Goal: Information Seeking & Learning: Learn about a topic

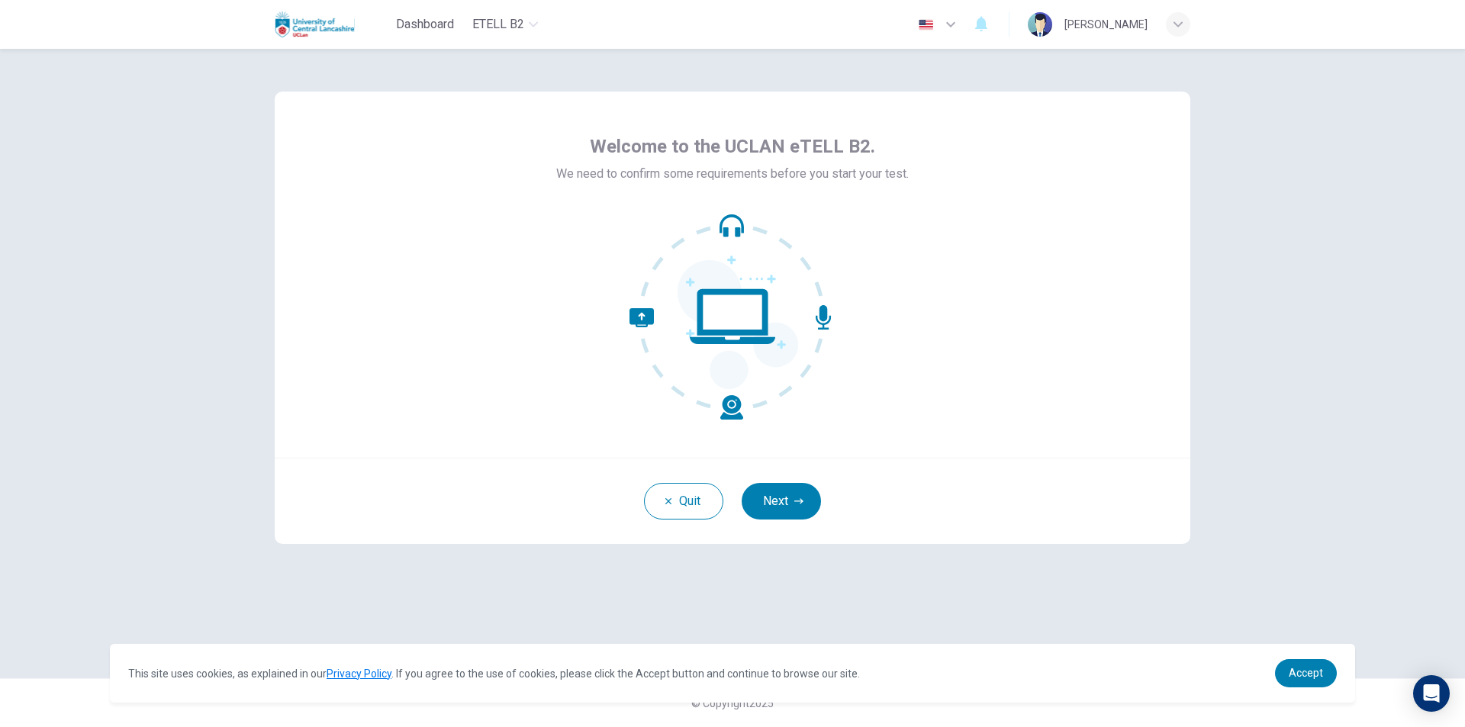
click at [1133, 24] on div "[PERSON_NAME]" at bounding box center [1105, 24] width 83 height 18
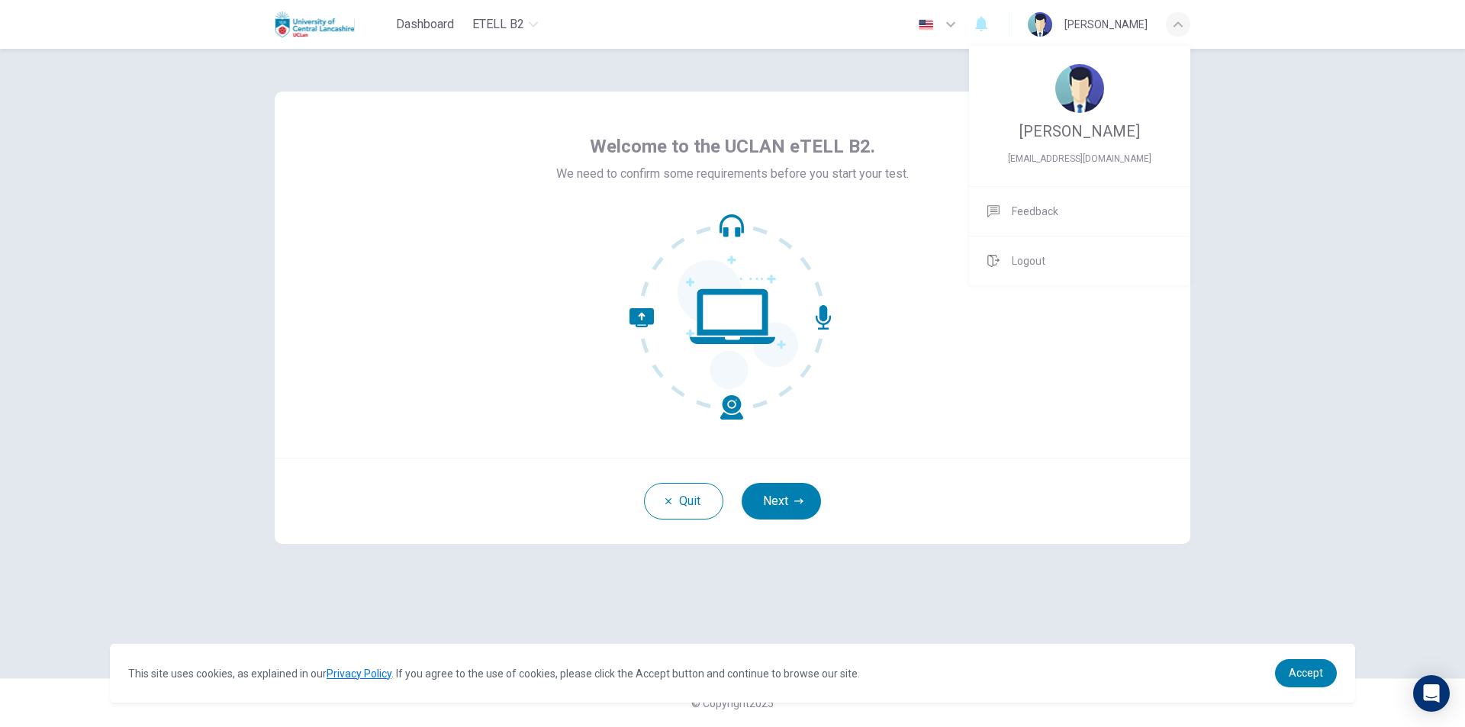
click at [1133, 24] on div at bounding box center [732, 363] width 1465 height 727
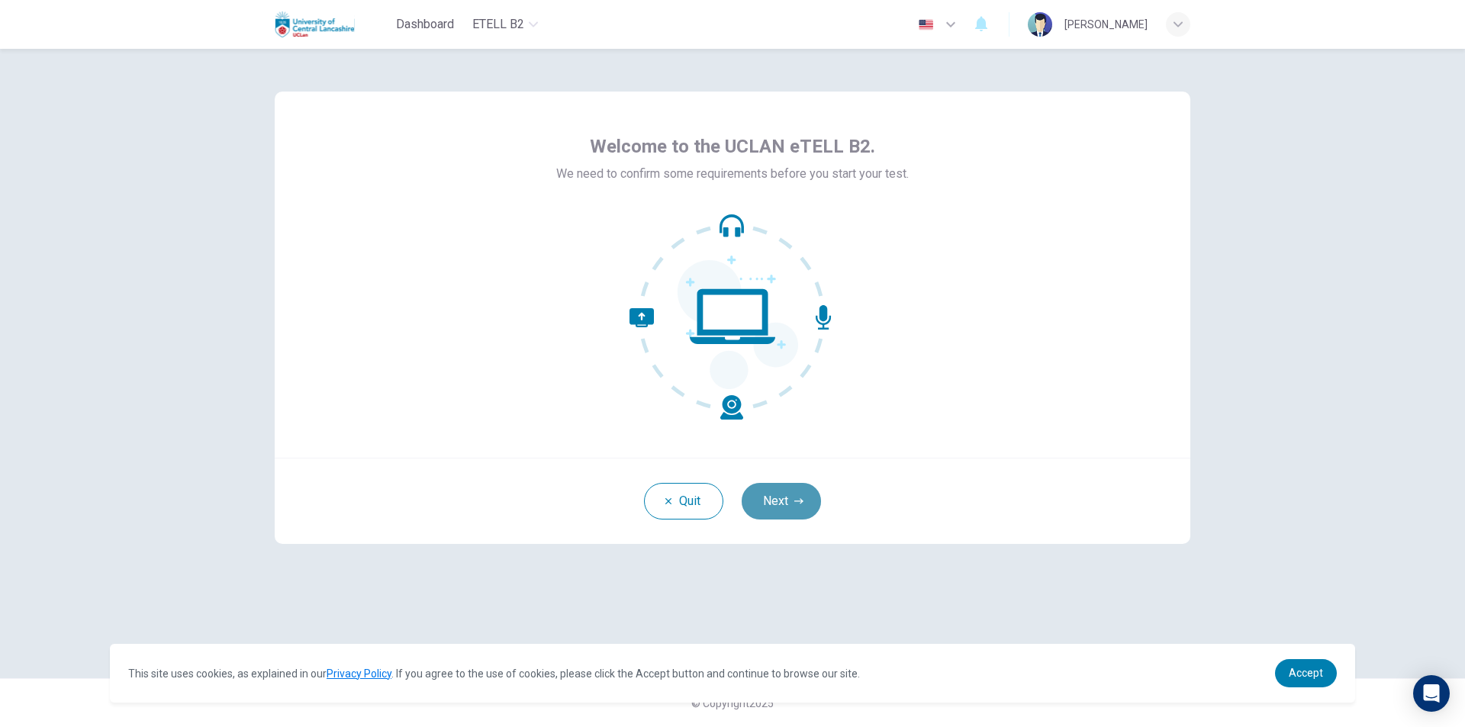
click at [794, 507] on button "Next" at bounding box center [781, 501] width 79 height 37
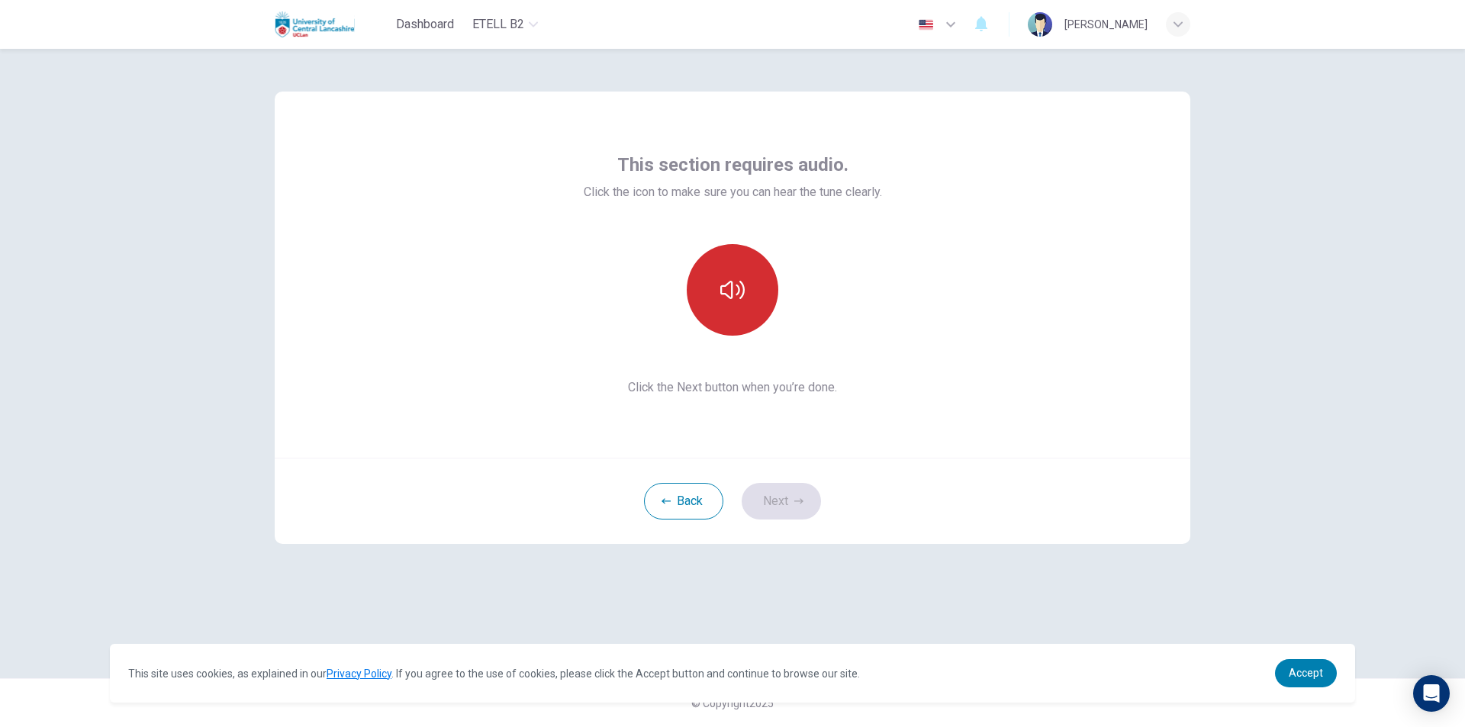
click at [739, 274] on button "button" at bounding box center [733, 290] width 92 height 92
click at [772, 496] on button "Next" at bounding box center [781, 501] width 79 height 37
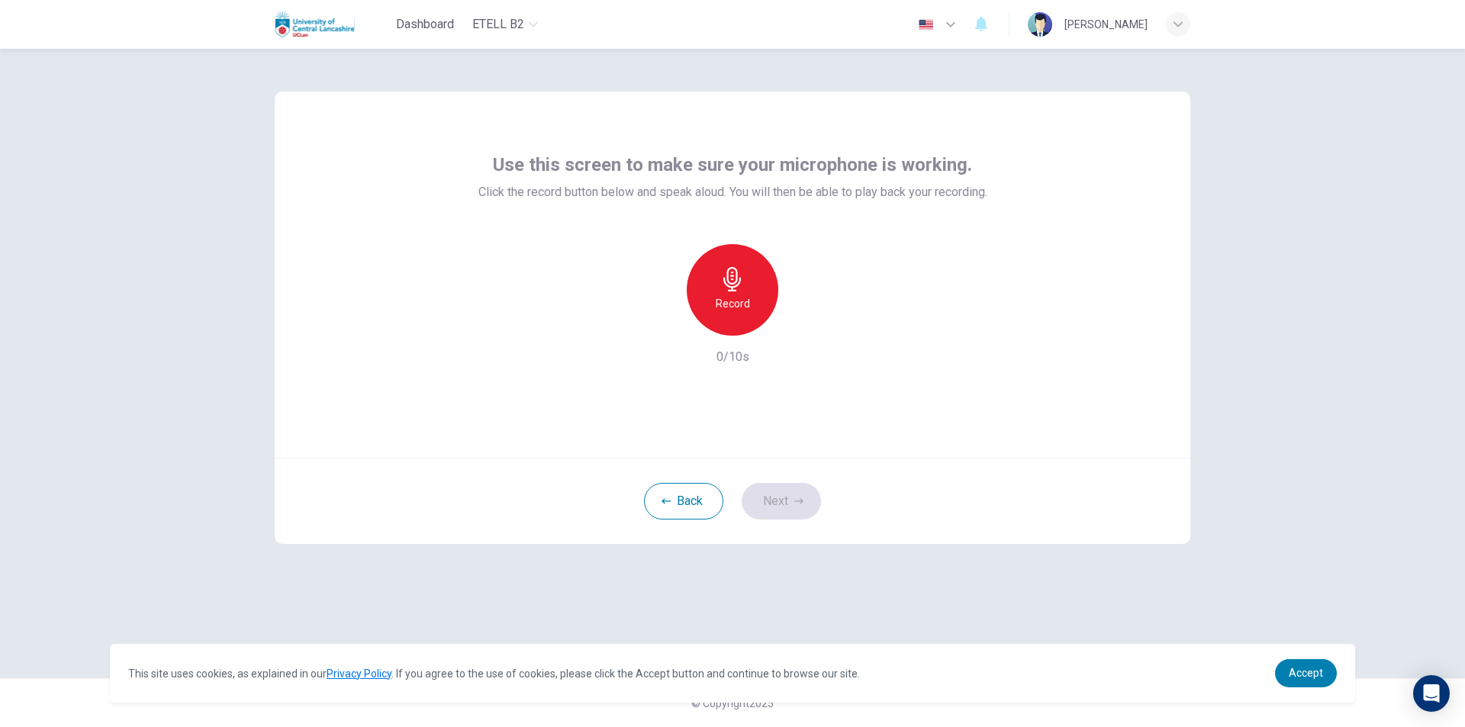
click at [726, 299] on h6 "Record" at bounding box center [733, 304] width 34 height 18
click at [805, 324] on icon "button" at bounding box center [803, 323] width 7 height 9
click at [774, 491] on button "Next" at bounding box center [781, 501] width 79 height 37
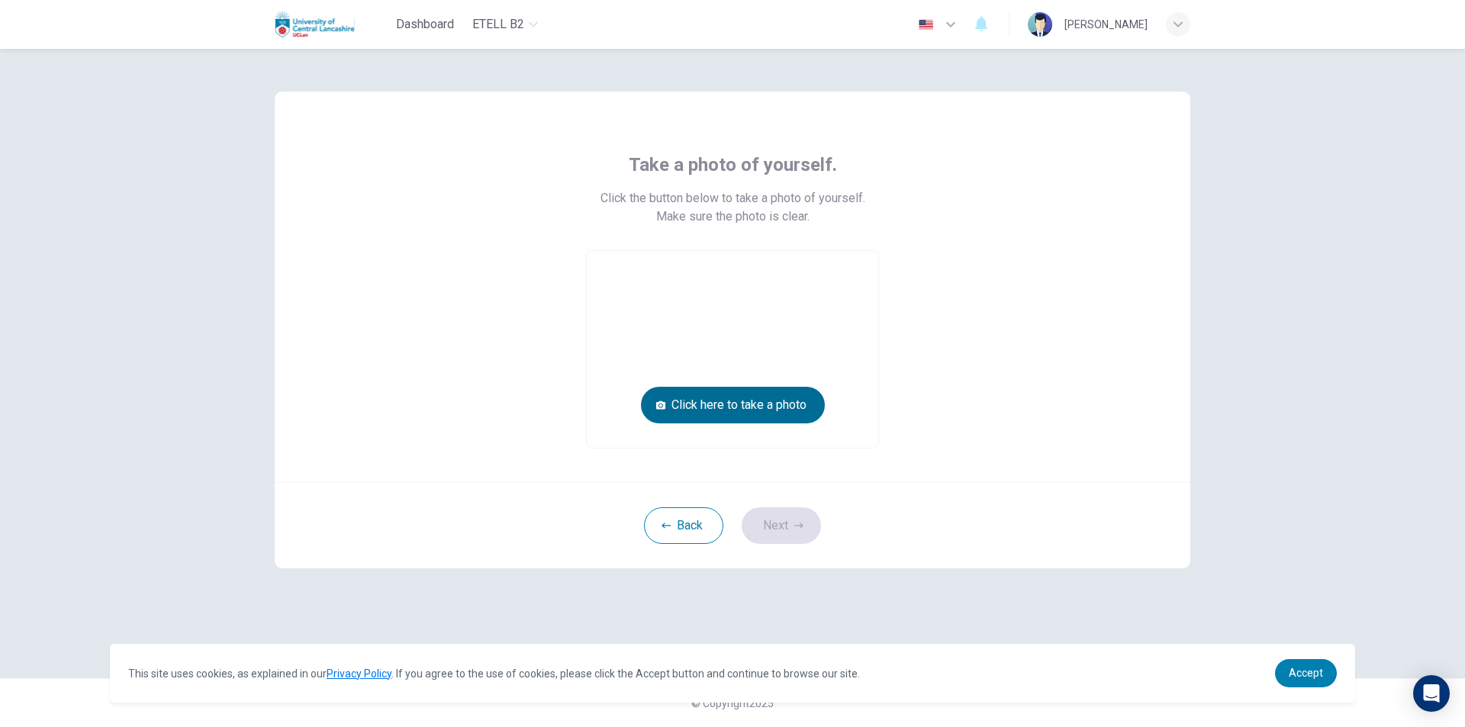
click at [718, 404] on button "Click here to take a photo" at bounding box center [733, 405] width 184 height 37
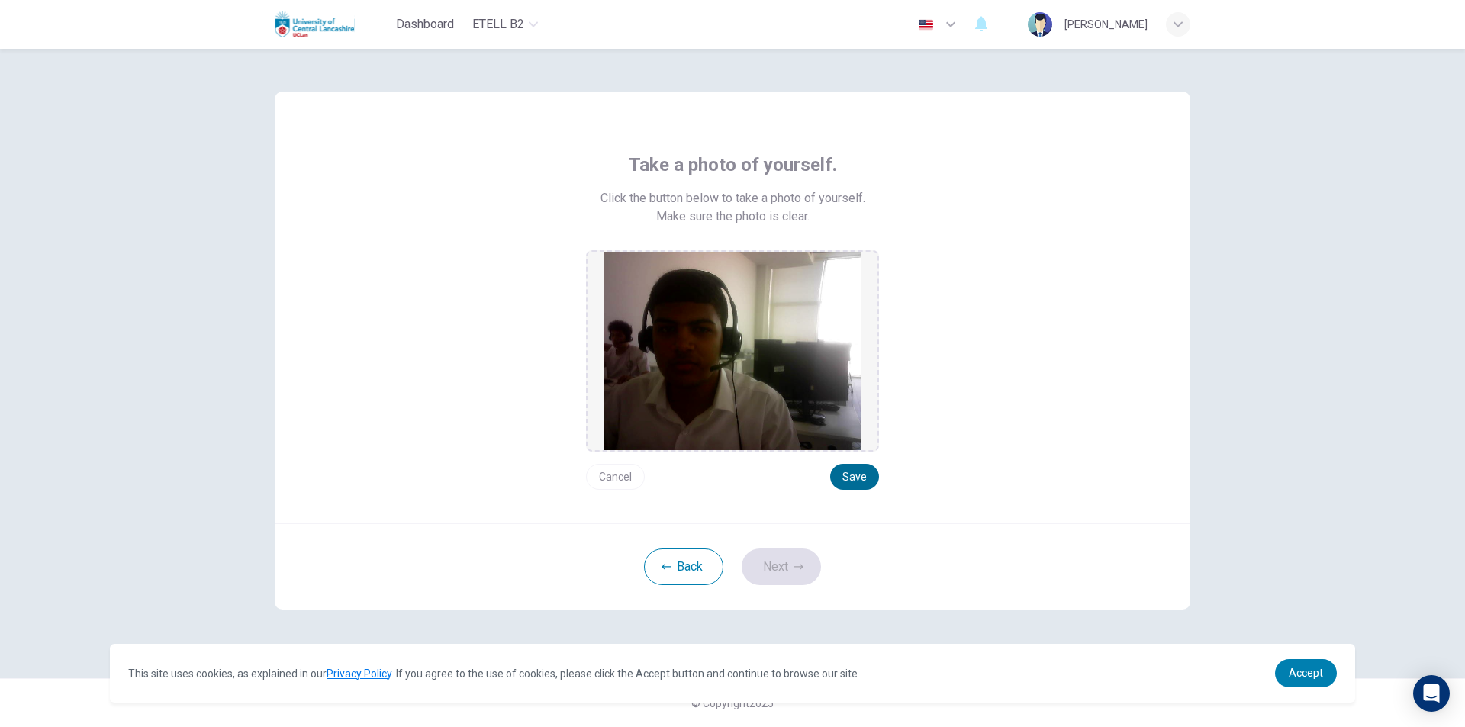
click at [842, 478] on button "Save" at bounding box center [854, 477] width 49 height 26
click at [777, 559] on button "Next" at bounding box center [781, 567] width 79 height 37
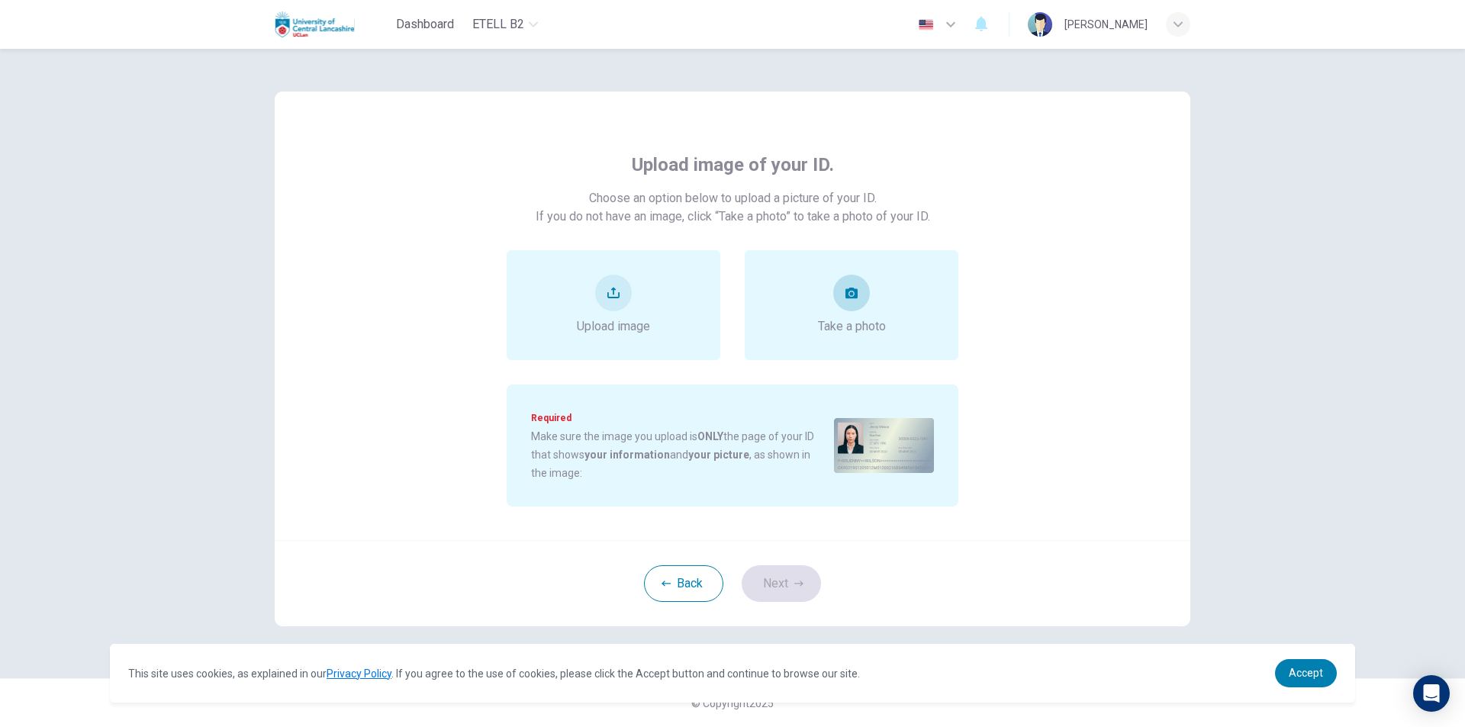
click at [849, 321] on span "Take a photo" at bounding box center [852, 326] width 68 height 18
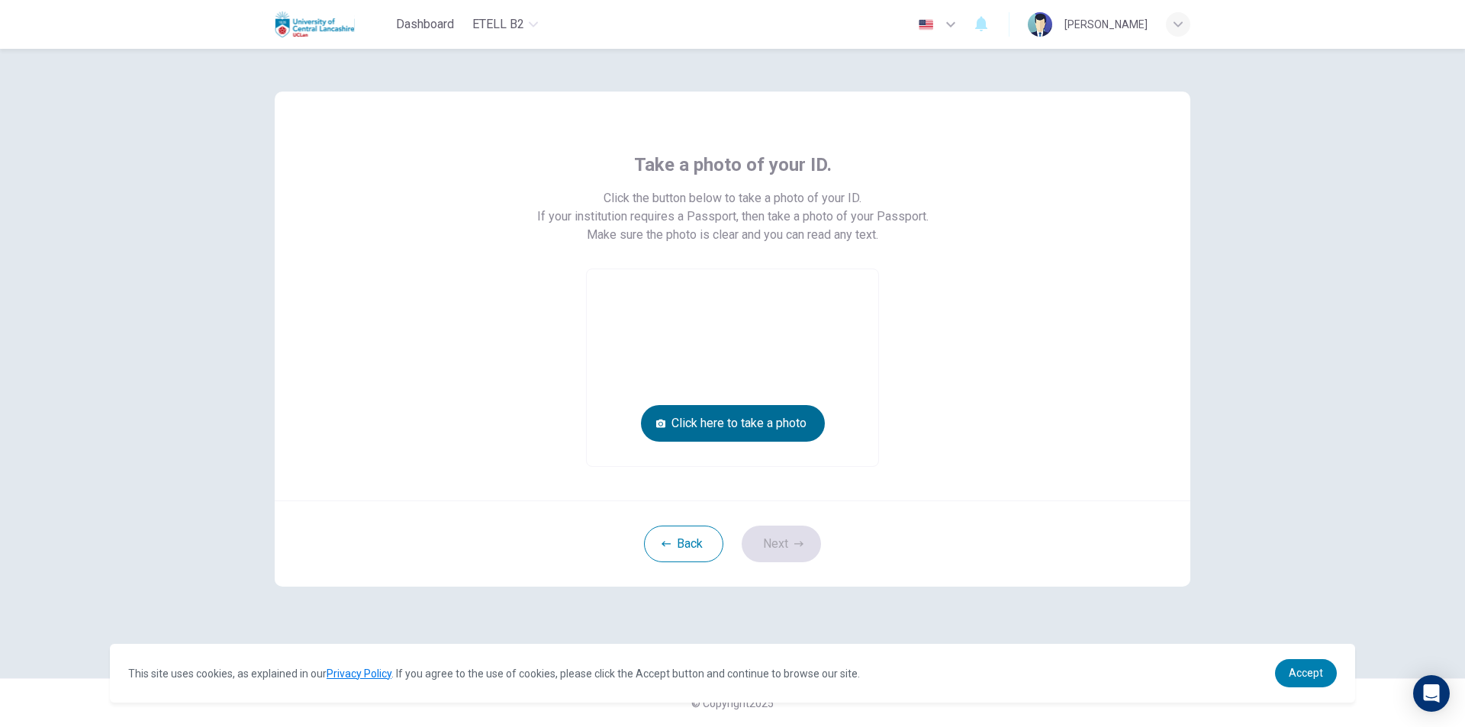
click at [758, 430] on button "Click here to take a photo" at bounding box center [733, 423] width 184 height 37
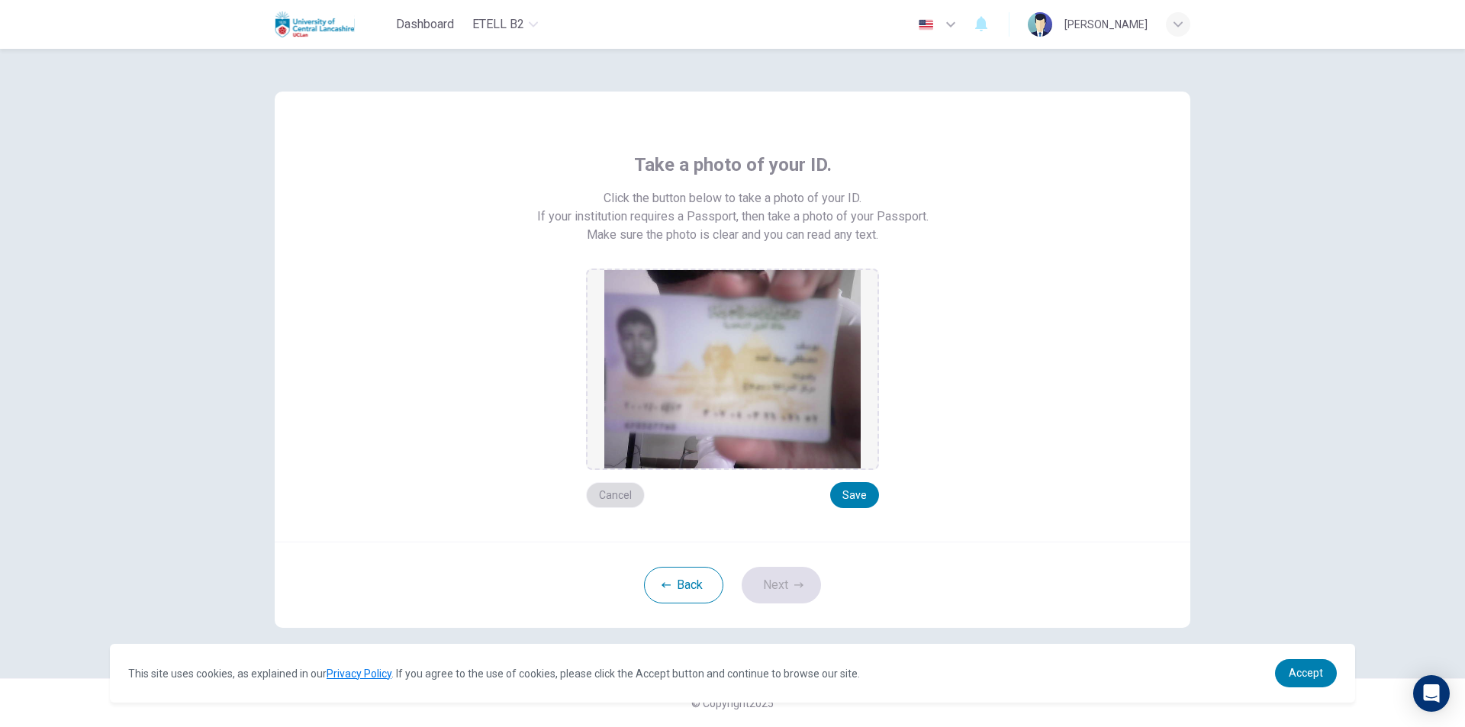
click at [616, 496] on button "Cancel" at bounding box center [615, 495] width 59 height 26
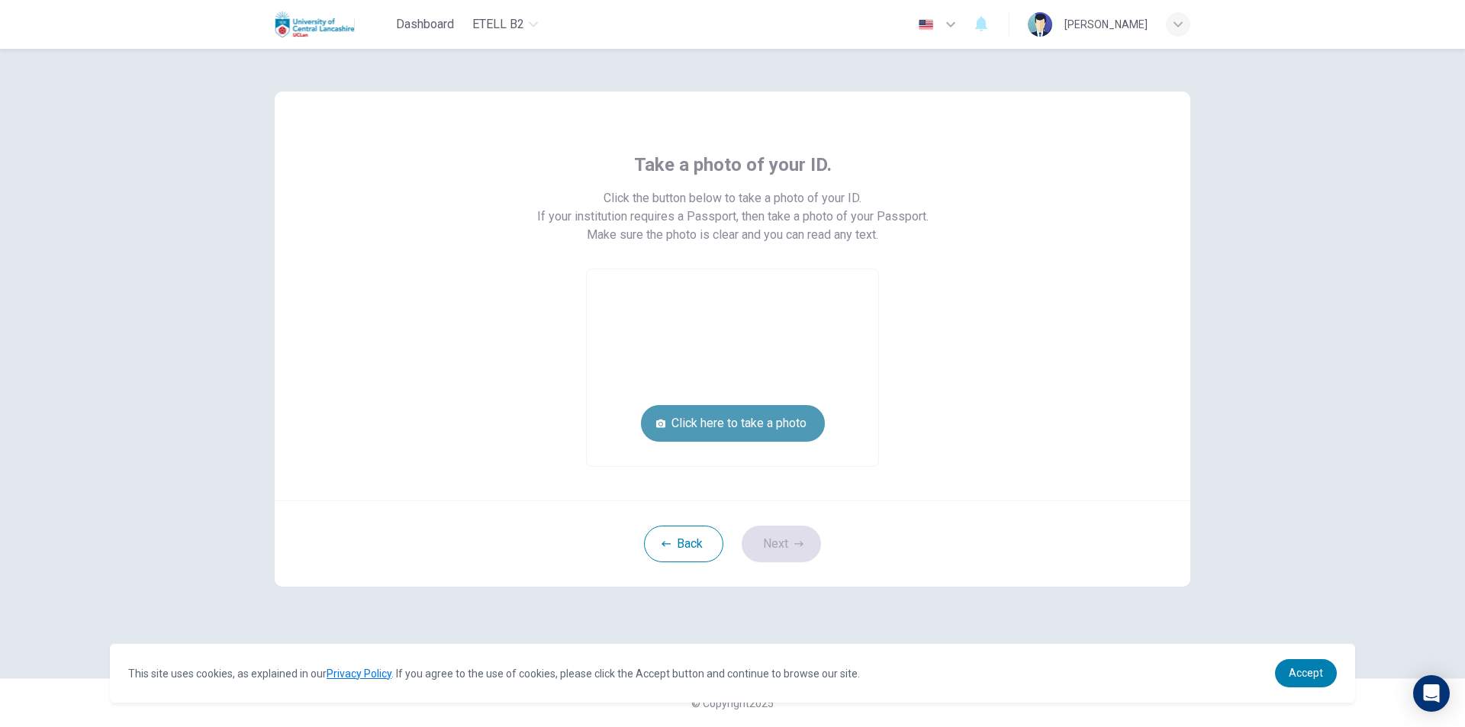
click at [764, 413] on button "Click here to take a photo" at bounding box center [733, 423] width 184 height 37
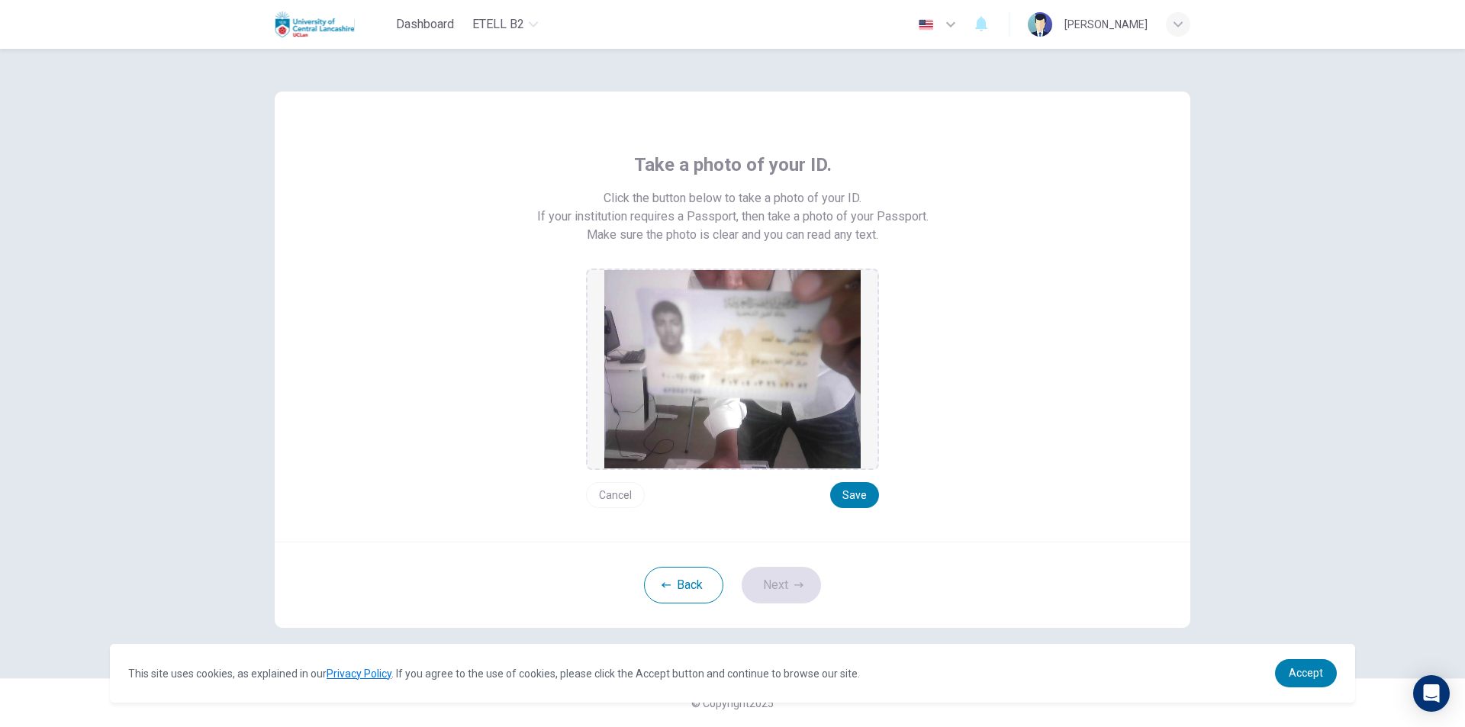
click at [618, 489] on button "Cancel" at bounding box center [615, 495] width 59 height 26
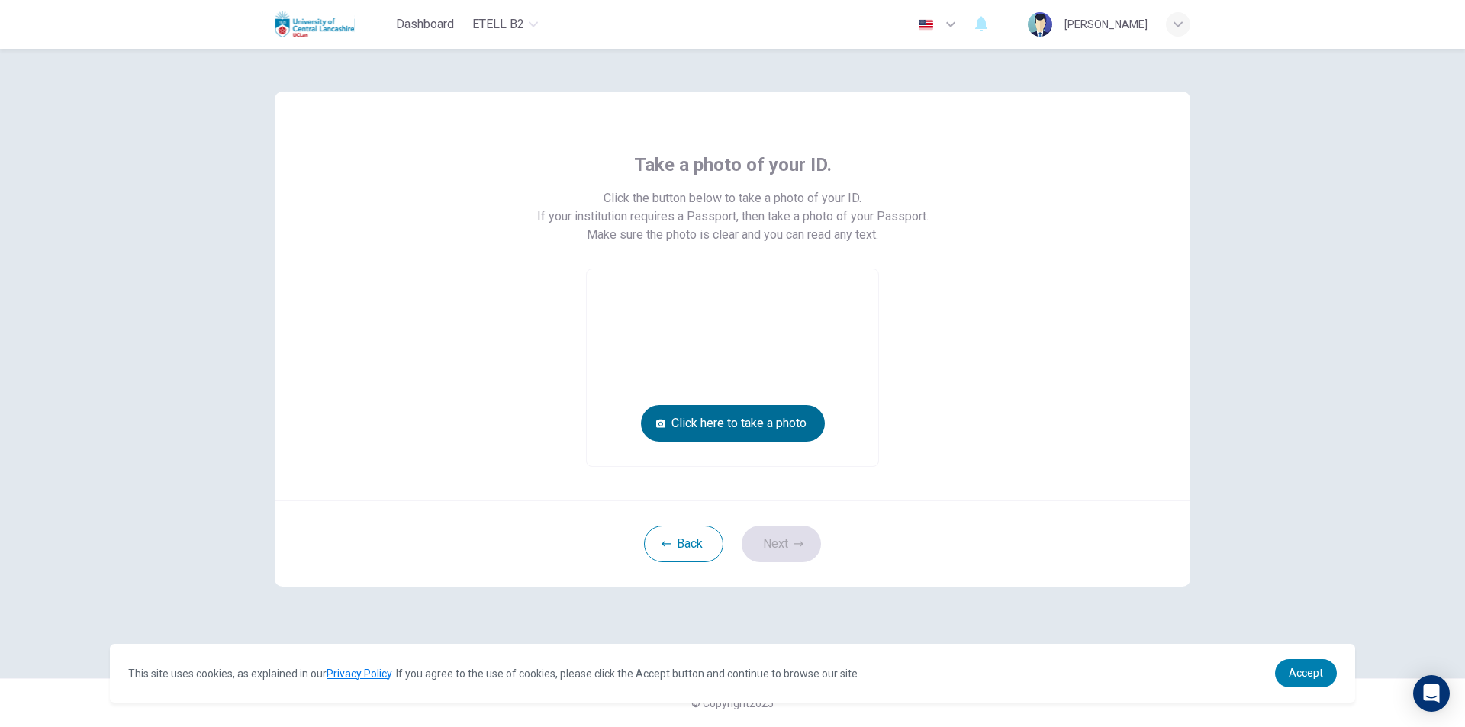
click at [739, 423] on button "Click here to take a photo" at bounding box center [733, 423] width 184 height 37
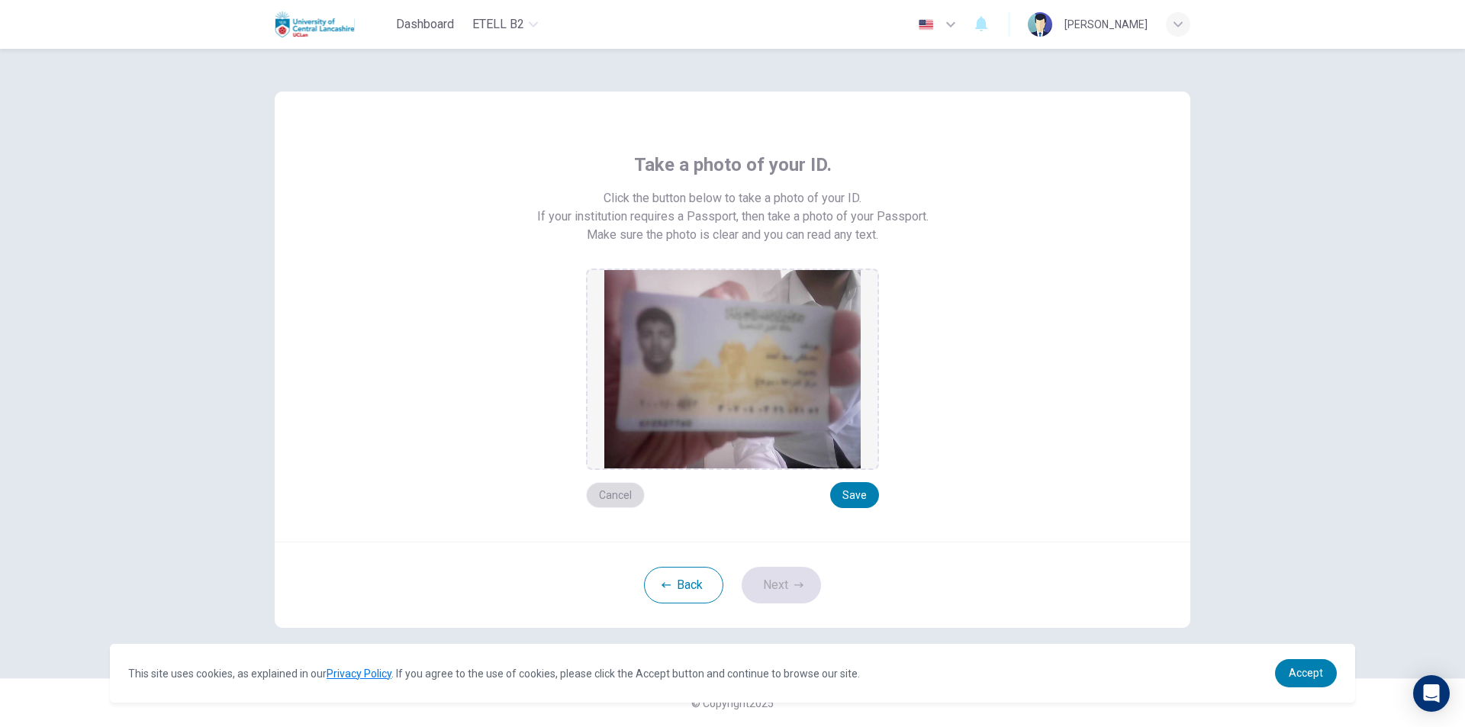
click at [622, 494] on button "Cancel" at bounding box center [615, 495] width 59 height 26
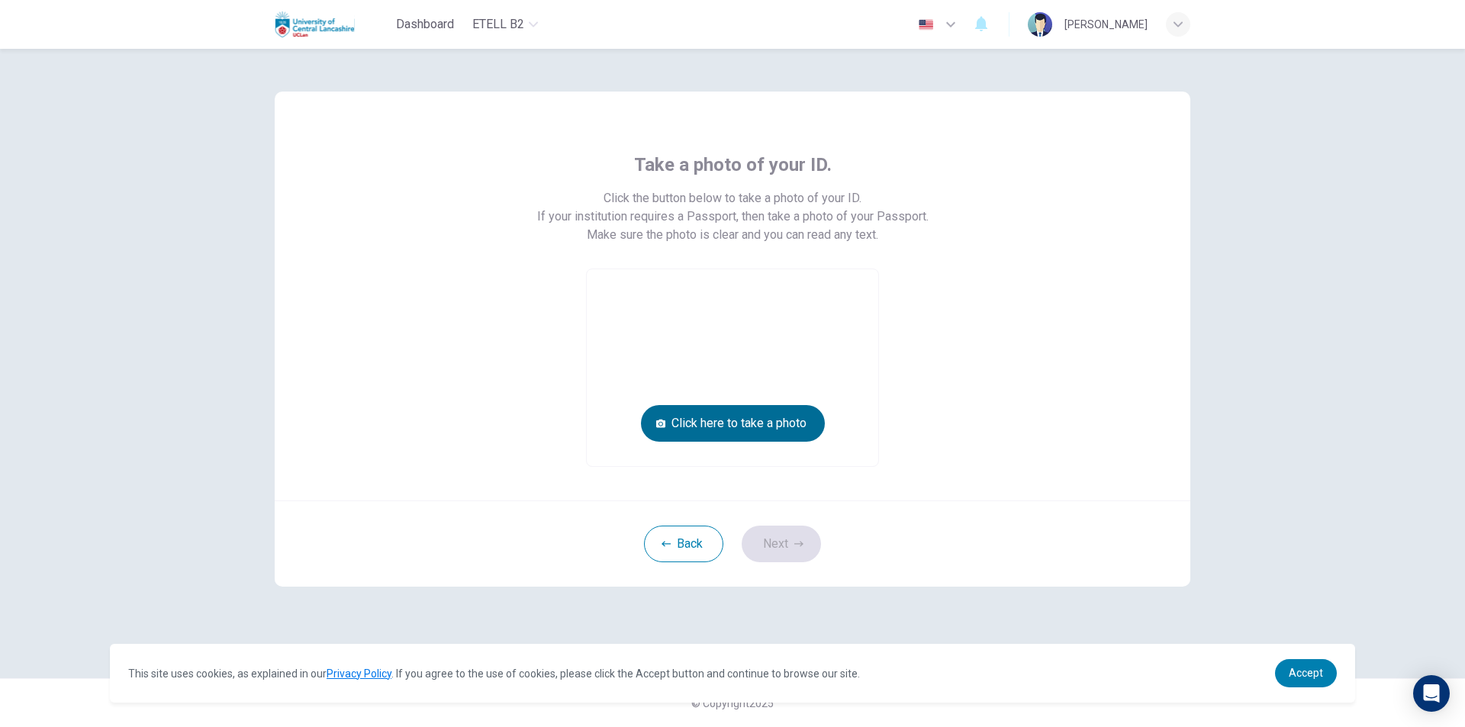
click at [747, 423] on button "Click here to take a photo" at bounding box center [733, 423] width 184 height 37
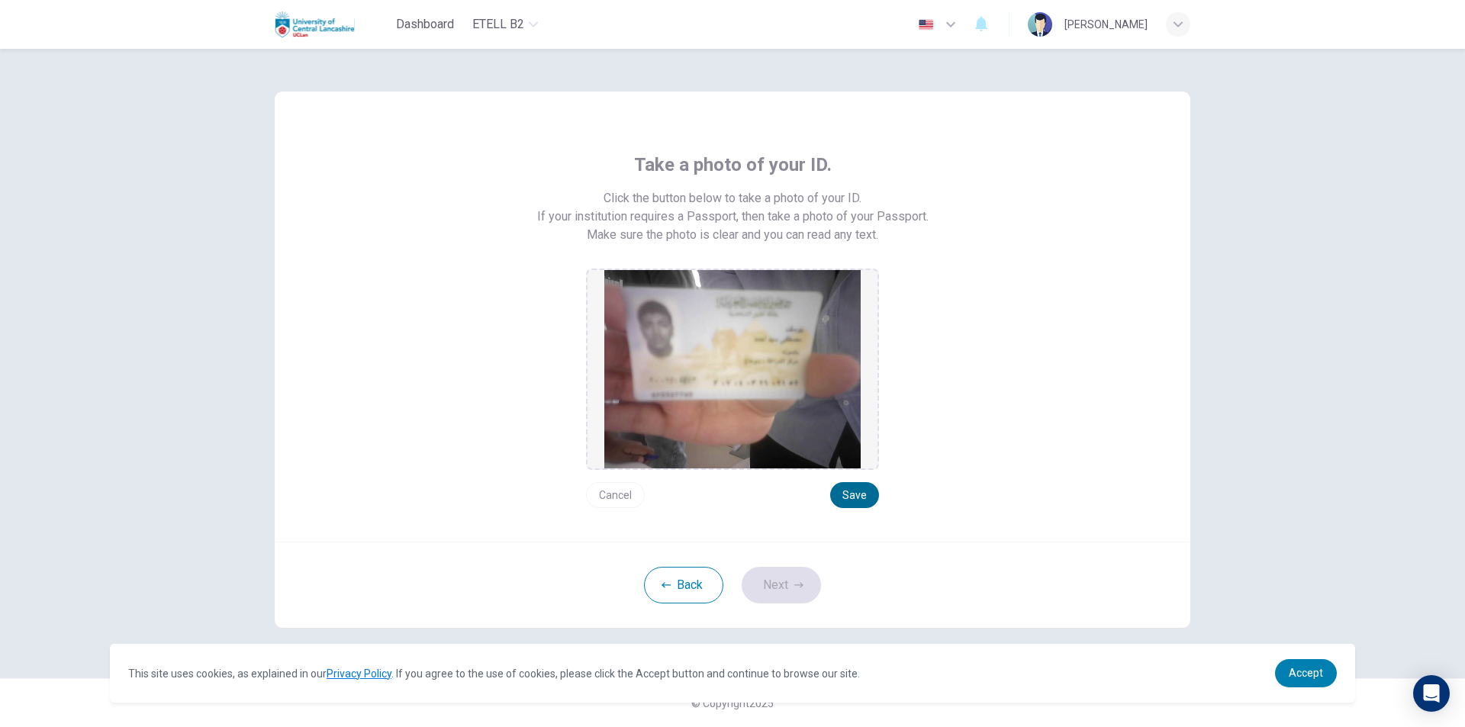
click at [854, 492] on button "Save" at bounding box center [854, 495] width 49 height 26
click at [795, 583] on icon "button" at bounding box center [798, 585] width 9 height 9
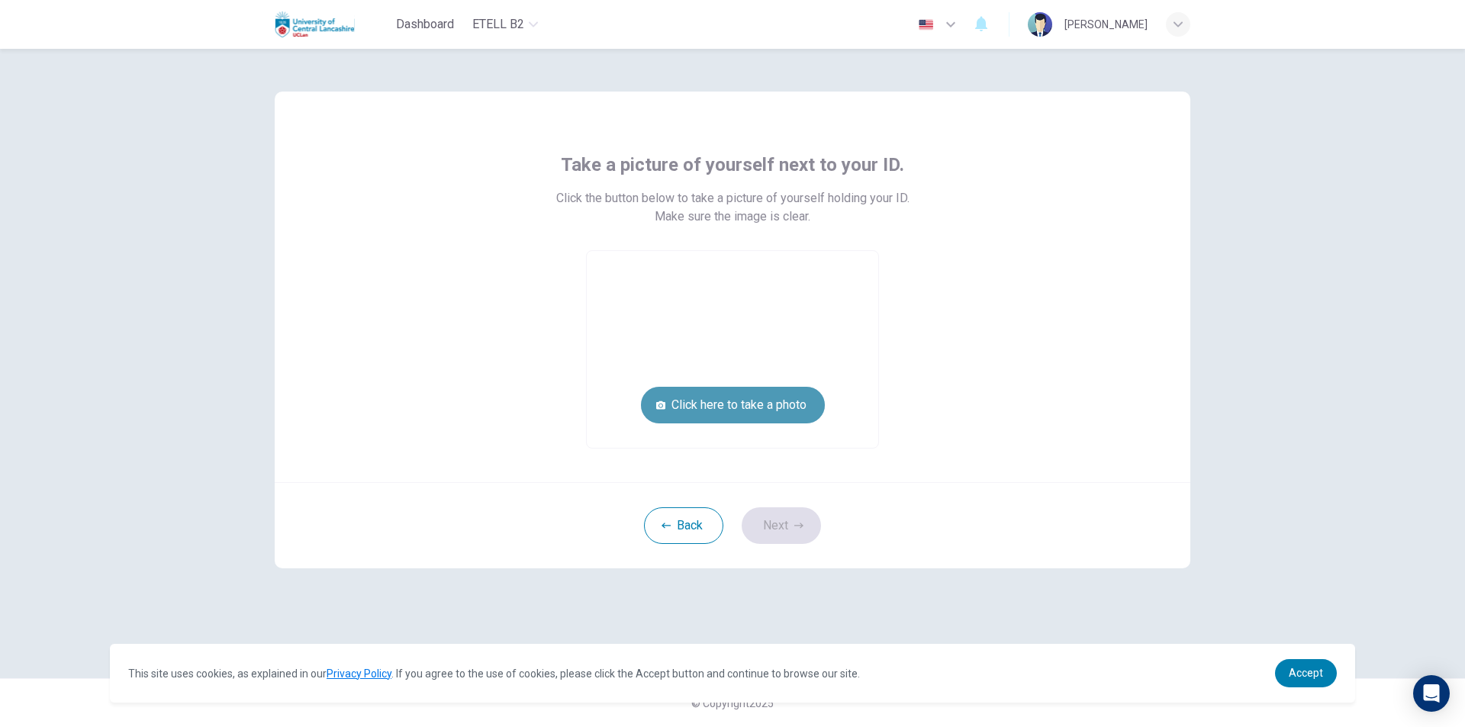
click at [703, 401] on button "Click here to take a photo" at bounding box center [733, 405] width 184 height 37
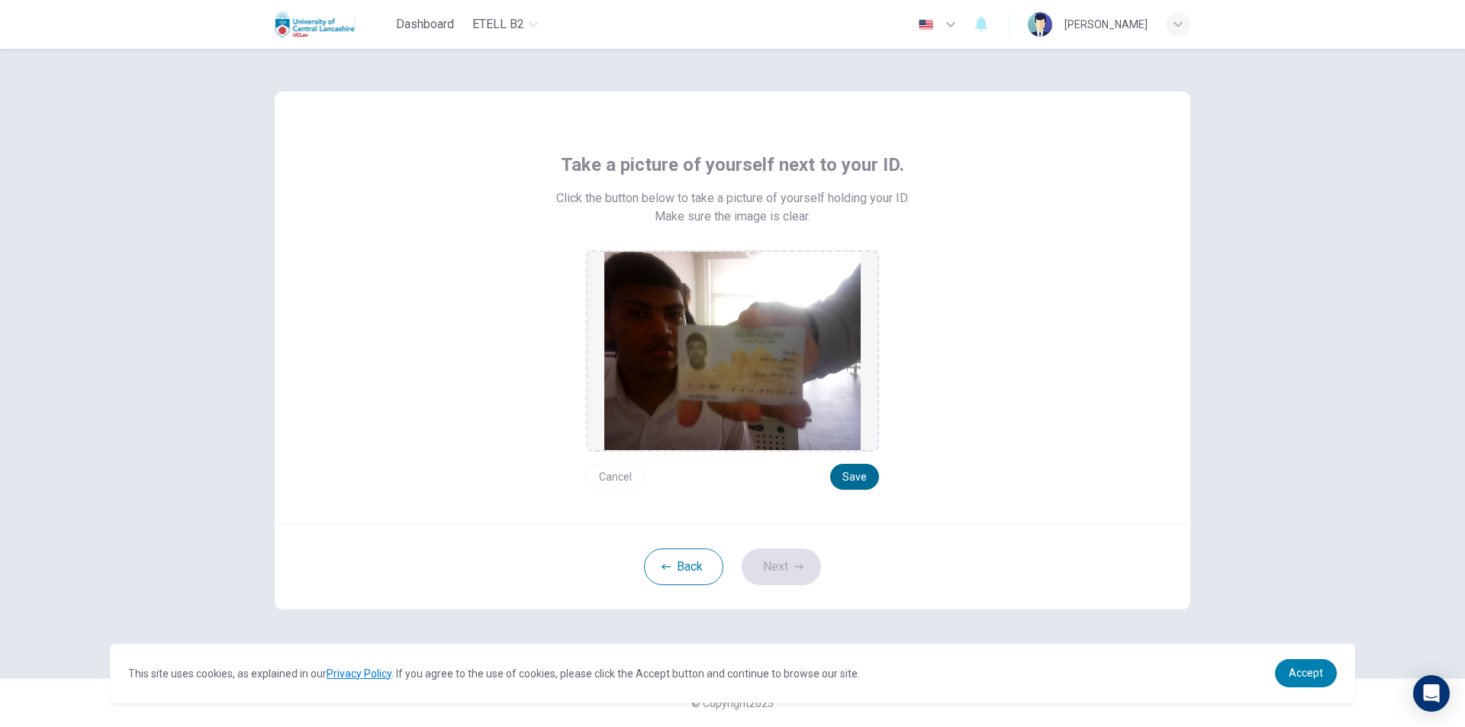
click at [859, 480] on button "Save" at bounding box center [854, 477] width 49 height 26
click at [813, 564] on button "Next" at bounding box center [781, 567] width 79 height 37
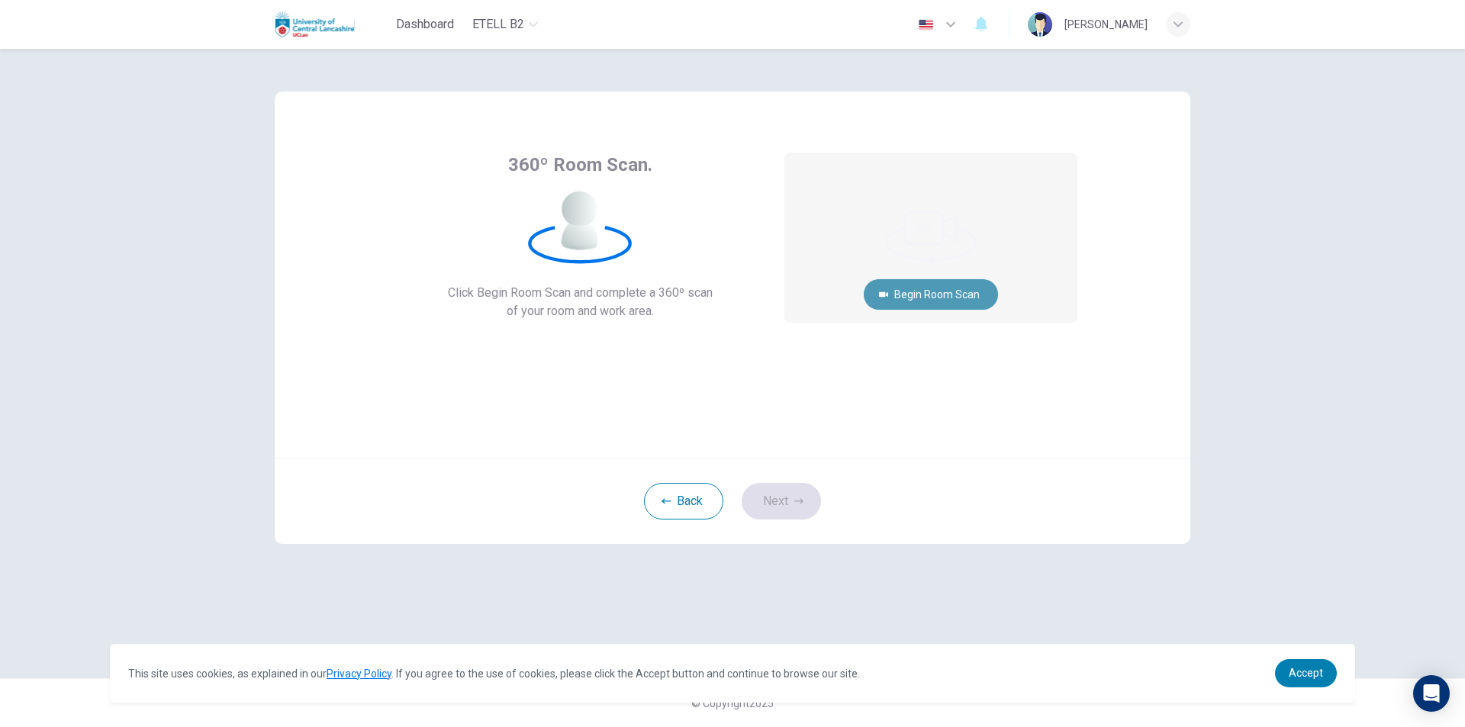
click at [938, 286] on button "Begin Room Scan" at bounding box center [931, 294] width 134 height 31
click at [919, 353] on button "Cancel" at bounding box center [930, 356] width 49 height 30
click at [944, 292] on button "Begin Room Scan" at bounding box center [931, 294] width 134 height 31
click at [950, 355] on button "Cancel" at bounding box center [930, 356] width 49 height 30
click at [938, 297] on button "Begin Room Scan" at bounding box center [931, 294] width 134 height 31
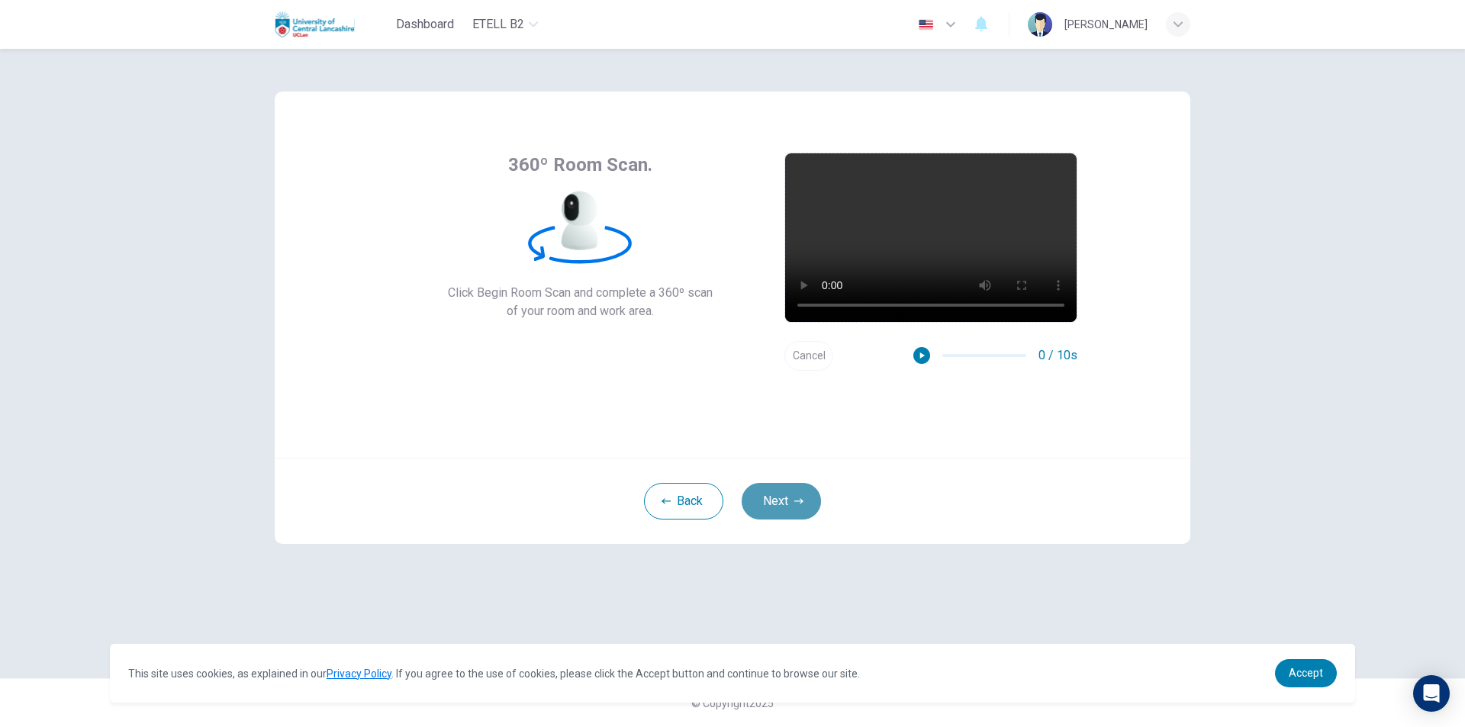
click at [797, 493] on button "Next" at bounding box center [781, 501] width 79 height 37
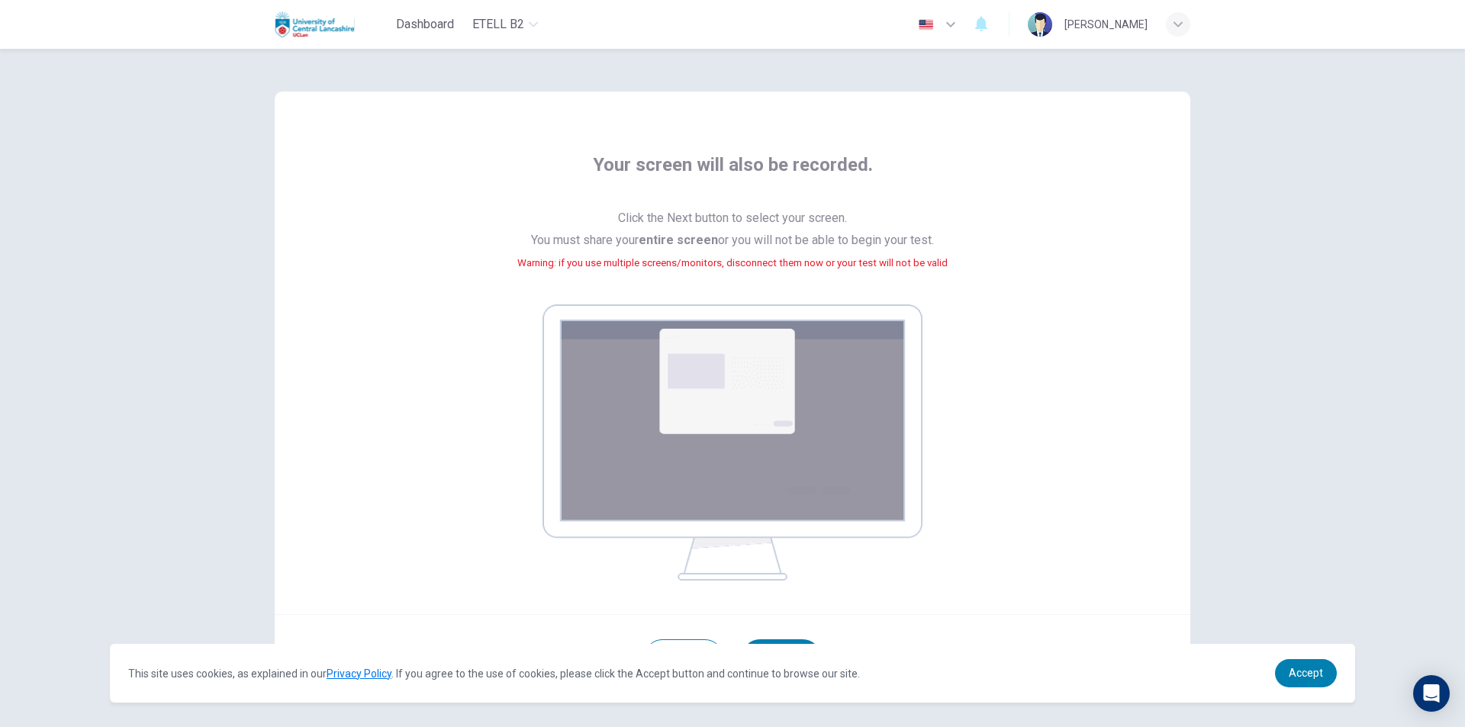
scroll to position [64, 0]
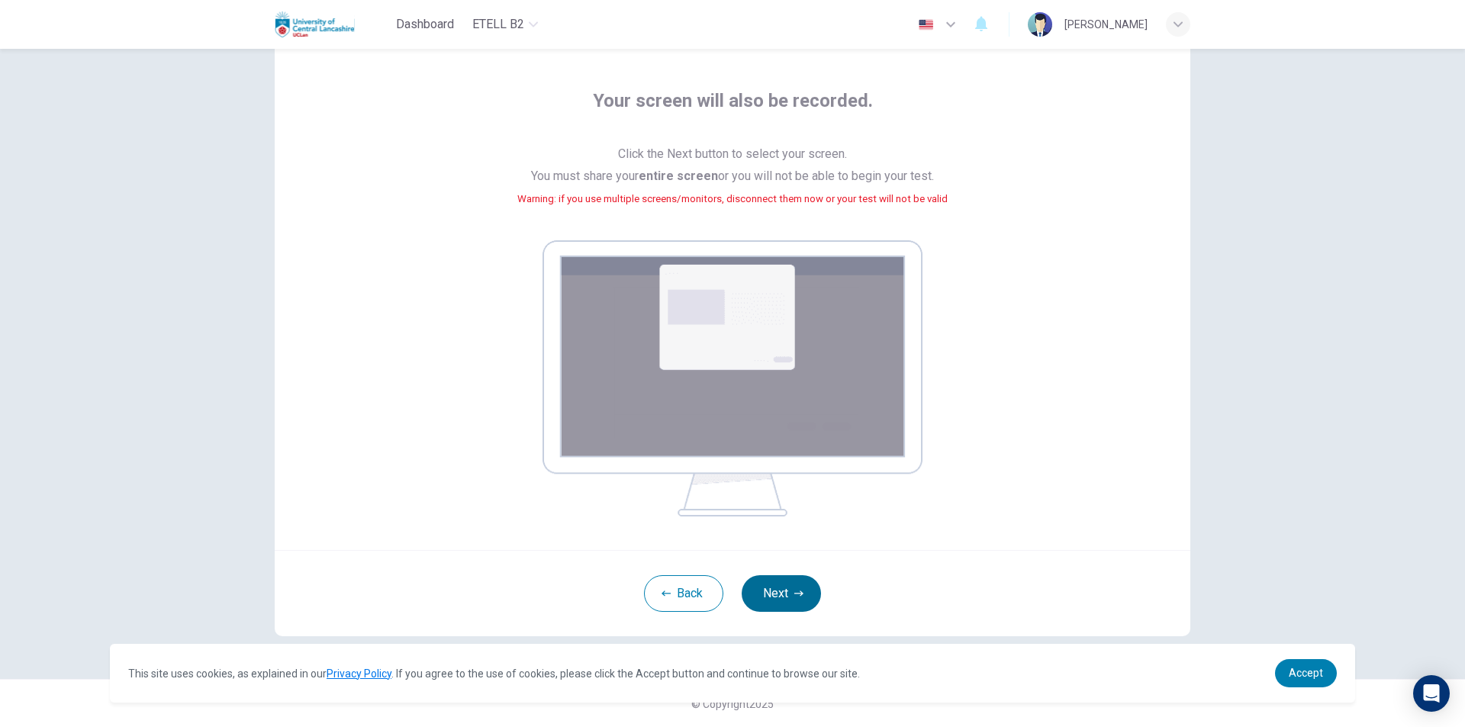
click at [802, 596] on button "Next" at bounding box center [781, 593] width 79 height 37
click at [792, 579] on button "Next" at bounding box center [781, 593] width 79 height 37
click at [771, 583] on button "Next" at bounding box center [781, 593] width 79 height 37
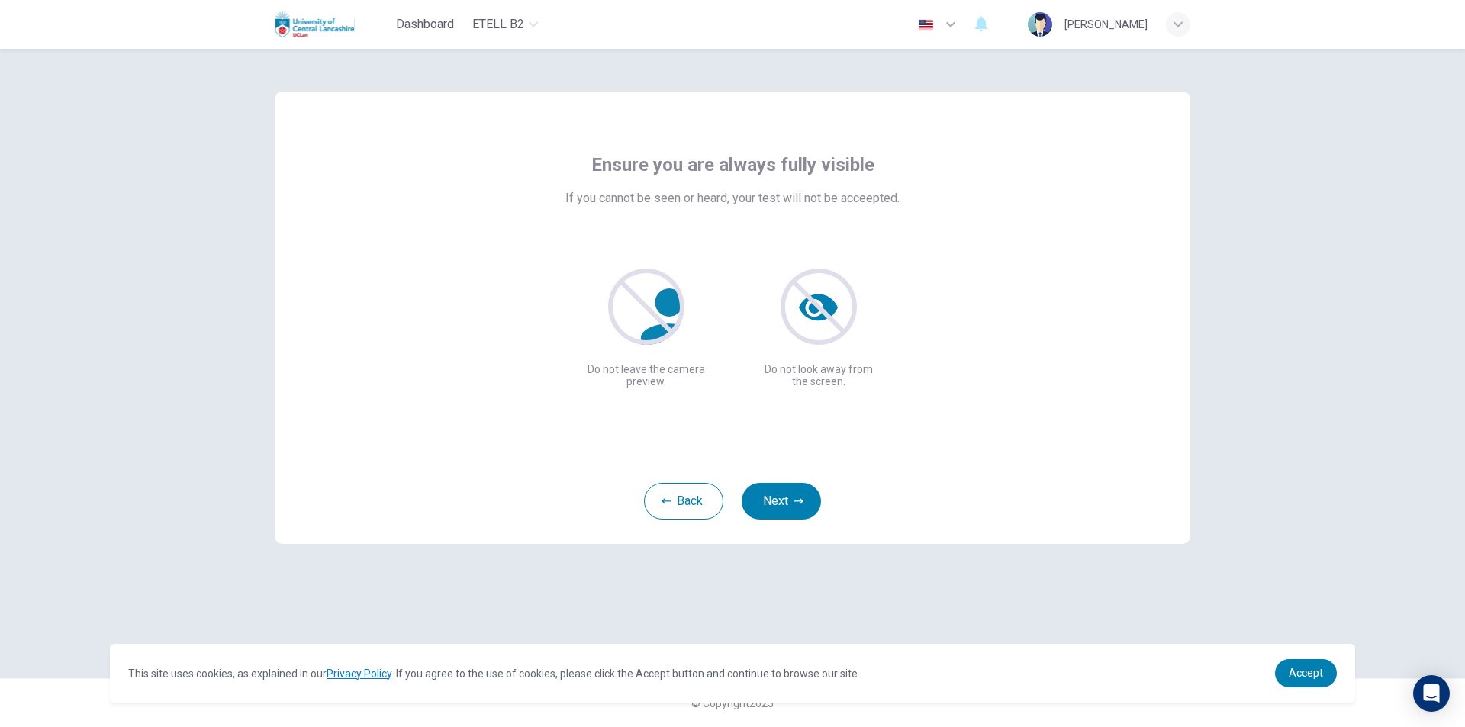
scroll to position [0, 0]
click at [780, 500] on button "Next" at bounding box center [781, 501] width 79 height 37
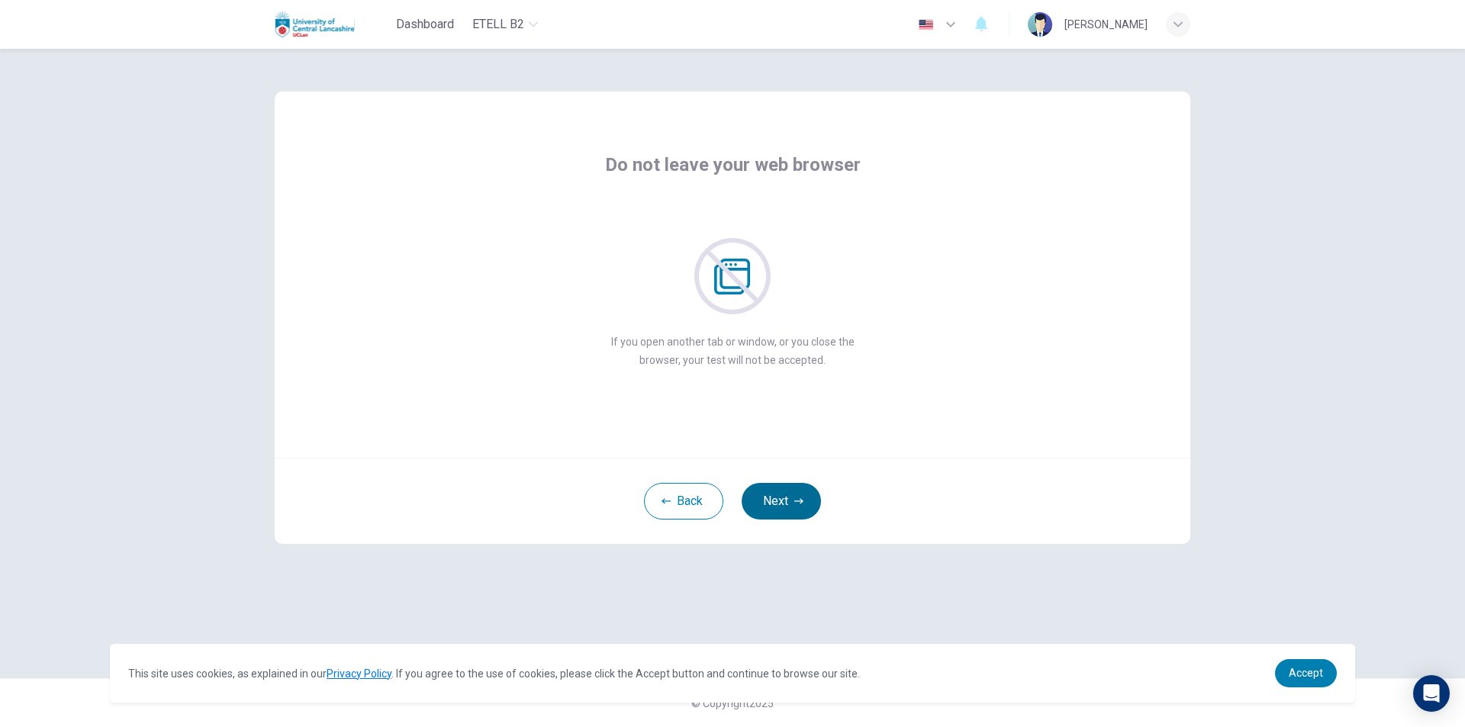
click at [780, 500] on button "Next" at bounding box center [781, 501] width 79 height 37
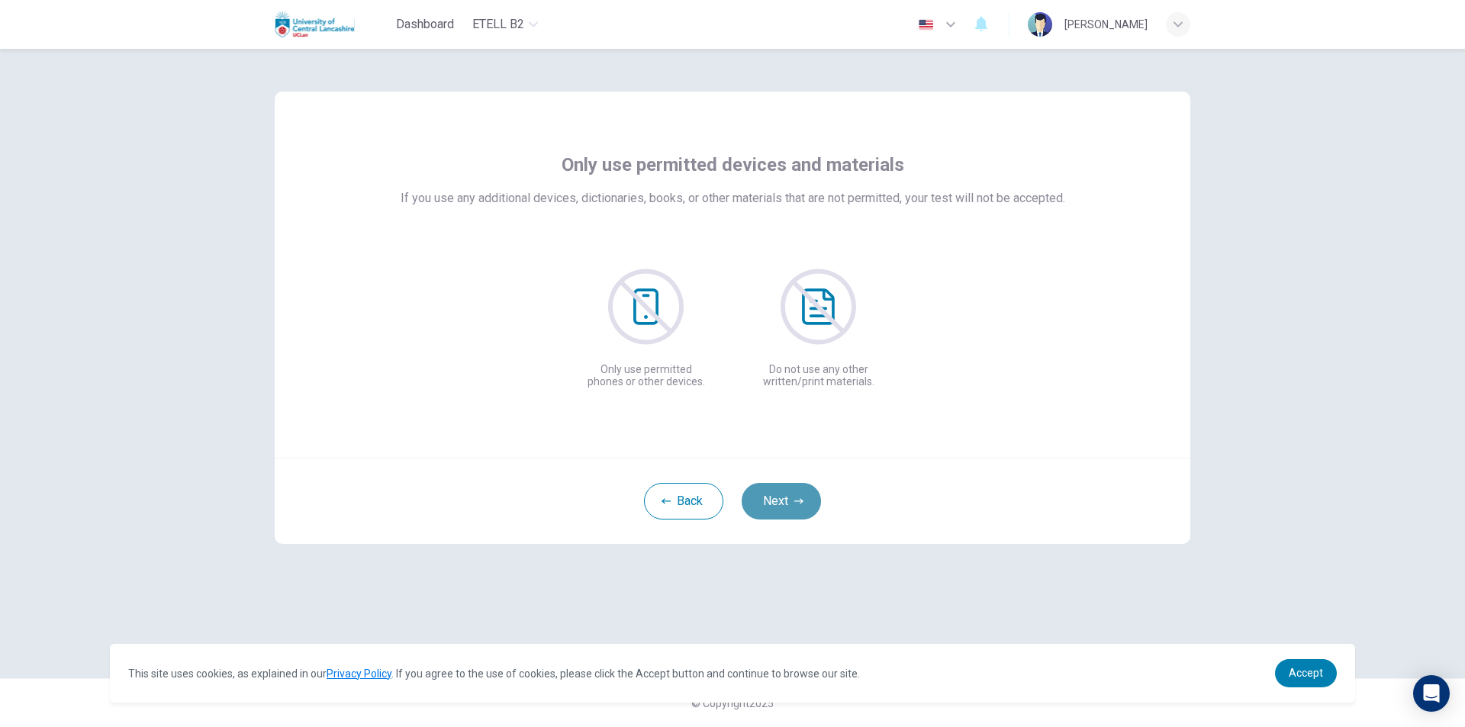
click at [780, 500] on button "Next" at bounding box center [781, 501] width 79 height 37
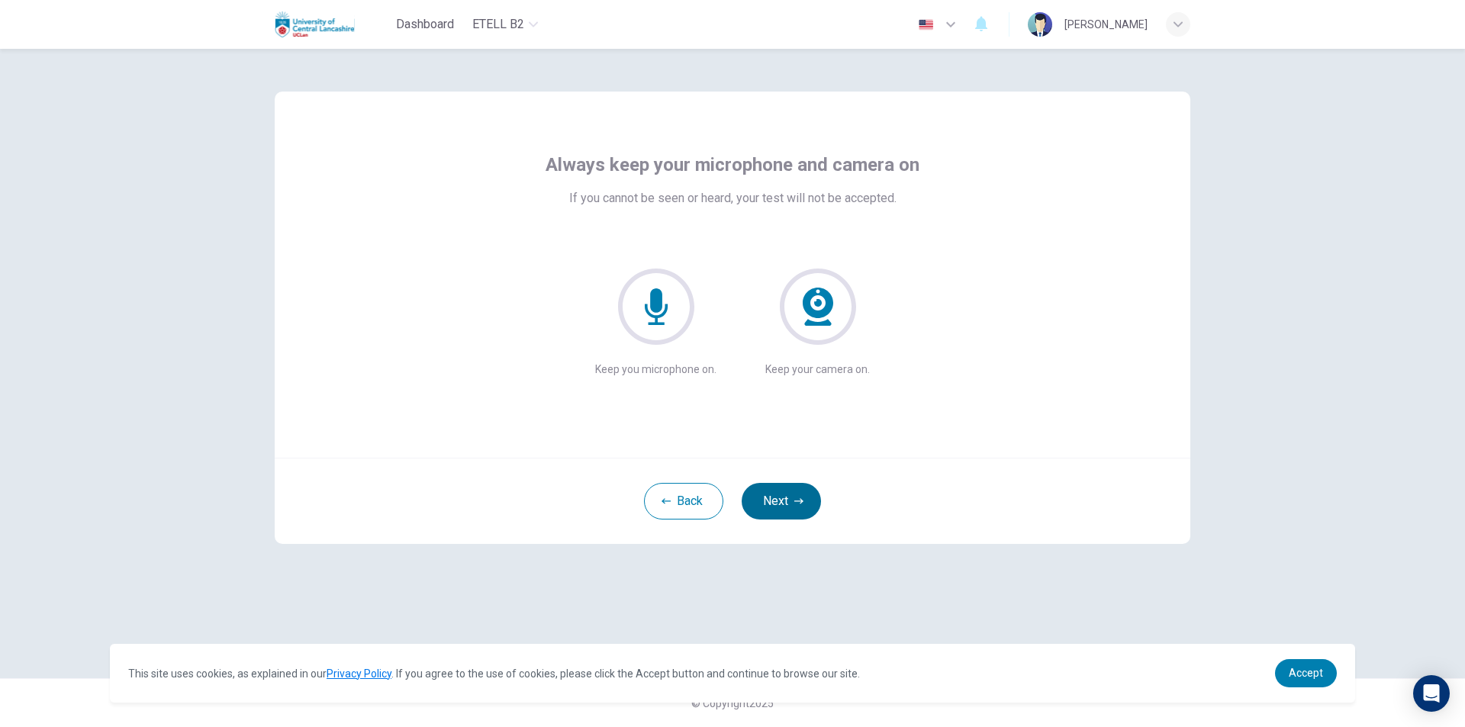
click at [780, 500] on button "Next" at bounding box center [781, 501] width 79 height 37
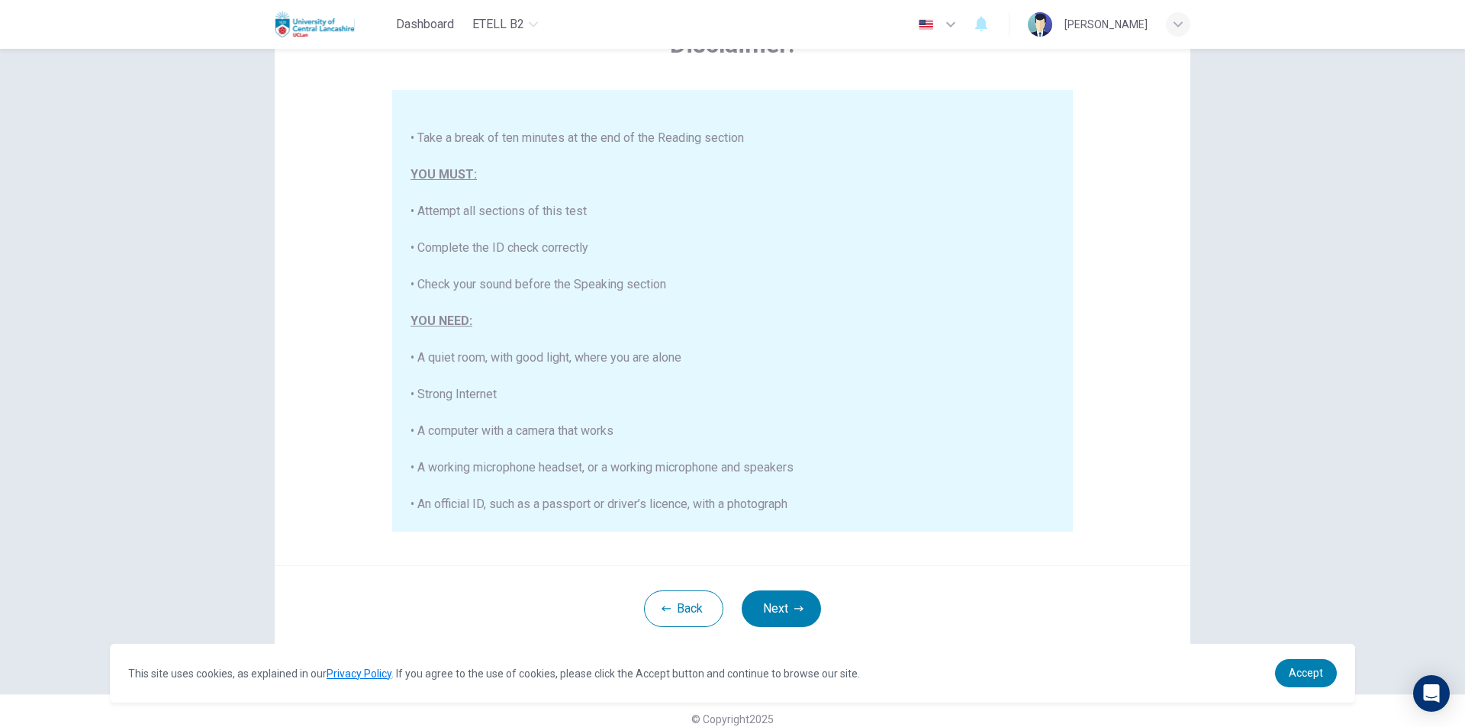
scroll to position [121, 0]
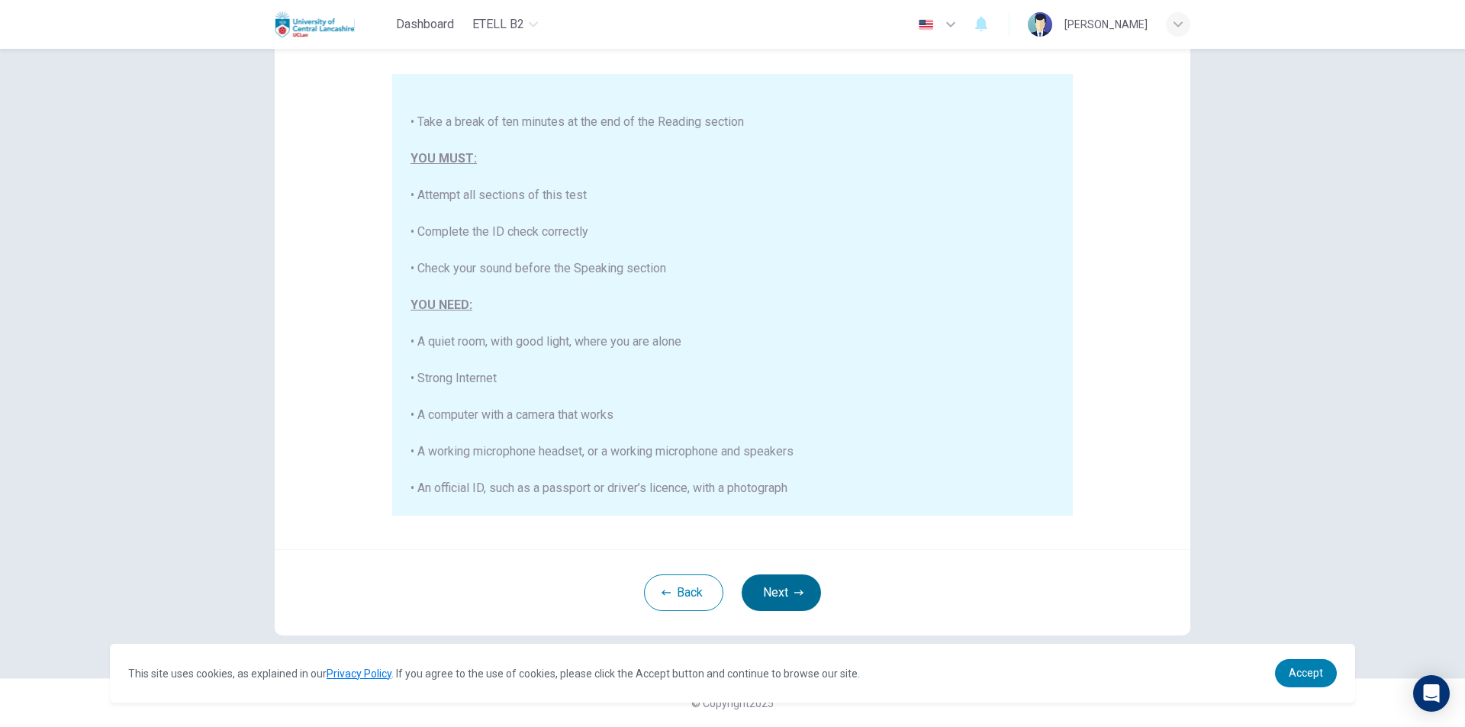
click at [793, 585] on button "Next" at bounding box center [781, 593] width 79 height 37
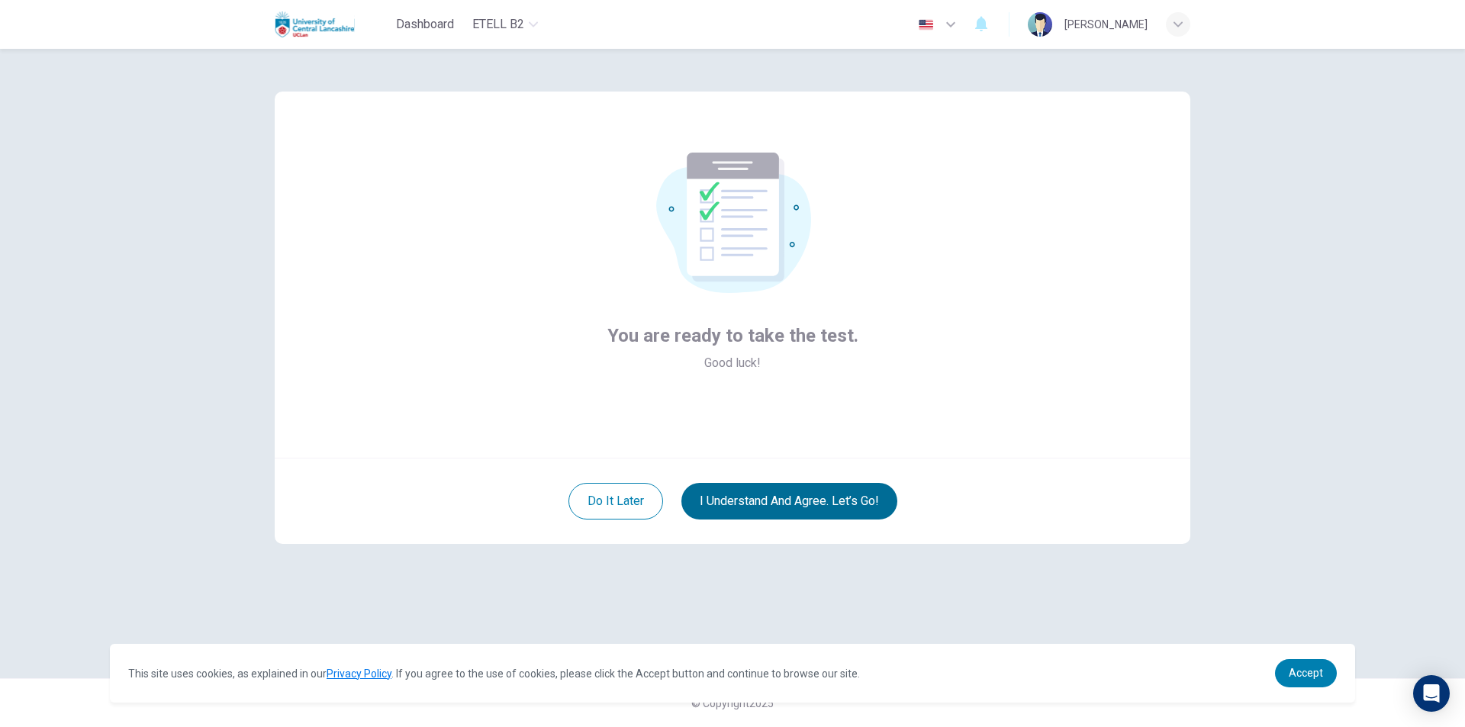
click at [816, 502] on button "I understand and agree. Let’s go!" at bounding box center [789, 501] width 216 height 37
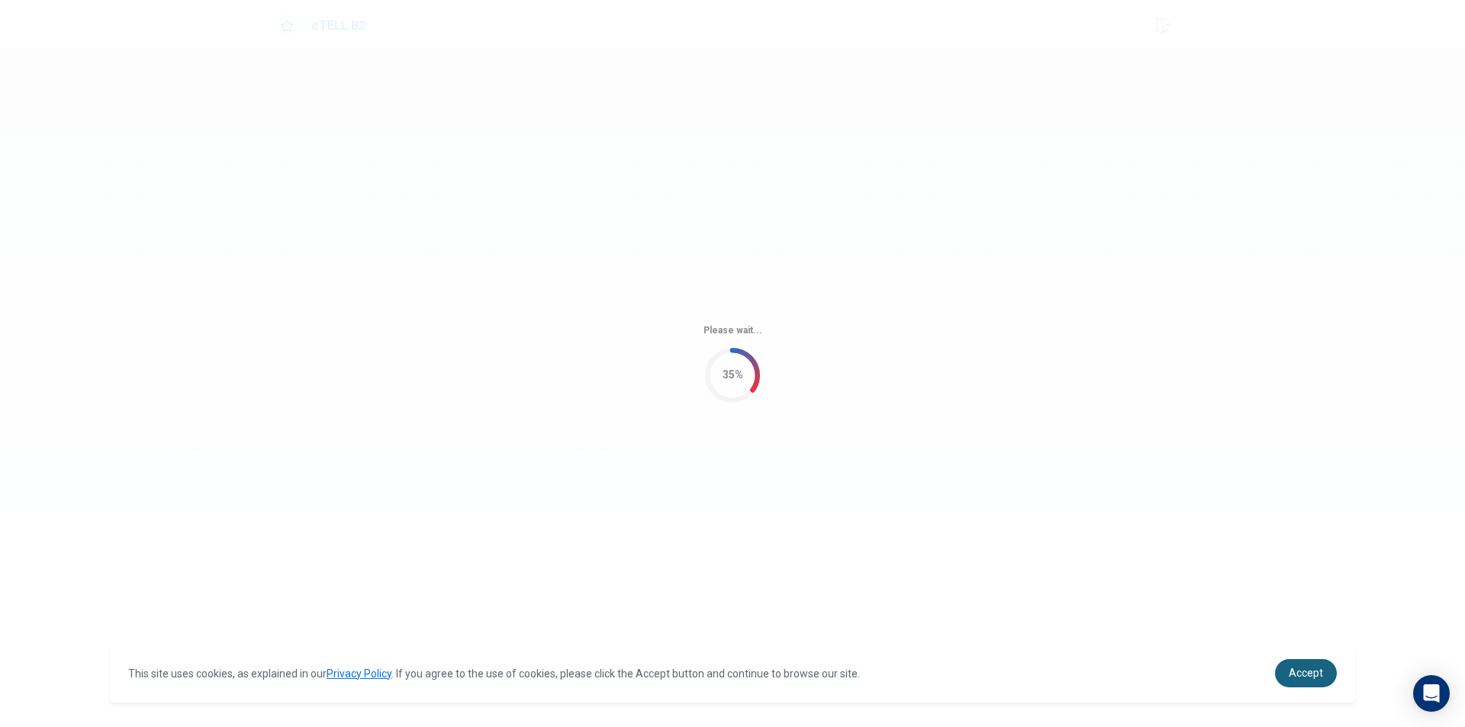
click at [1299, 675] on span "Accept" at bounding box center [1306, 673] width 34 height 12
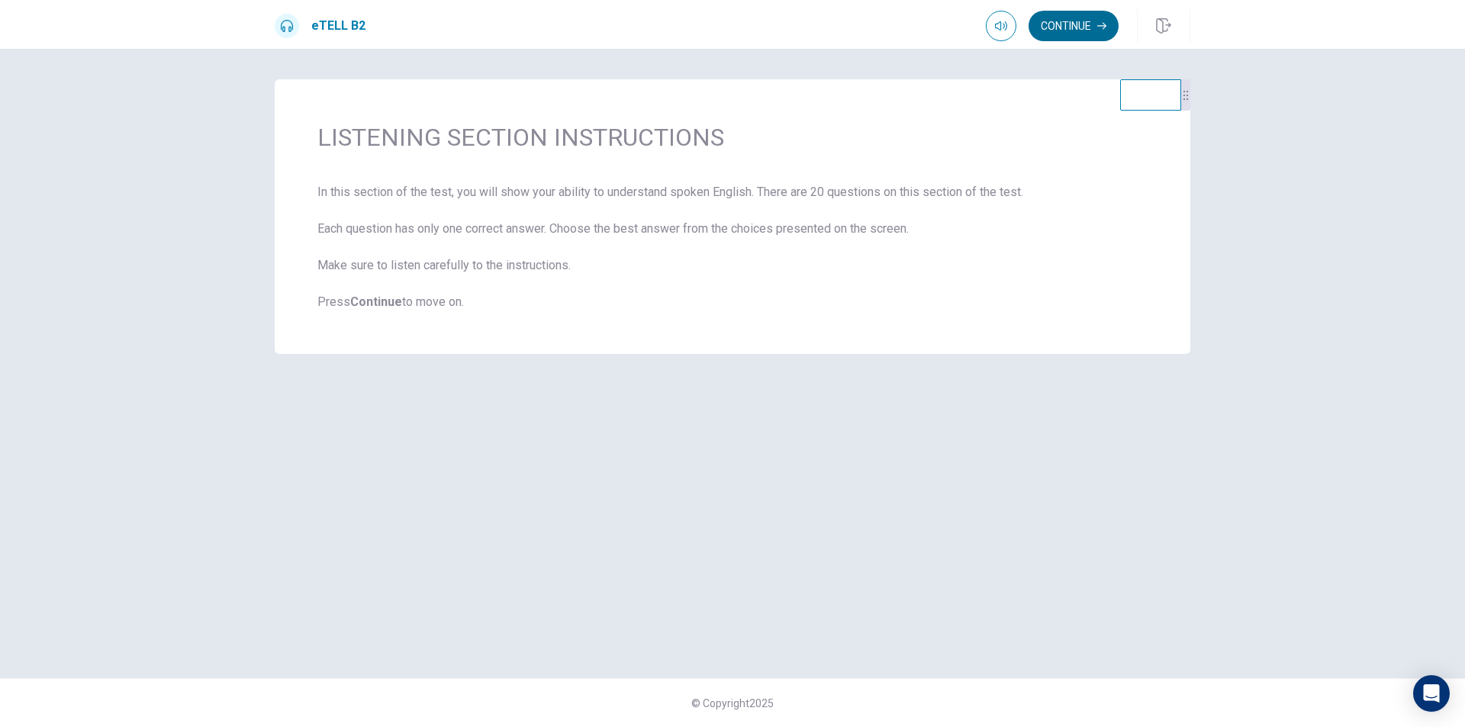
click at [1067, 15] on button "Continue" at bounding box center [1074, 26] width 90 height 31
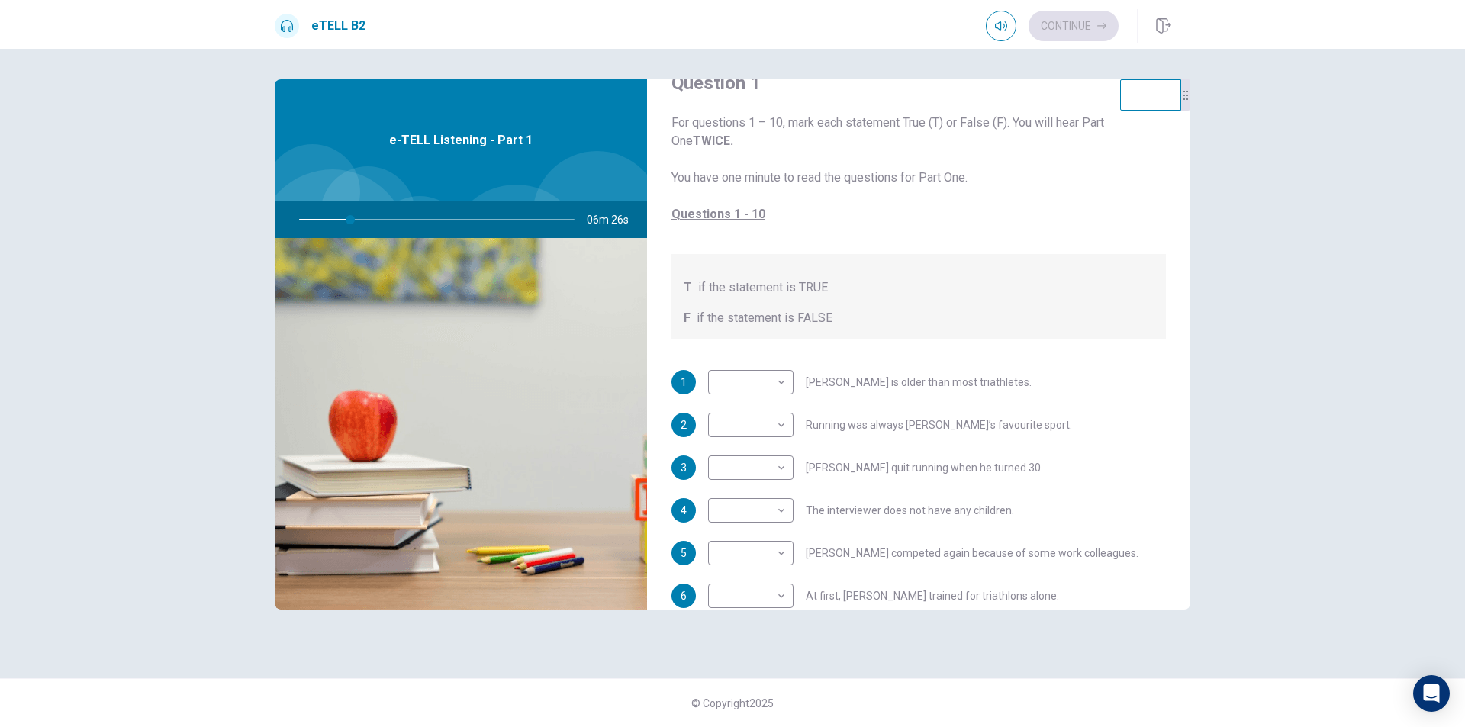
scroll to position [76, 0]
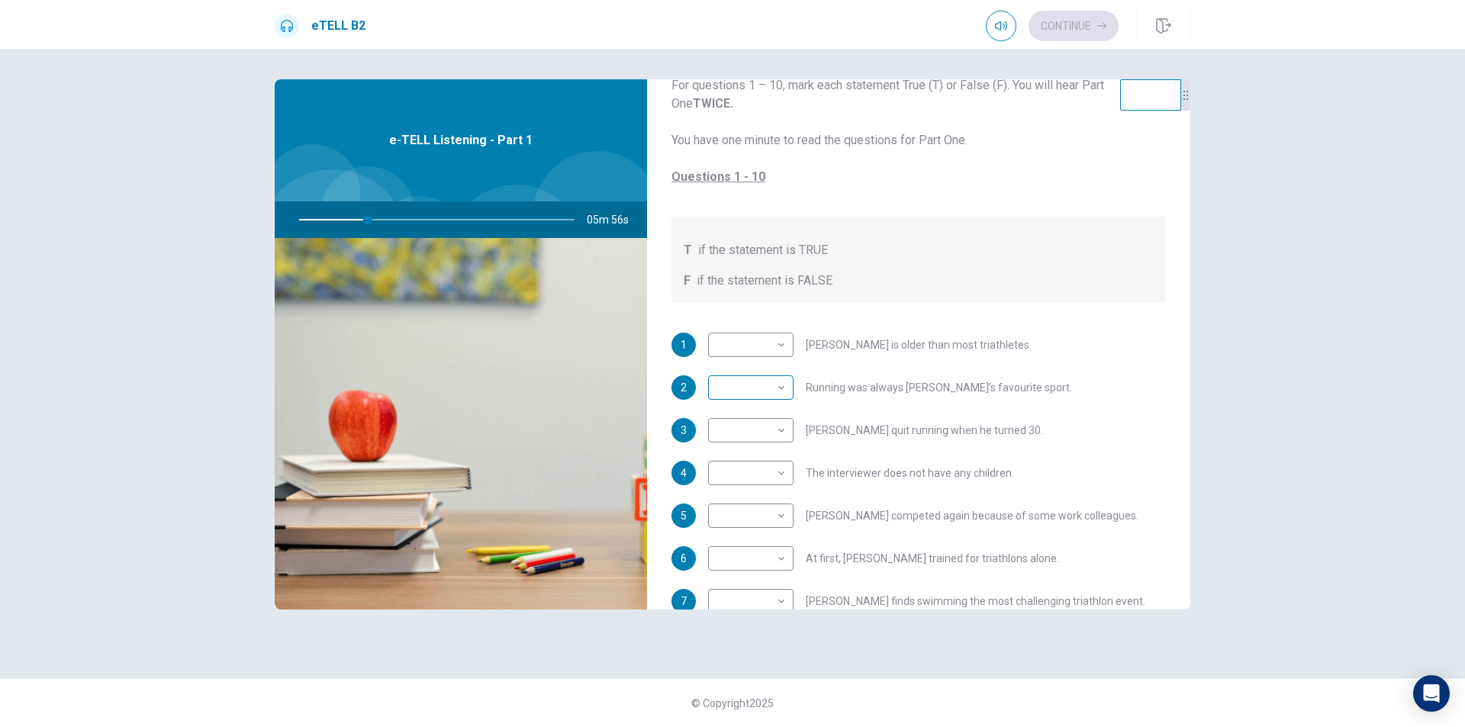
click at [772, 388] on body "This site uses cookies, as explained in our Privacy Policy . If you agree to th…" at bounding box center [732, 363] width 1465 height 727
type input "**"
click at [755, 413] on li "T" at bounding box center [750, 412] width 85 height 24
type input "*"
click at [766, 345] on body "This site uses cookies, as explained in our Privacy Policy . If you agree to th…" at bounding box center [732, 363] width 1465 height 727
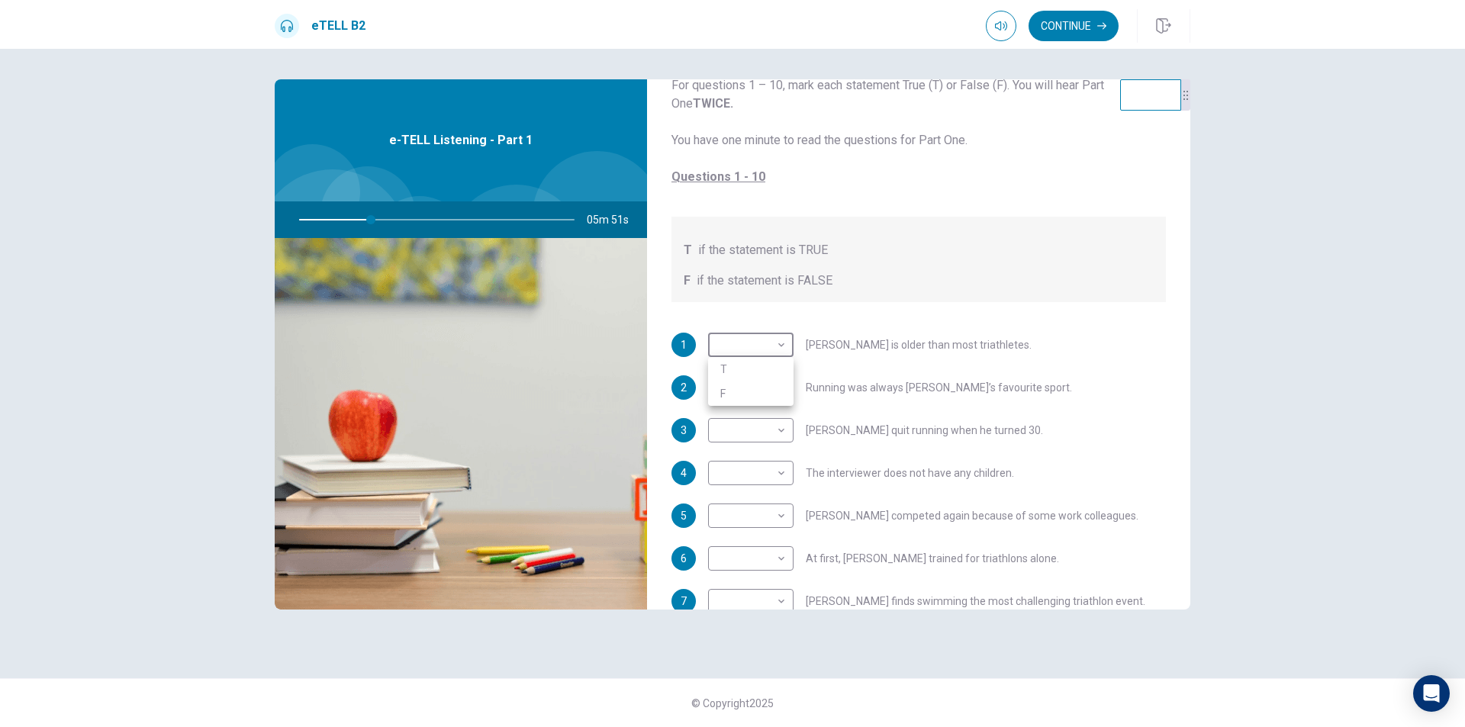
type input "**"
click at [765, 368] on li "T" at bounding box center [750, 369] width 85 height 24
type input "*"
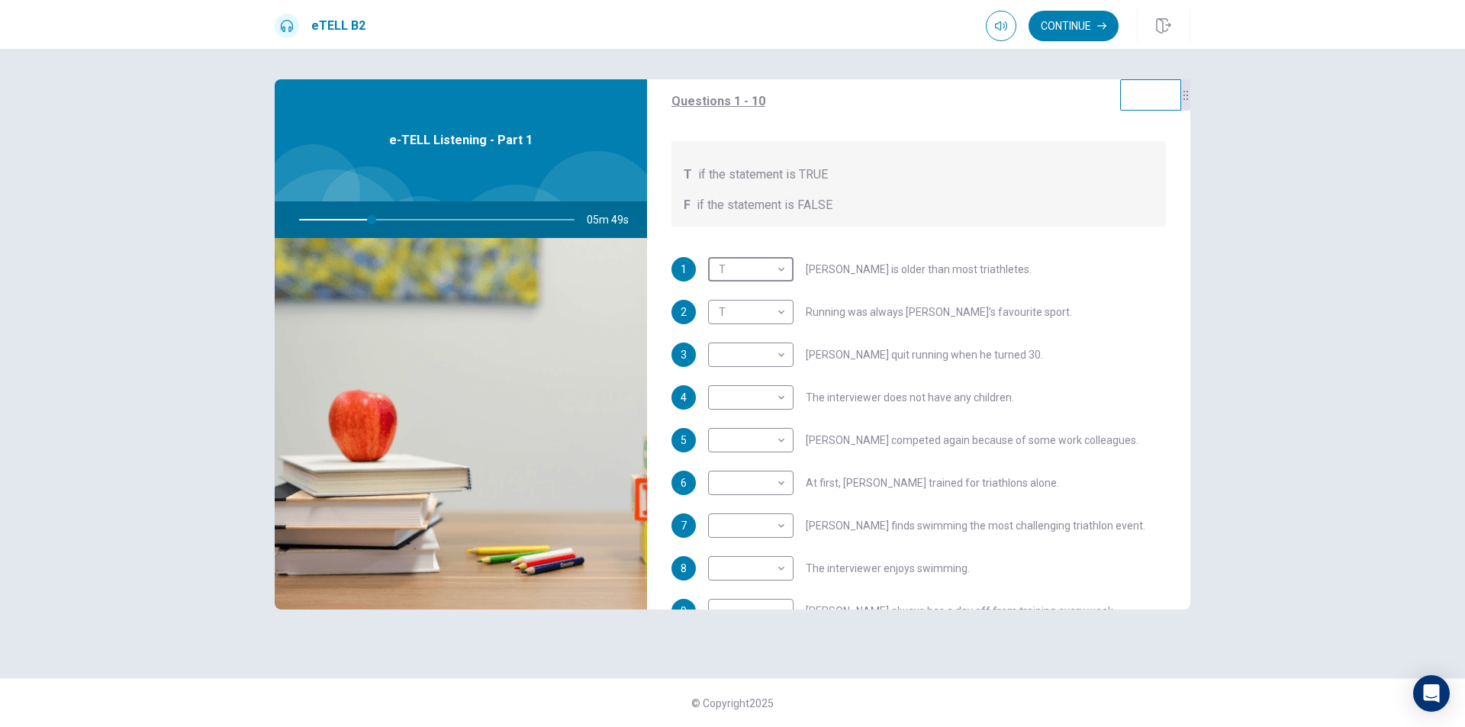
scroll to position [153, 0]
click at [756, 353] on body "This site uses cookies, as explained in our Privacy Policy . If you agree to th…" at bounding box center [732, 363] width 1465 height 727
type input "**"
click at [755, 370] on li "T" at bounding box center [750, 378] width 85 height 24
type input "*"
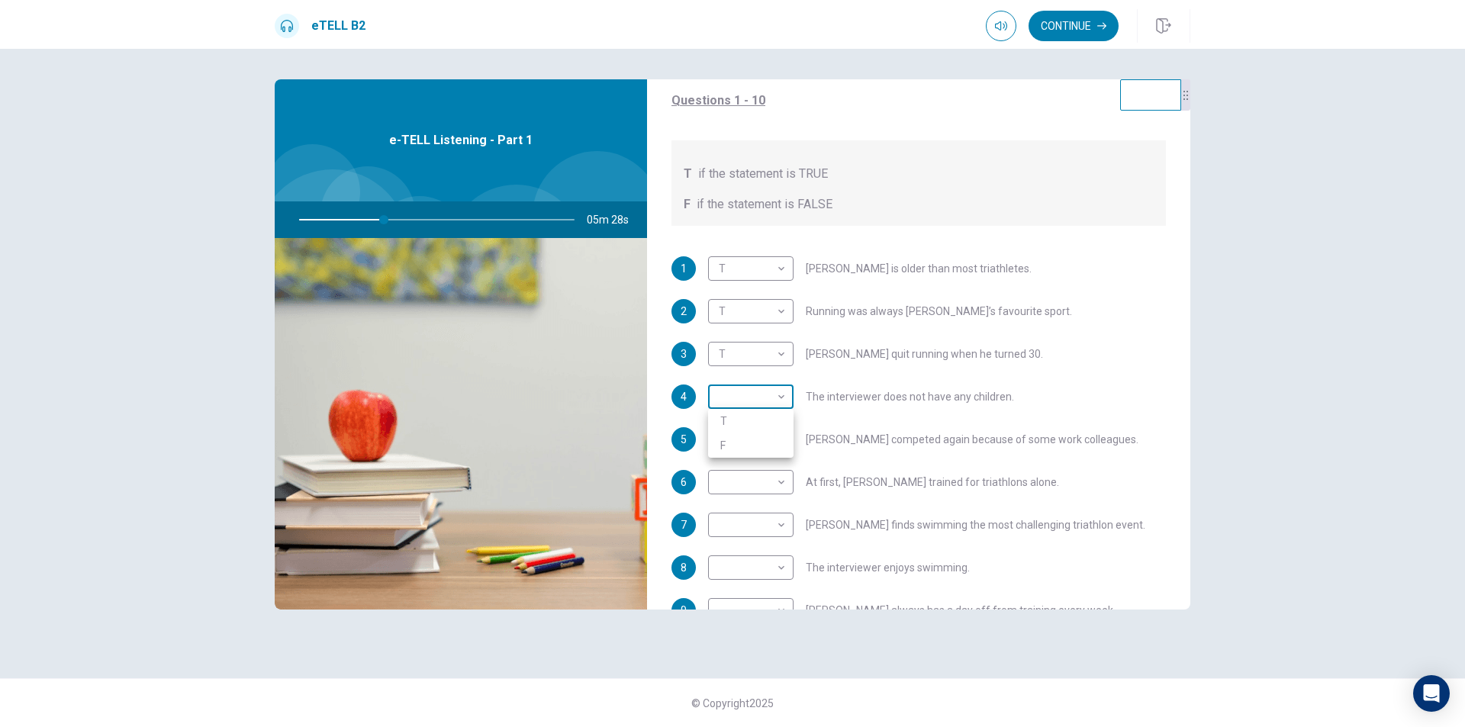
click at [758, 396] on body "This site uses cookies, as explained in our Privacy Policy . If you agree to th…" at bounding box center [732, 363] width 1465 height 727
type input "**"
click at [753, 437] on li "F" at bounding box center [750, 445] width 85 height 24
type input "*"
click at [761, 436] on body "This site uses cookies, as explained in our Privacy Policy . If you agree to th…" at bounding box center [732, 363] width 1465 height 727
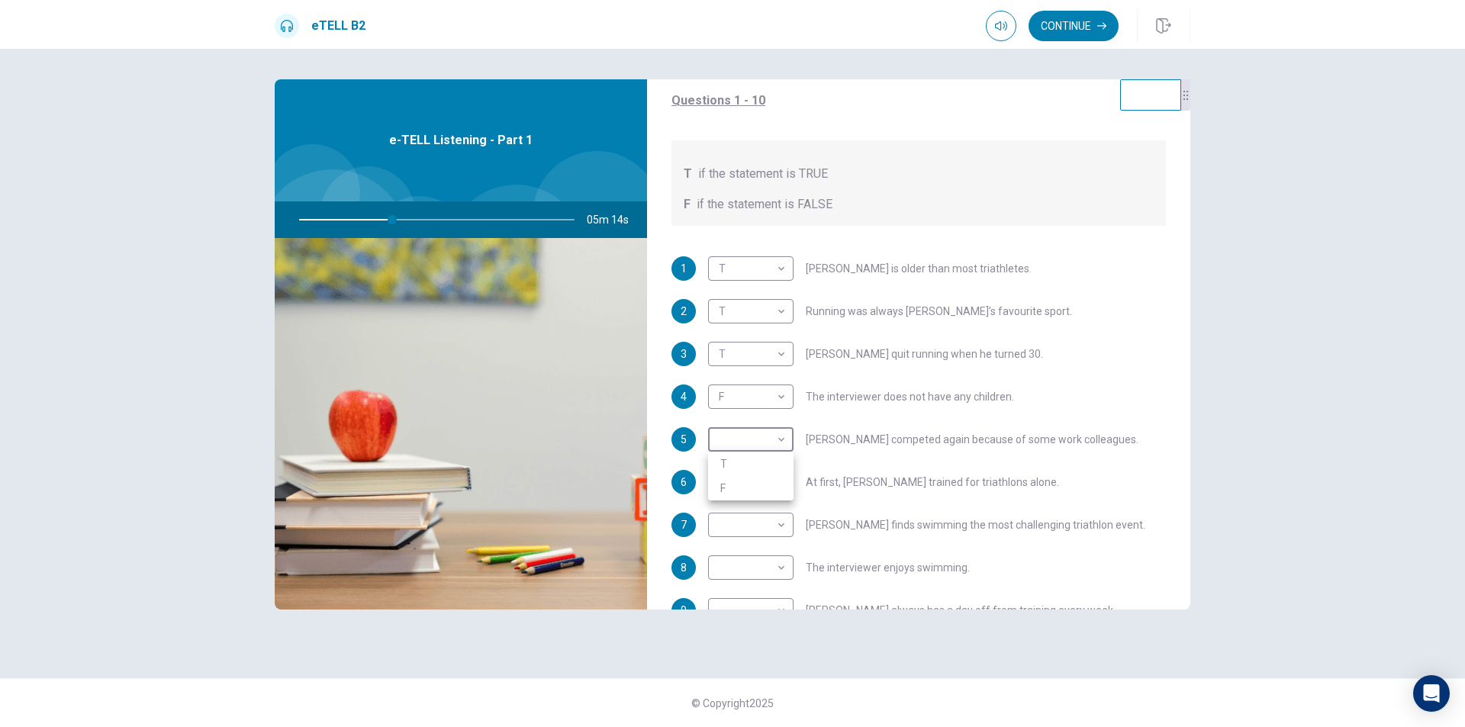
type input "**"
click at [759, 456] on li "T" at bounding box center [750, 464] width 85 height 24
type input "*"
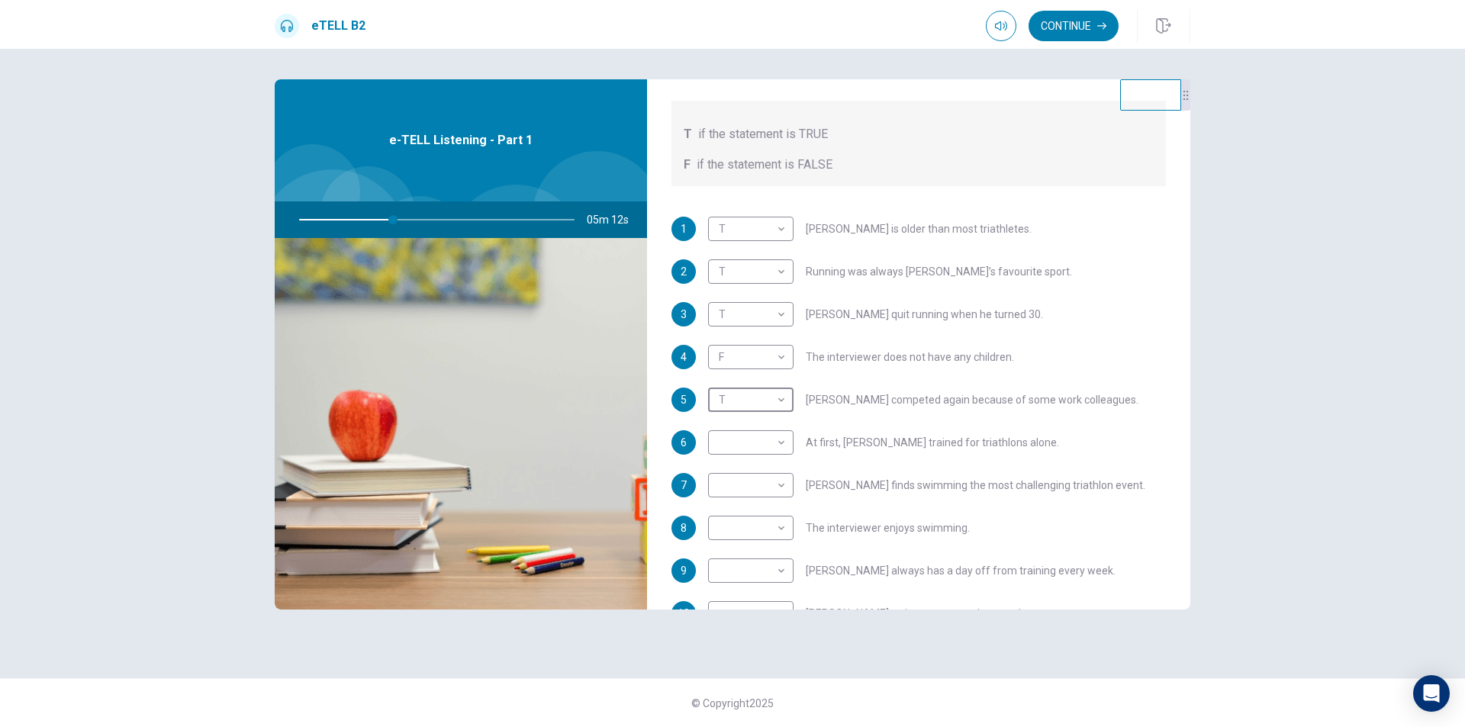
scroll to position [229, 0]
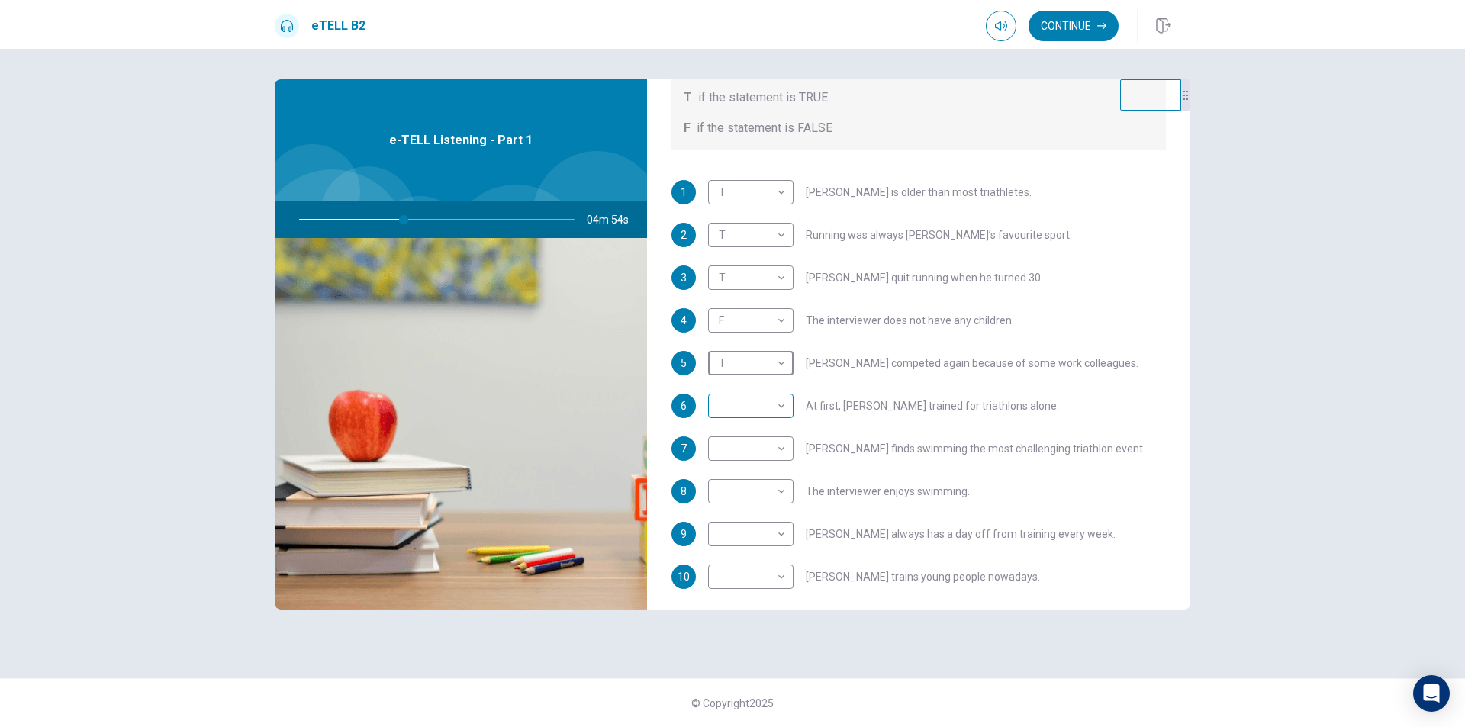
click at [776, 407] on body "This site uses cookies, as explained in our Privacy Policy . If you agree to th…" at bounding box center [732, 363] width 1465 height 727
type input "**"
click at [760, 443] on li "F" at bounding box center [750, 455] width 85 height 24
type input "*"
click at [775, 450] on body "This site uses cookies, as explained in our Privacy Policy . If you agree to th…" at bounding box center [732, 363] width 1465 height 727
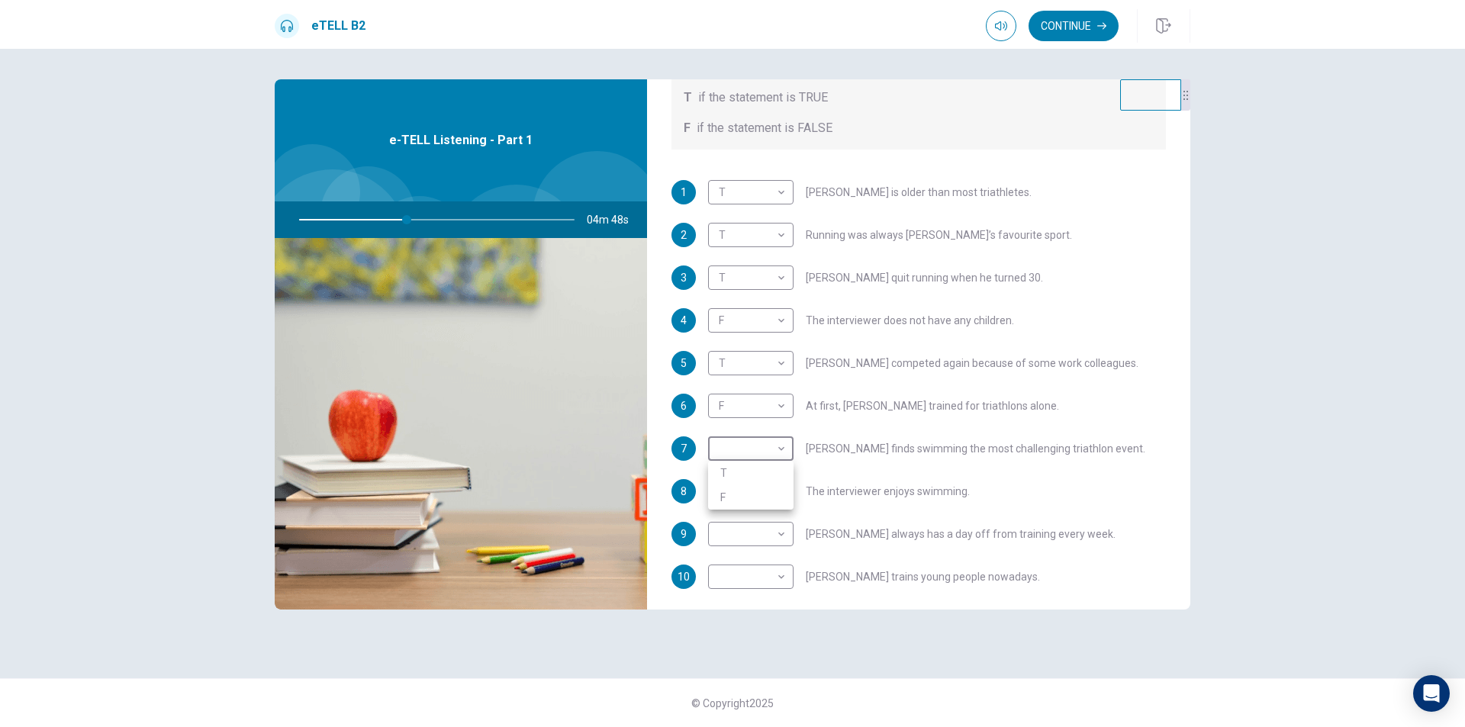
type input "**"
click at [765, 468] on li "T" at bounding box center [750, 473] width 85 height 24
type input "*"
click at [780, 535] on body "This site uses cookies, as explained in our Privacy Policy . If you agree to th…" at bounding box center [732, 363] width 1465 height 727
type input "**"
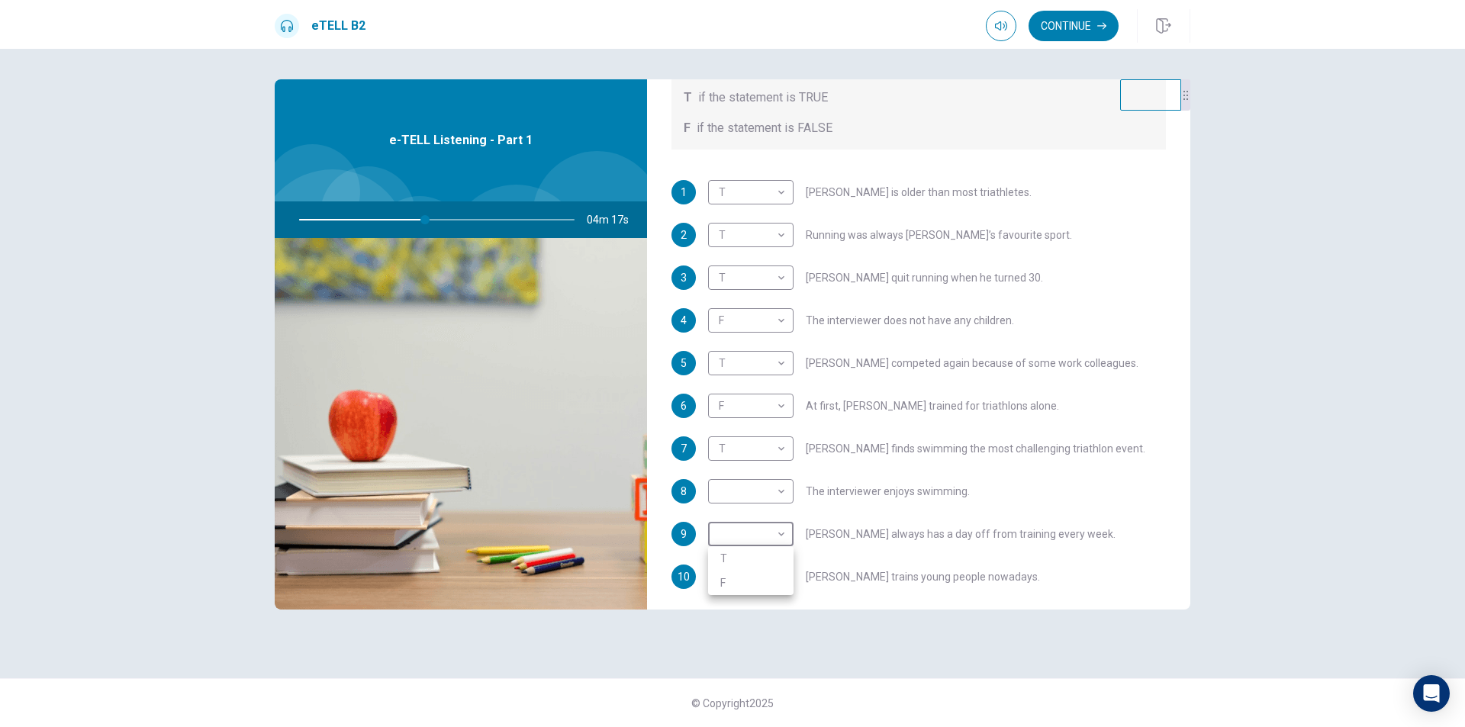
click at [763, 553] on li "T" at bounding box center [750, 558] width 85 height 24
type input "*"
click at [779, 494] on body "This site uses cookies, as explained in our Privacy Policy . If you agree to th…" at bounding box center [732, 363] width 1465 height 727
type input "**"
click at [768, 530] on li "F" at bounding box center [750, 540] width 85 height 24
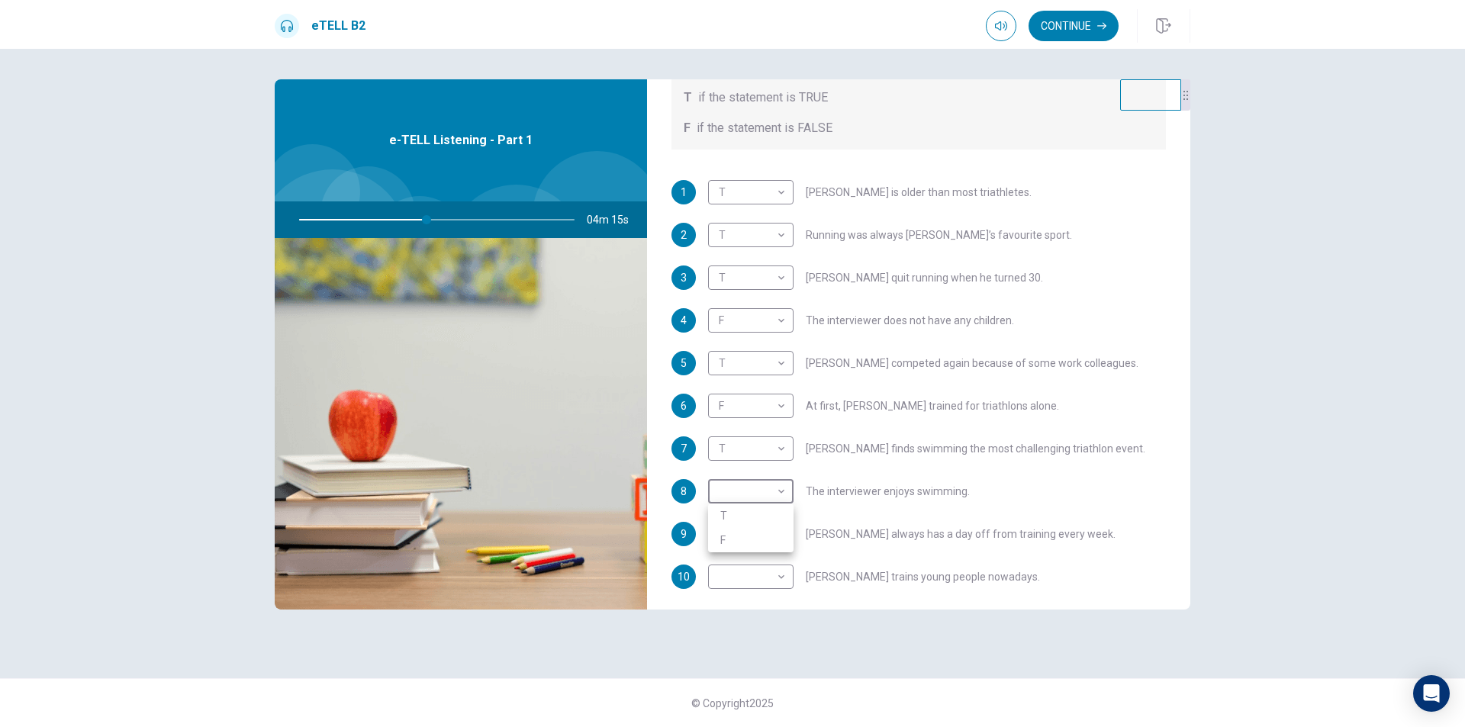
type input "*"
click at [766, 577] on body "This site uses cookies, as explained in our Privacy Policy . If you agree to th…" at bounding box center [732, 363] width 1465 height 727
type input "**"
click at [753, 596] on li "T" at bounding box center [750, 601] width 85 height 24
type input "*"
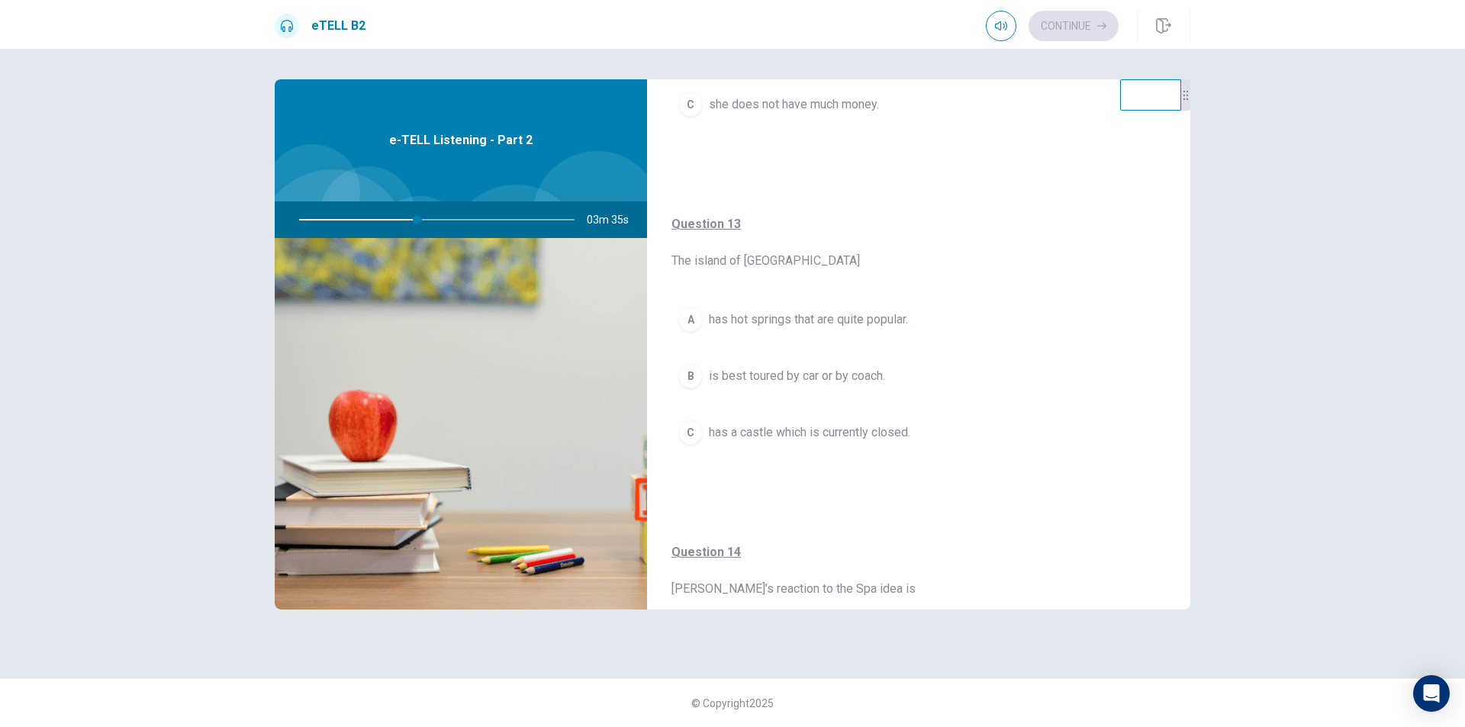
scroll to position [610, 0]
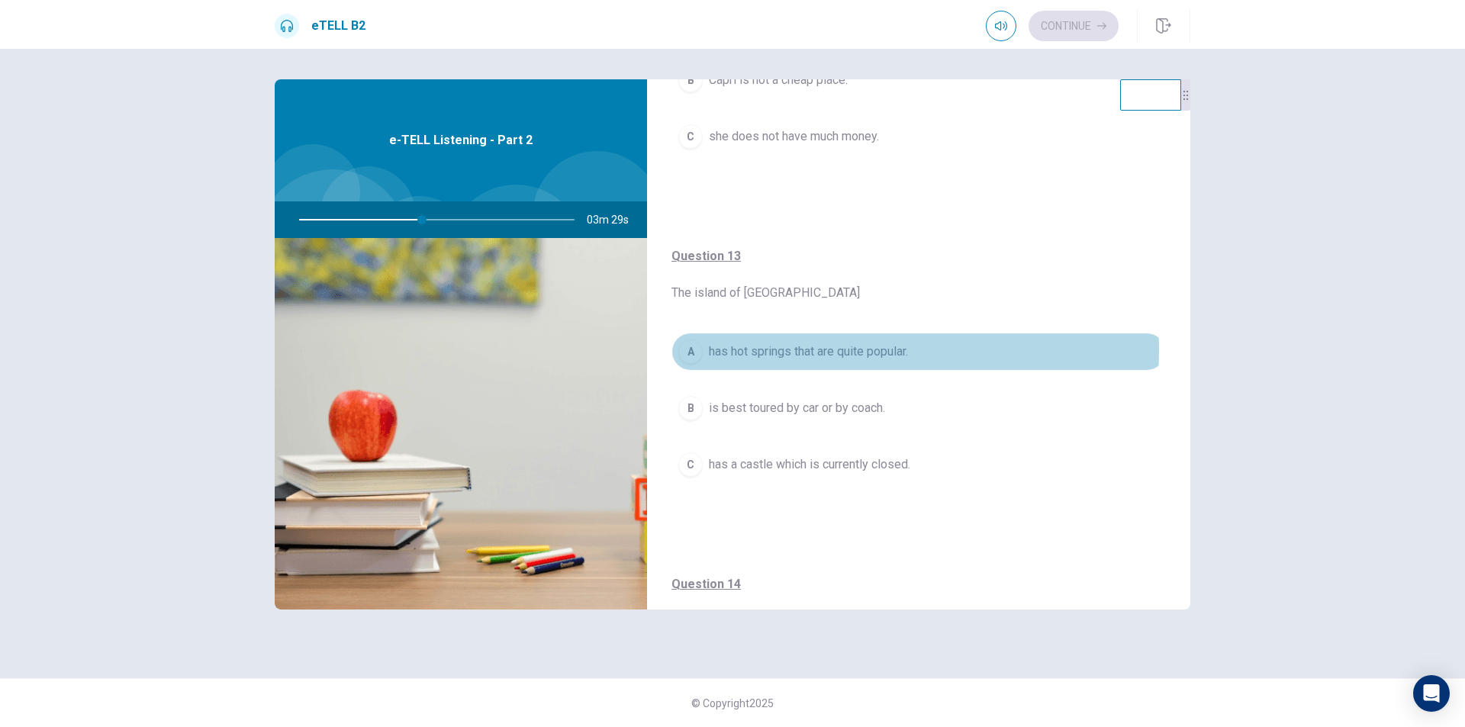
click at [733, 349] on span "has hot springs that are quite popular." at bounding box center [808, 352] width 199 height 18
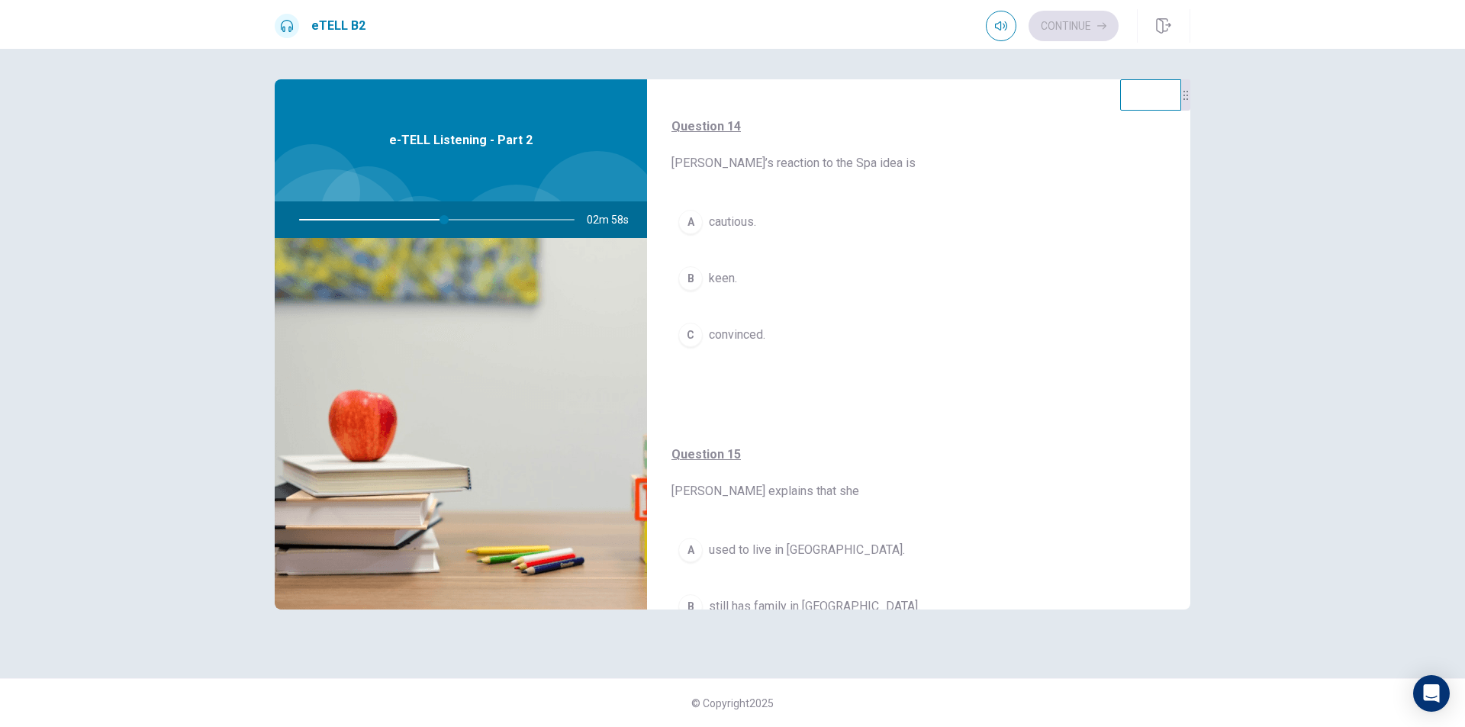
scroll to position [1145, 0]
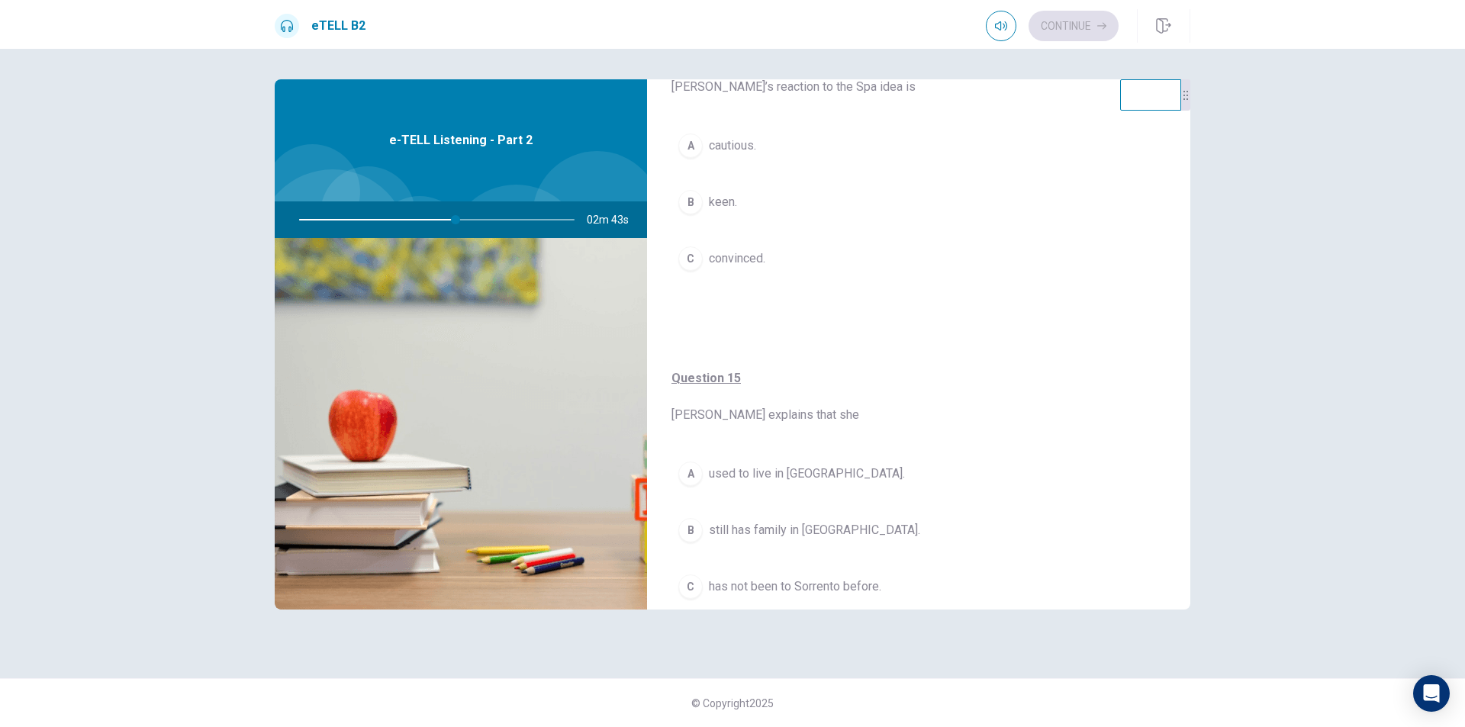
click at [818, 591] on span "has not been to Sorrento before." at bounding box center [795, 587] width 172 height 18
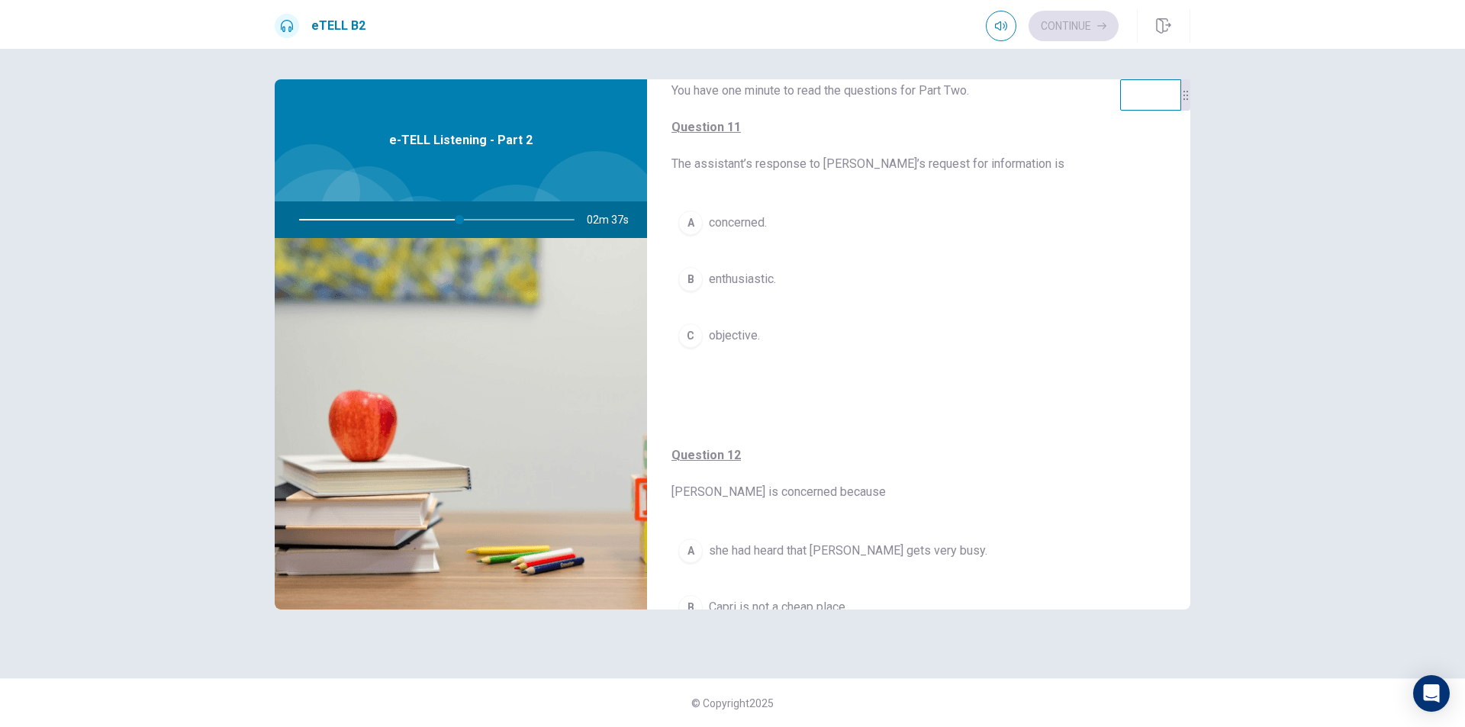
scroll to position [0, 0]
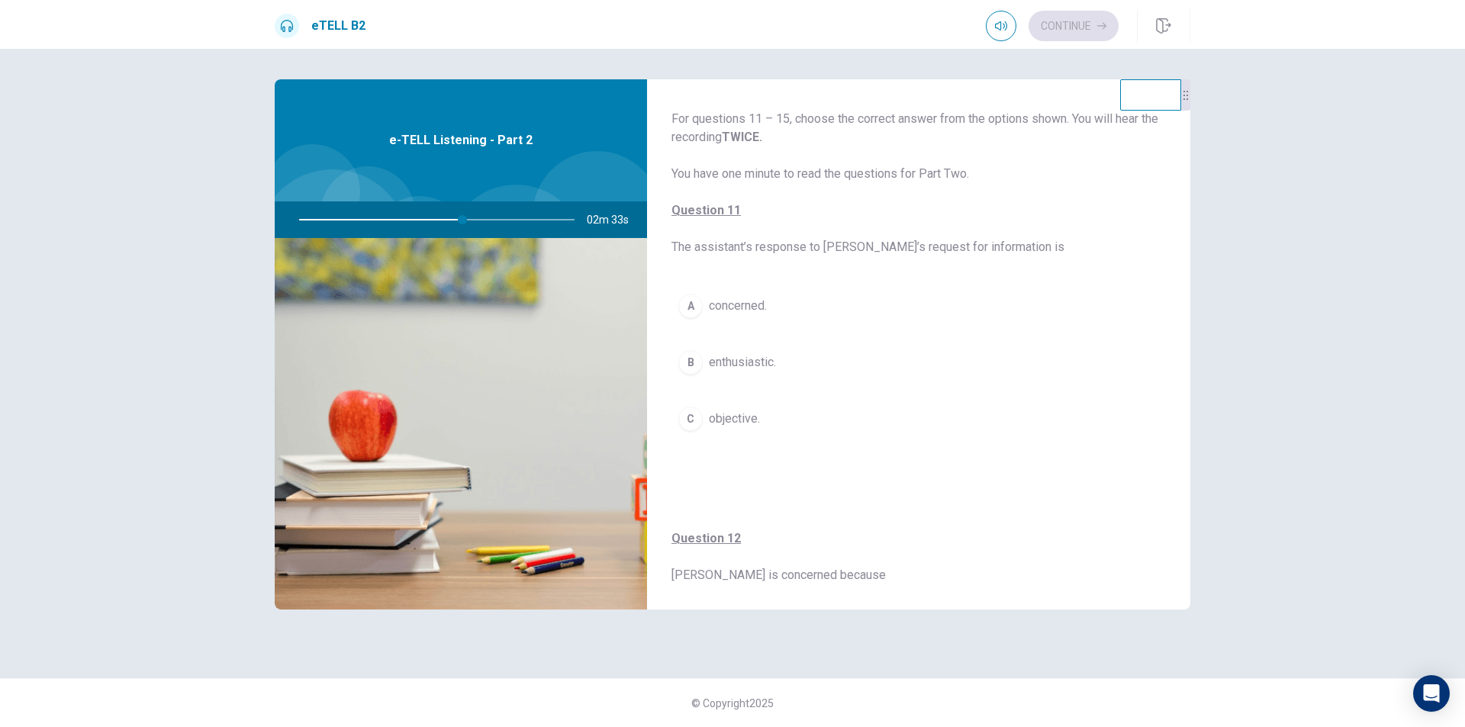
click at [773, 362] on span "enthusiastic." at bounding box center [742, 362] width 67 height 18
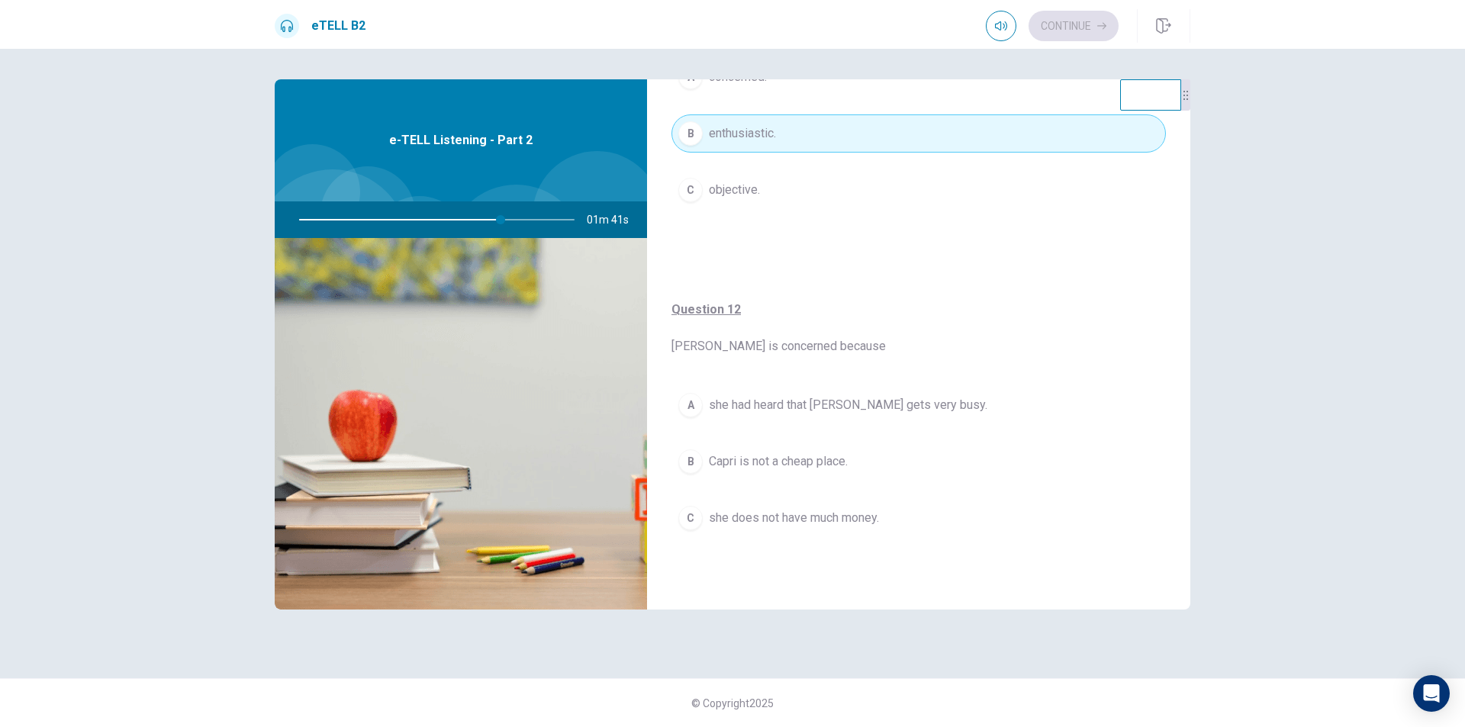
scroll to position [305, 0]
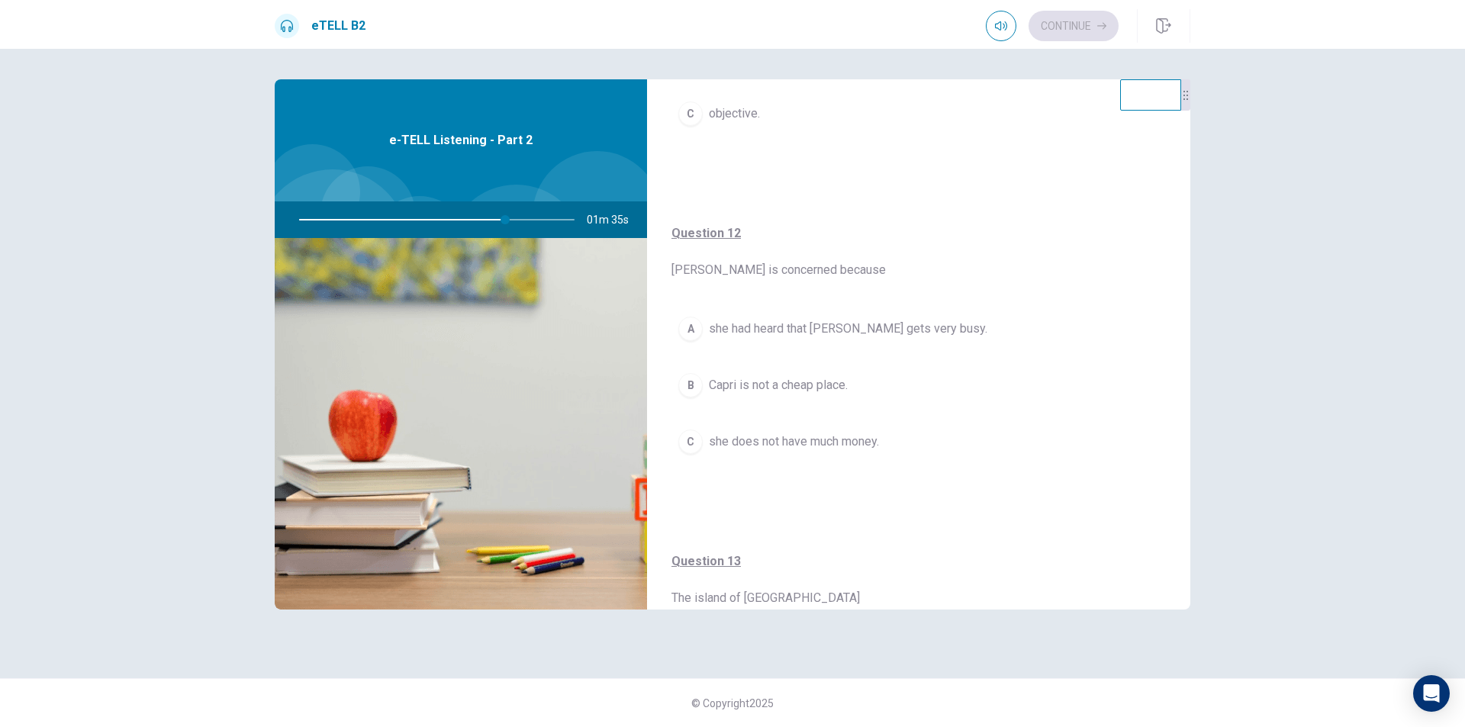
click at [813, 445] on span "she does not have much money." at bounding box center [794, 442] width 170 height 18
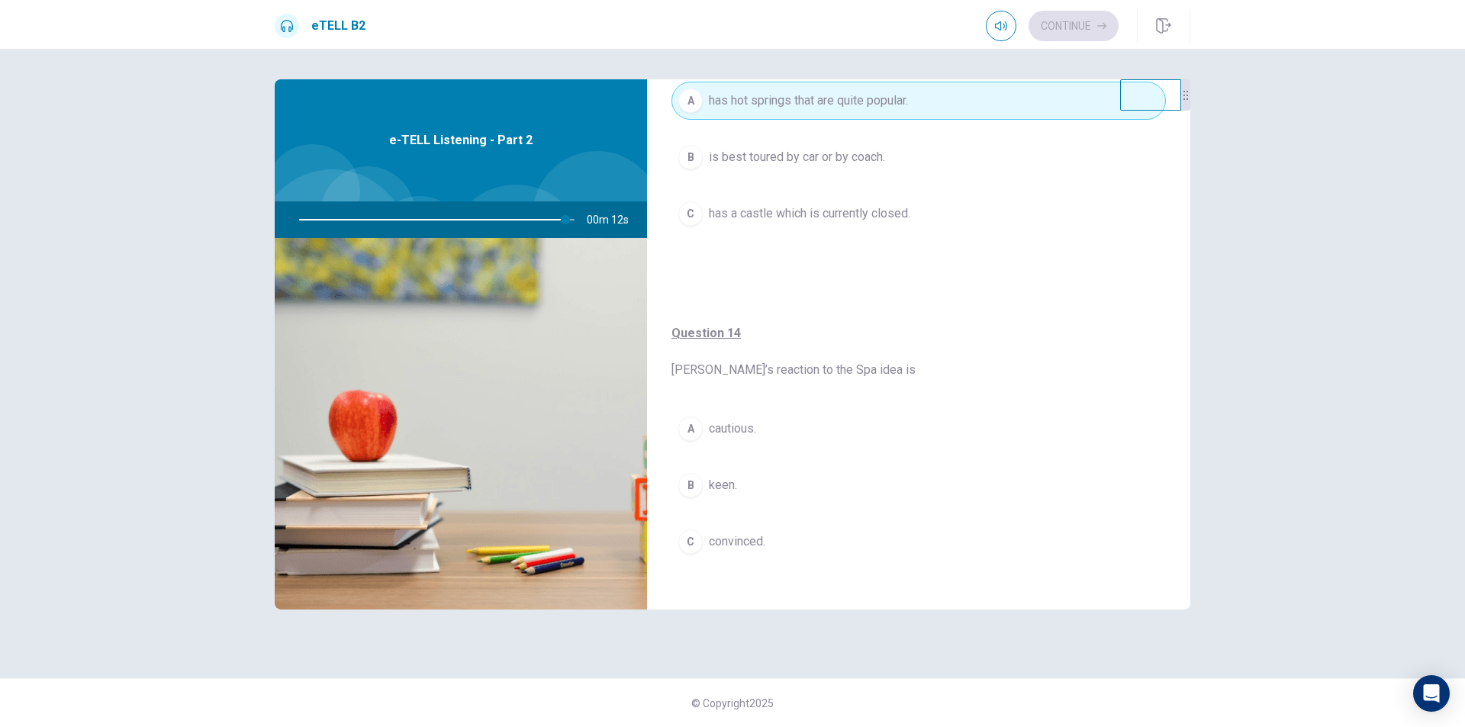
scroll to position [897, 0]
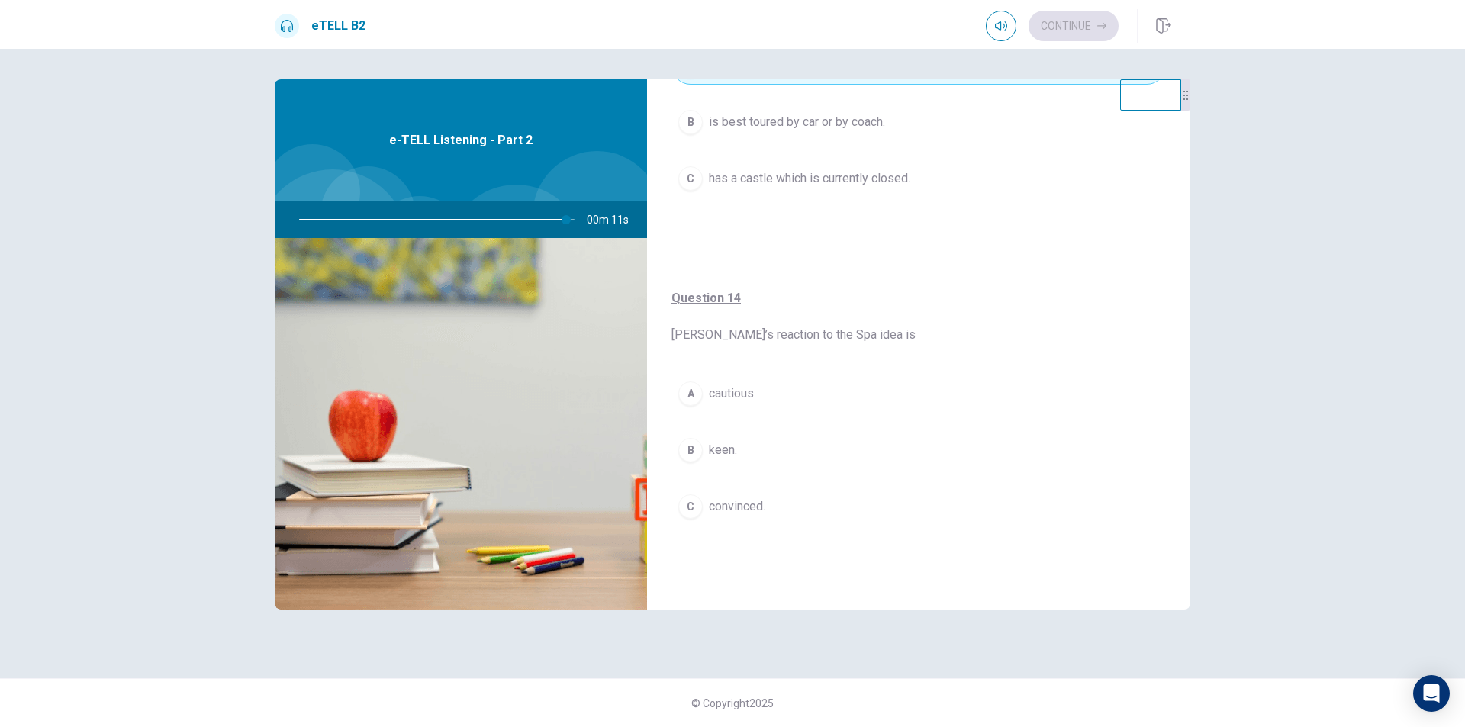
click at [721, 509] on span "convinced." at bounding box center [737, 506] width 56 height 18
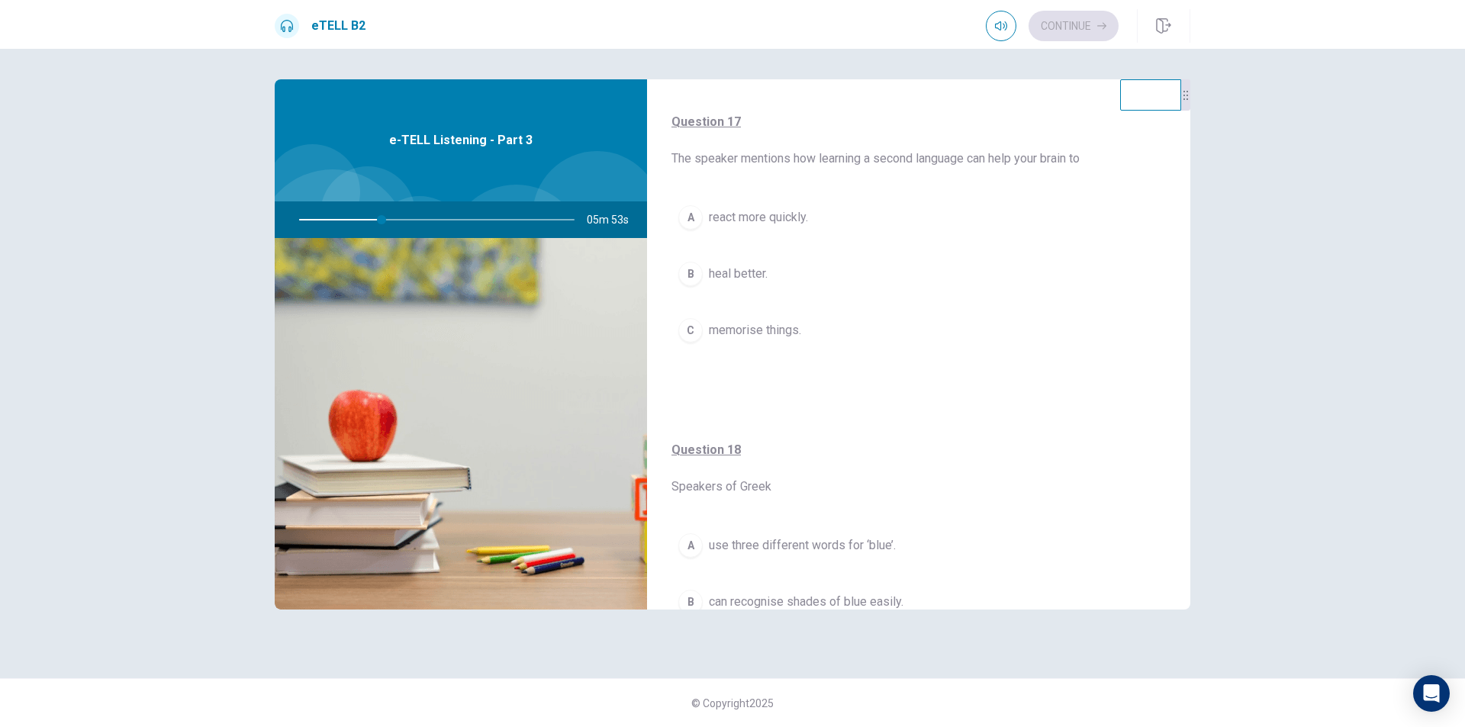
scroll to position [458, 0]
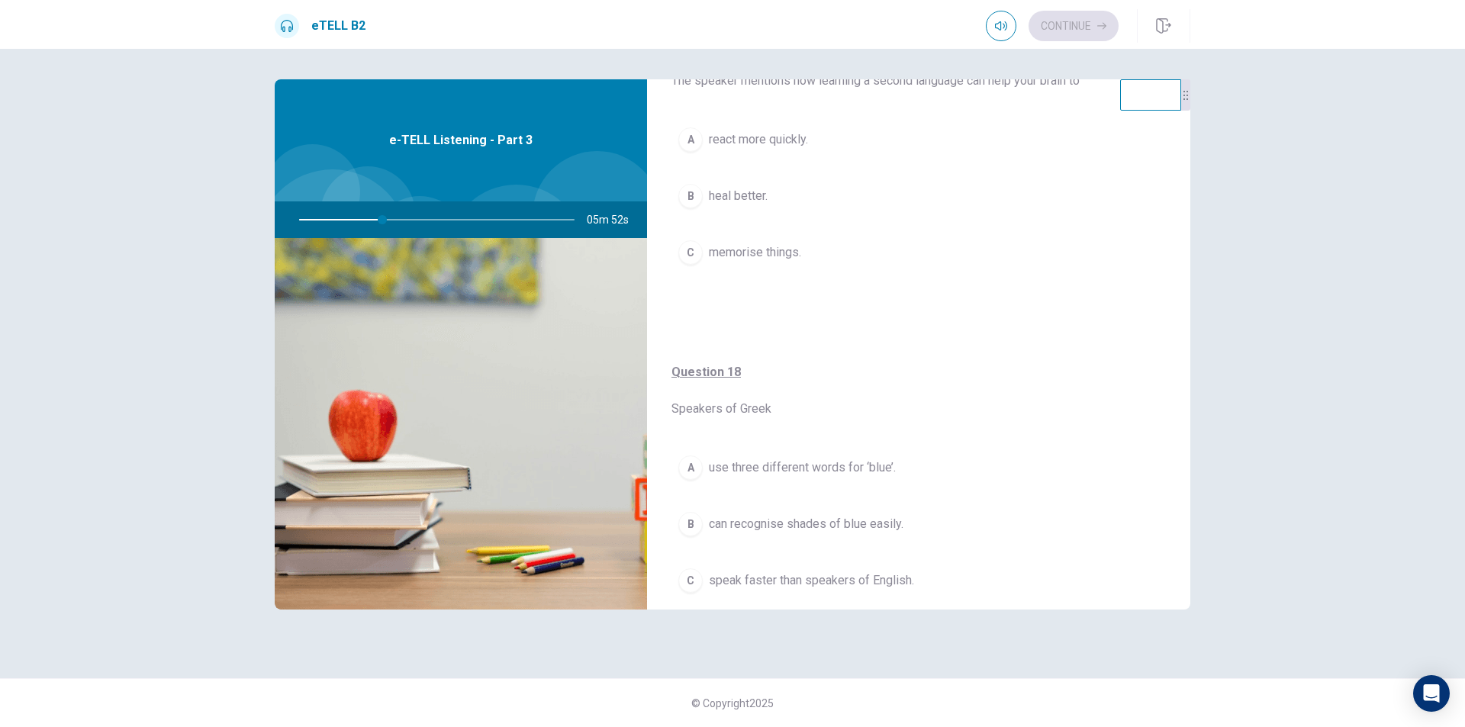
click at [749, 182] on button "B heal better." at bounding box center [918, 196] width 494 height 38
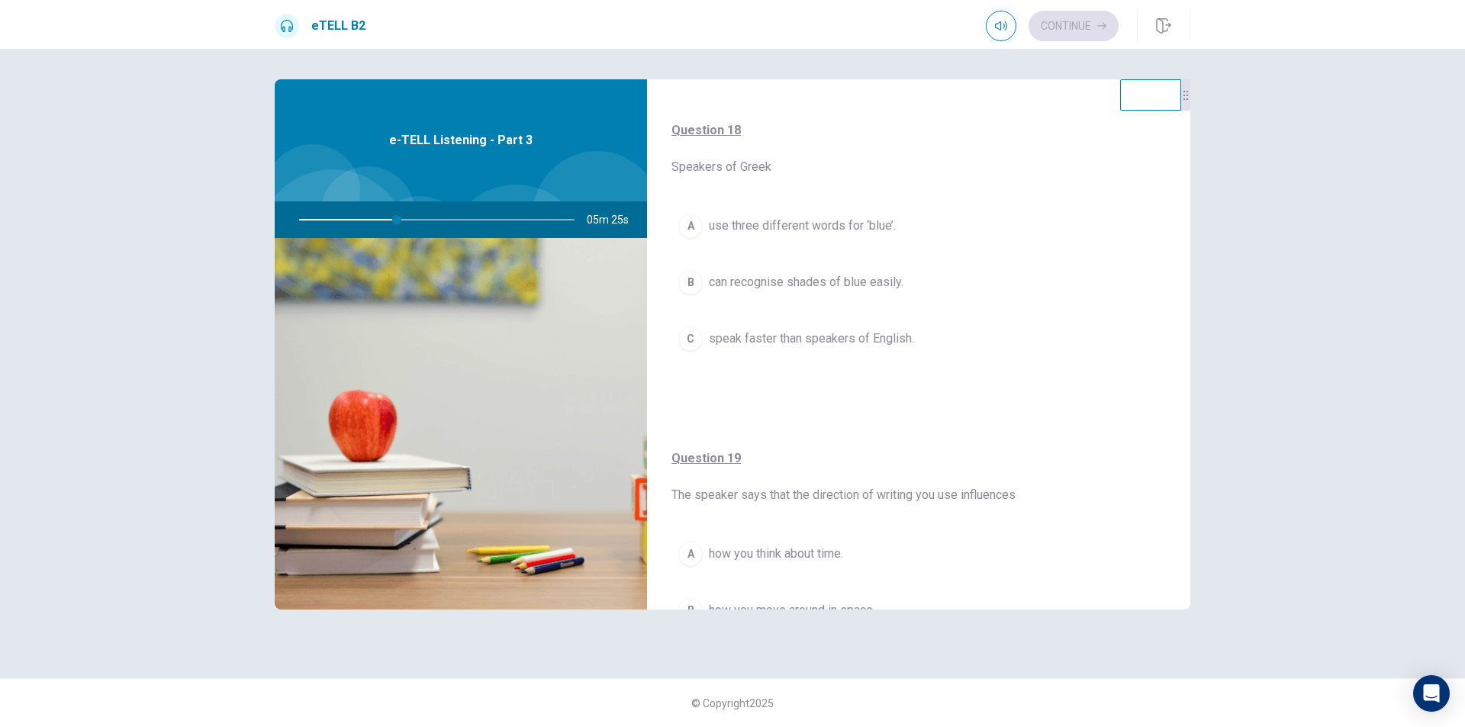
scroll to position [687, 0]
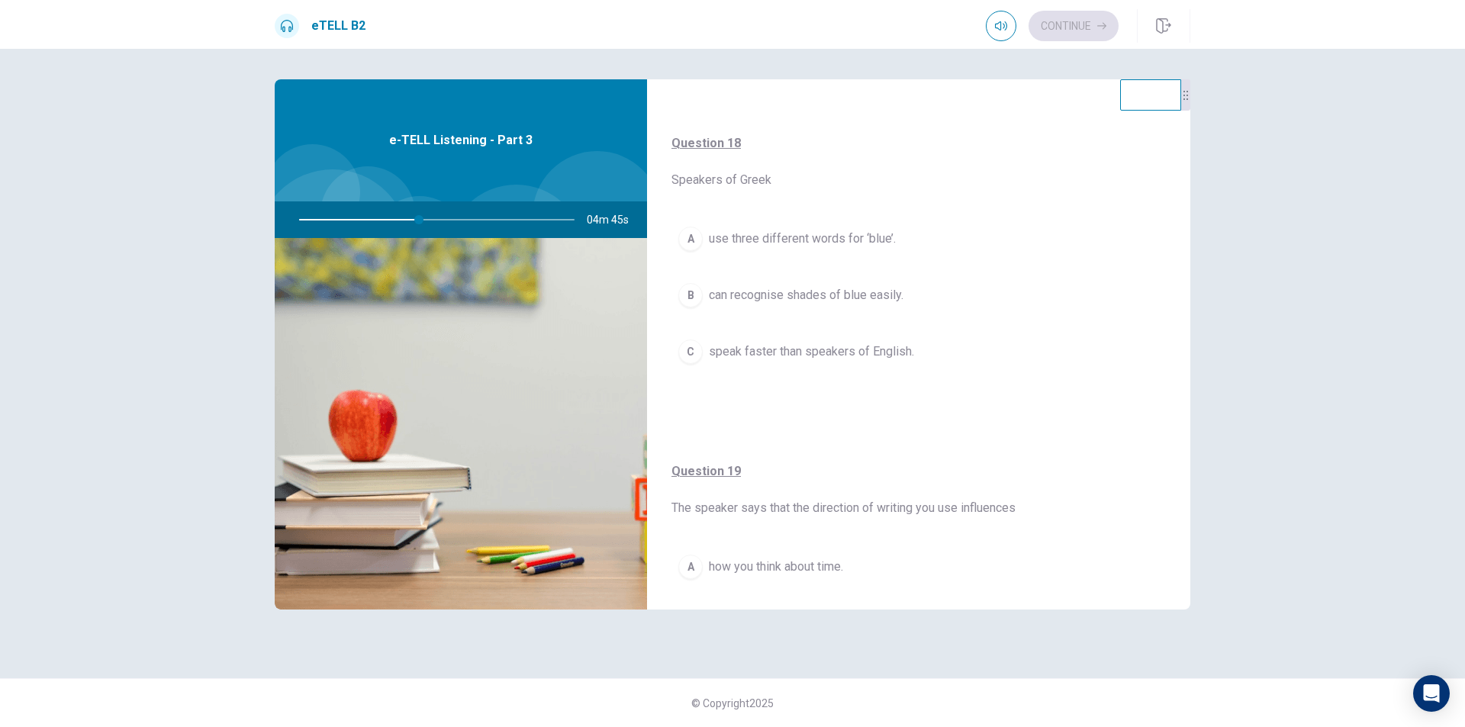
click at [887, 296] on span "can recognise shades of blue easily." at bounding box center [806, 295] width 195 height 18
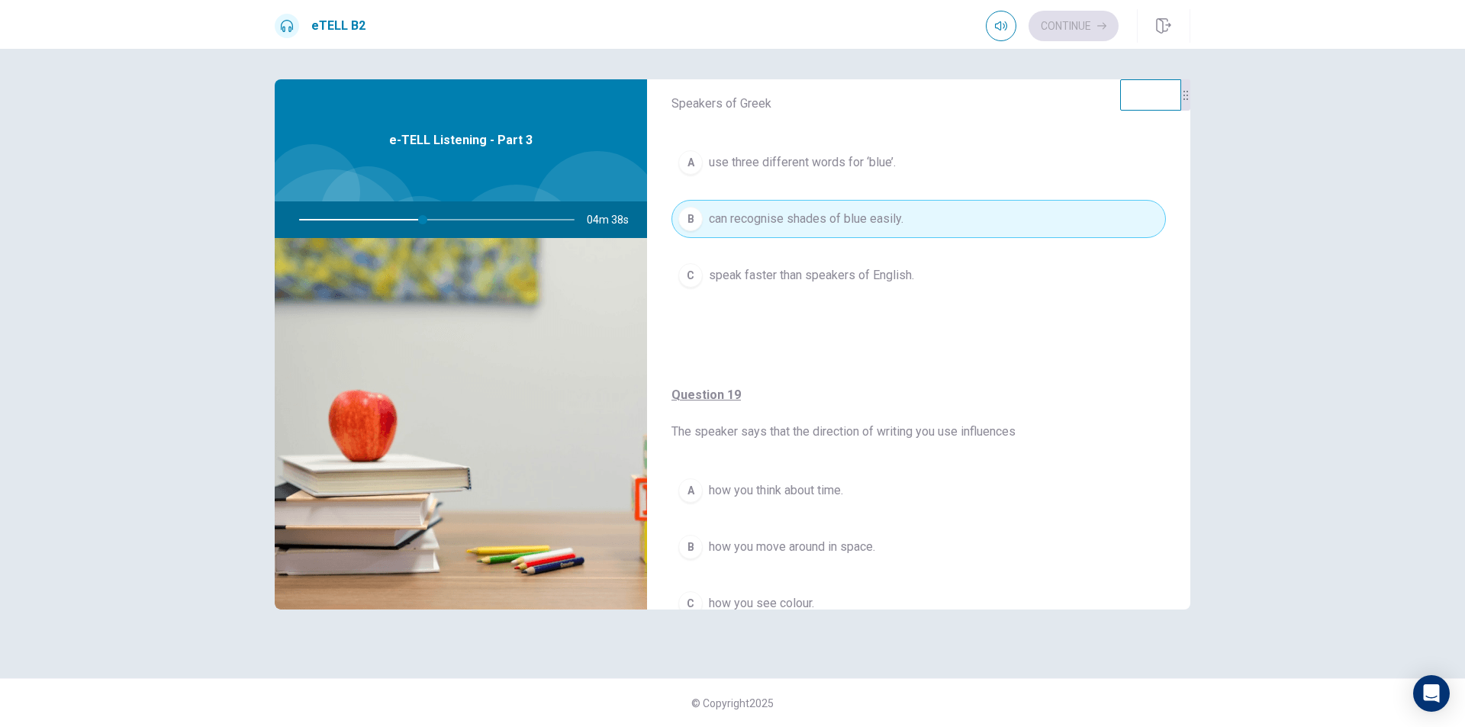
scroll to position [839, 0]
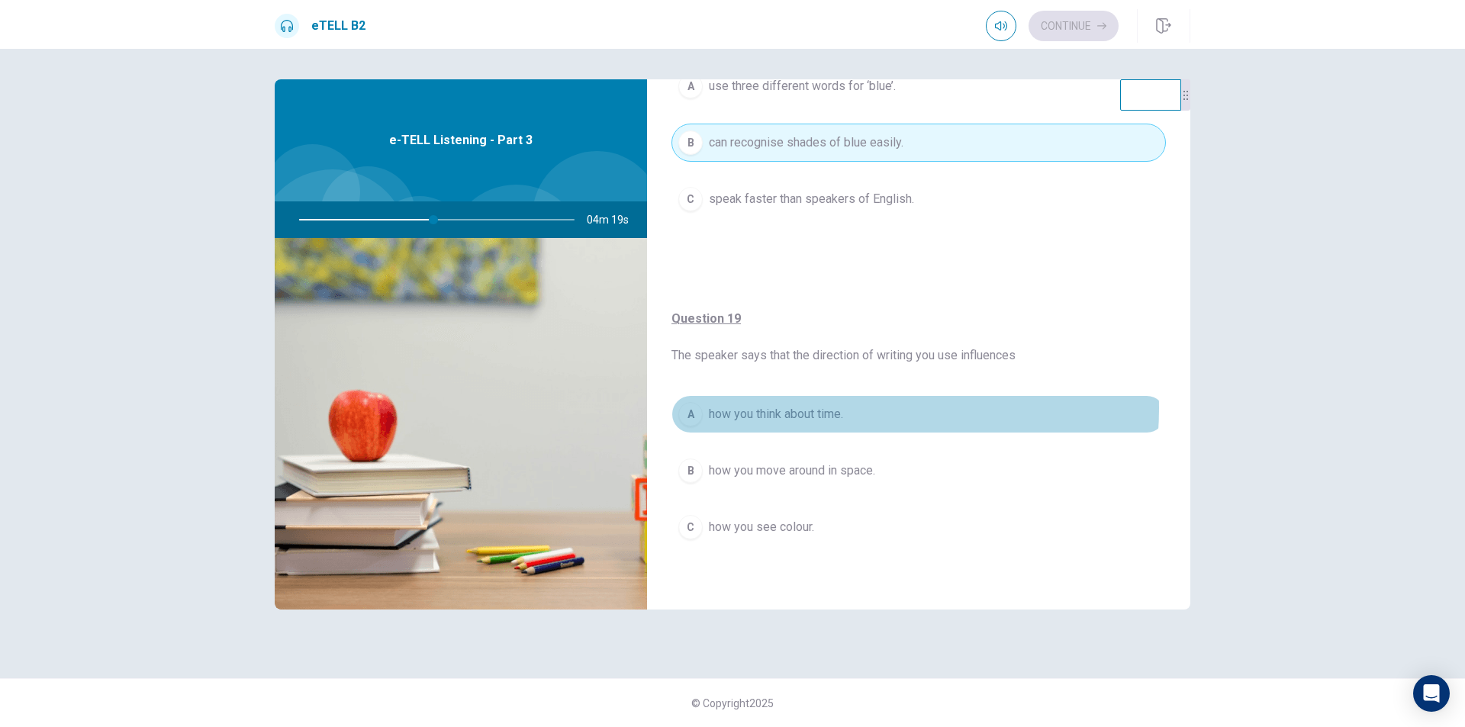
click at [813, 408] on span "how you think about time." at bounding box center [776, 414] width 134 height 18
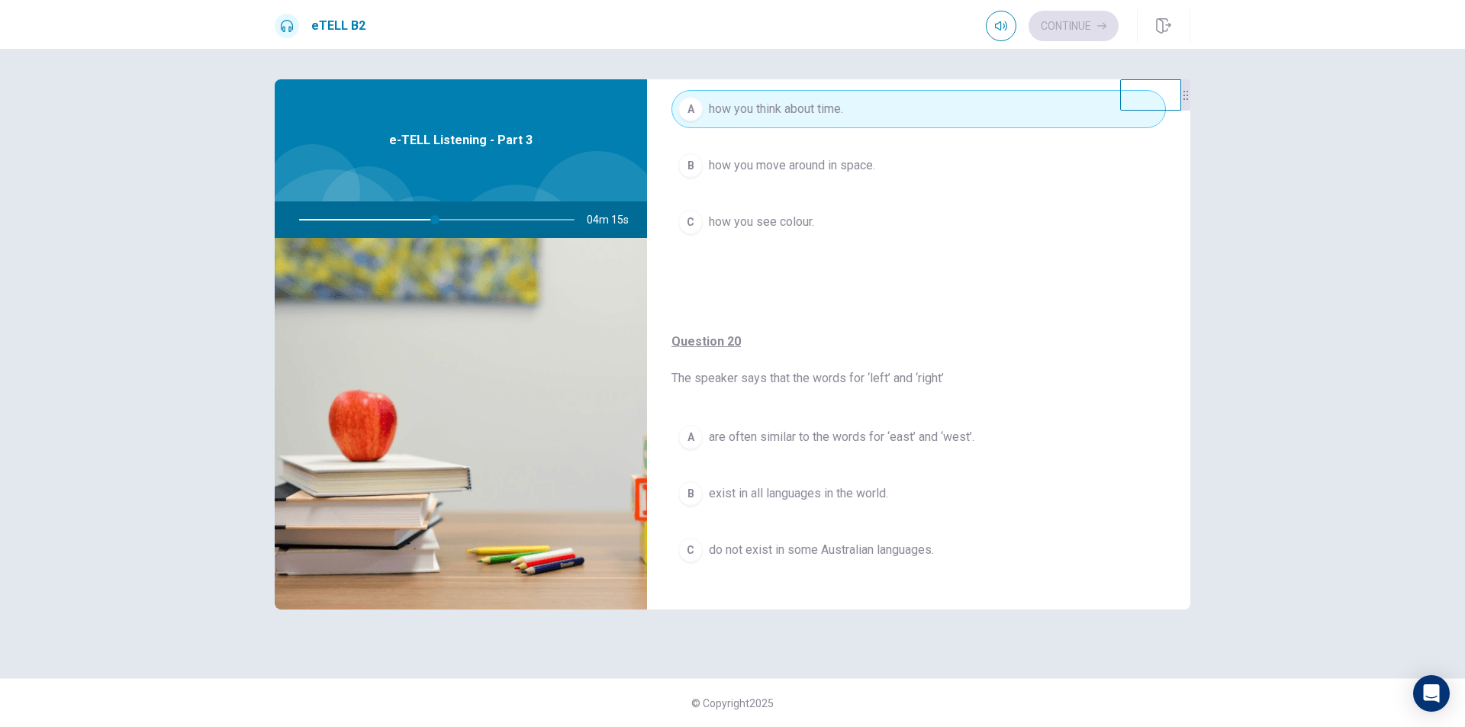
scroll to position [1165, 0]
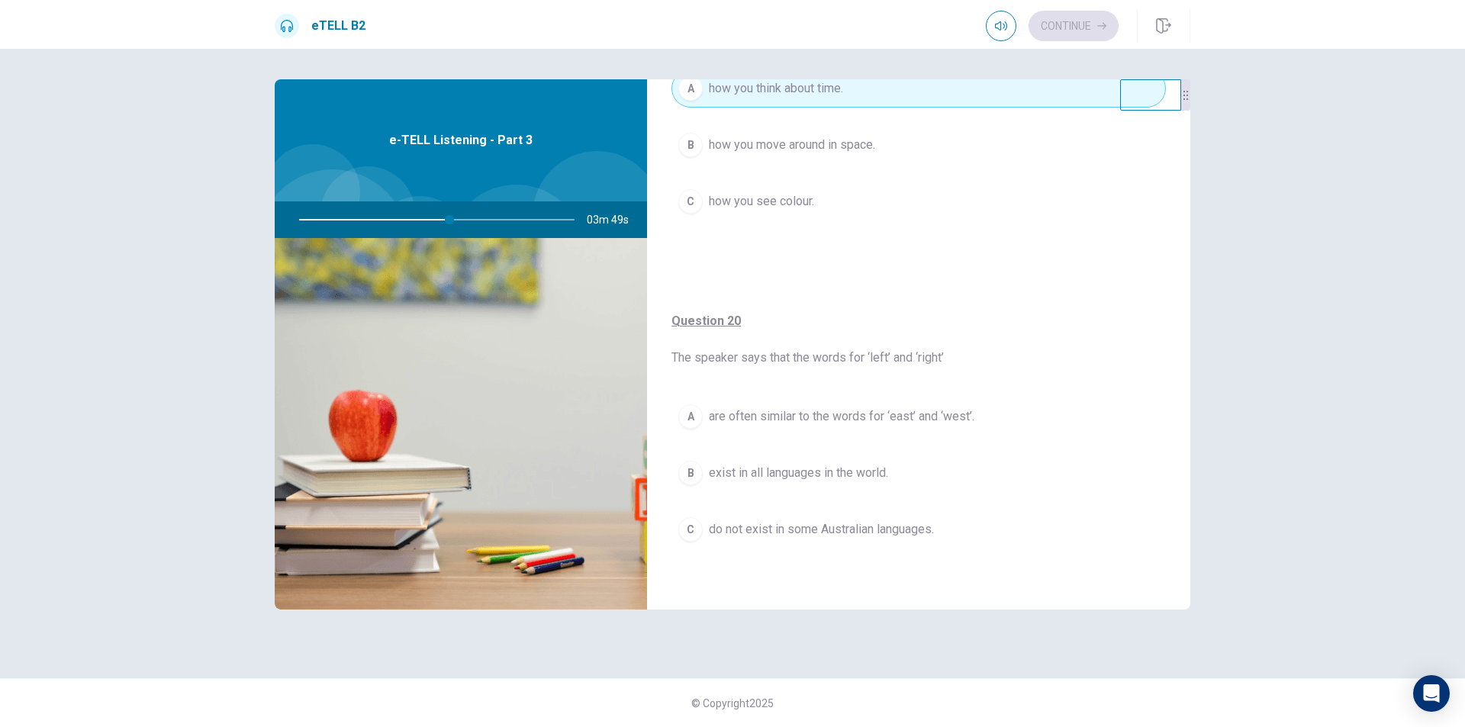
click at [835, 526] on span "do not exist in some Australian languages." at bounding box center [821, 529] width 225 height 18
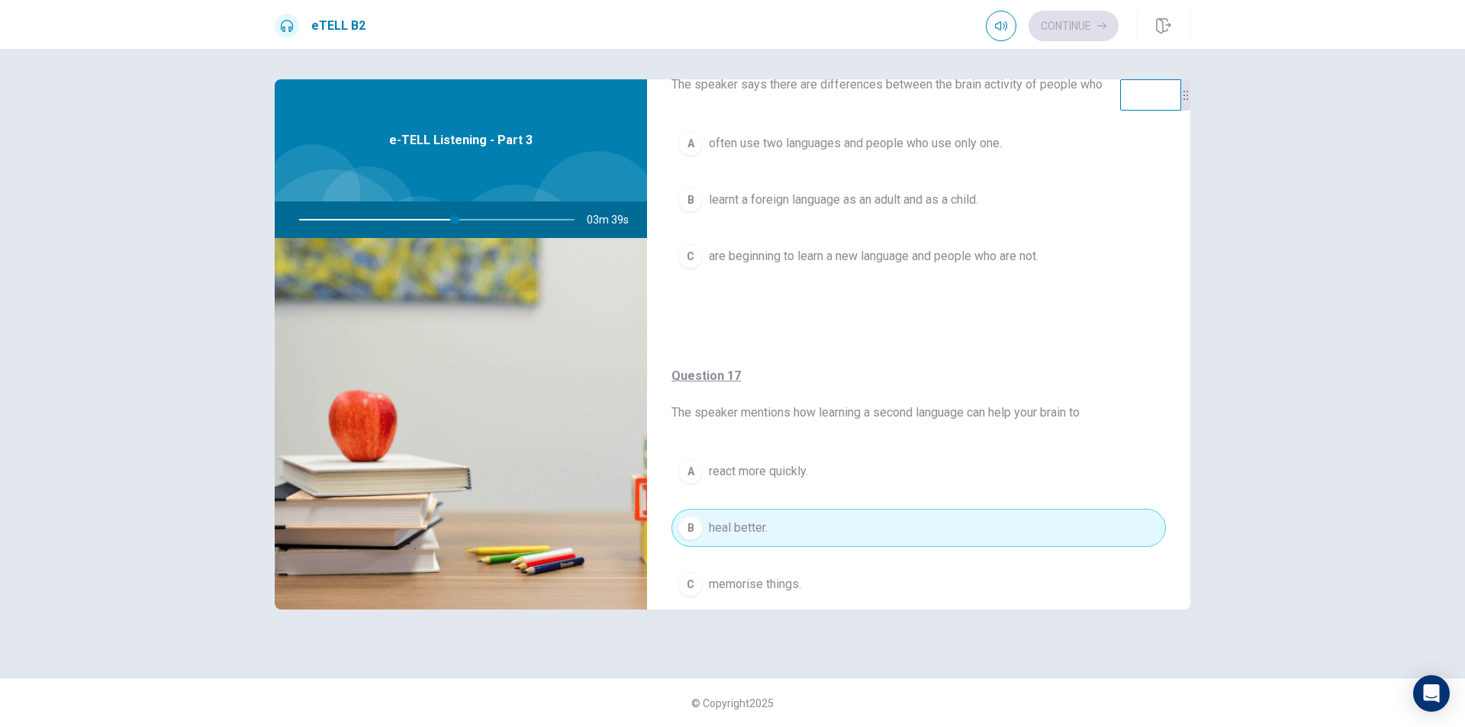
scroll to position [0, 0]
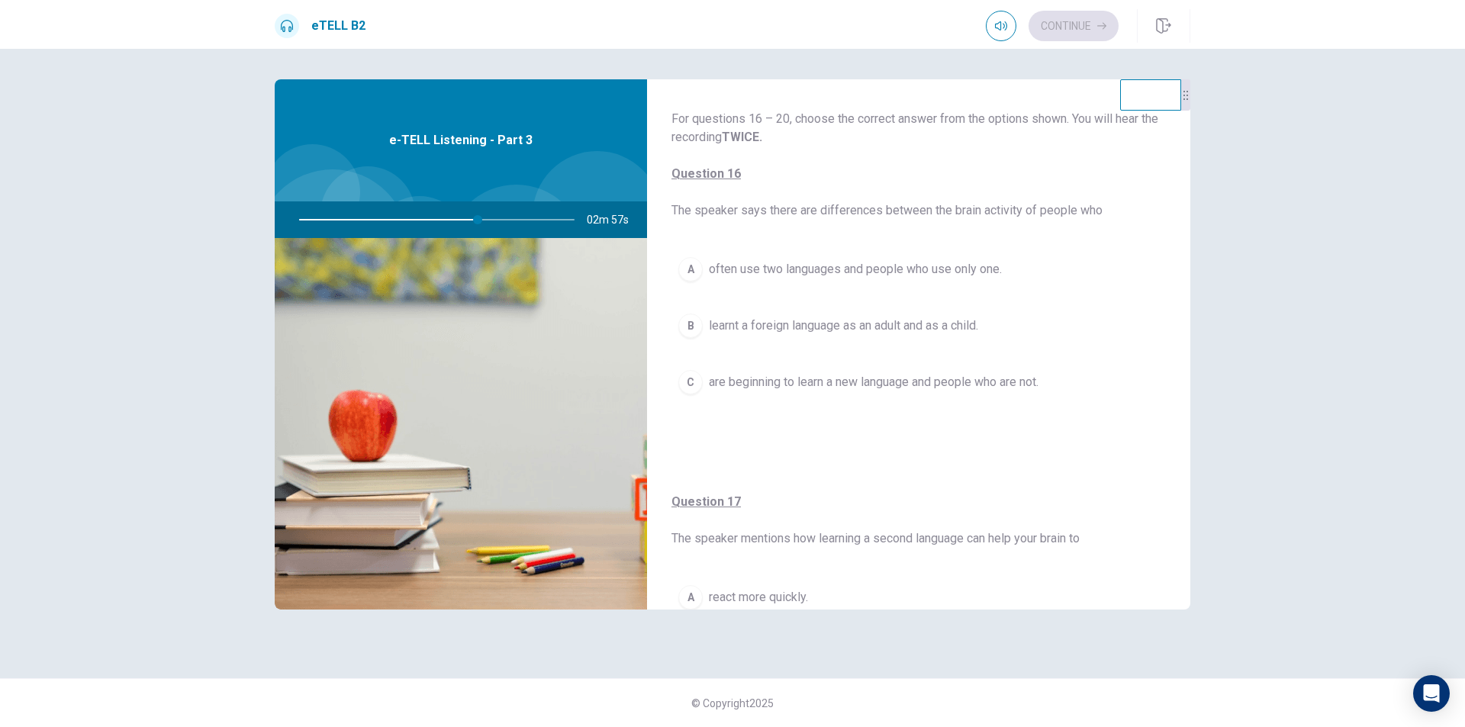
click at [890, 263] on span "often use two languages and people who use only one." at bounding box center [855, 269] width 293 height 18
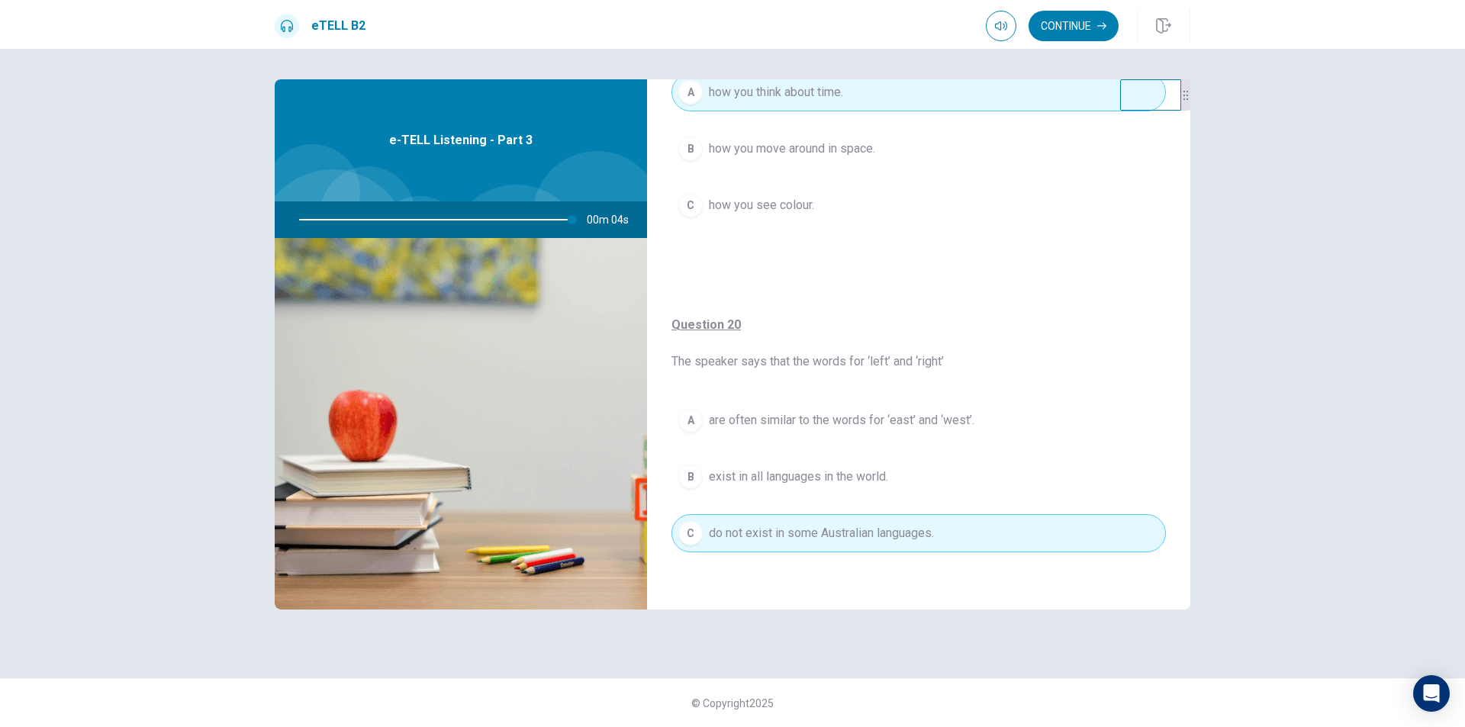
scroll to position [1165, 0]
type input "*"
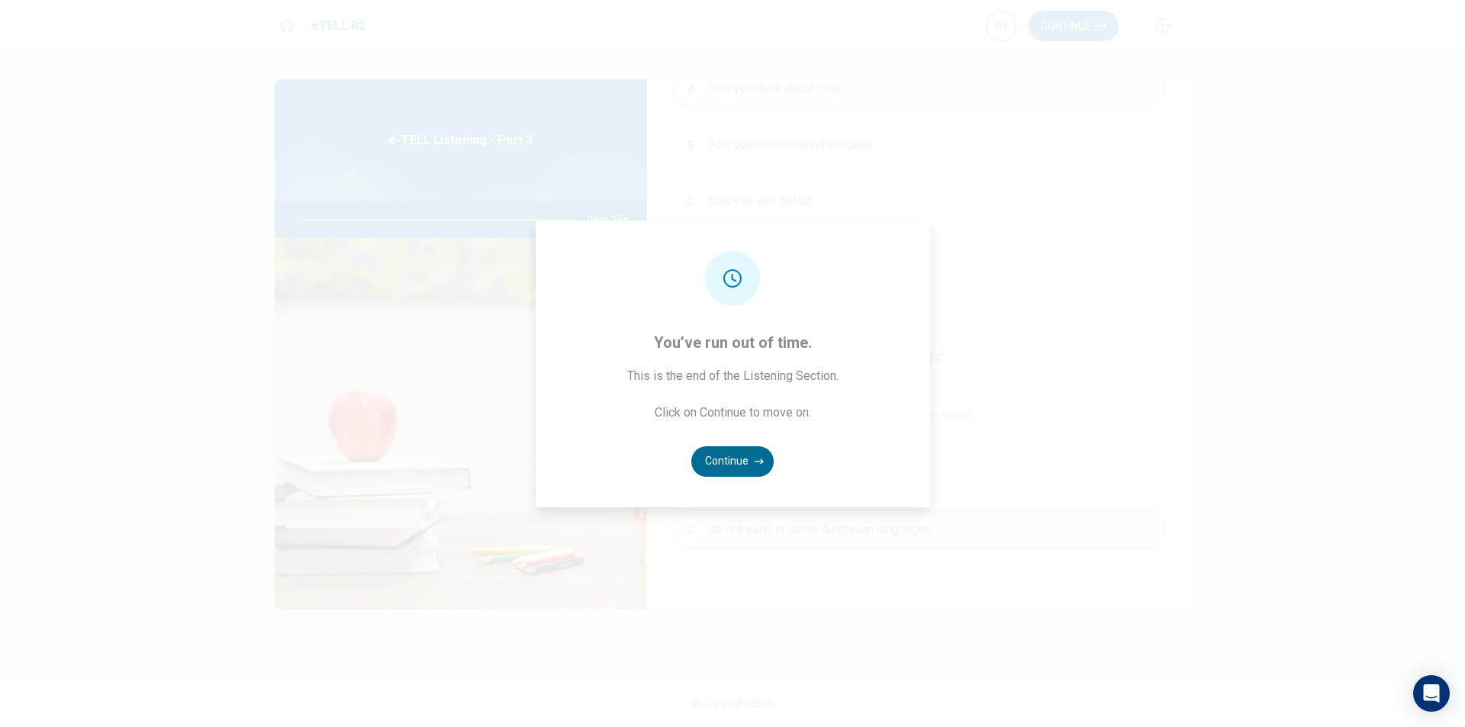
click at [718, 462] on button "Continue" at bounding box center [732, 461] width 82 height 31
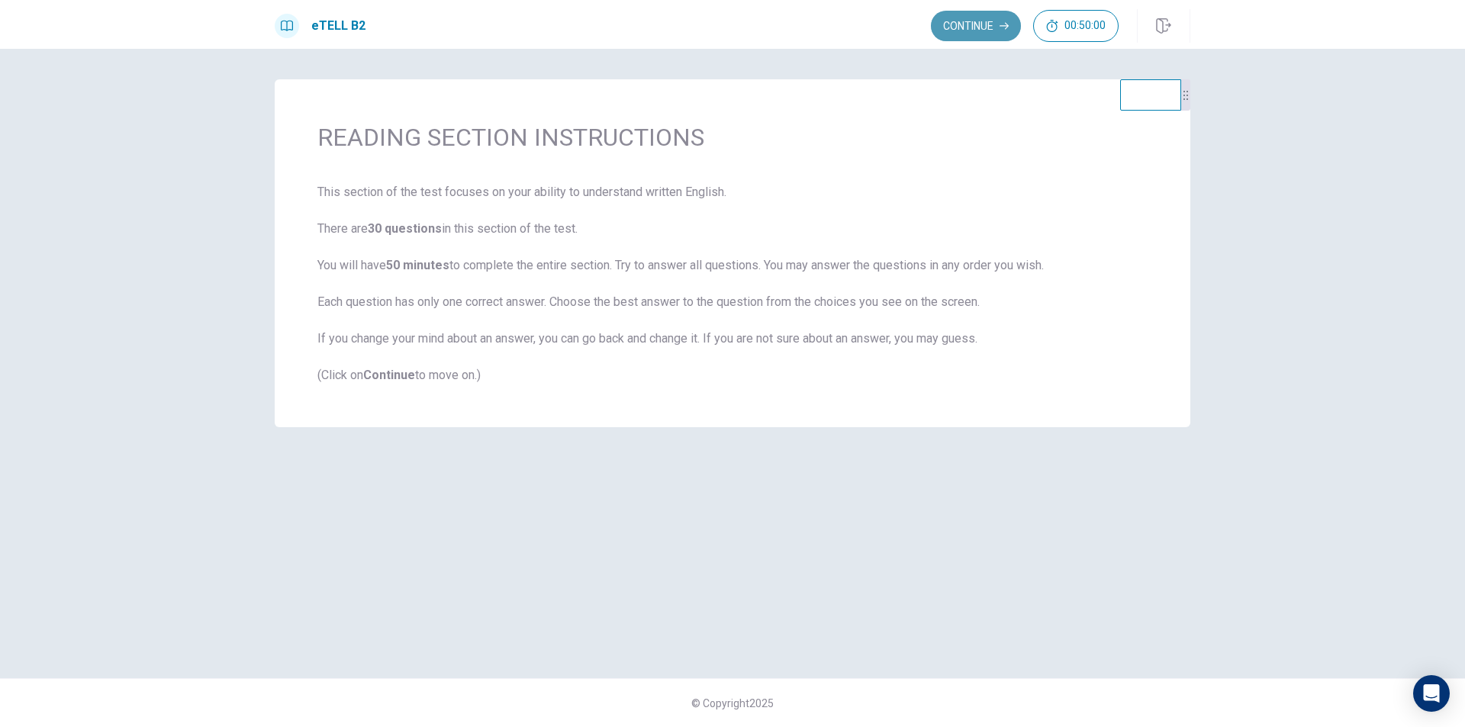
click at [964, 24] on button "Continue" at bounding box center [976, 26] width 90 height 31
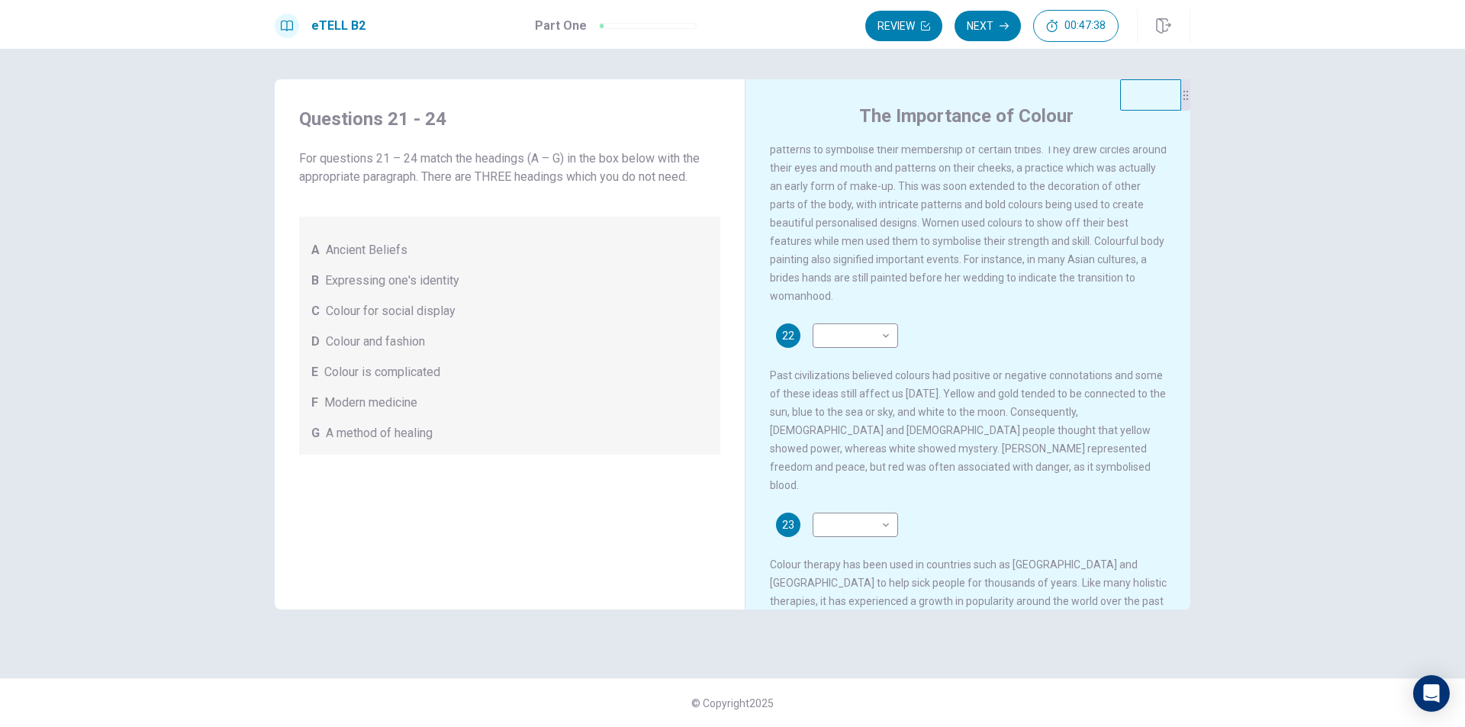
scroll to position [229, 0]
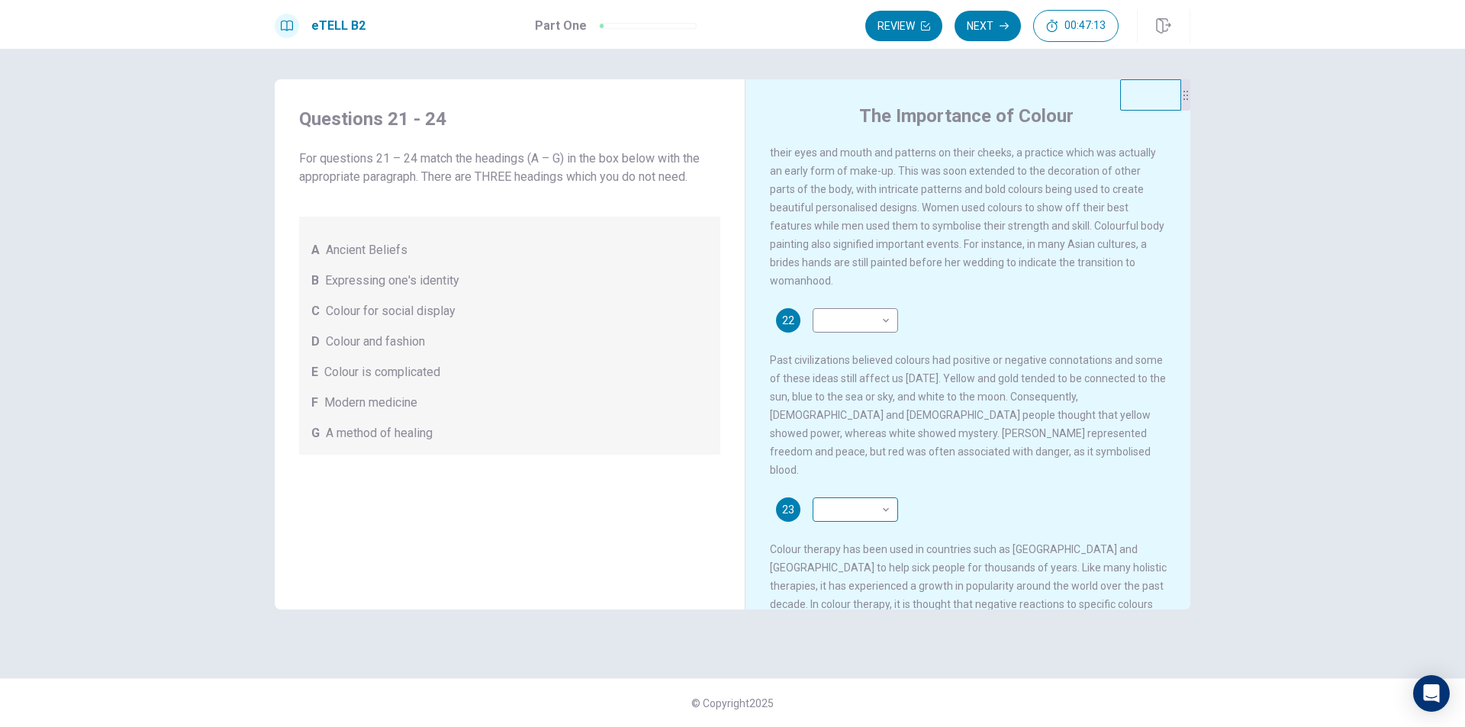
click at [831, 507] on body "This site uses cookies, as explained in our Privacy Policy . If you agree to th…" at bounding box center [732, 363] width 1465 height 727
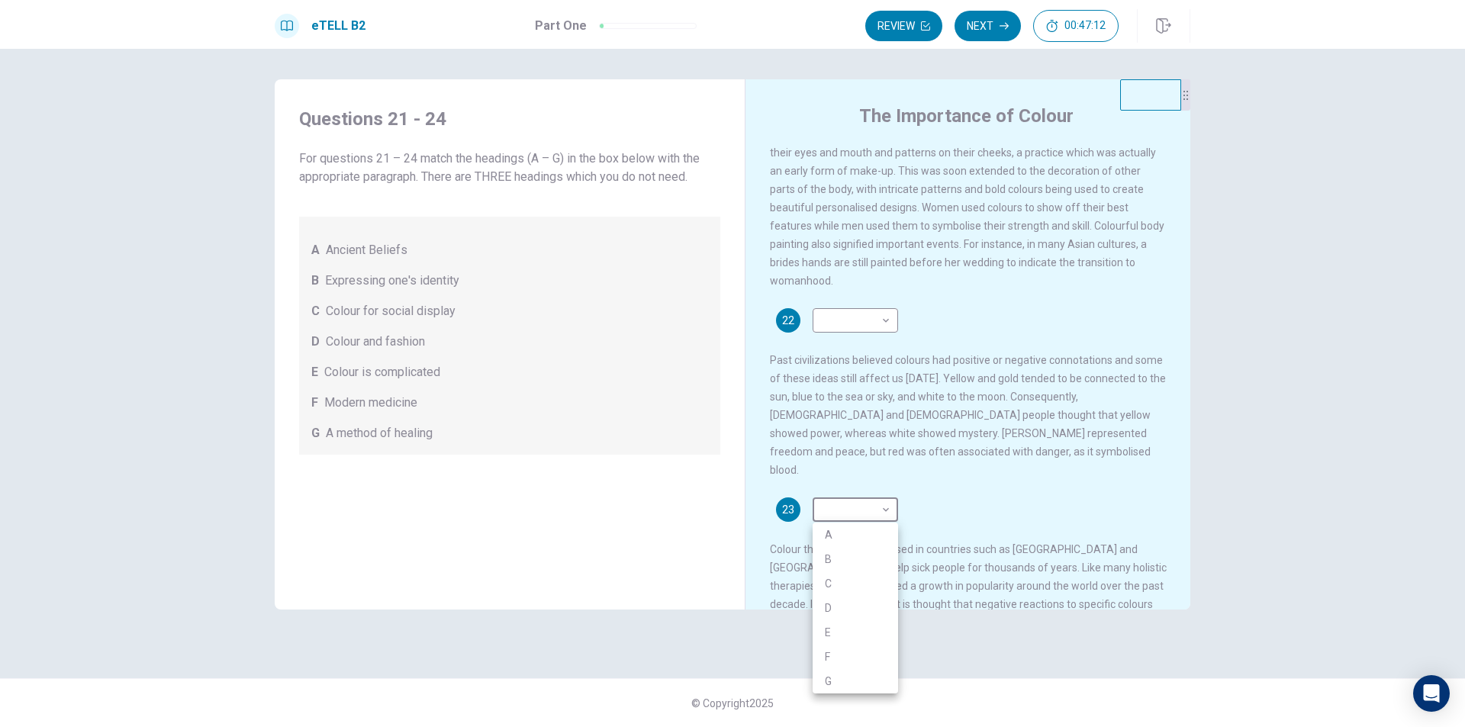
click at [832, 527] on li "A" at bounding box center [855, 535] width 85 height 24
type input "*"
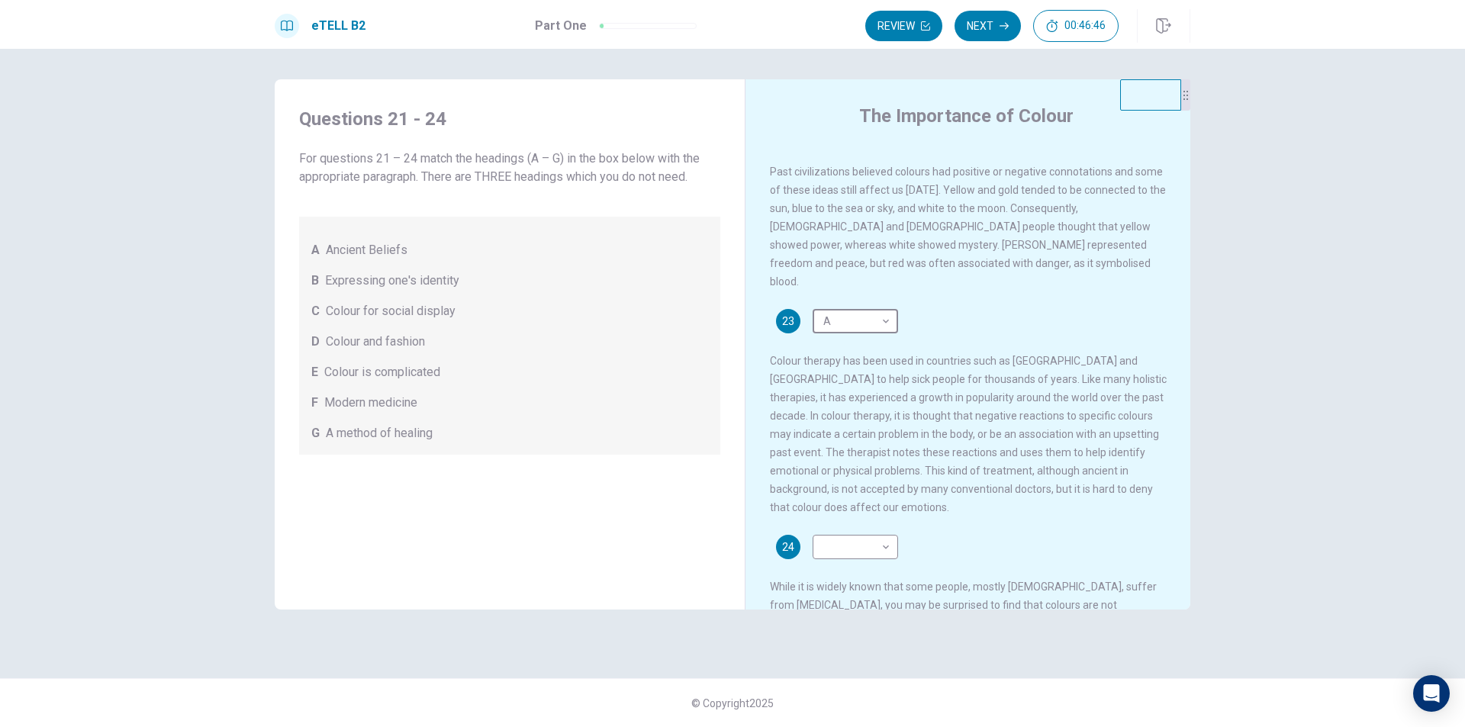
scroll to position [458, 0]
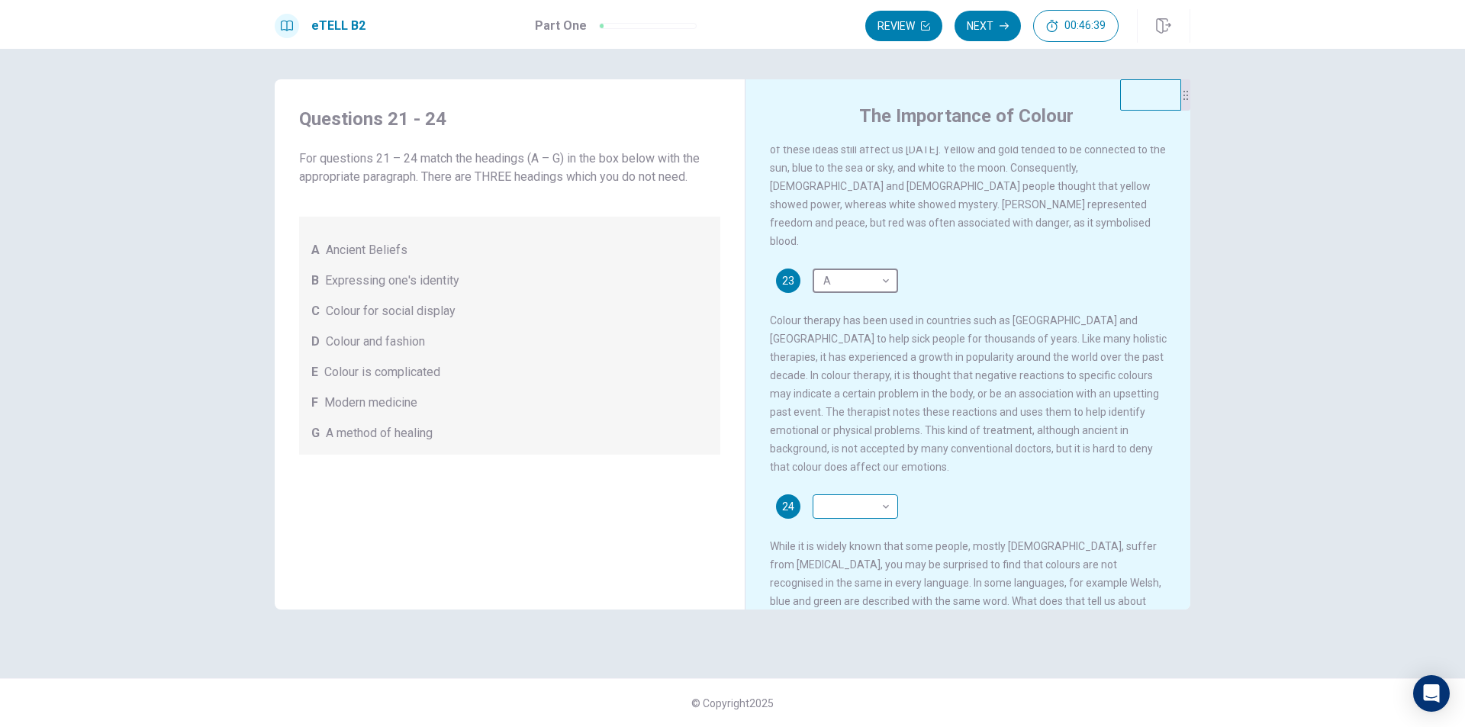
click at [852, 495] on body "This site uses cookies, as explained in our Privacy Policy . If you agree to th…" at bounding box center [732, 363] width 1465 height 727
click at [839, 665] on li "G" at bounding box center [855, 667] width 85 height 24
type input "*"
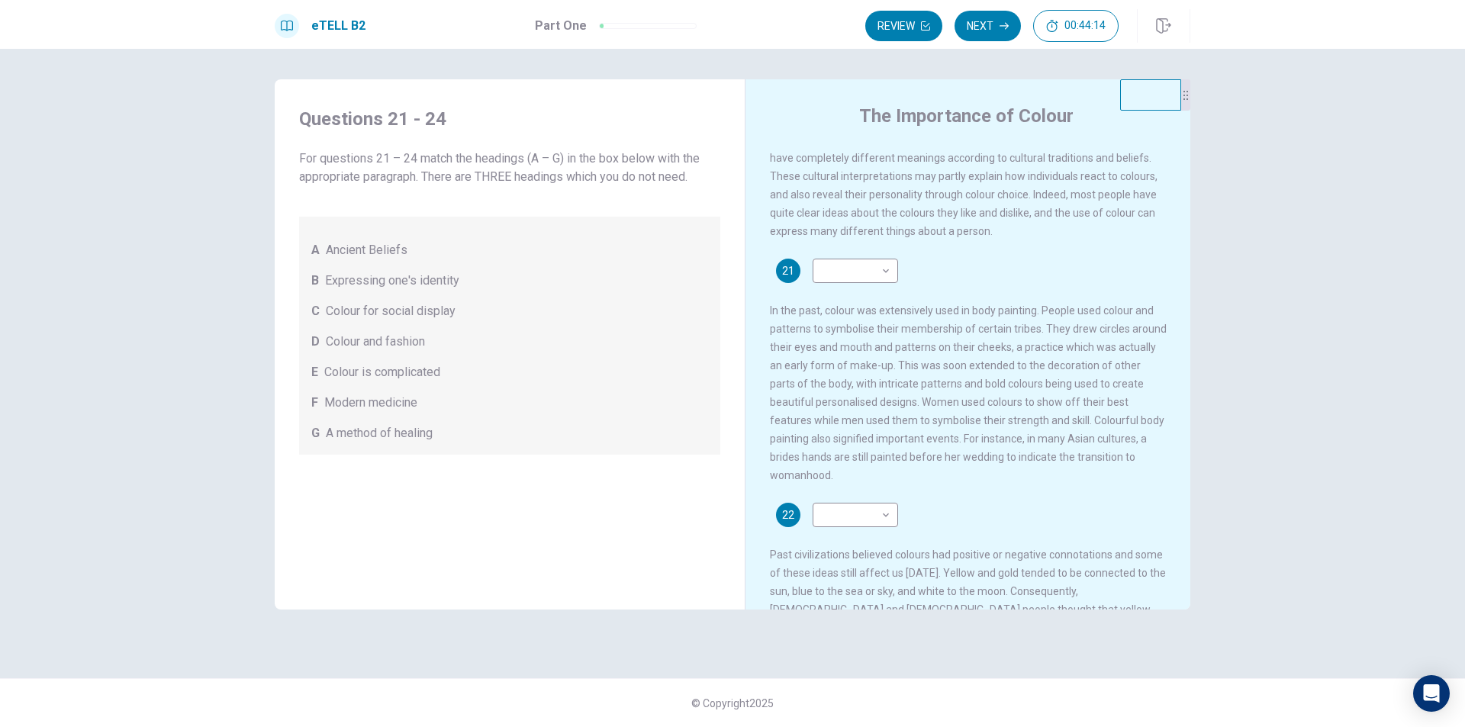
scroll to position [0, 0]
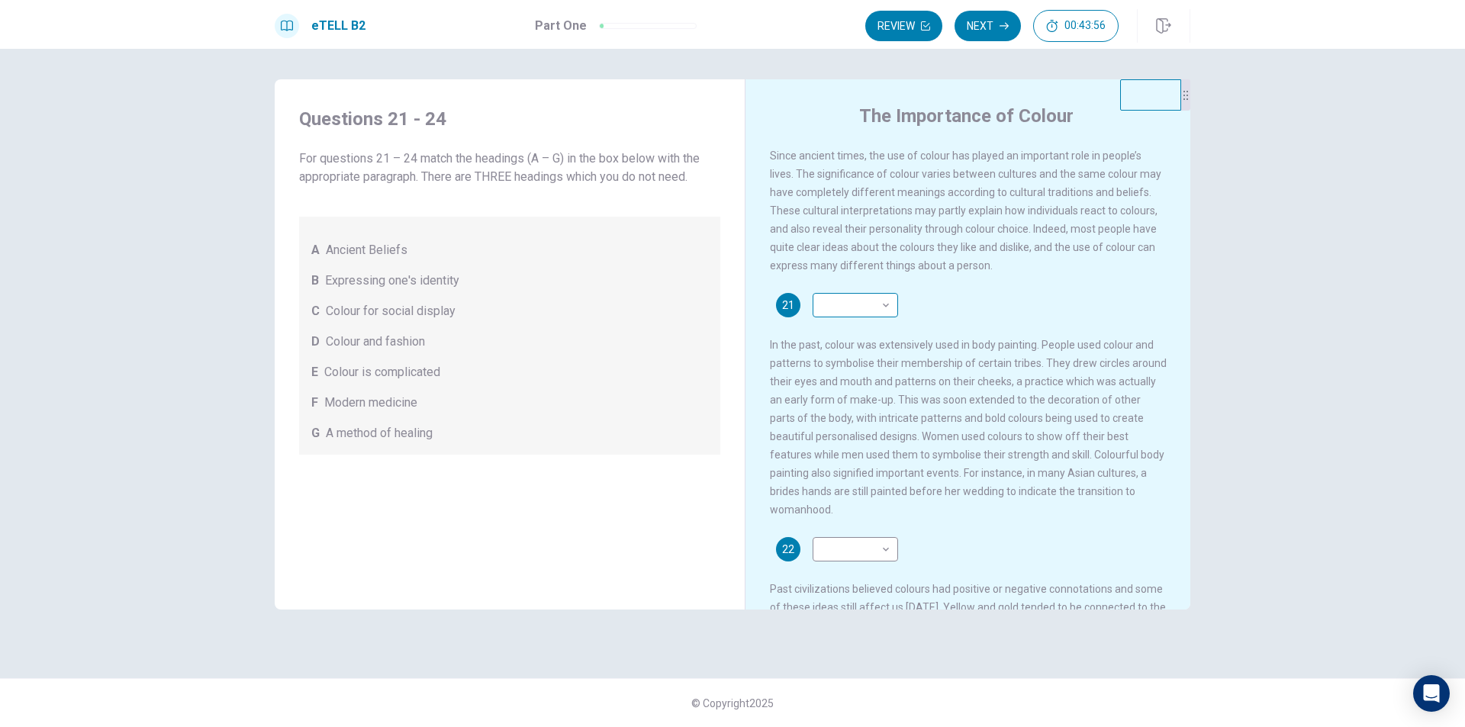
click at [874, 308] on body "This site uses cookies, as explained in our Privacy Policy . If you agree to th…" at bounding box center [732, 363] width 1465 height 727
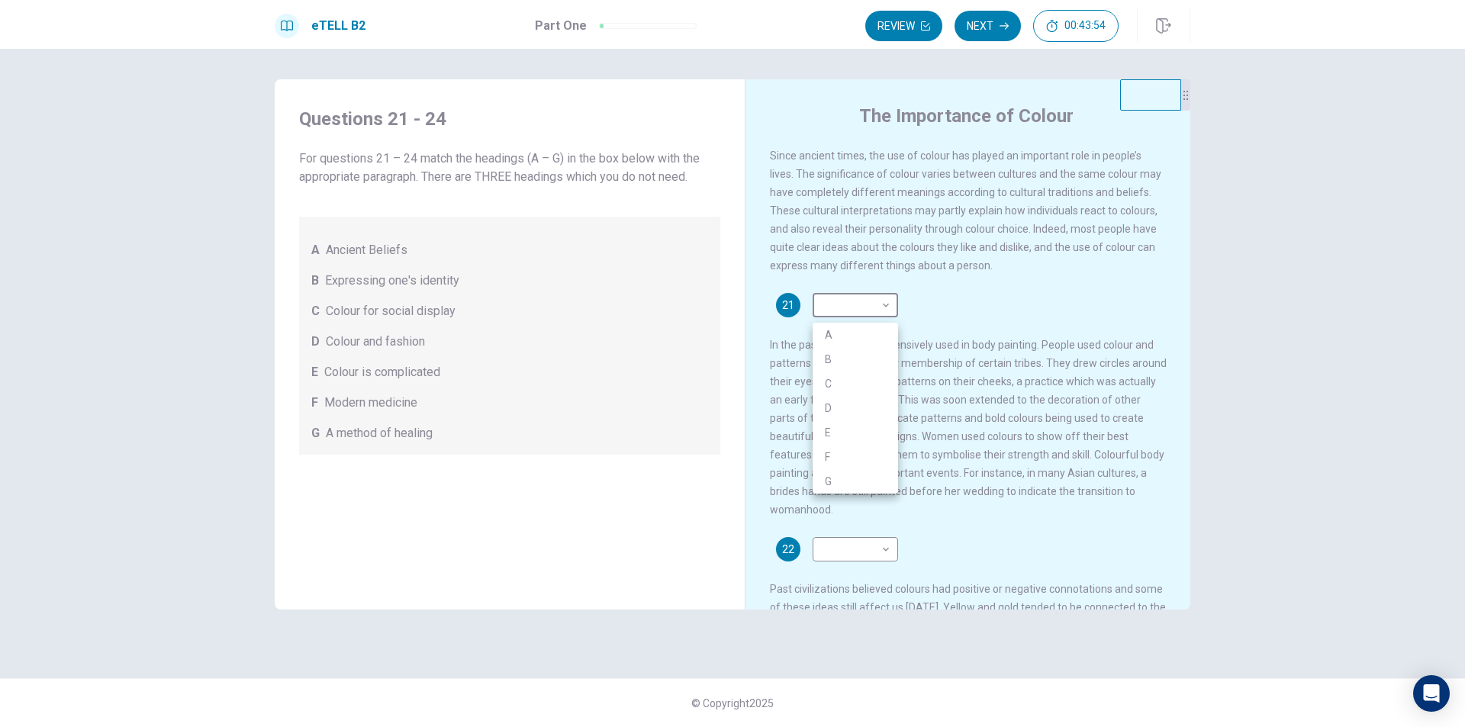
click at [870, 348] on li "B" at bounding box center [855, 359] width 85 height 24
type input "*"
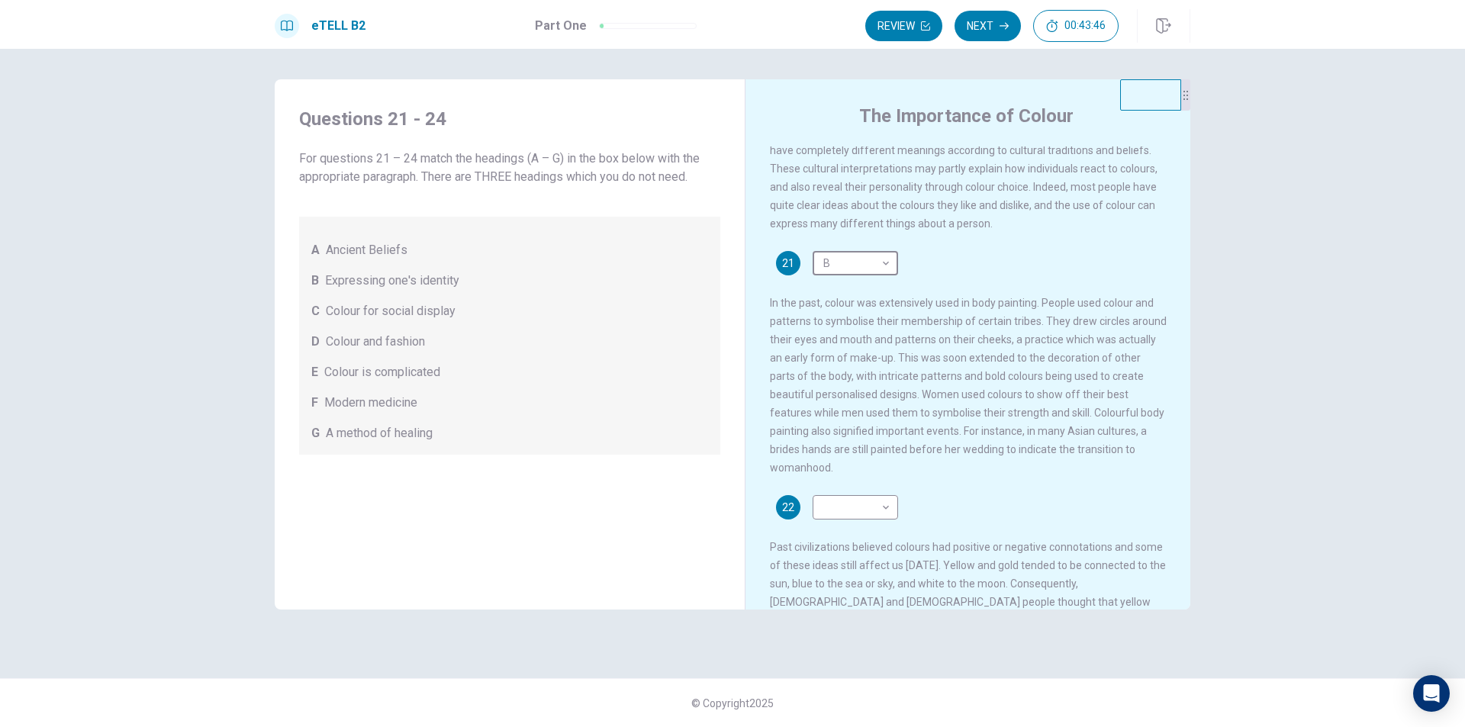
scroll to position [76, 0]
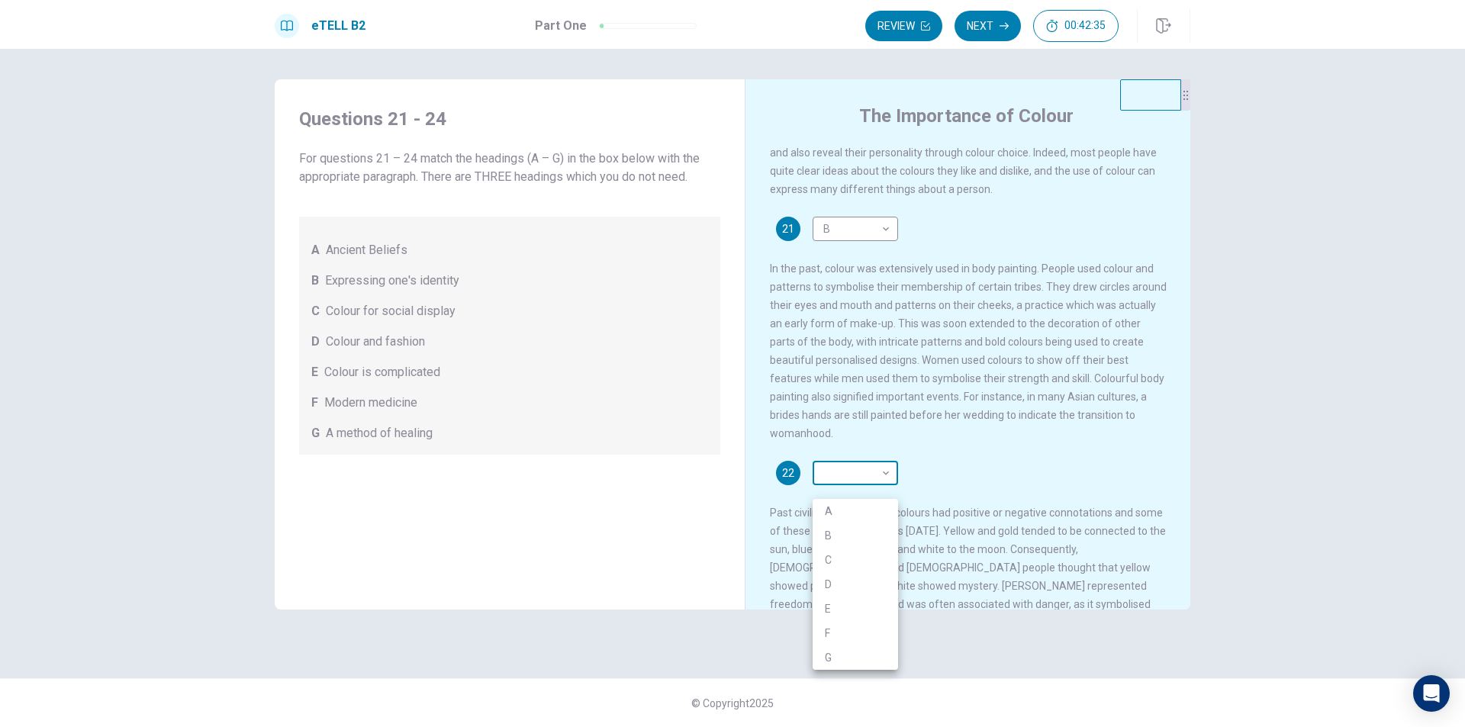
click at [844, 488] on body "This site uses cookies, as explained in our Privacy Policy . If you agree to th…" at bounding box center [732, 363] width 1465 height 727
click at [842, 556] on li "C" at bounding box center [855, 560] width 85 height 24
type input "*"
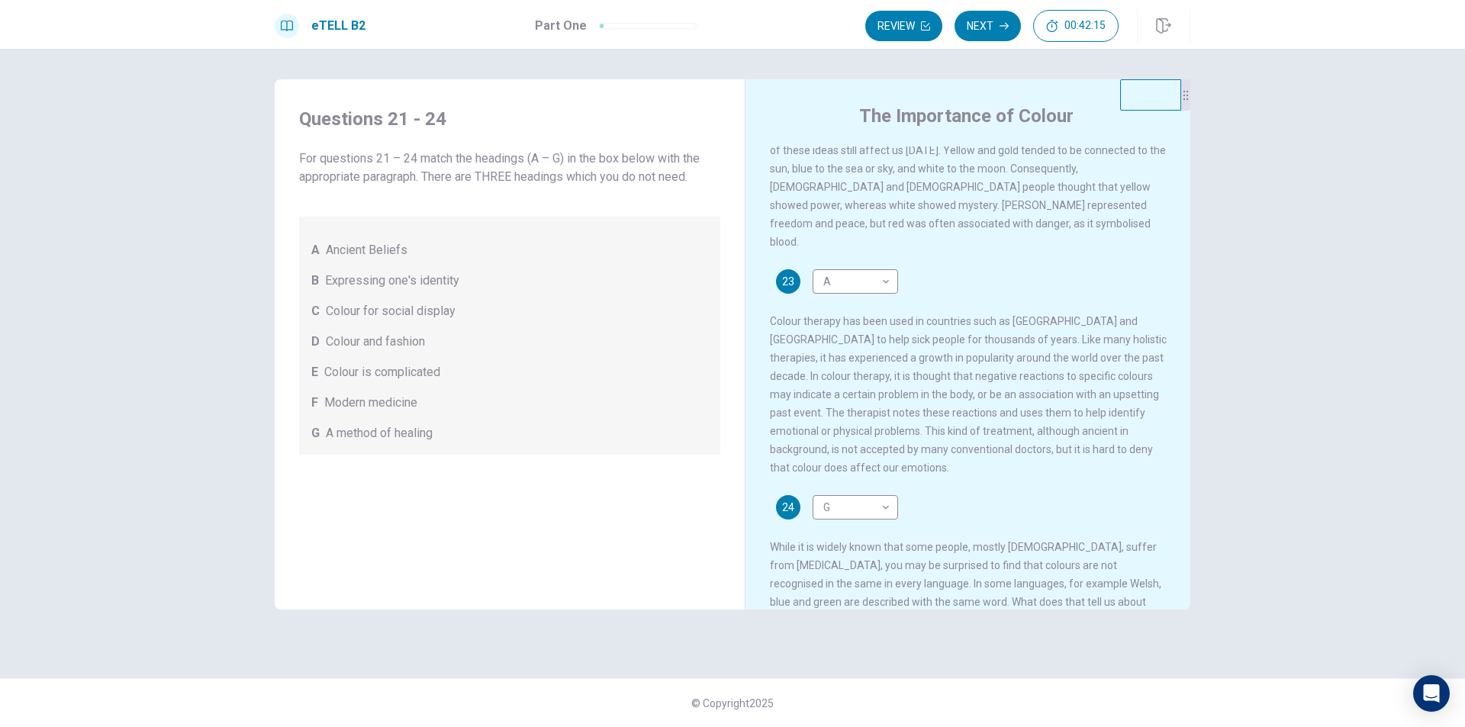
scroll to position [356, 0]
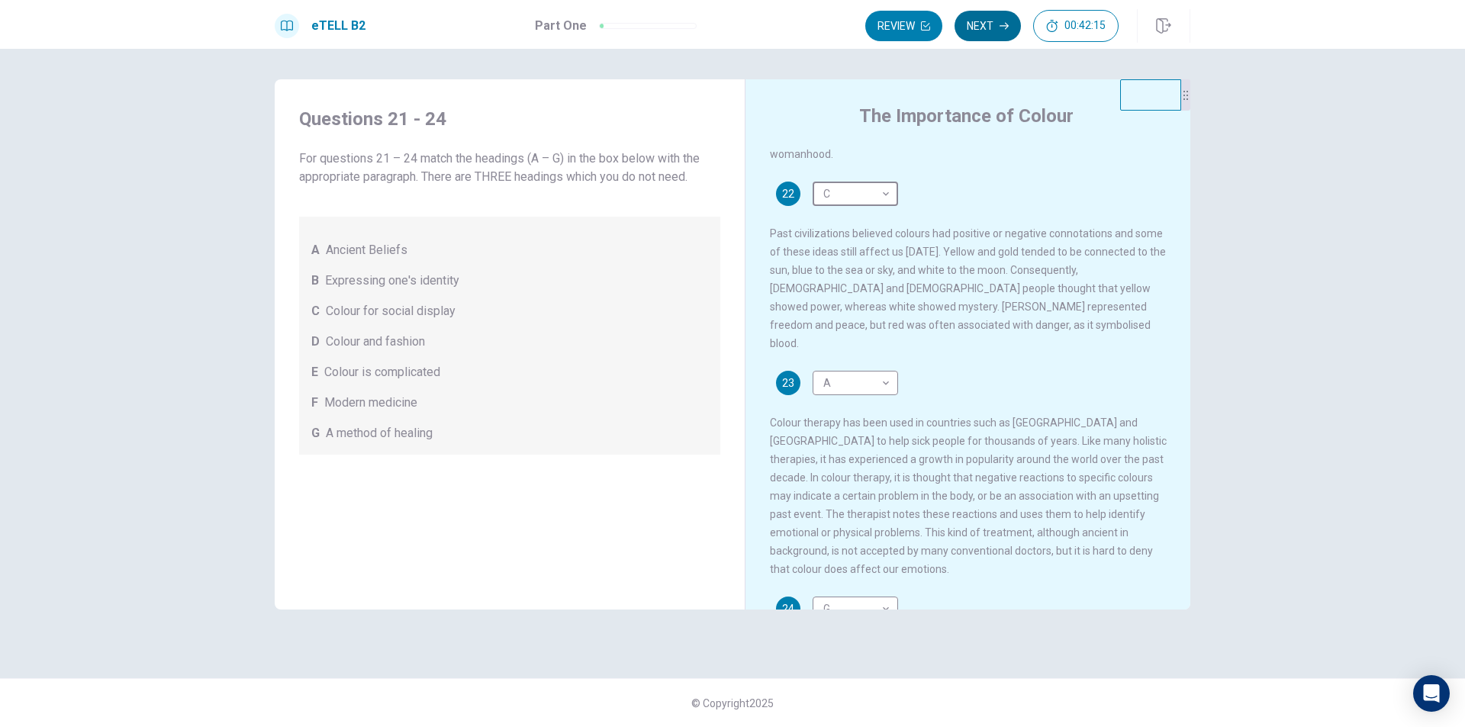
click at [981, 22] on button "Next" at bounding box center [988, 26] width 66 height 31
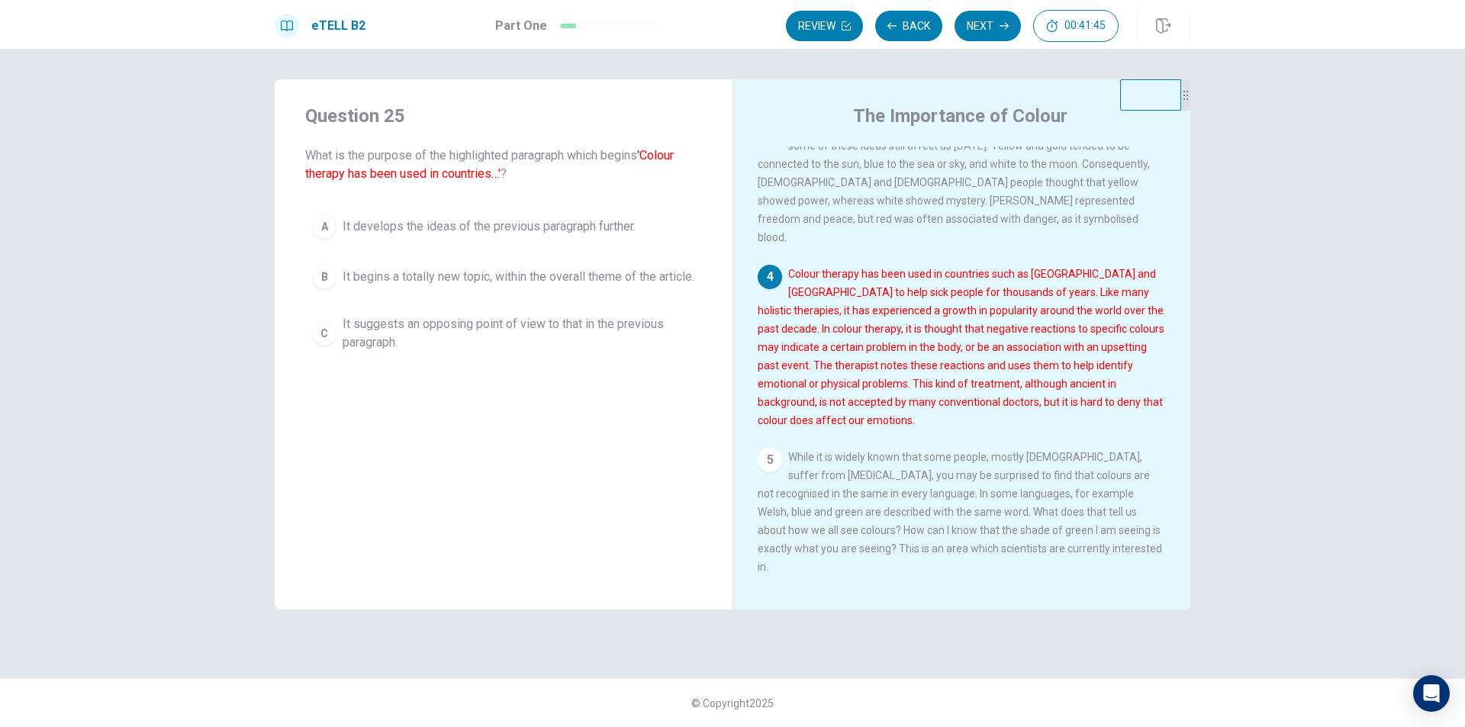
scroll to position [359, 0]
click at [476, 275] on span "It begins a totally new topic, within the overall theme of the article." at bounding box center [519, 277] width 352 height 18
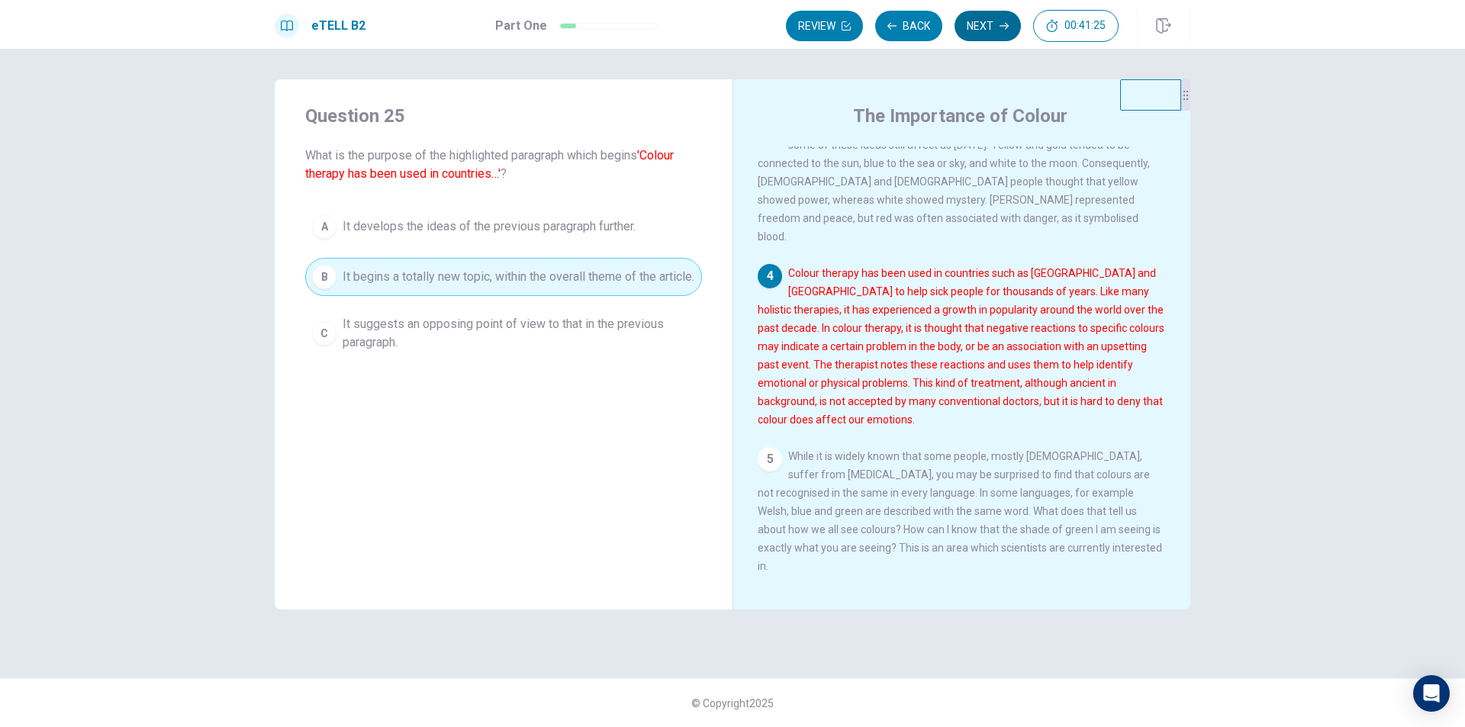
click at [992, 34] on button "Next" at bounding box center [988, 26] width 66 height 31
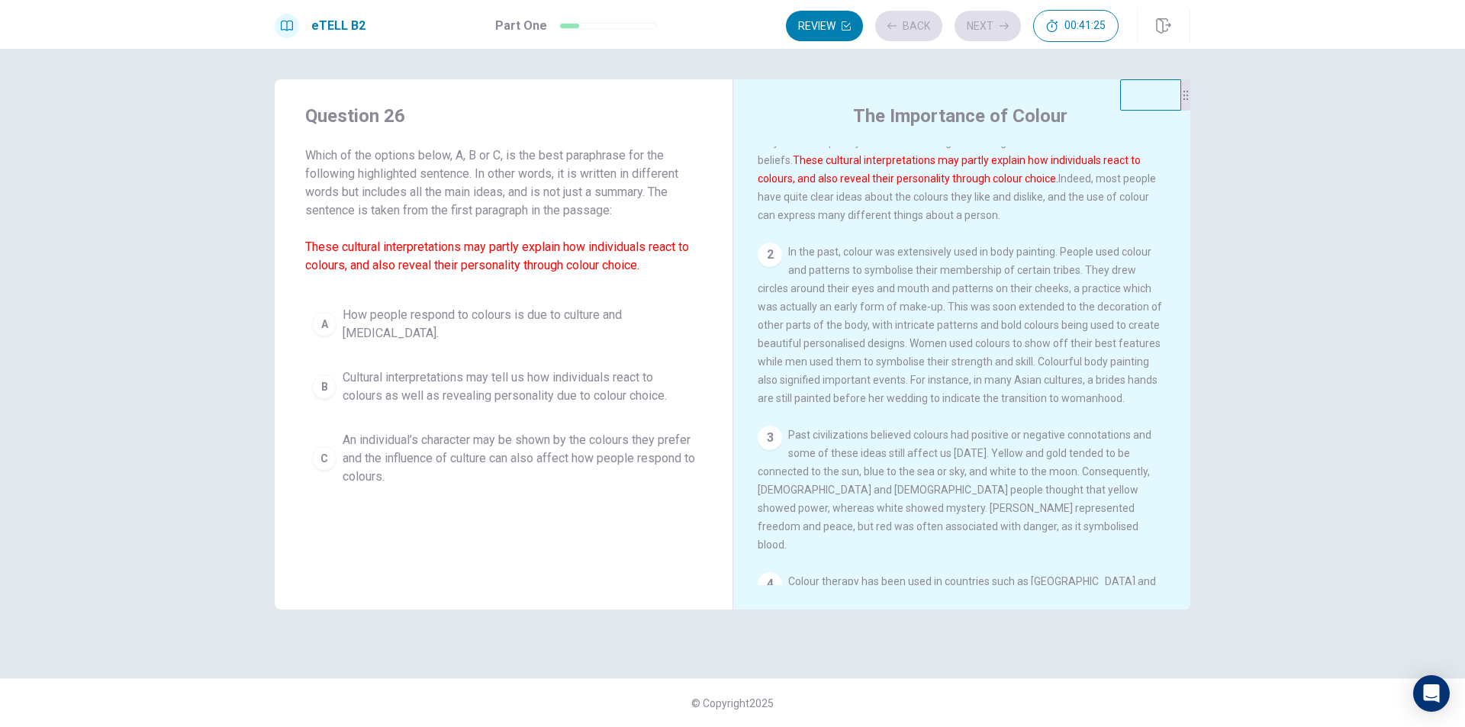
scroll to position [0, 0]
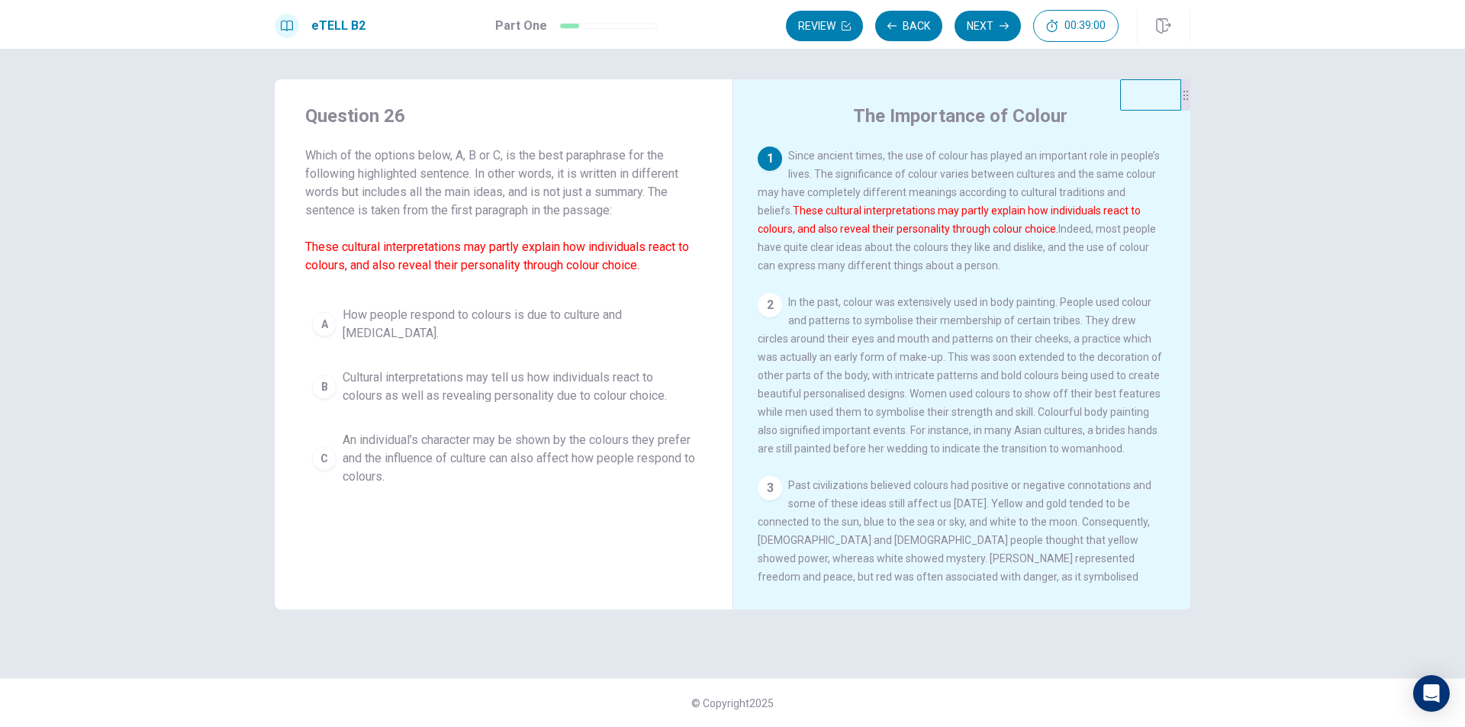
click at [523, 385] on span "Cultural interpretations may tell us how individuals react to colours as well a…" at bounding box center [519, 387] width 353 height 37
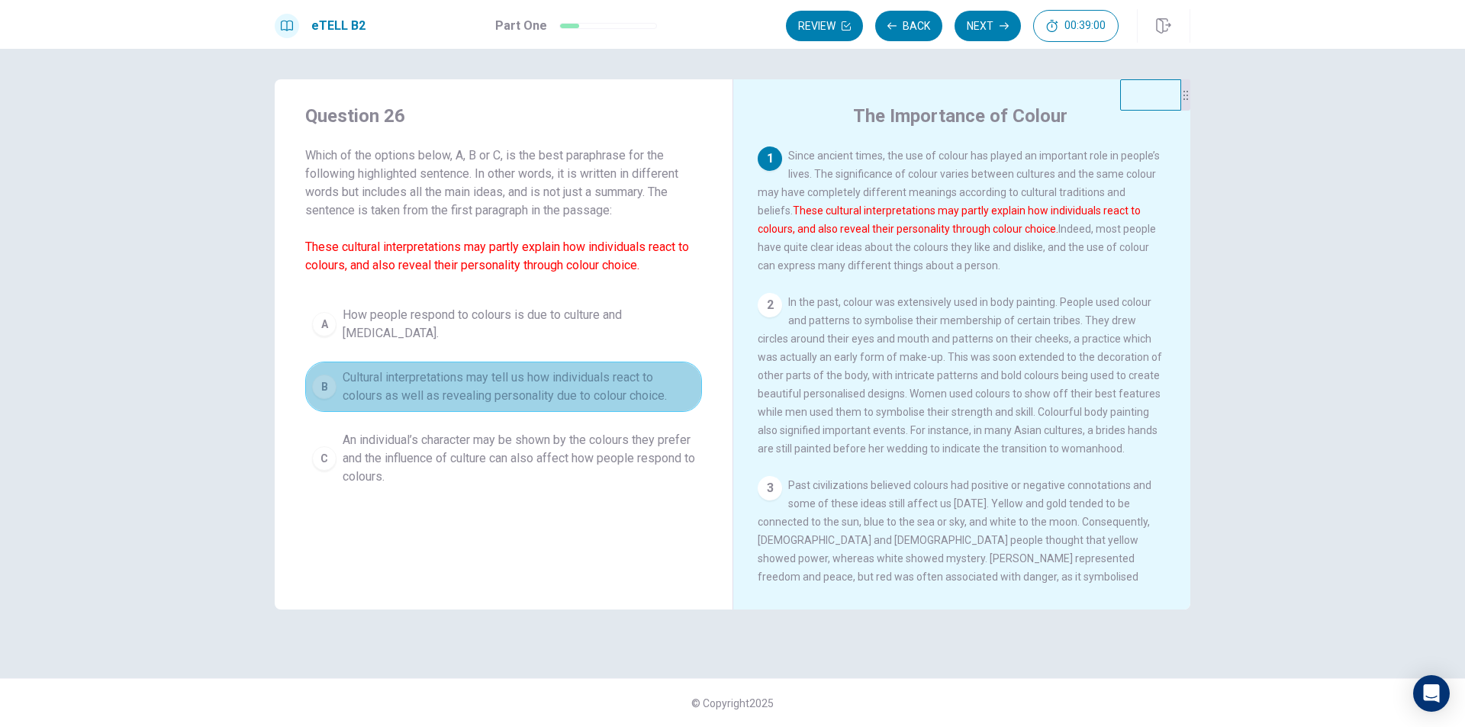
click at [523, 385] on span "Cultural interpretations may tell us how individuals react to colours as well a…" at bounding box center [519, 387] width 353 height 37
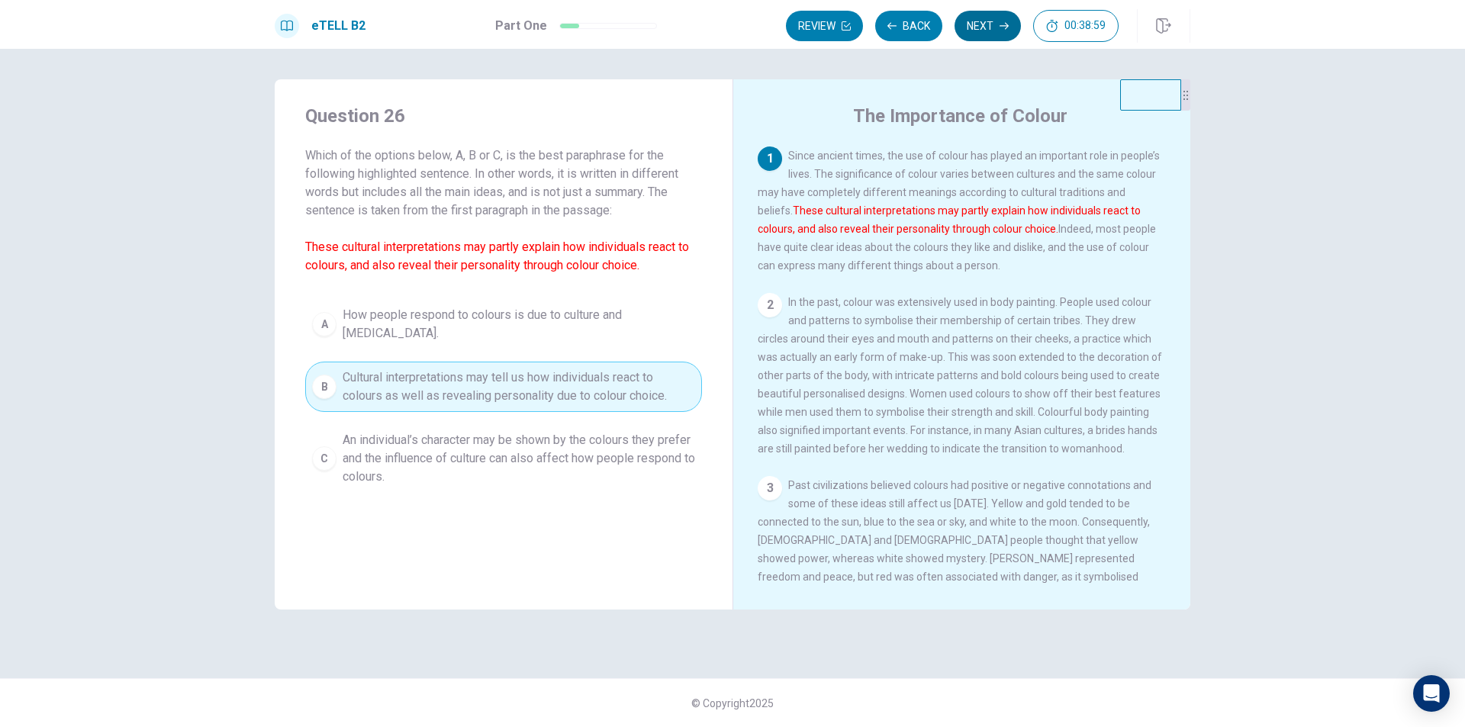
click at [964, 26] on button "Next" at bounding box center [988, 26] width 66 height 31
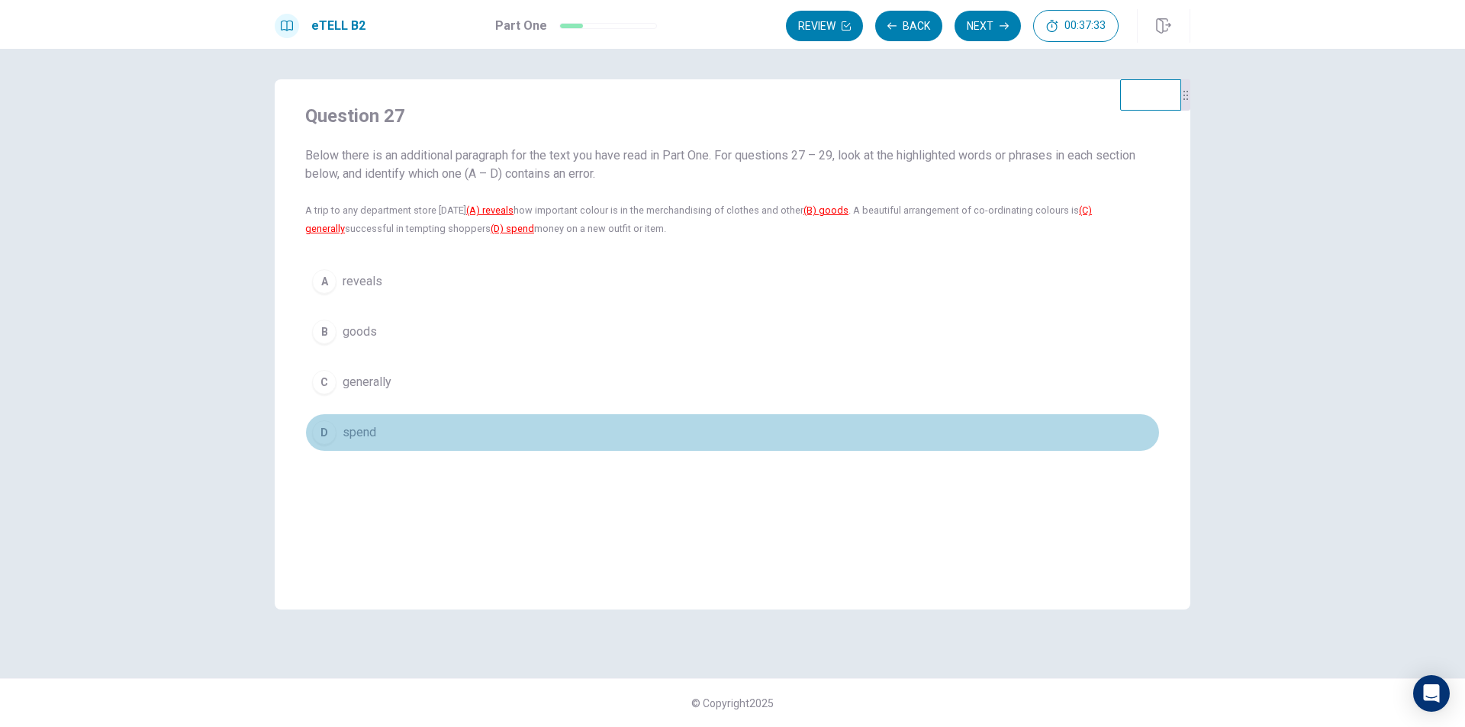
click at [374, 427] on span "spend" at bounding box center [360, 432] width 34 height 18
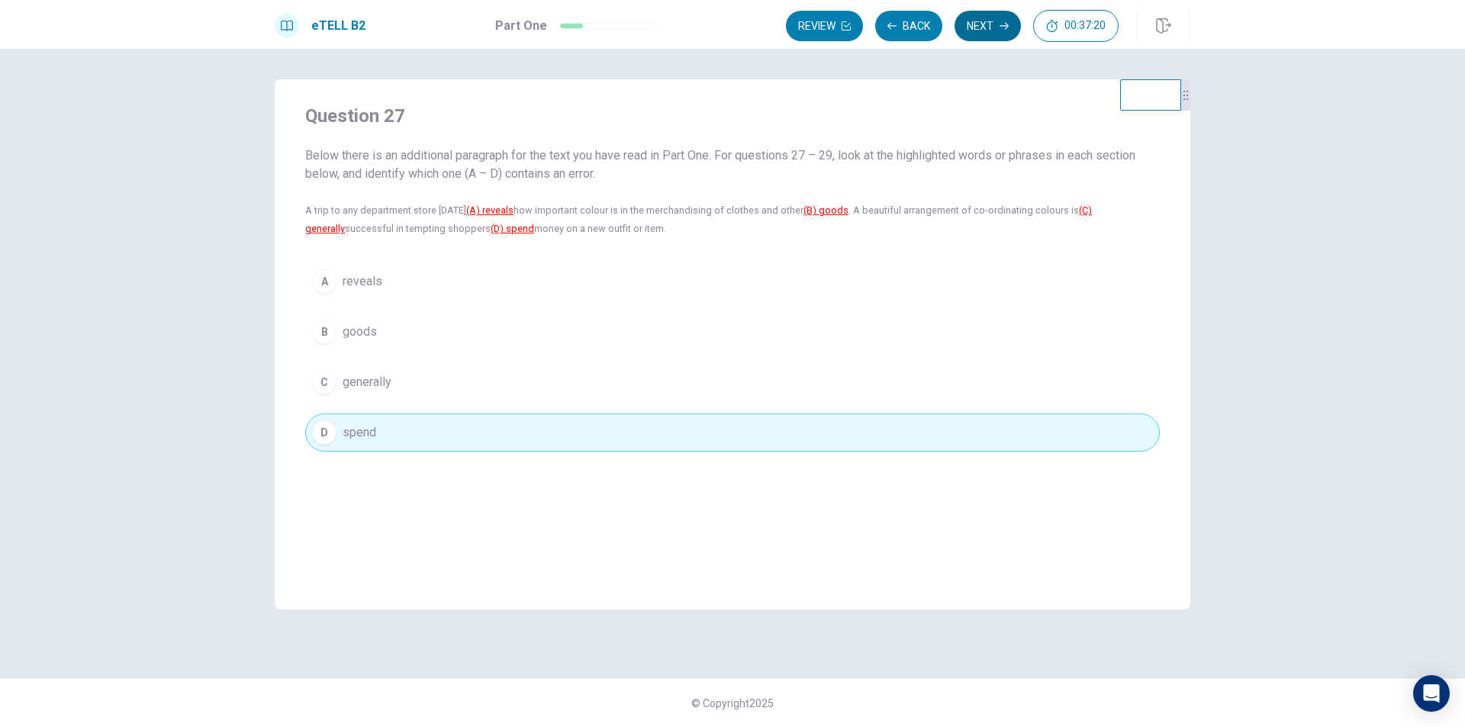
click at [980, 19] on button "Next" at bounding box center [988, 26] width 66 height 31
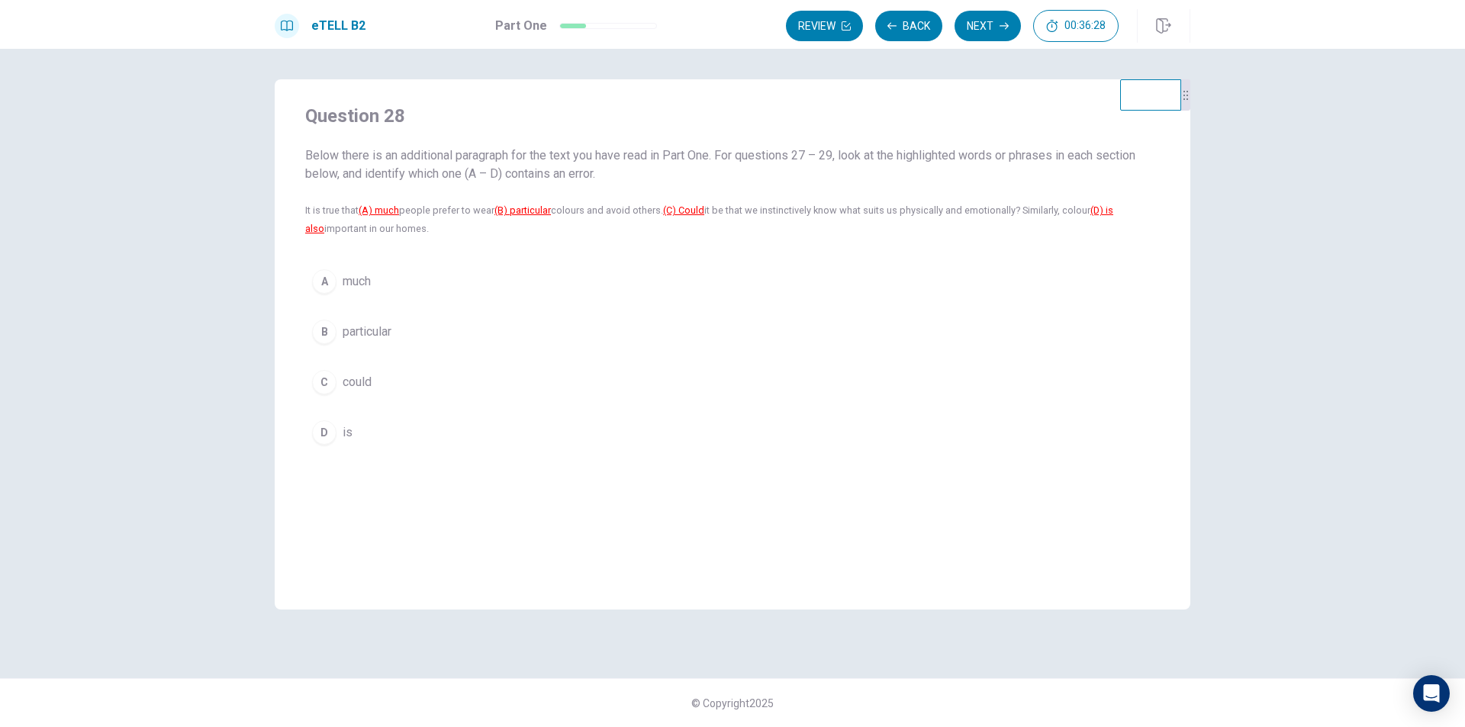
click at [371, 274] on span "much" at bounding box center [357, 281] width 28 height 18
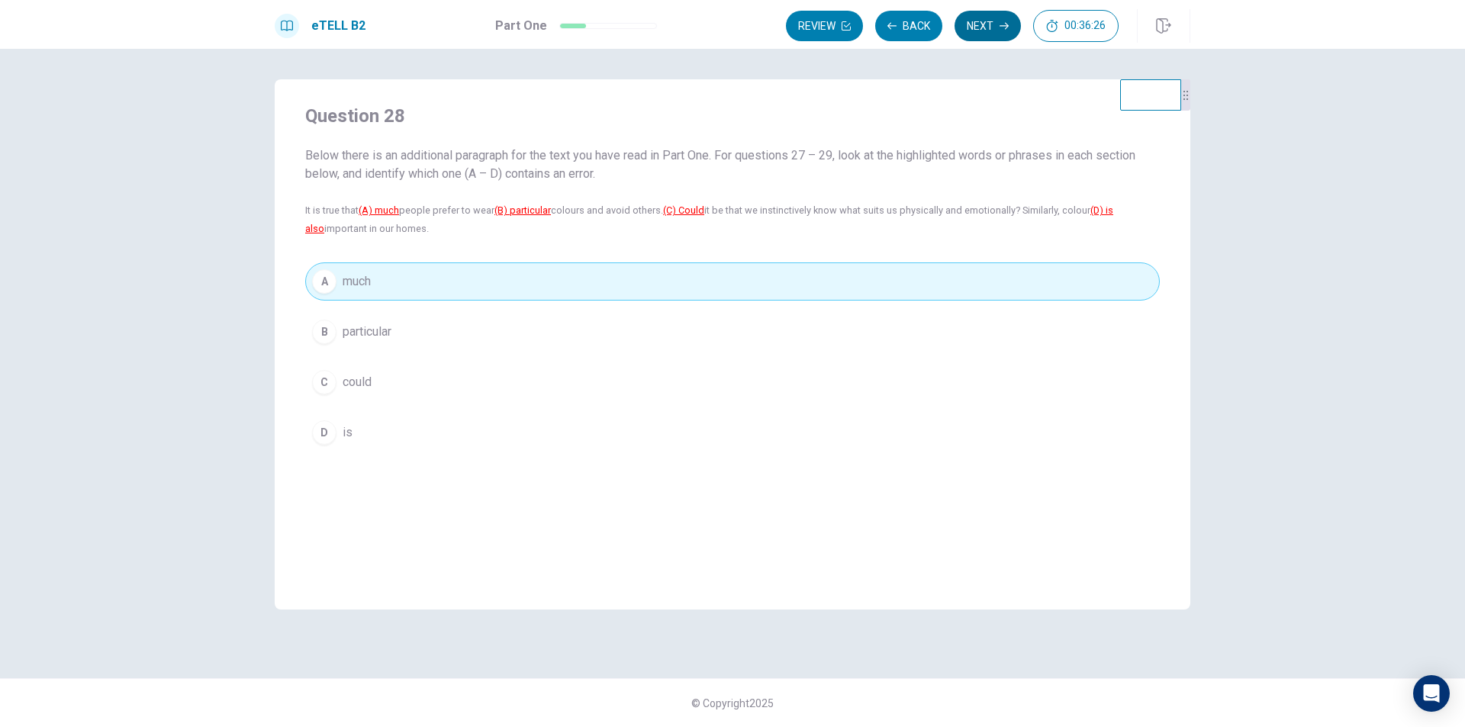
click at [976, 20] on button "Next" at bounding box center [988, 26] width 66 height 31
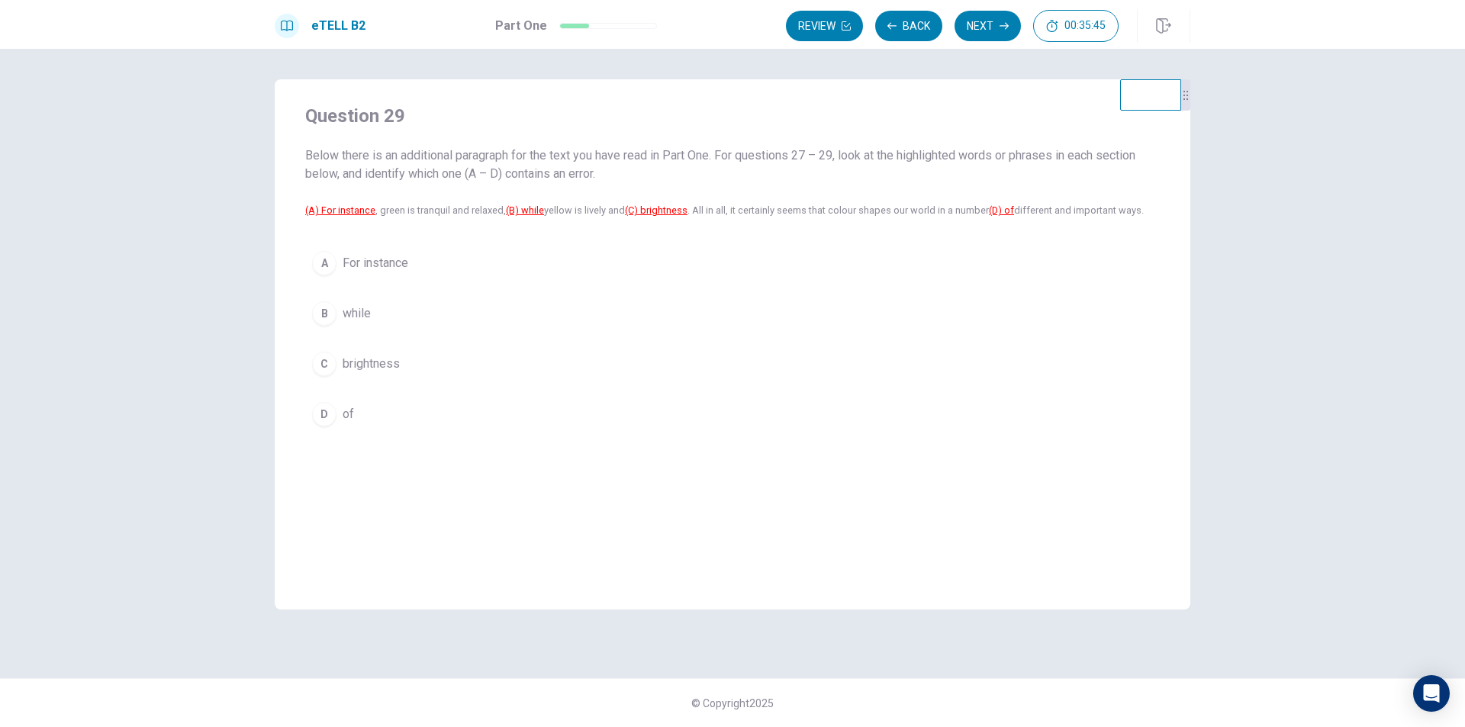
click at [358, 354] on button "C brightness" at bounding box center [732, 364] width 855 height 38
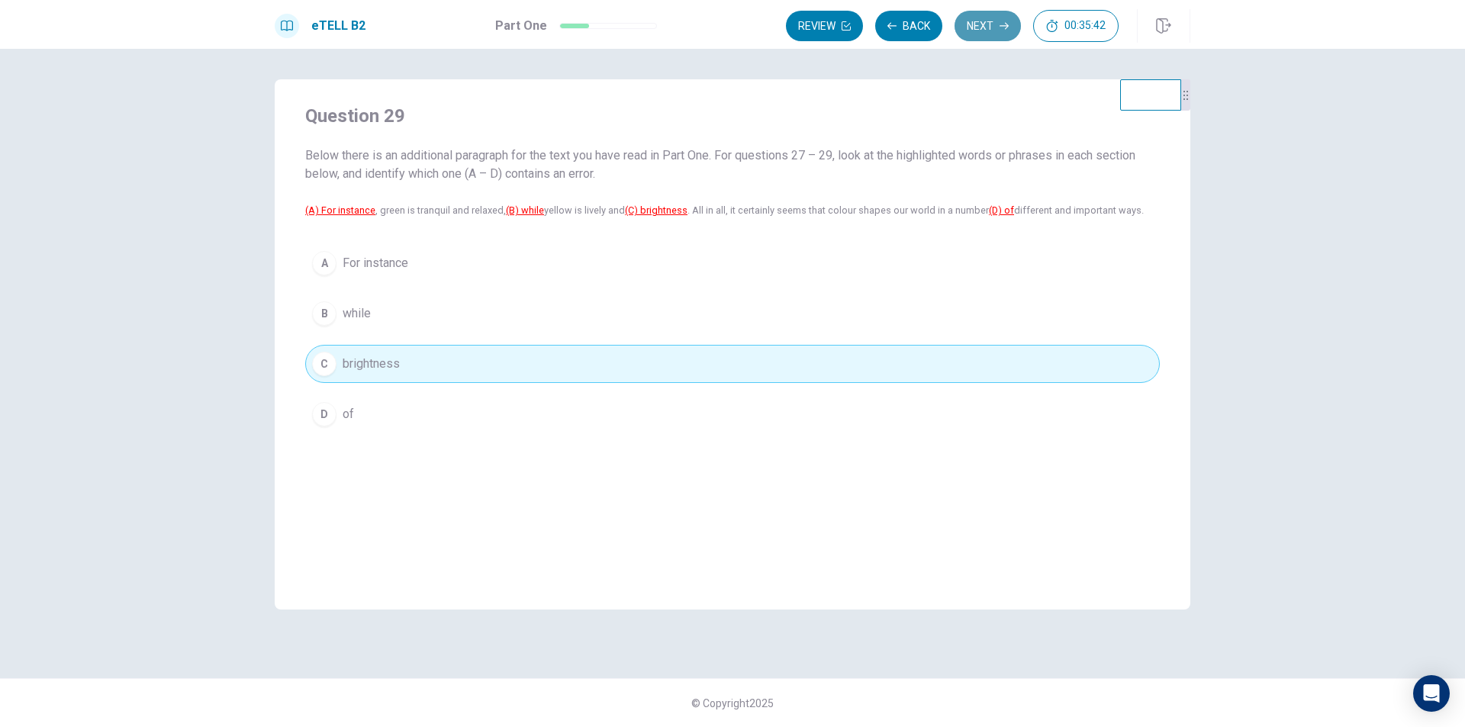
click at [967, 28] on button "Next" at bounding box center [988, 26] width 66 height 31
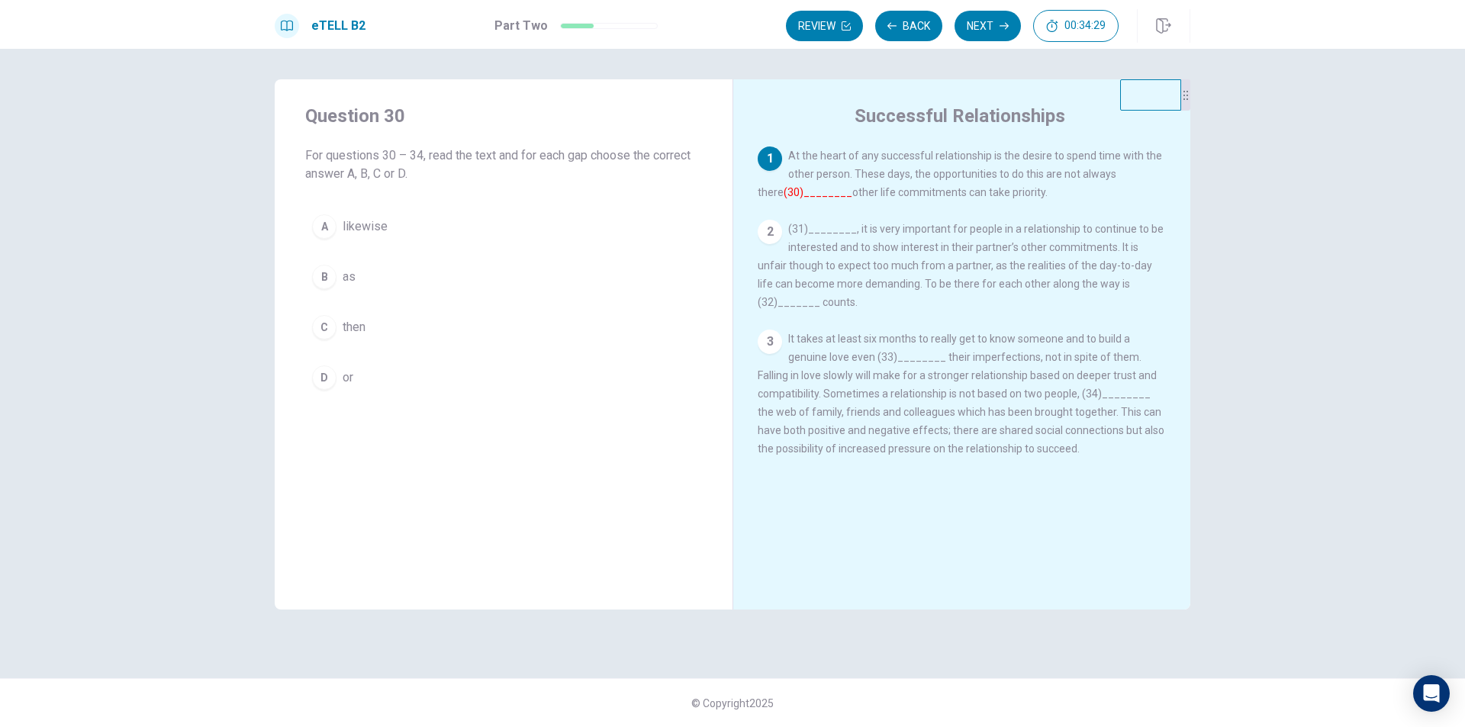
click at [821, 233] on span "(31)________, it is very important for people in a relationship to continue to …" at bounding box center [961, 265] width 406 height 85
click at [769, 240] on div "2" at bounding box center [770, 232] width 24 height 24
click at [771, 229] on div "2" at bounding box center [770, 232] width 24 height 24
click at [357, 278] on button "B as" at bounding box center [503, 277] width 397 height 38
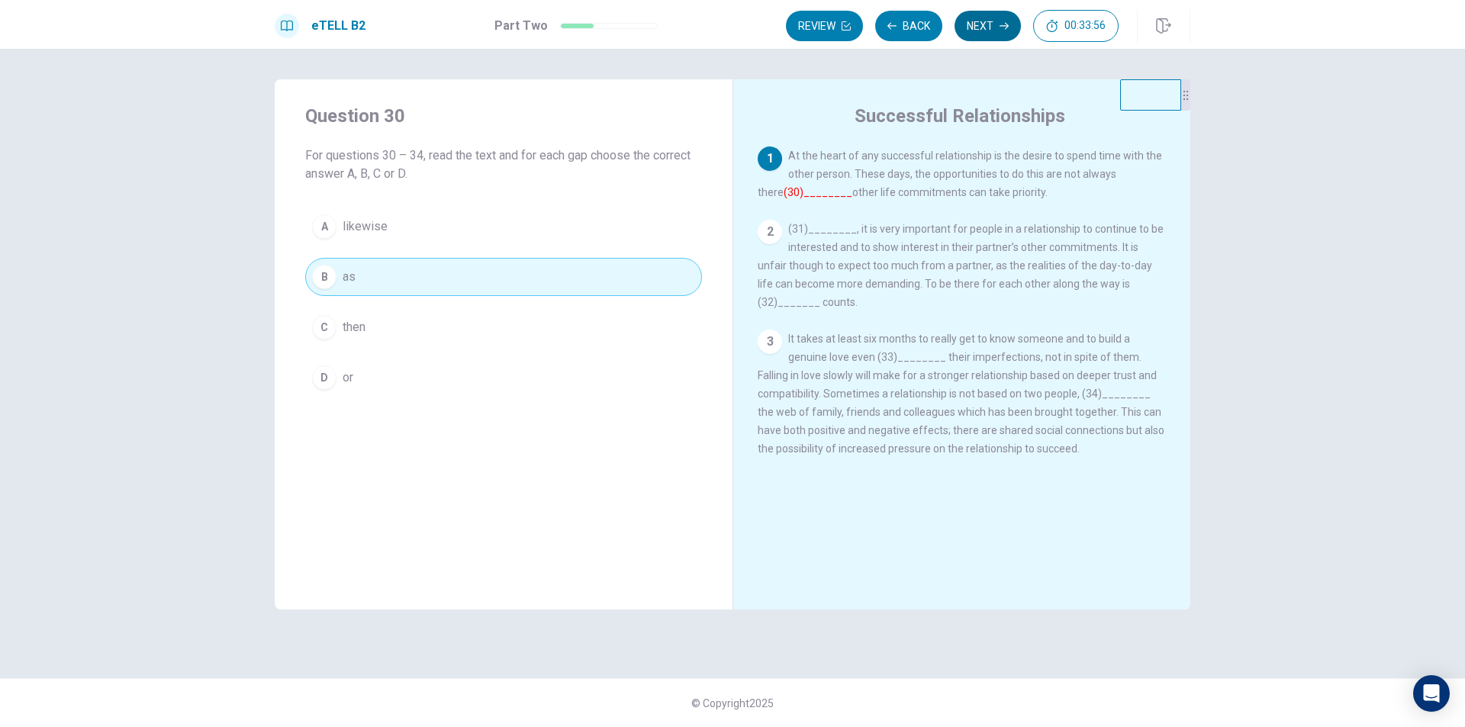
click at [991, 34] on button "Next" at bounding box center [988, 26] width 66 height 31
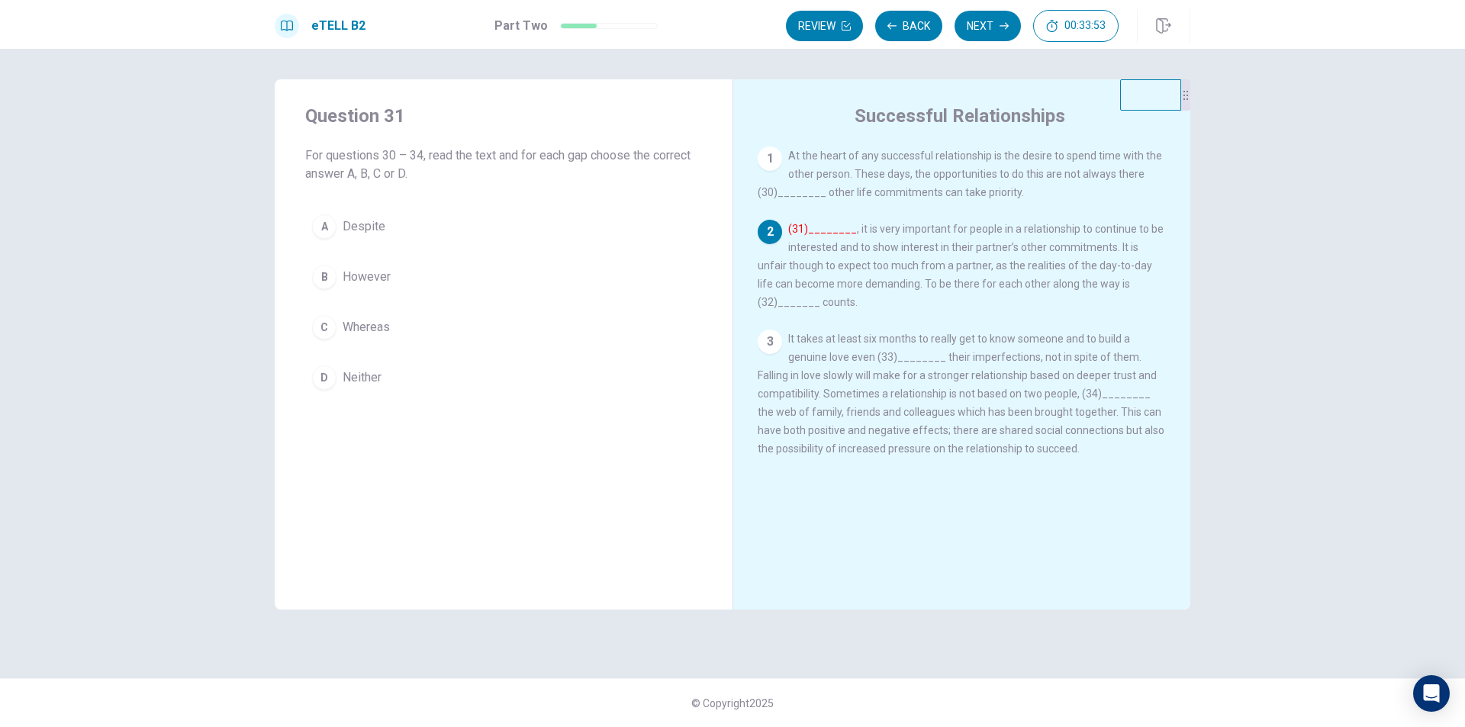
click at [785, 188] on span "At the heart of any successful relationship is the desire to spend time with th…" at bounding box center [960, 174] width 404 height 49
click at [771, 192] on span "At the heart of any successful relationship is the desire to spend time with th…" at bounding box center [960, 174] width 404 height 49
click at [918, 34] on button "Back" at bounding box center [908, 26] width 67 height 31
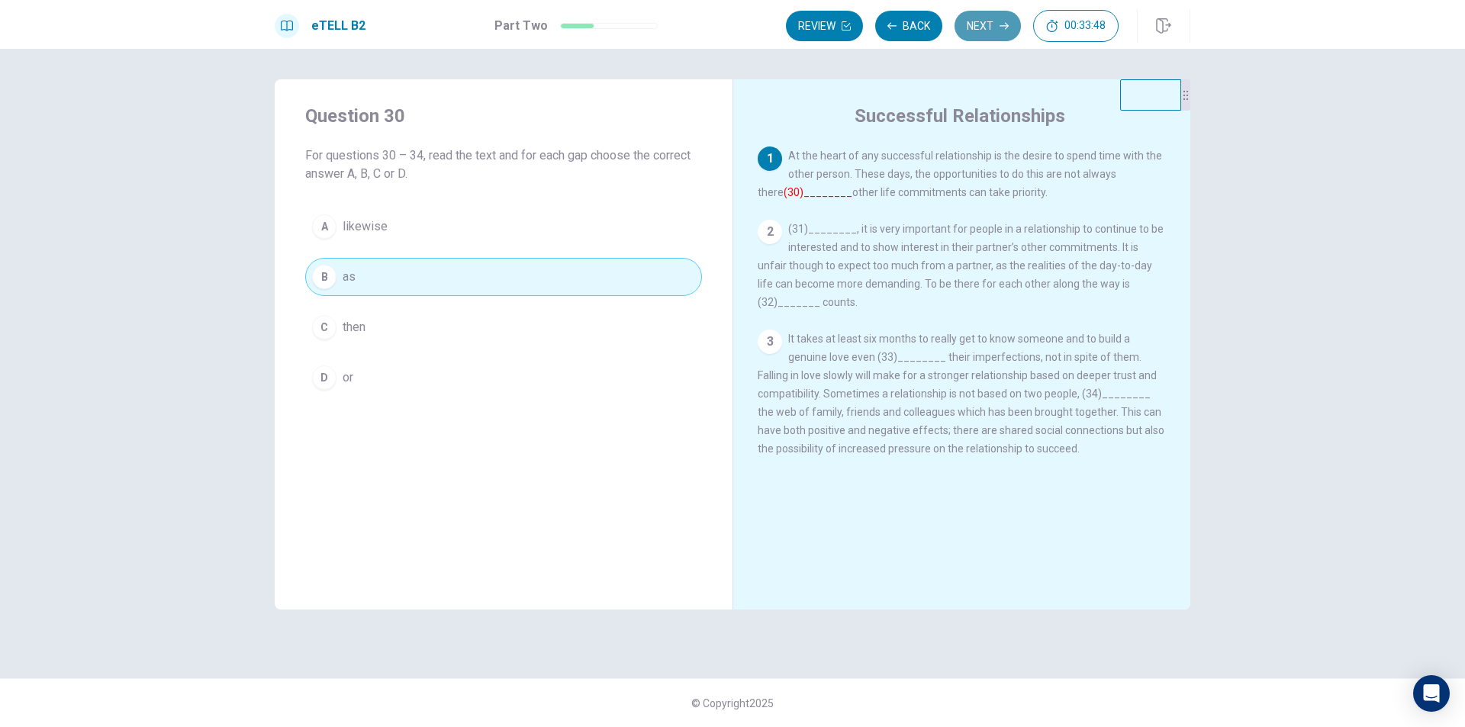
click at [998, 26] on button "Next" at bounding box center [988, 26] width 66 height 31
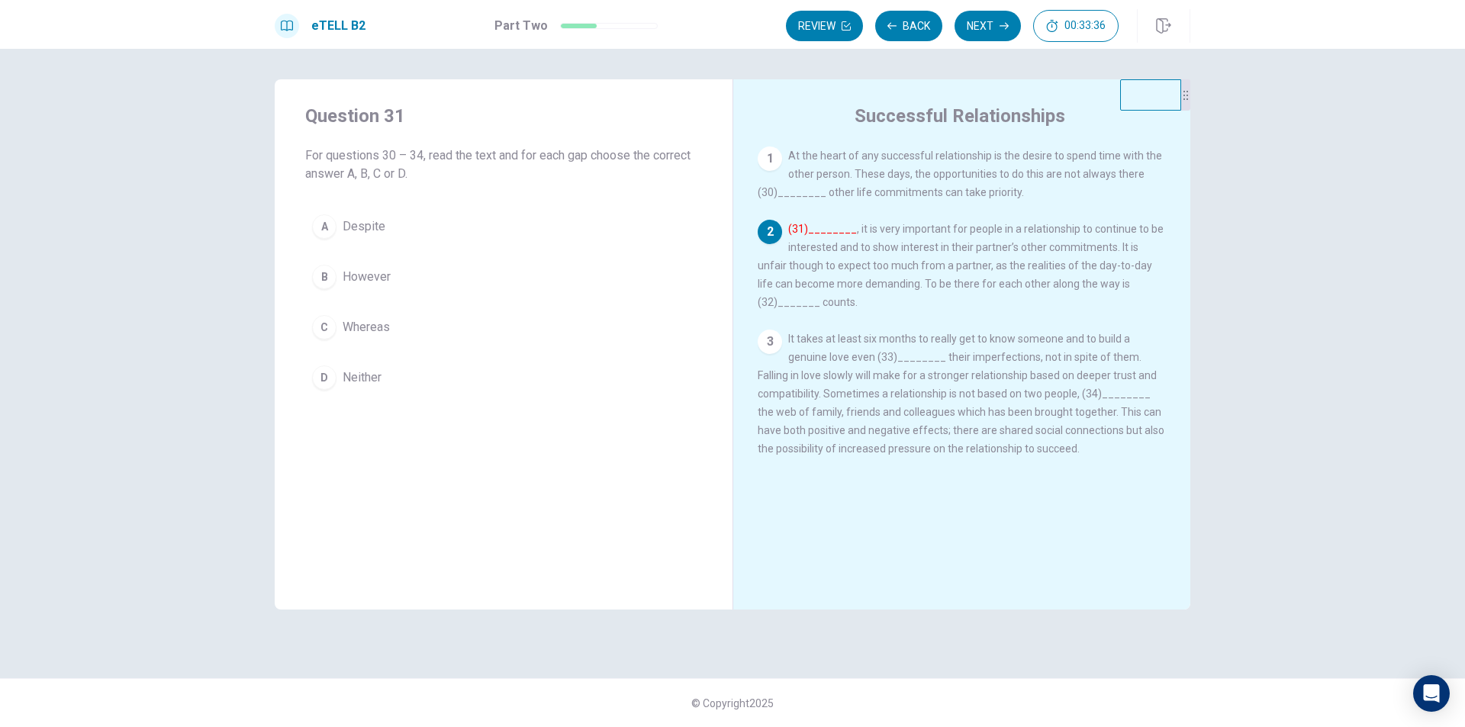
click at [385, 275] on span "However" at bounding box center [367, 277] width 48 height 18
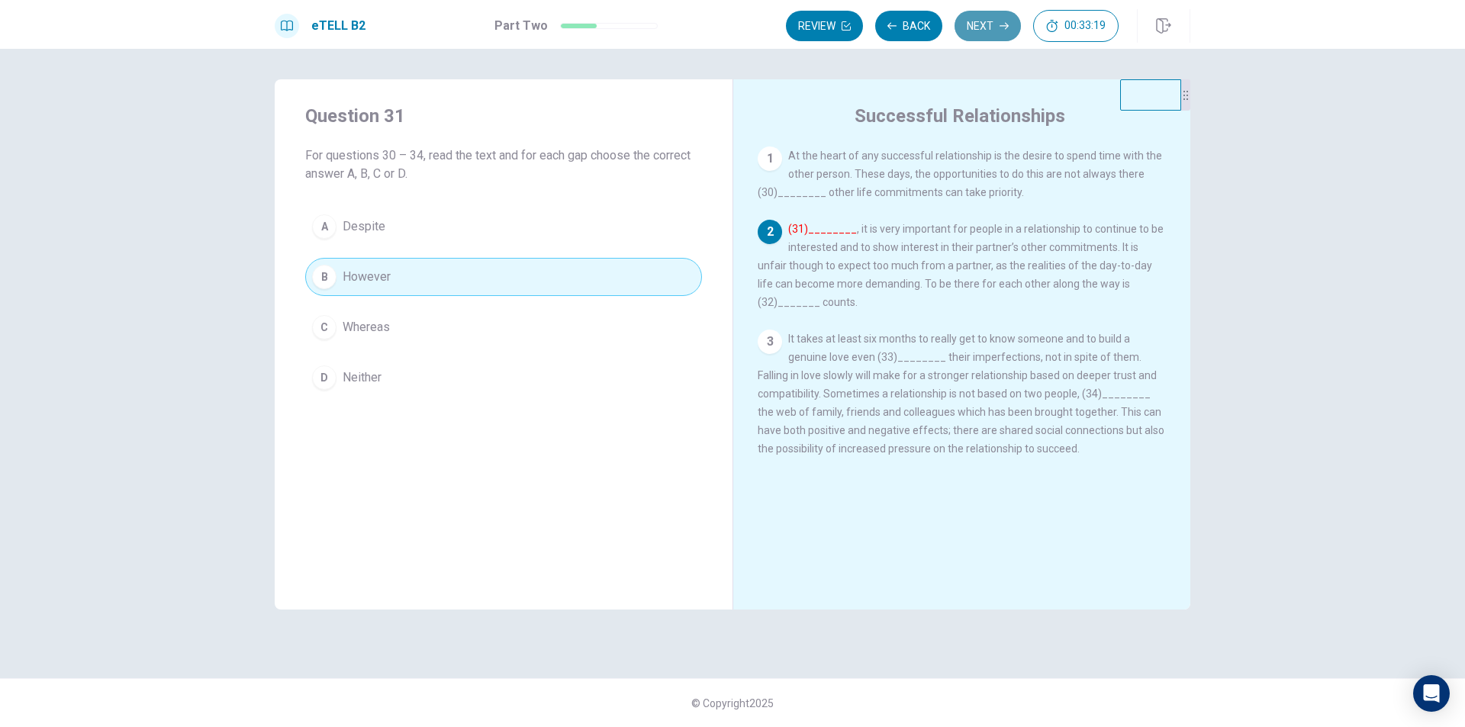
click at [977, 18] on button "Next" at bounding box center [988, 26] width 66 height 31
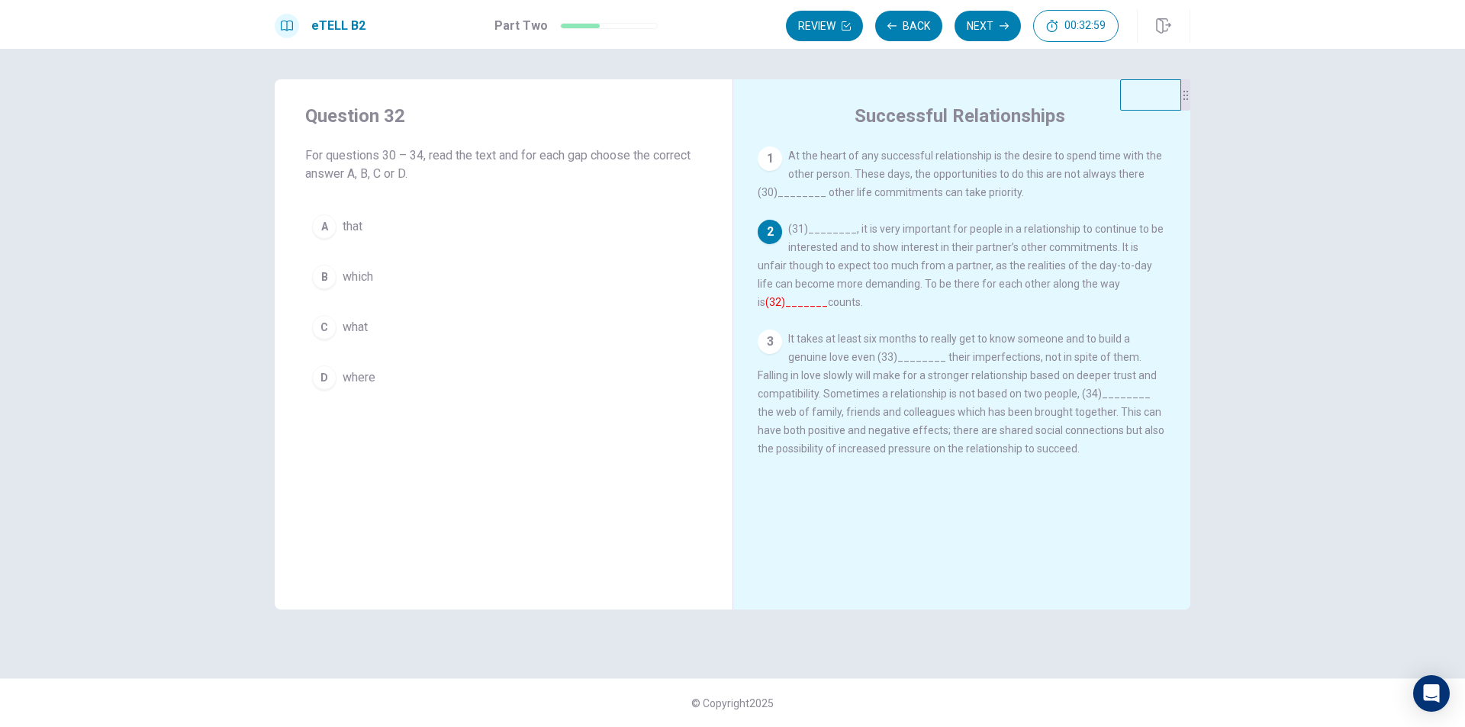
click at [377, 317] on button "C what" at bounding box center [503, 327] width 397 height 38
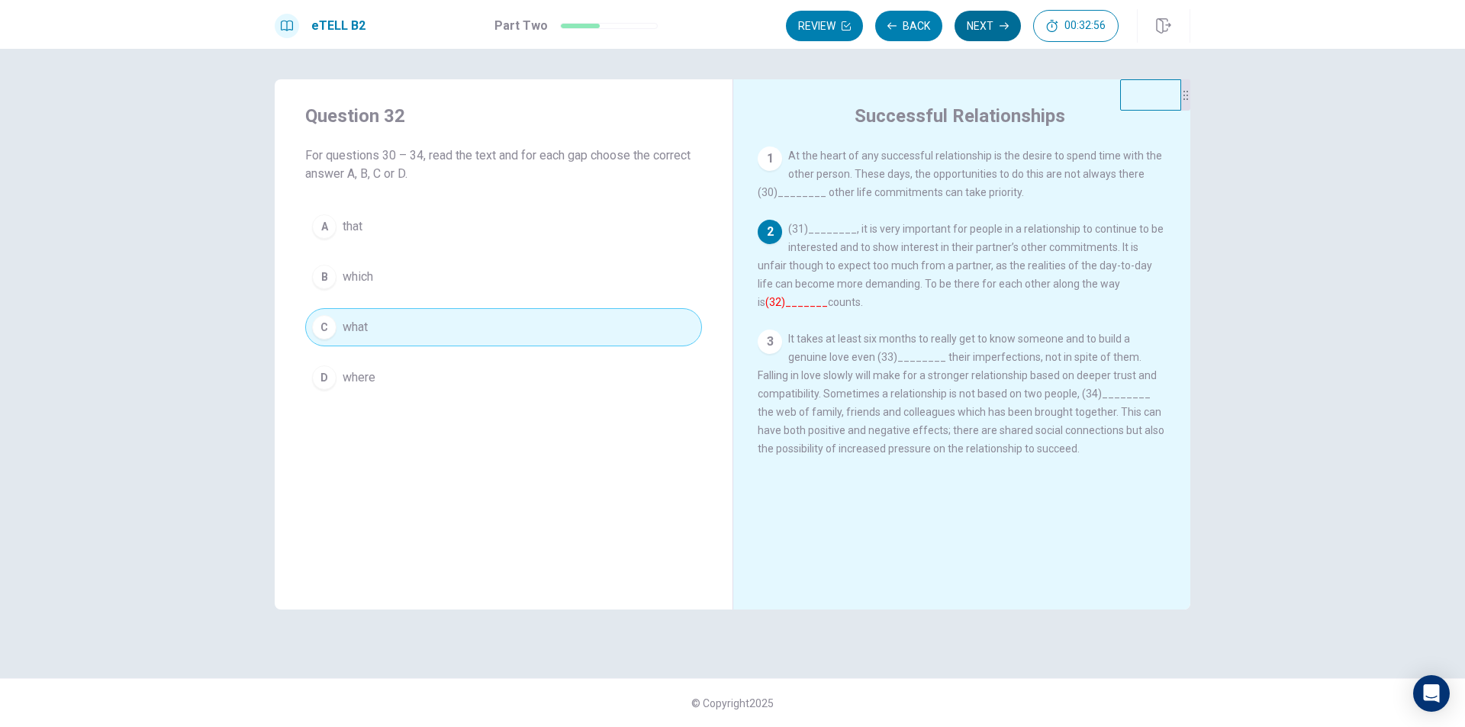
click at [980, 18] on button "Next" at bounding box center [988, 26] width 66 height 31
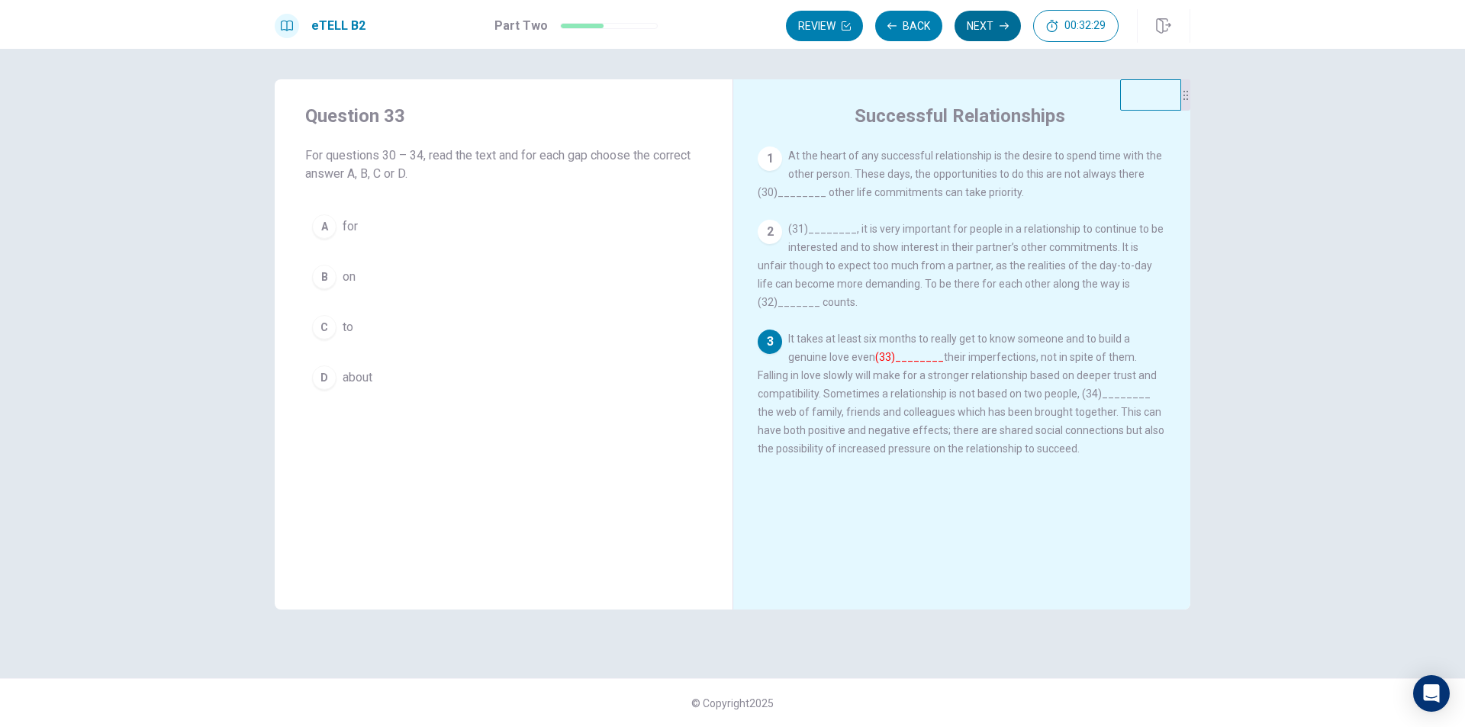
click at [980, 33] on button "Next" at bounding box center [988, 26] width 66 height 31
click at [913, 26] on button "Back" at bounding box center [908, 26] width 67 height 31
click at [393, 232] on button "A for" at bounding box center [503, 227] width 397 height 38
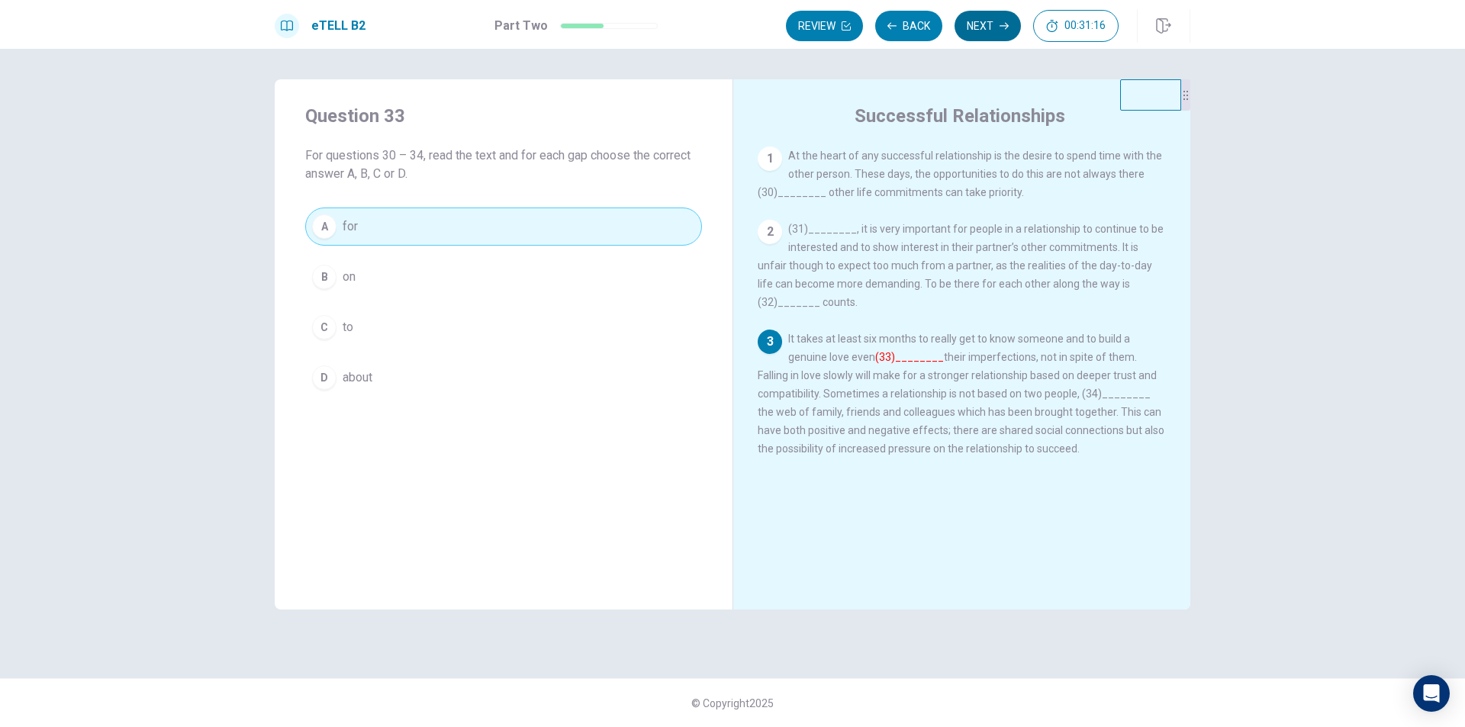
click at [993, 30] on button "Next" at bounding box center [988, 26] width 66 height 31
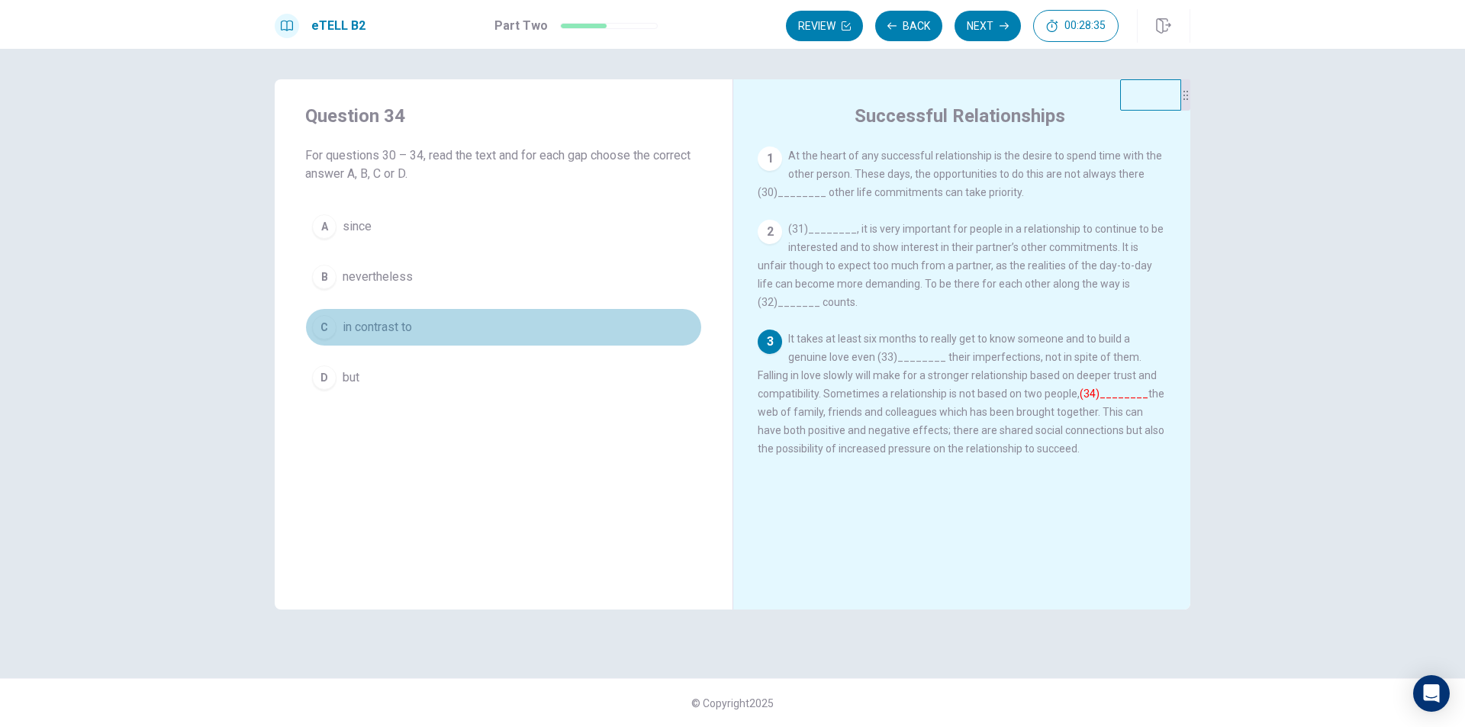
click at [420, 329] on button "C in contrast to" at bounding box center [503, 327] width 397 height 38
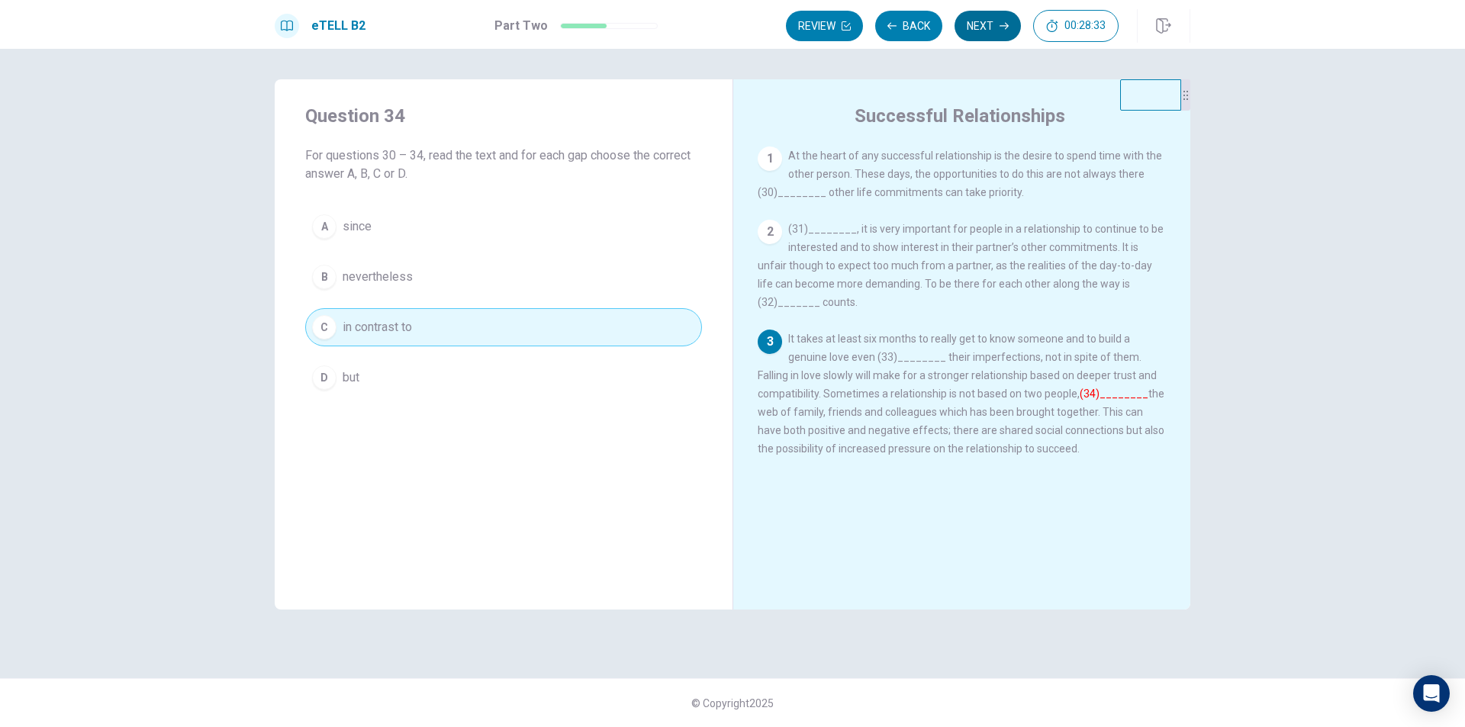
click at [977, 29] on button "Next" at bounding box center [988, 26] width 66 height 31
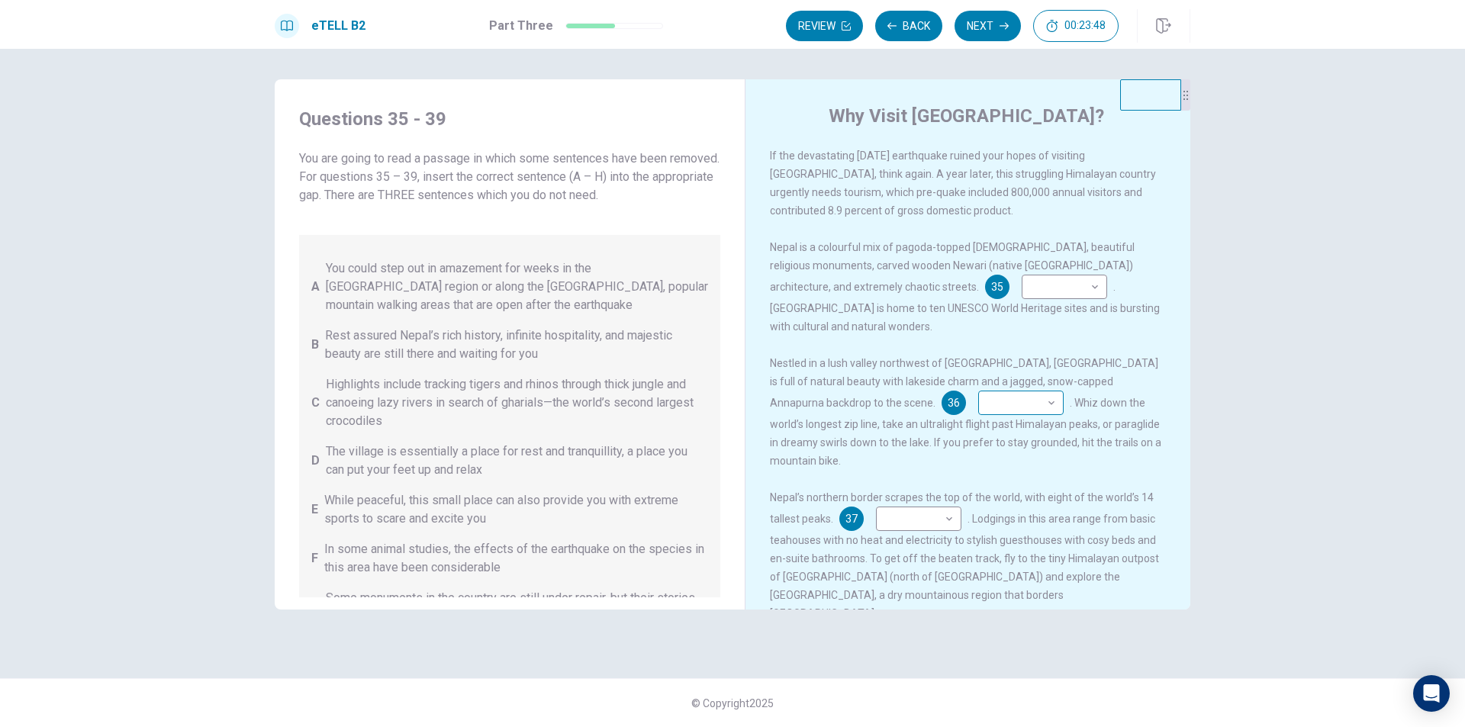
click at [868, 409] on body "This site uses cookies, as explained in our Privacy Policy . If you agree to th…" at bounding box center [732, 363] width 1465 height 727
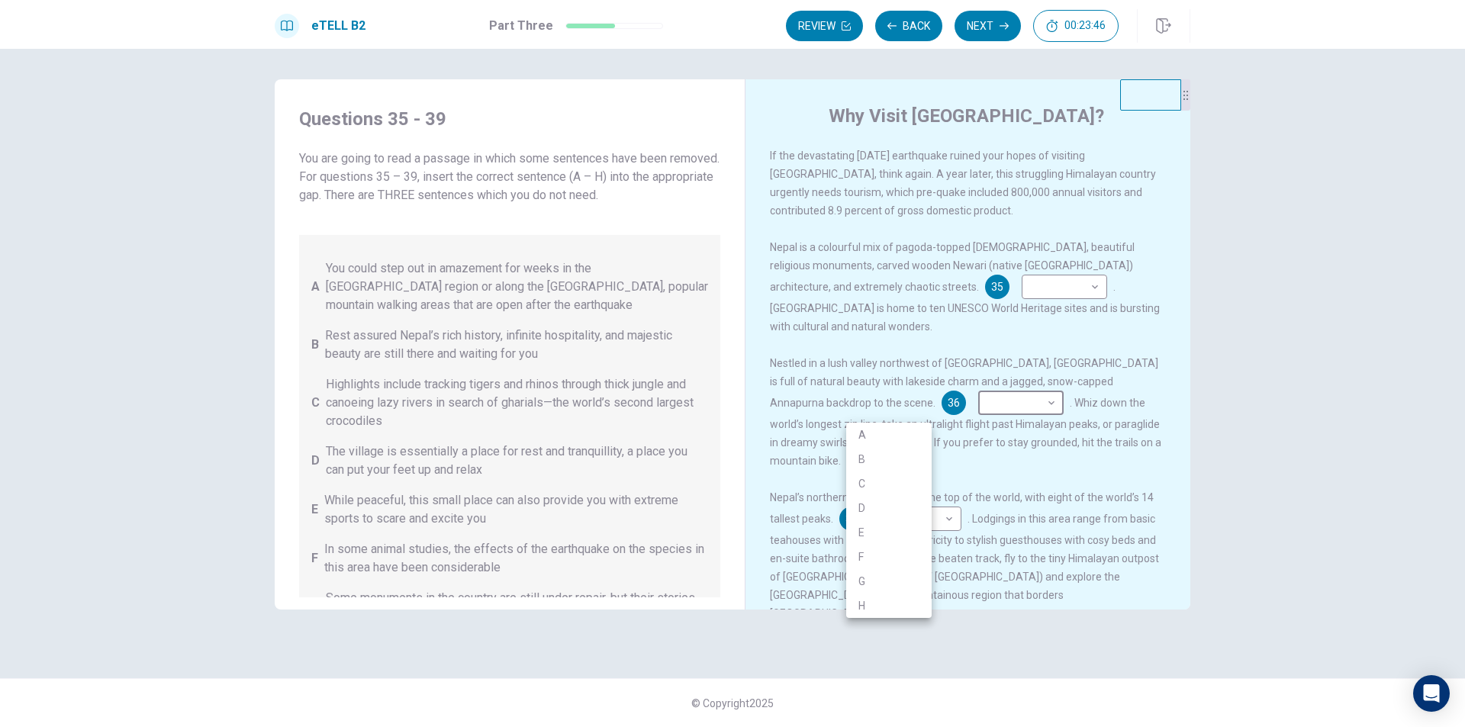
click at [880, 439] on li "A" at bounding box center [888, 435] width 85 height 24
type input "*"
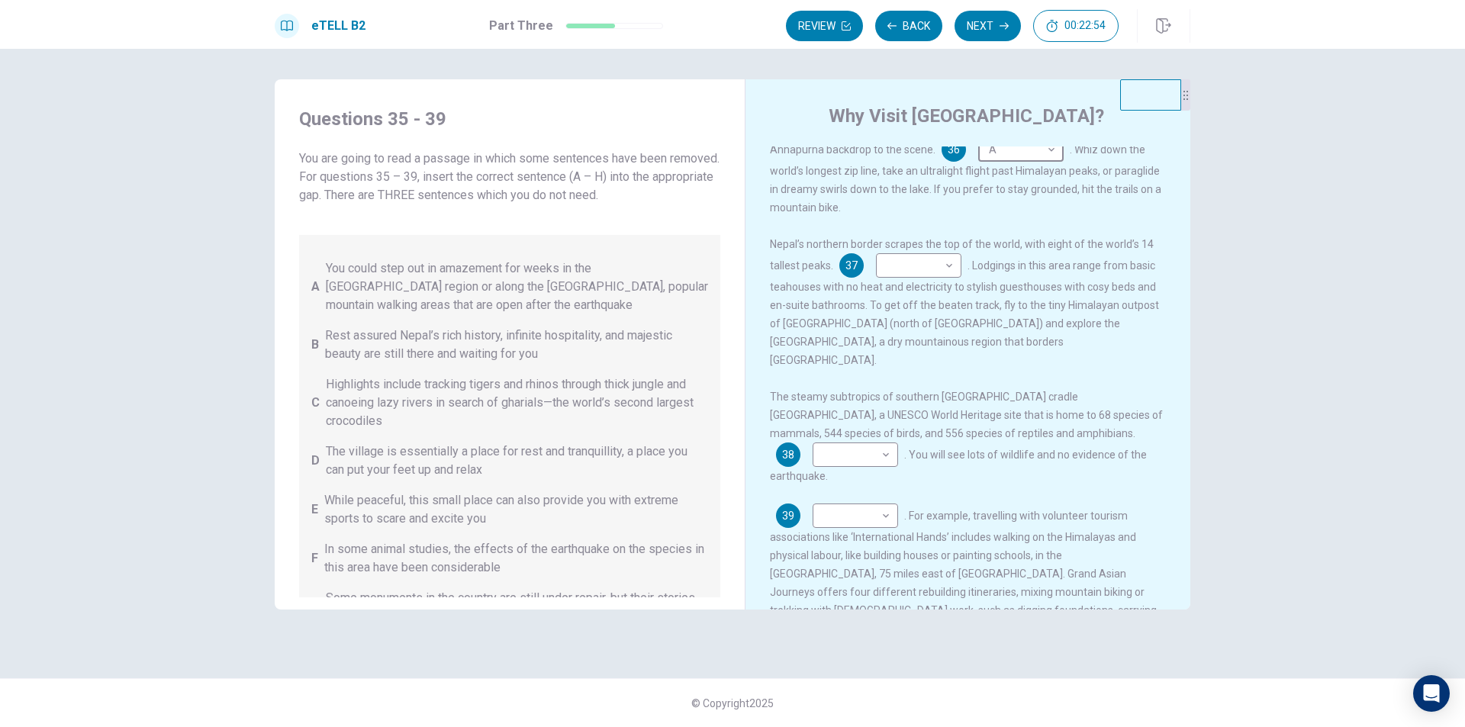
scroll to position [265, 0]
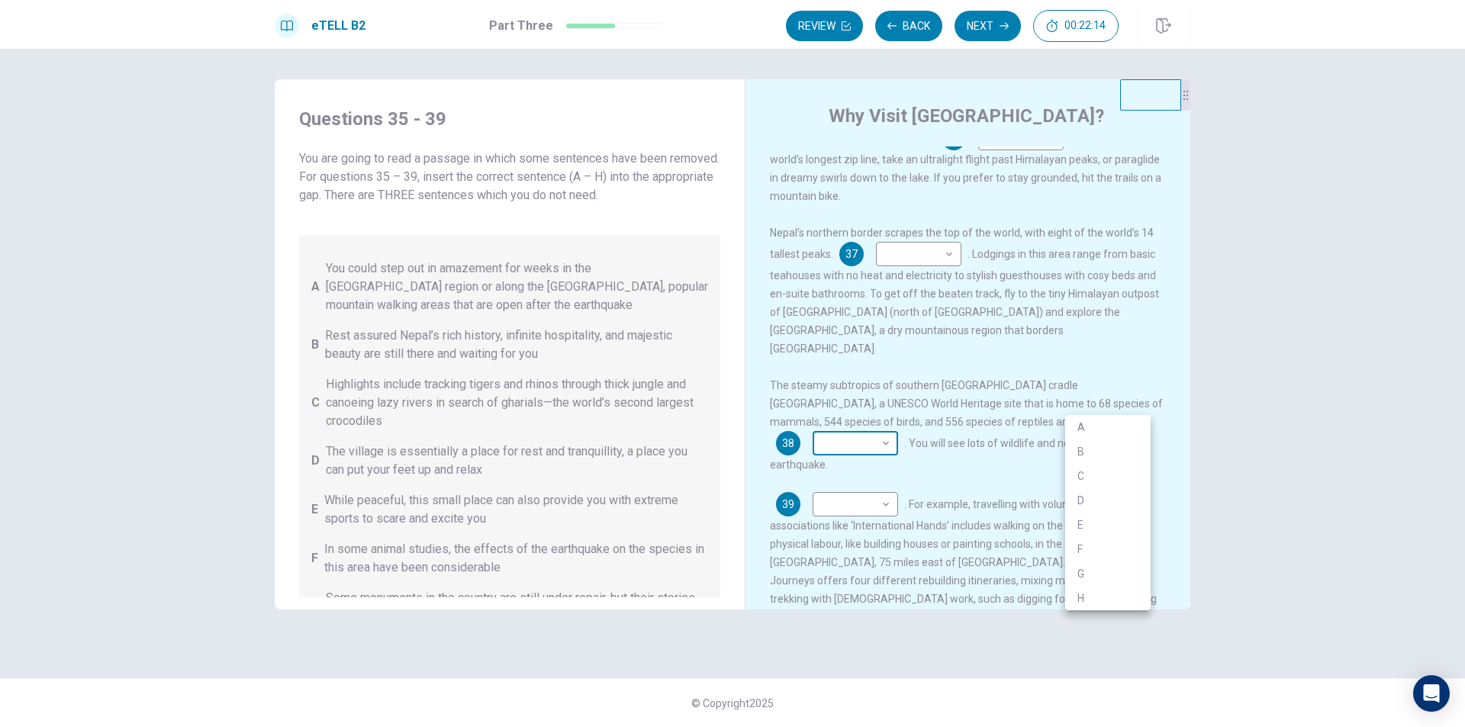
click at [1090, 402] on body "This site uses cookies, as explained in our Privacy Policy . If you agree to th…" at bounding box center [732, 363] width 1465 height 727
click at [1081, 475] on li "C" at bounding box center [1107, 476] width 85 height 24
type input "*"
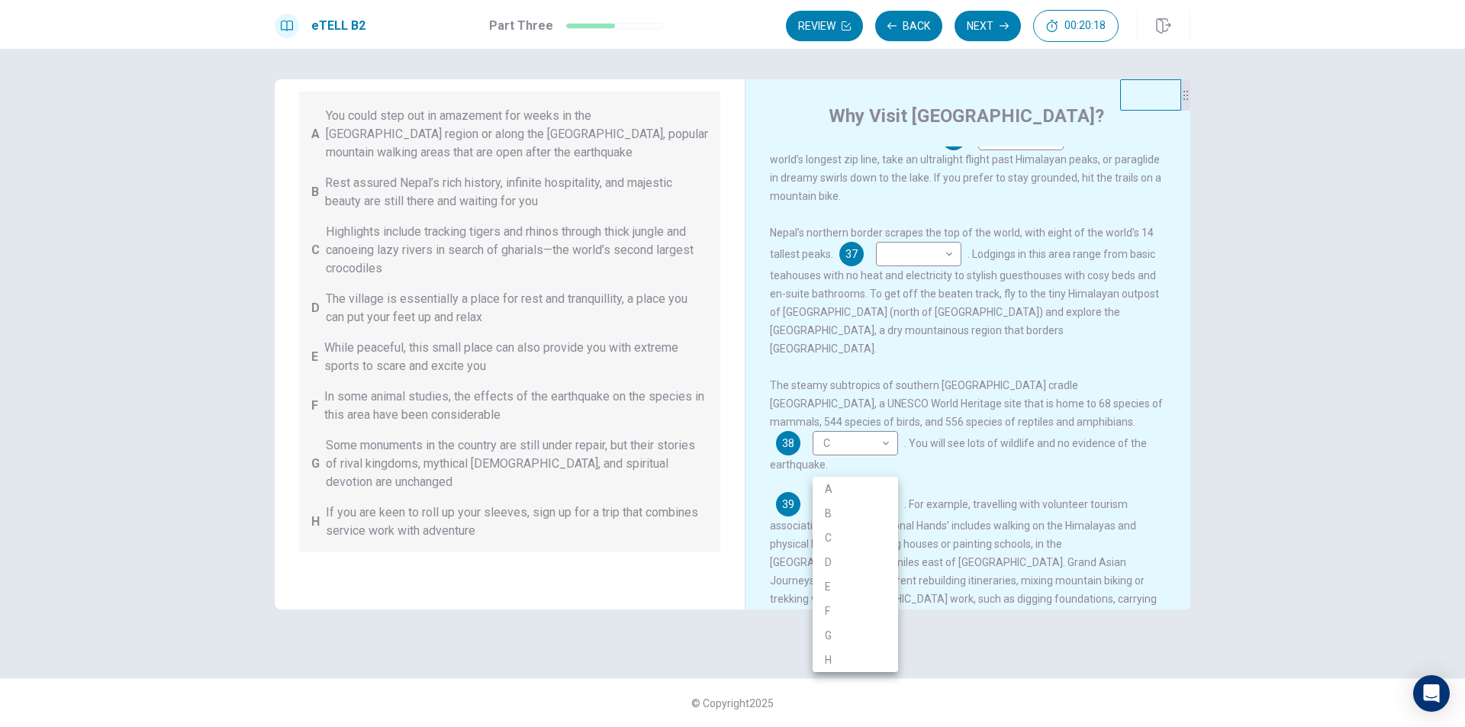
click at [837, 465] on body "This site uses cookies, as explained in our Privacy Policy . If you agree to th…" at bounding box center [732, 363] width 1465 height 727
click at [856, 659] on li "H" at bounding box center [855, 660] width 85 height 24
type input "*"
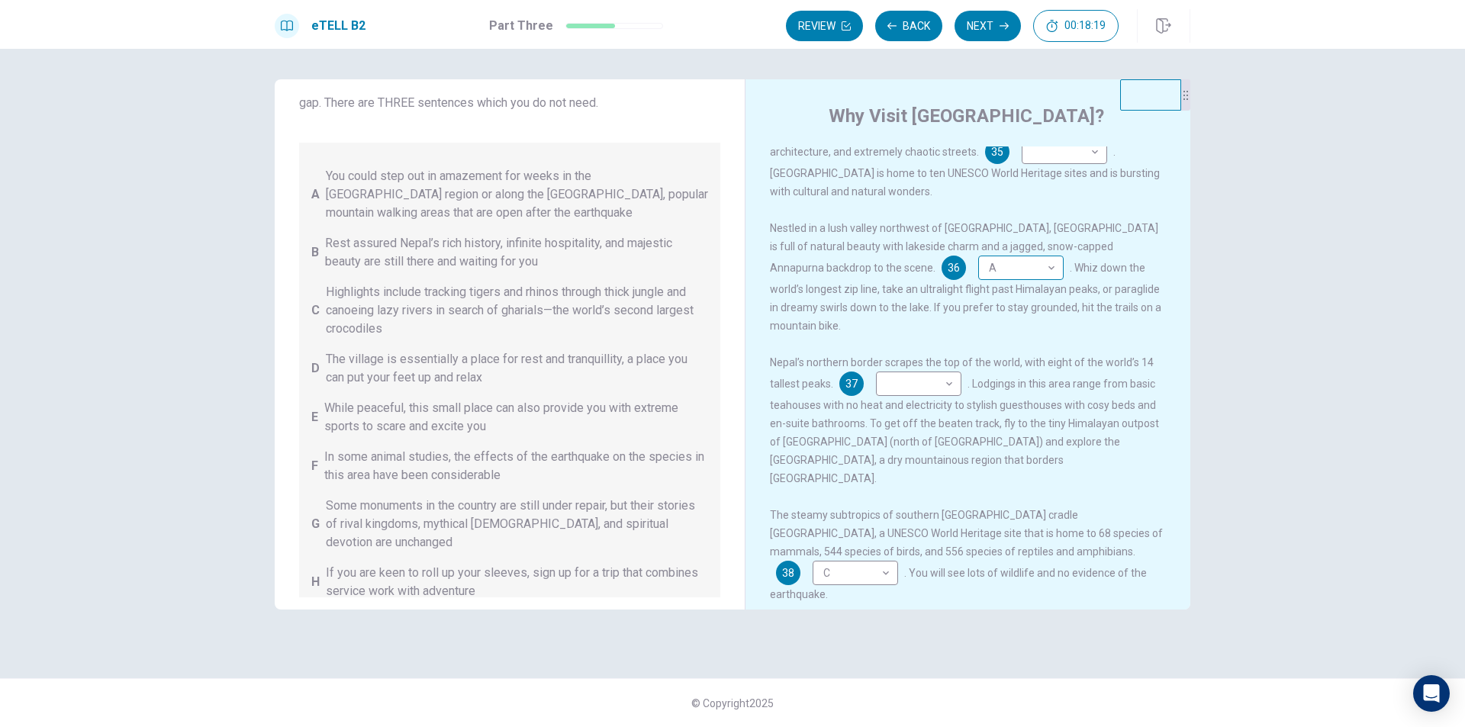
scroll to position [112, 0]
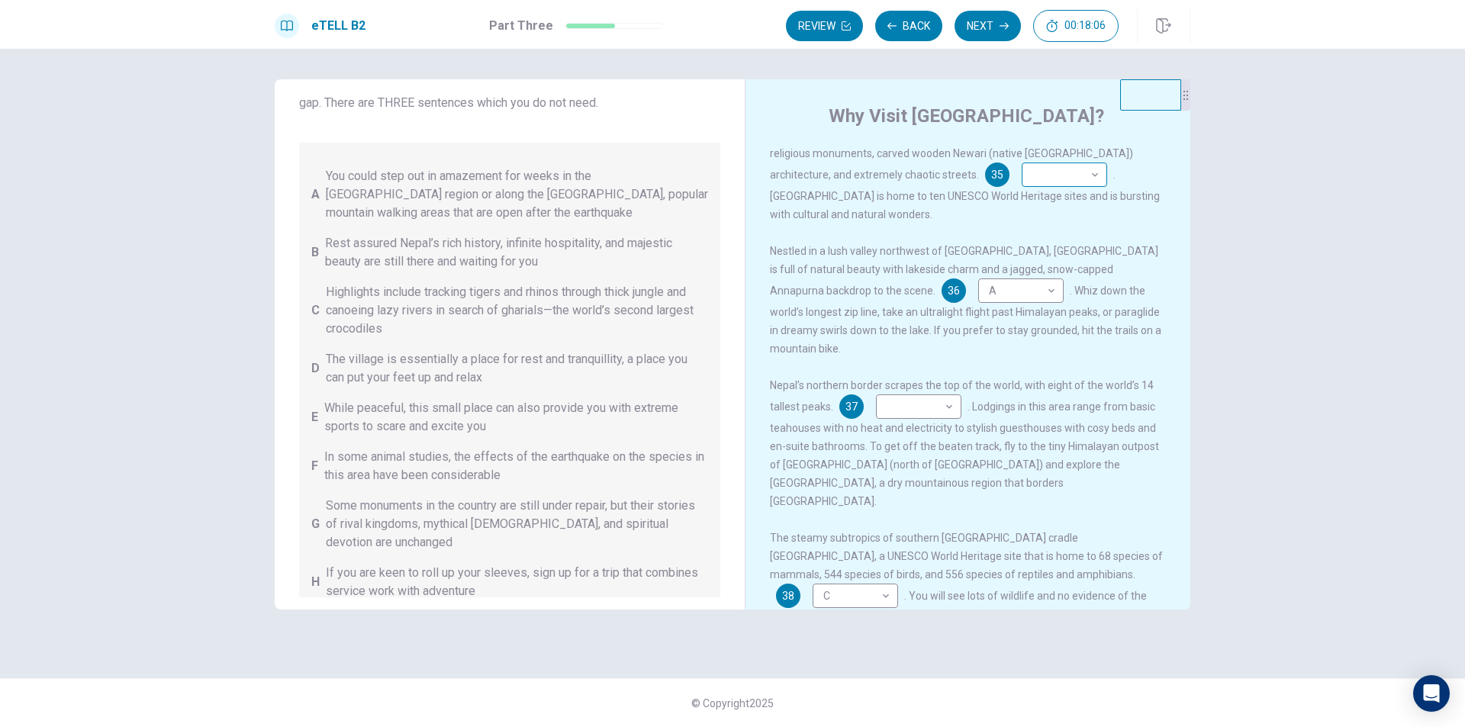
click at [980, 176] on body "This site uses cookies, as explained in our Privacy Policy . If you agree to th…" at bounding box center [732, 363] width 1465 height 727
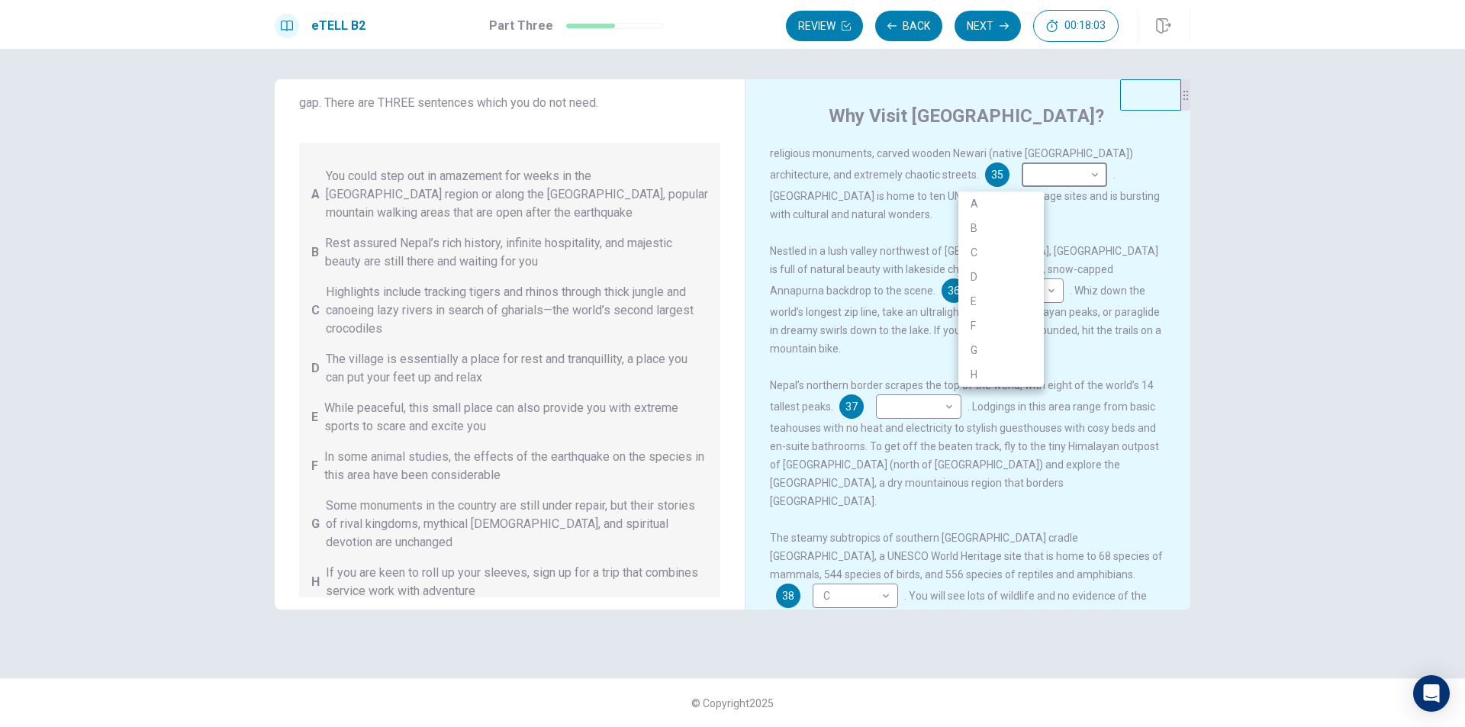
click at [964, 351] on li "G" at bounding box center [1000, 350] width 85 height 24
type input "*"
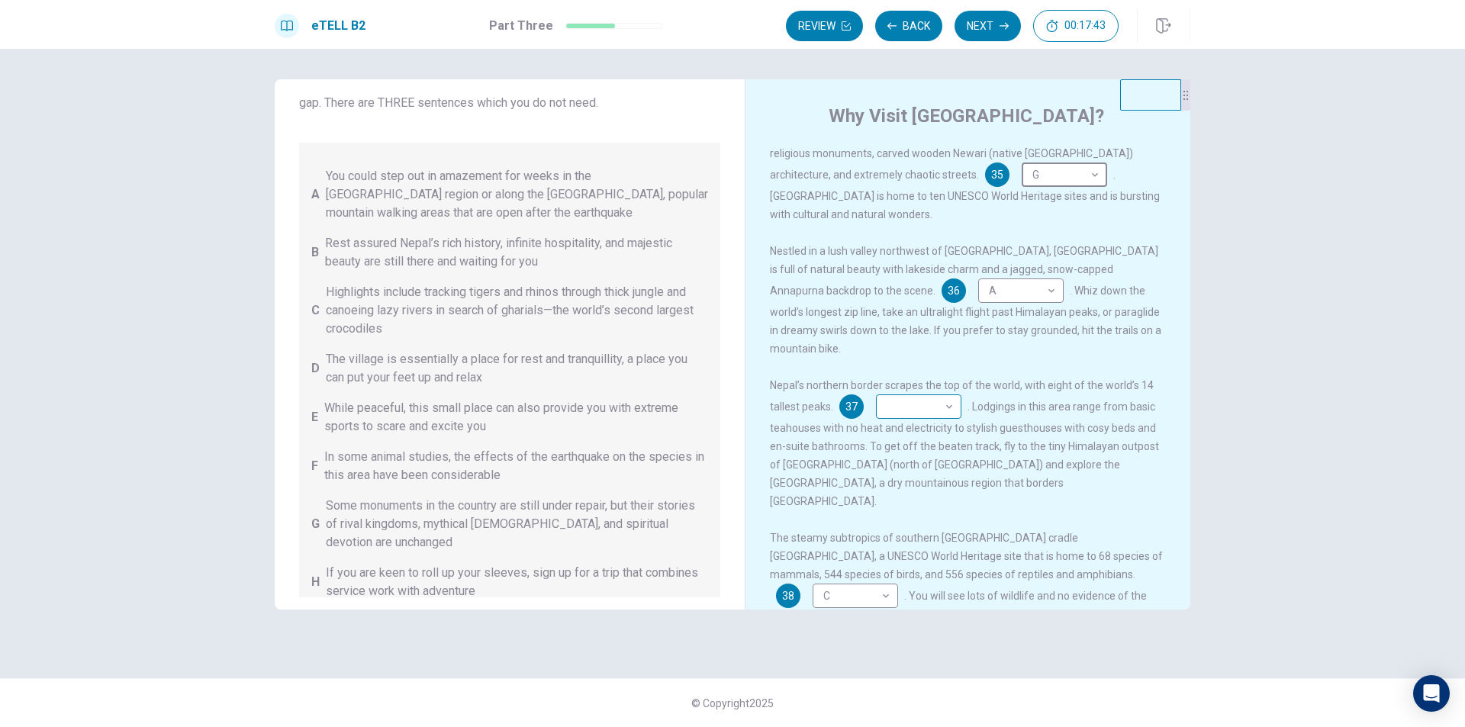
click at [924, 393] on body "This site uses cookies, as explained in our Privacy Policy . If you agree to th…" at bounding box center [732, 363] width 1465 height 727
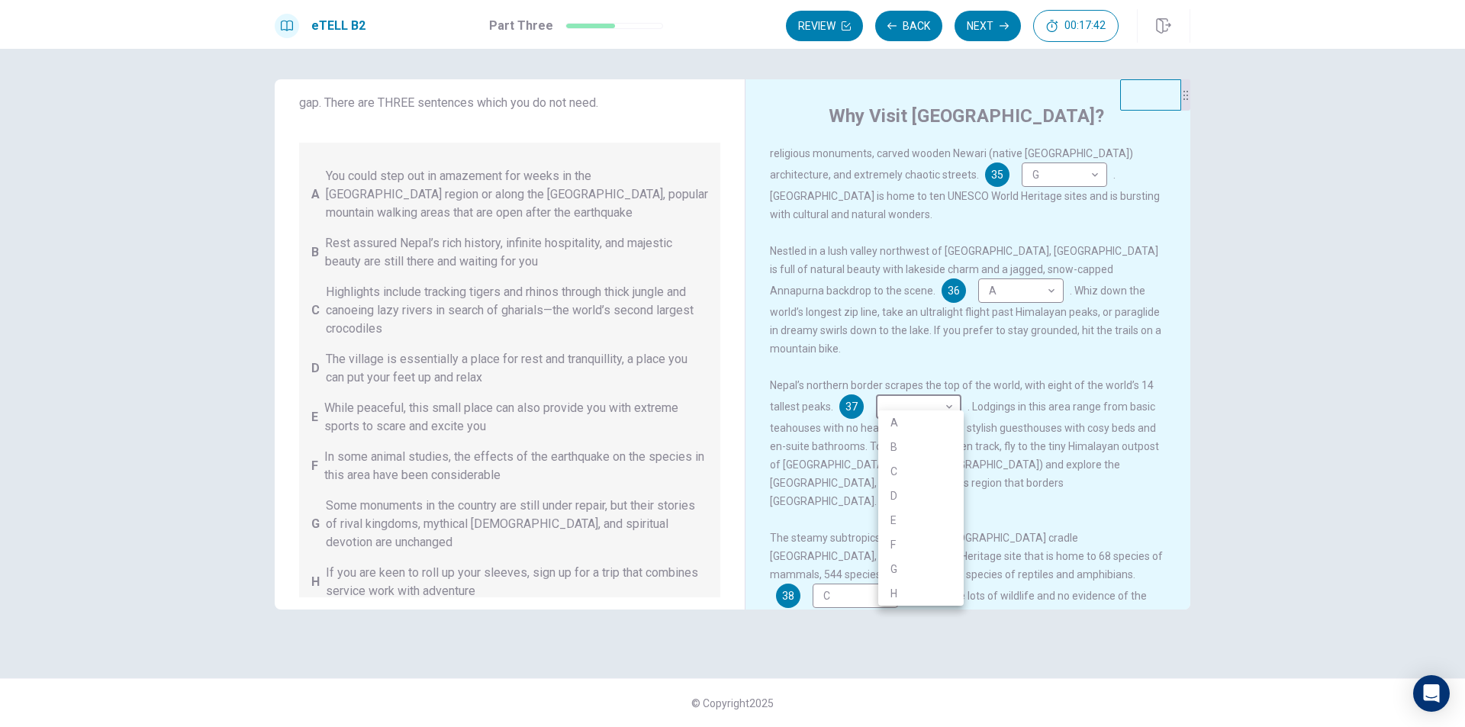
click at [942, 518] on li "E" at bounding box center [920, 520] width 85 height 24
type input "*"
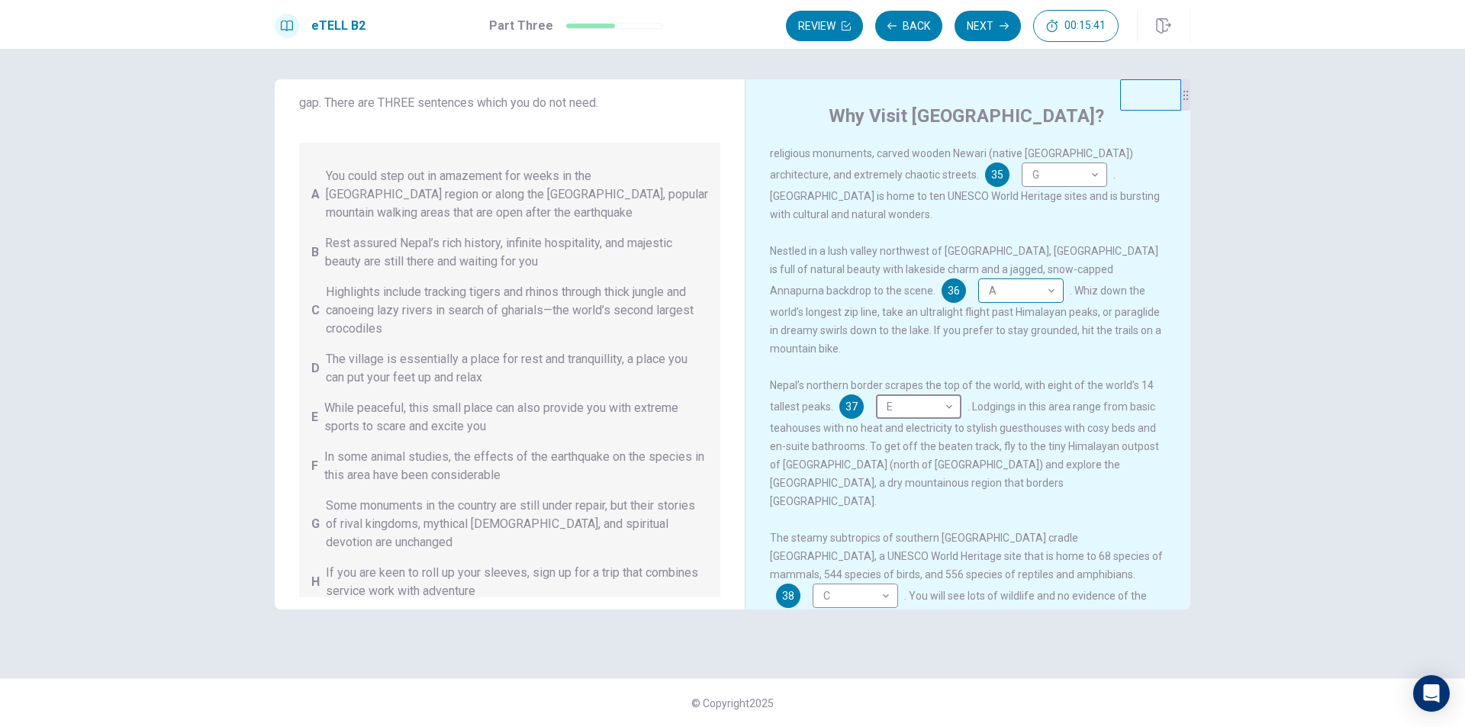
click at [910, 294] on body "This site uses cookies, as explained in our Privacy Policy . If you agree to th…" at bounding box center [732, 363] width 1465 height 727
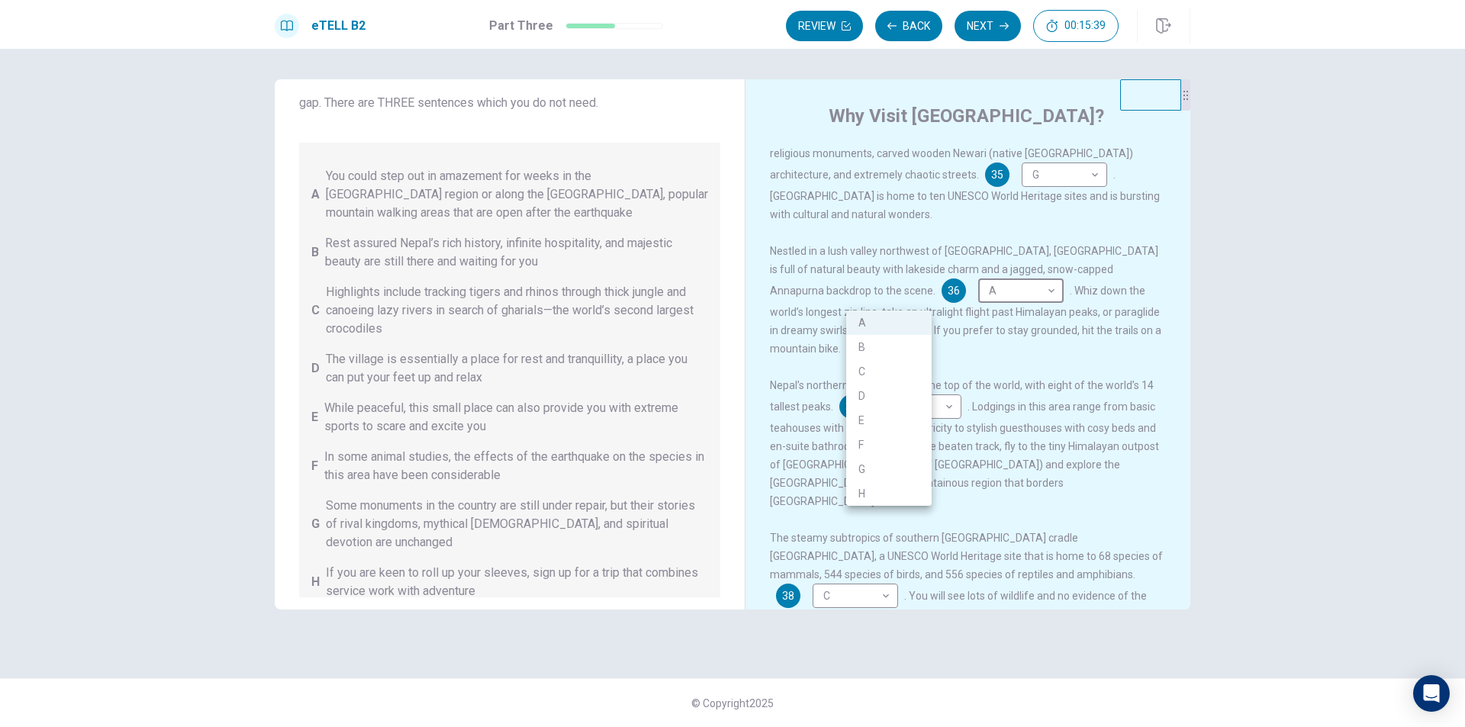
click at [881, 417] on li "E" at bounding box center [888, 420] width 85 height 24
type input "*"
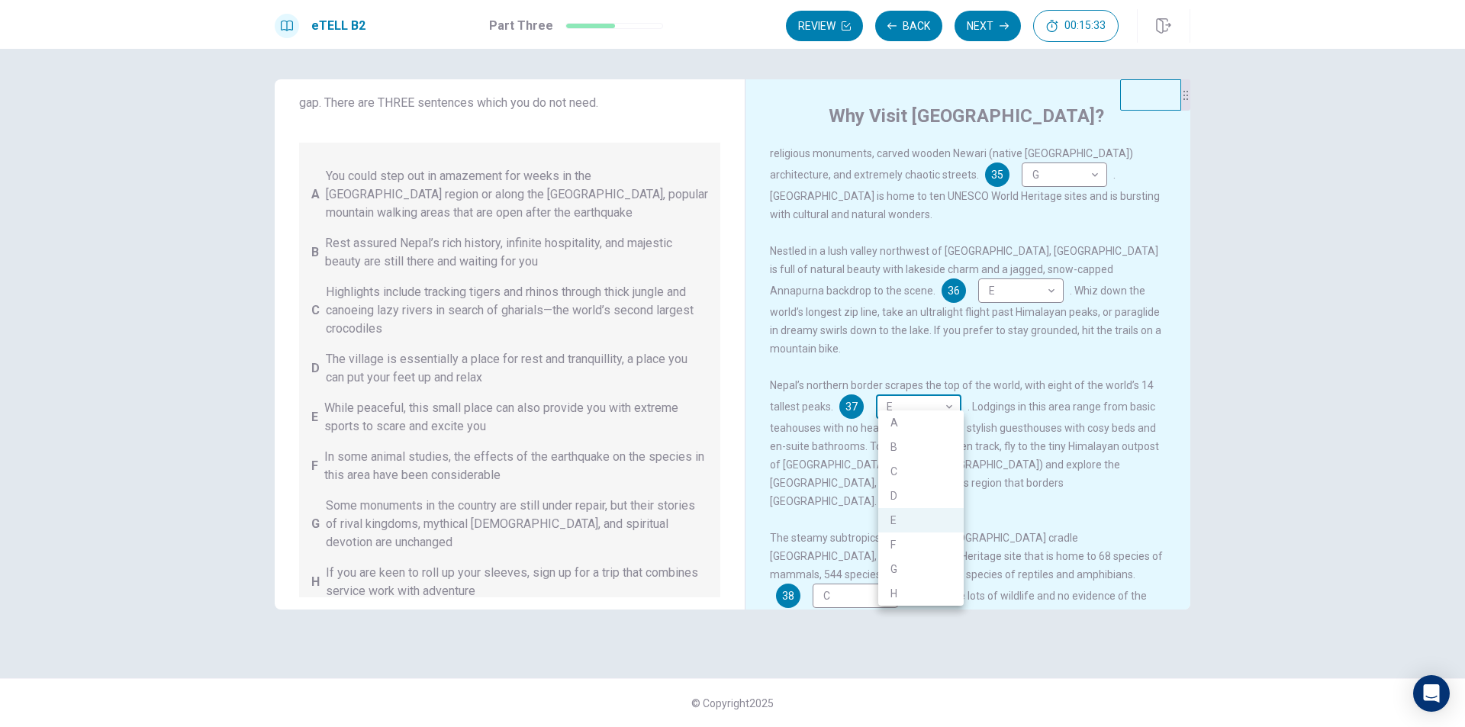
click at [897, 394] on body "This site uses cookies, as explained in our Privacy Policy . If you agree to th…" at bounding box center [732, 363] width 1465 height 727
click at [897, 423] on li "A" at bounding box center [920, 423] width 85 height 24
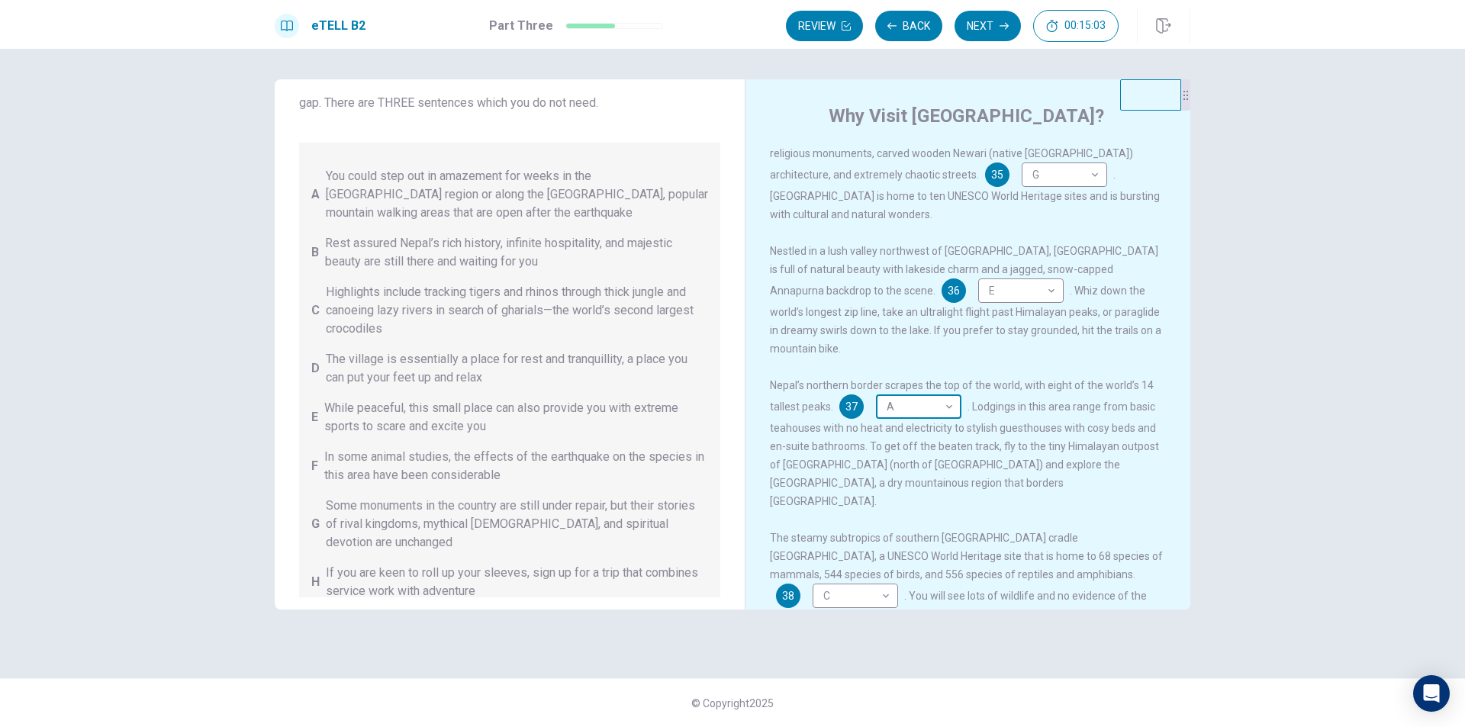
click at [932, 404] on body "This site uses cookies, as explained in our Privacy Policy . If you agree to th…" at bounding box center [732, 363] width 1465 height 727
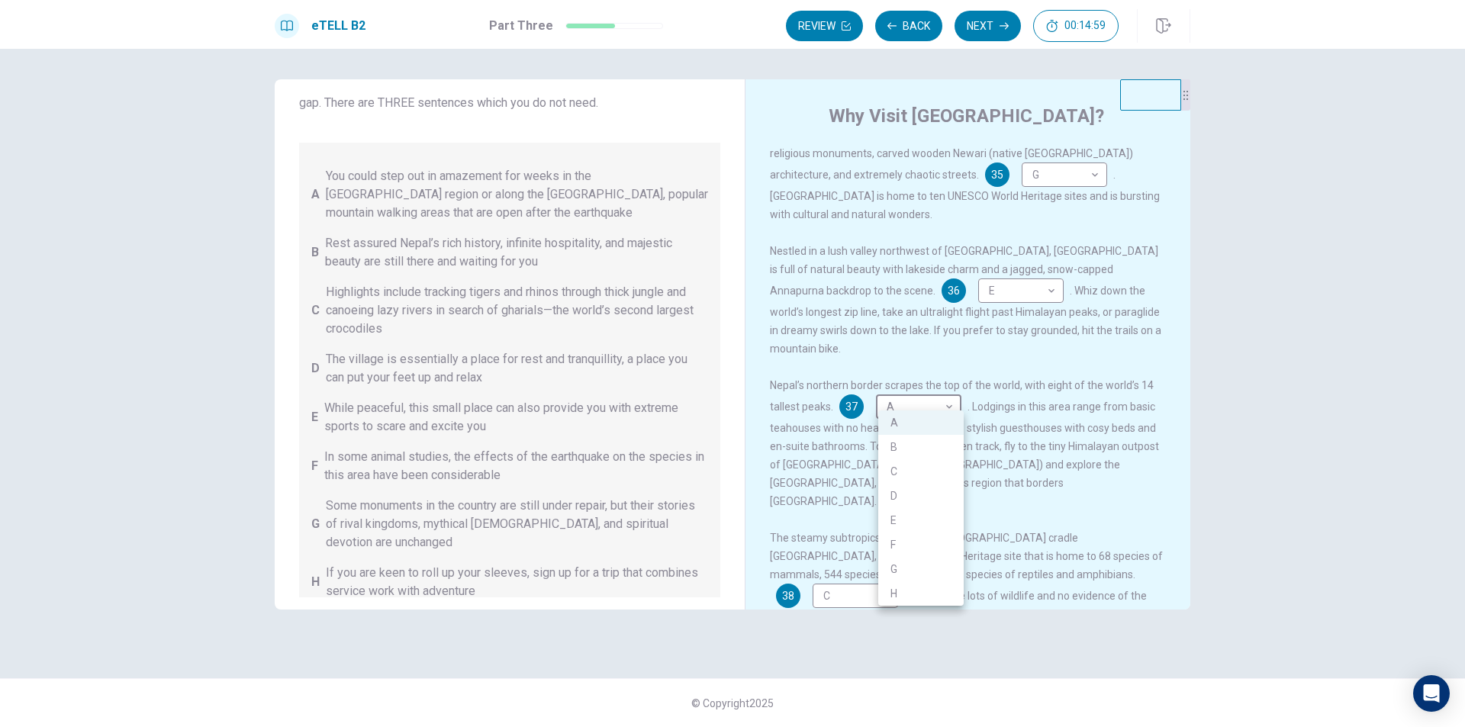
click at [921, 495] on li "D" at bounding box center [920, 496] width 85 height 24
type input "*"
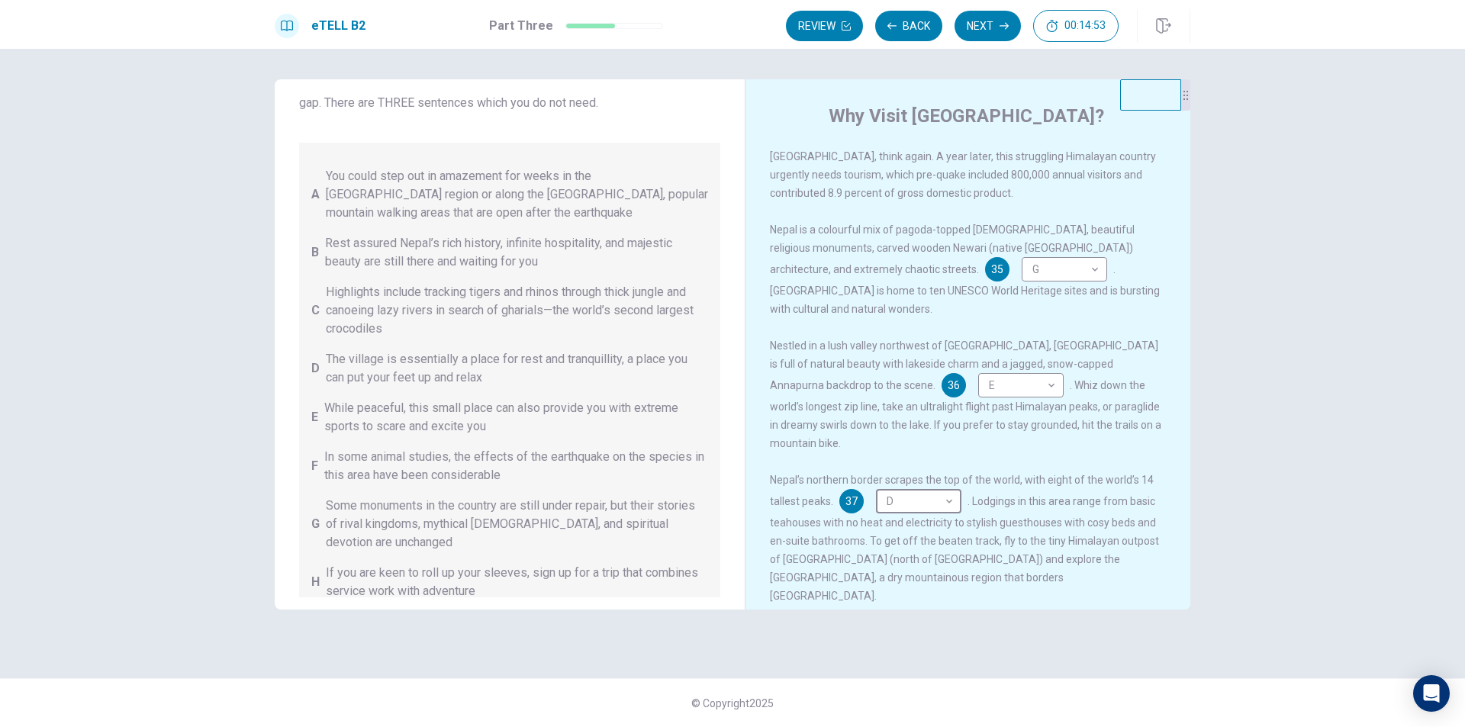
scroll to position [0, 0]
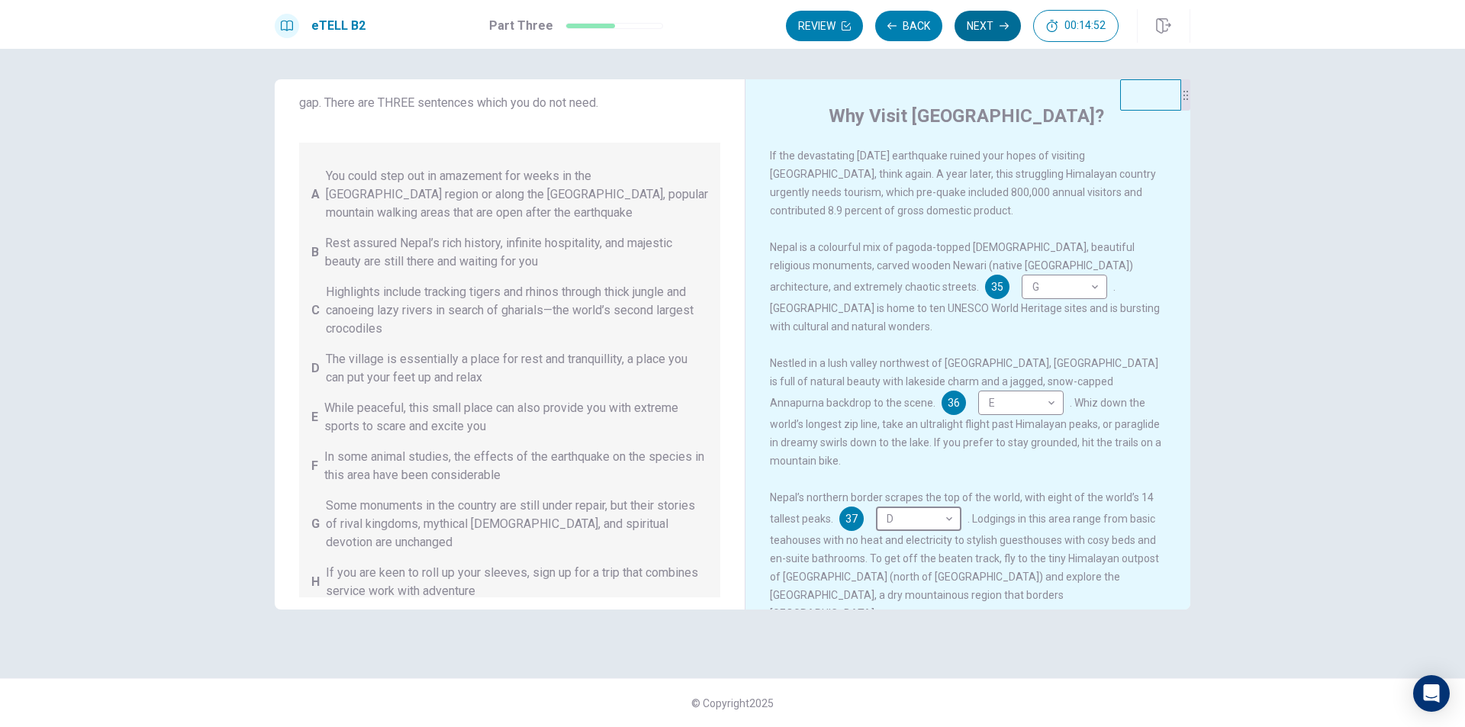
click at [964, 28] on button "Next" at bounding box center [988, 26] width 66 height 31
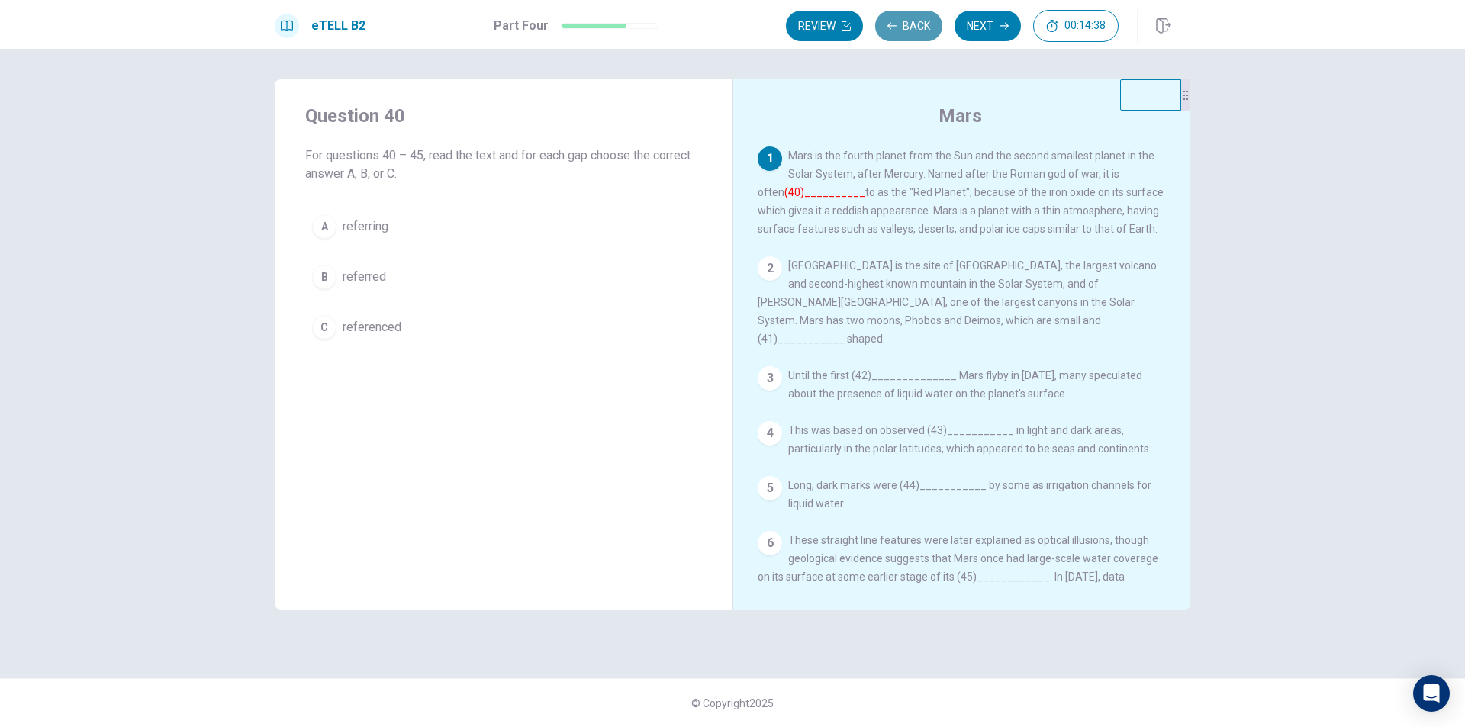
click at [916, 25] on button "Back" at bounding box center [908, 26] width 67 height 31
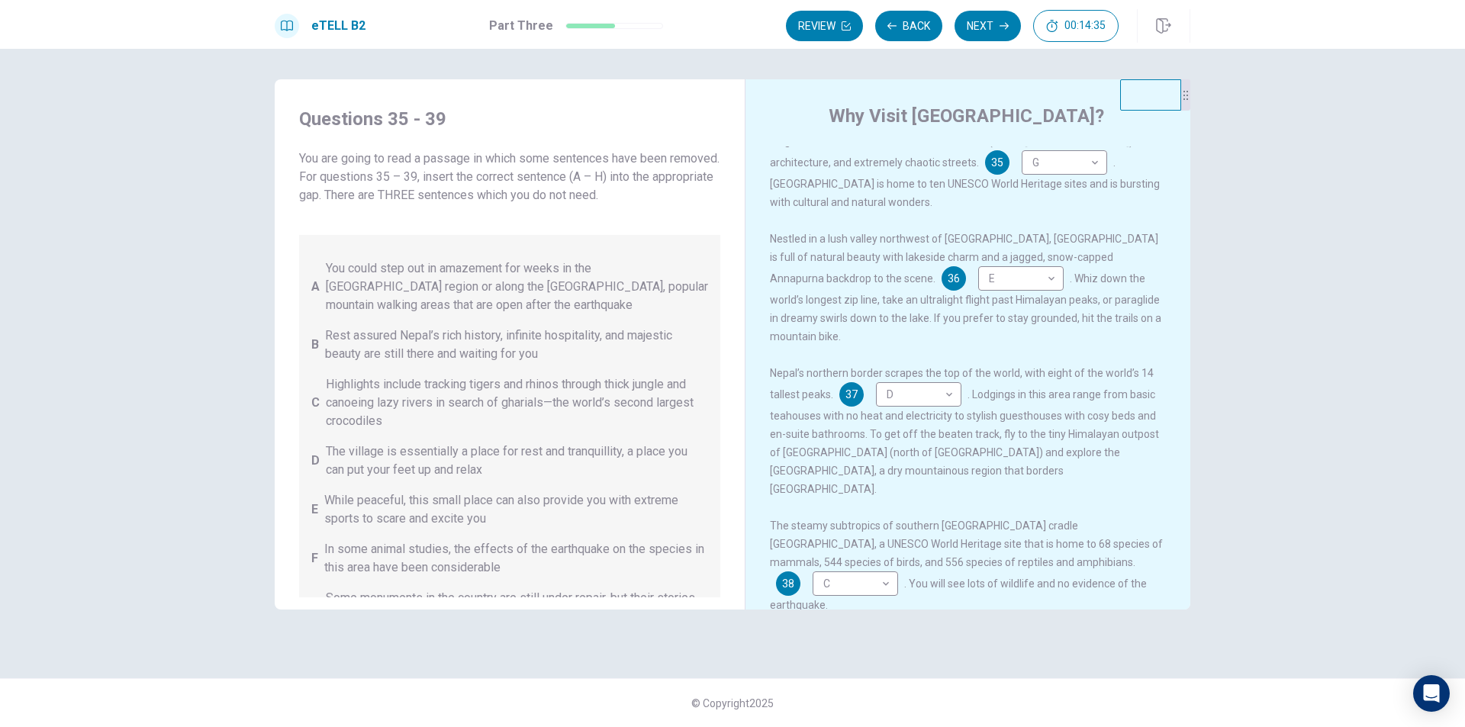
scroll to position [36, 0]
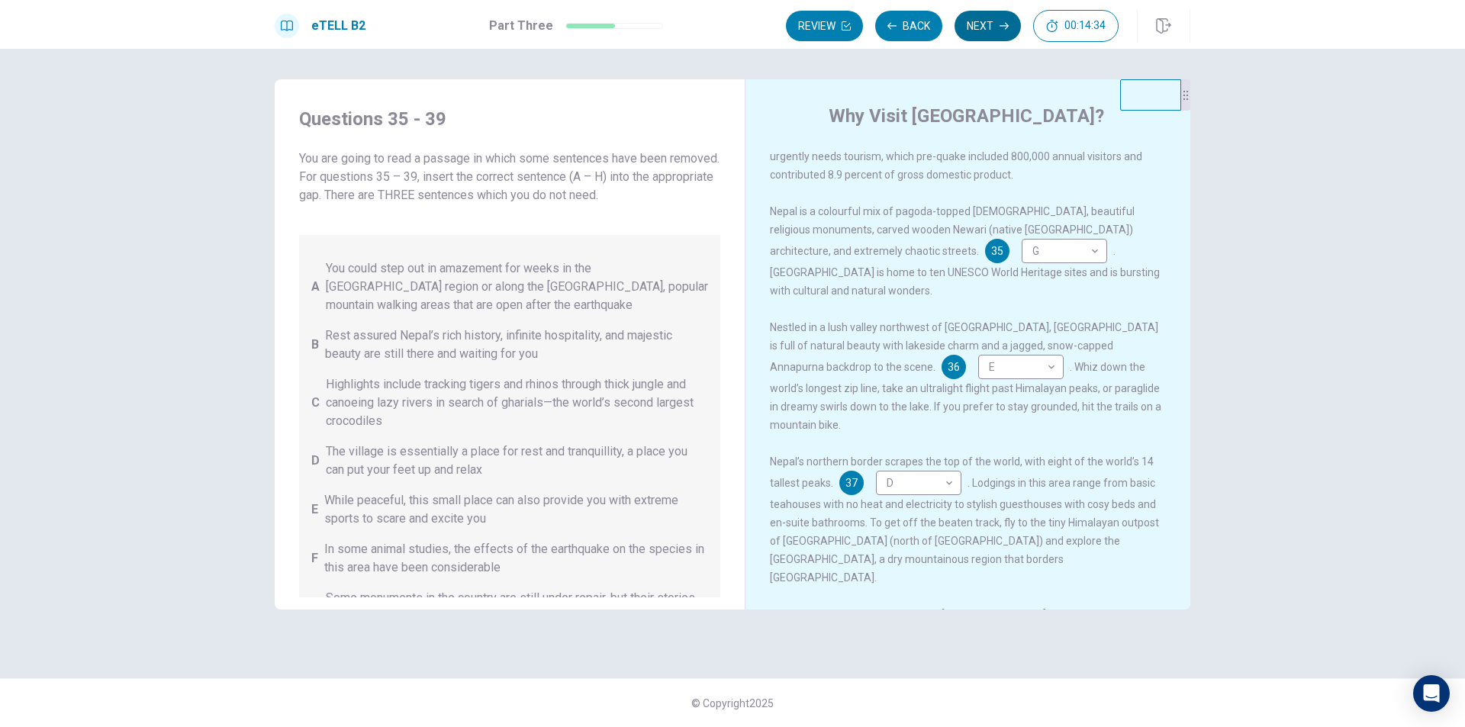
click at [977, 23] on button "Next" at bounding box center [988, 26] width 66 height 31
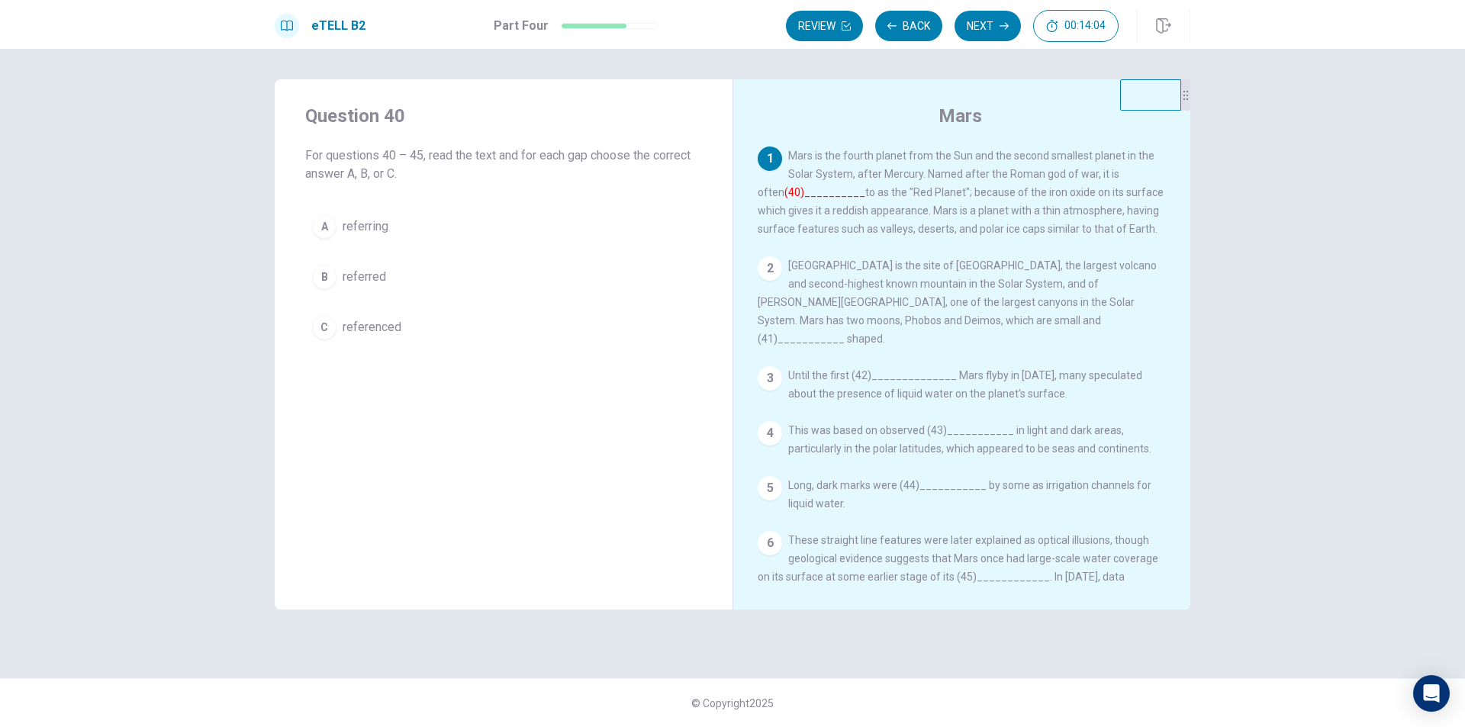
click at [378, 278] on span "referred" at bounding box center [364, 277] width 43 height 18
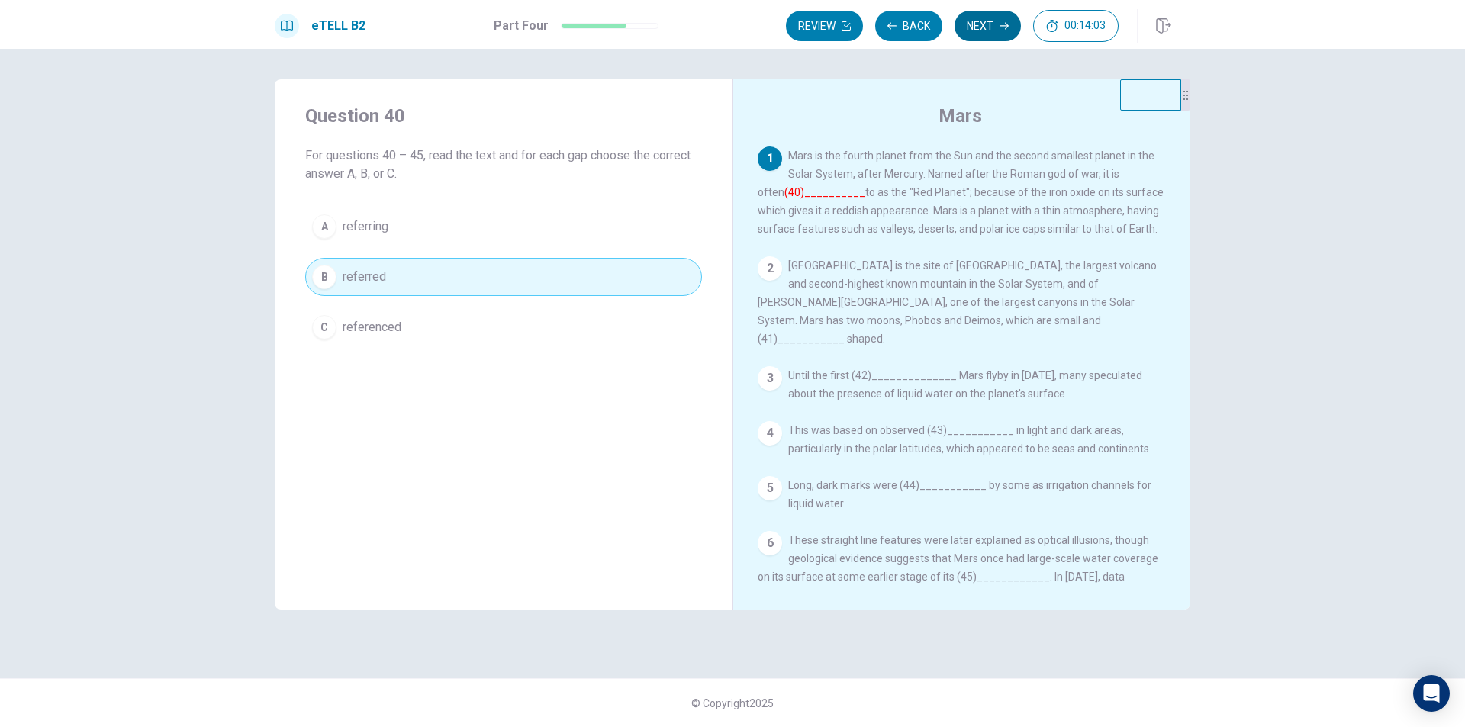
click at [992, 26] on button "Next" at bounding box center [988, 26] width 66 height 31
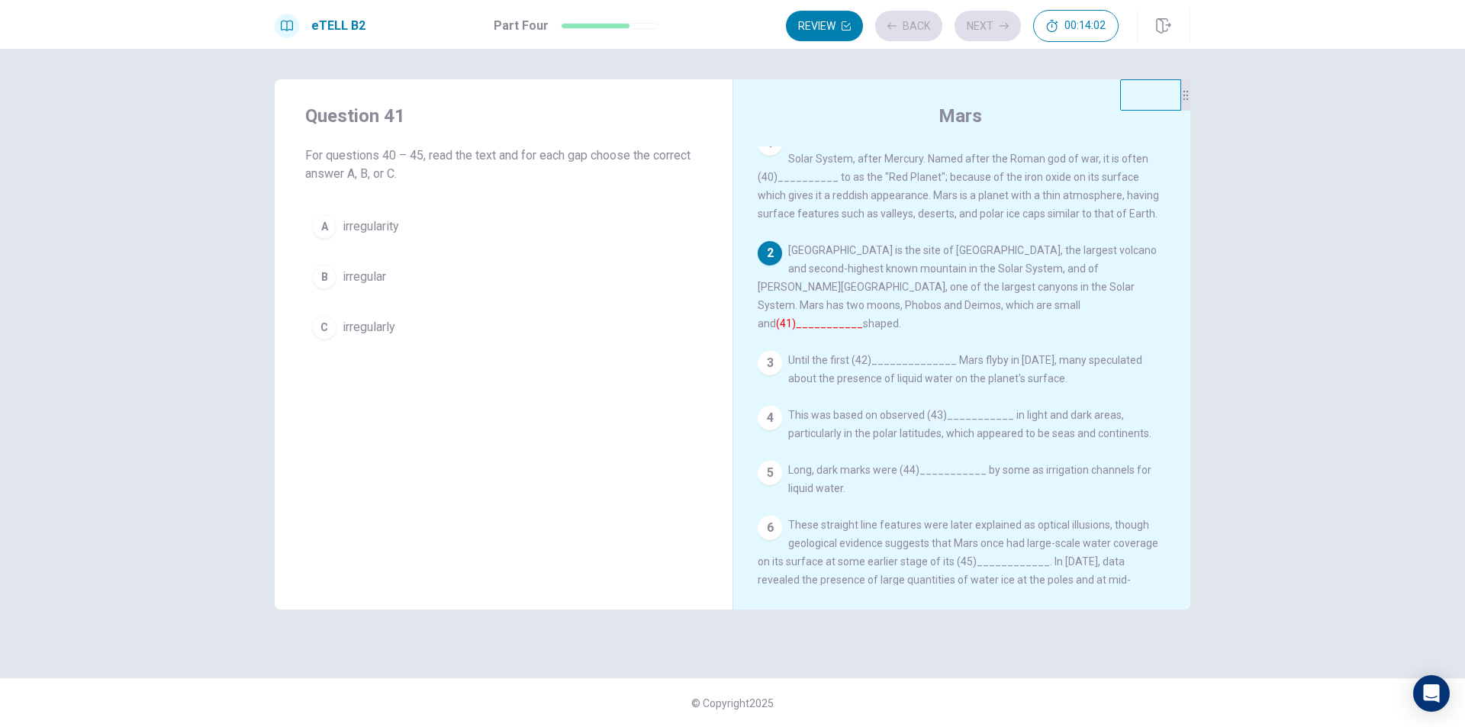
scroll to position [0, 0]
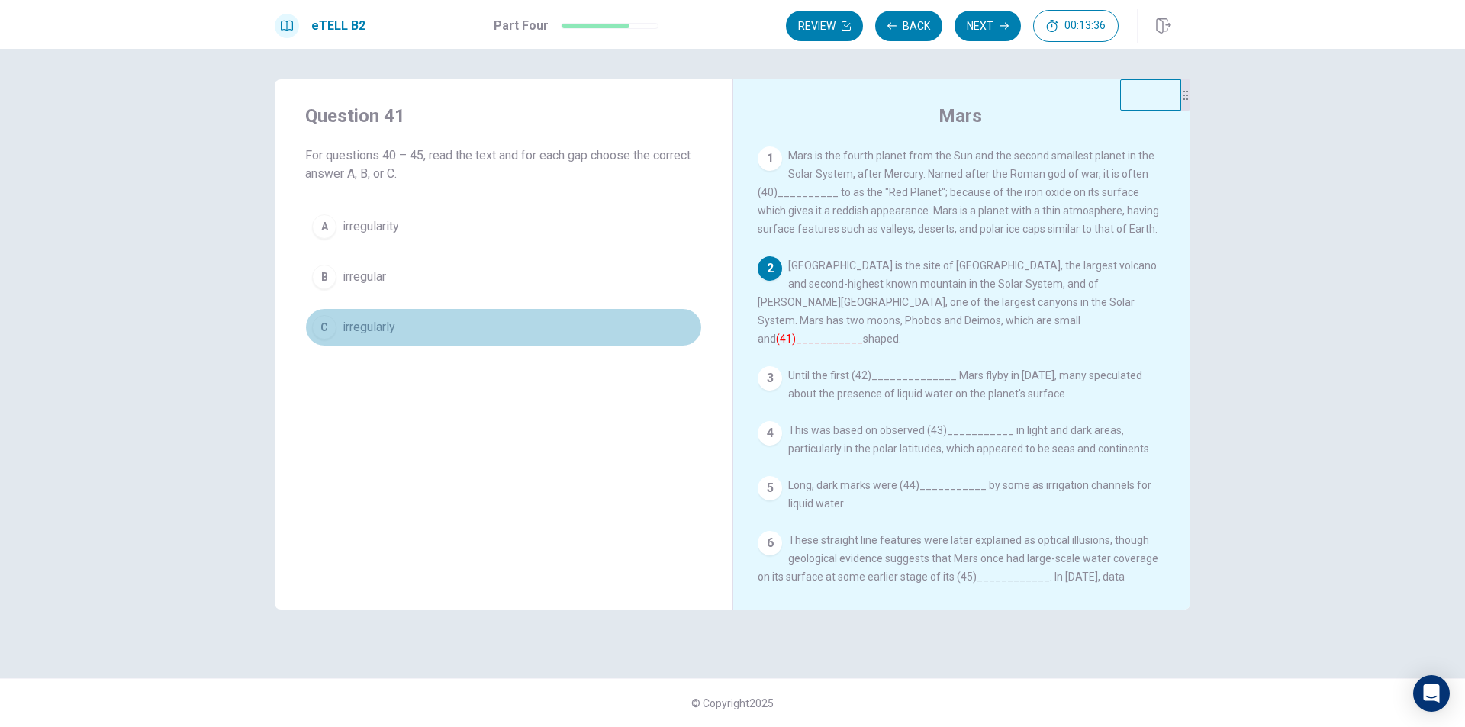
click at [384, 320] on span "irregularly" at bounding box center [369, 327] width 53 height 18
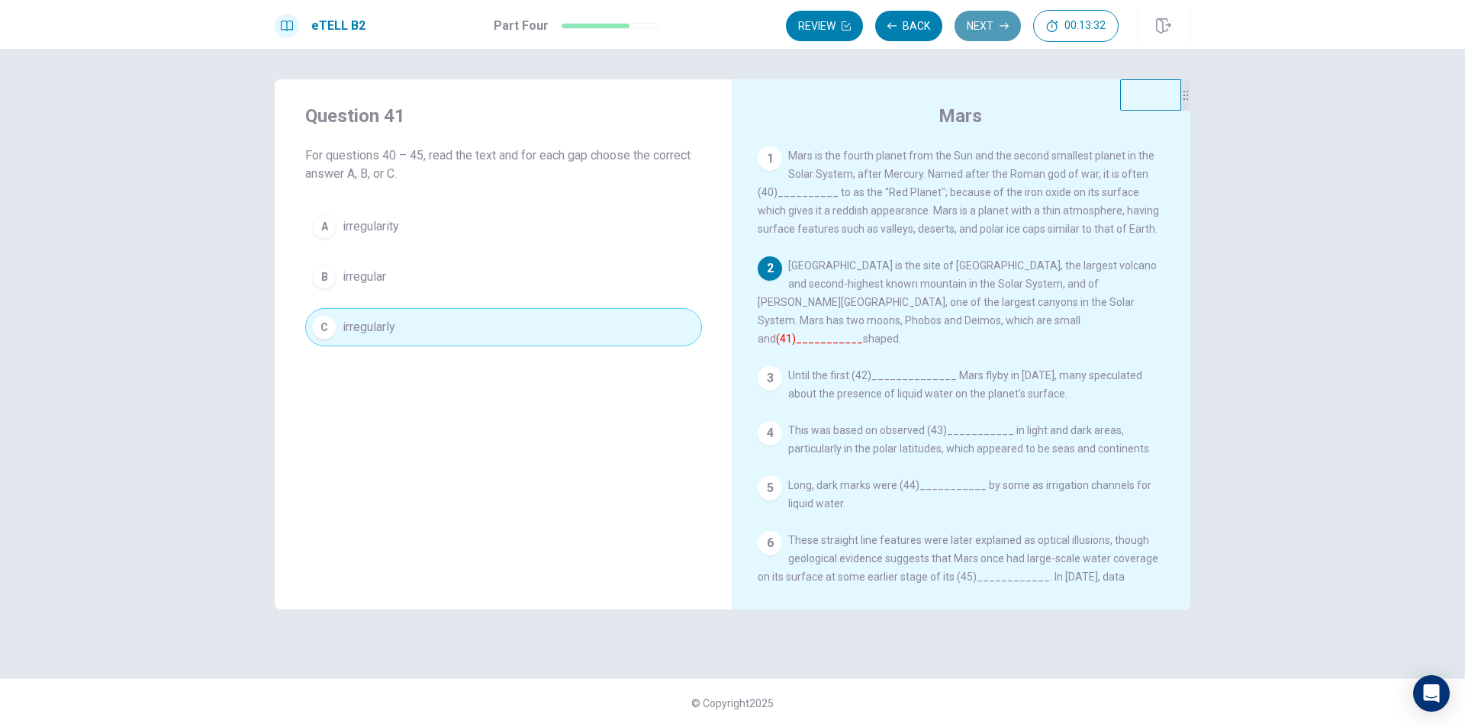
click at [993, 34] on button "Next" at bounding box center [988, 26] width 66 height 31
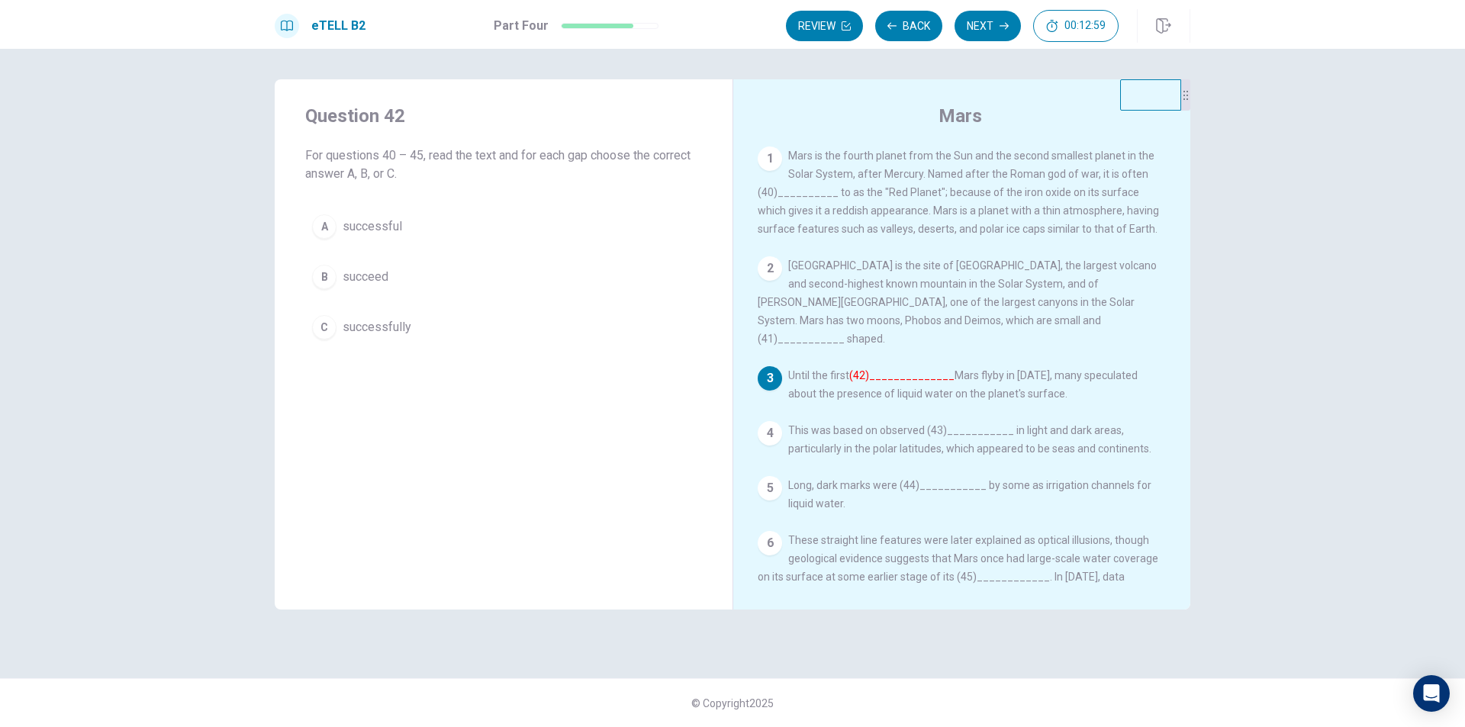
click at [390, 218] on span "successful" at bounding box center [373, 226] width 60 height 18
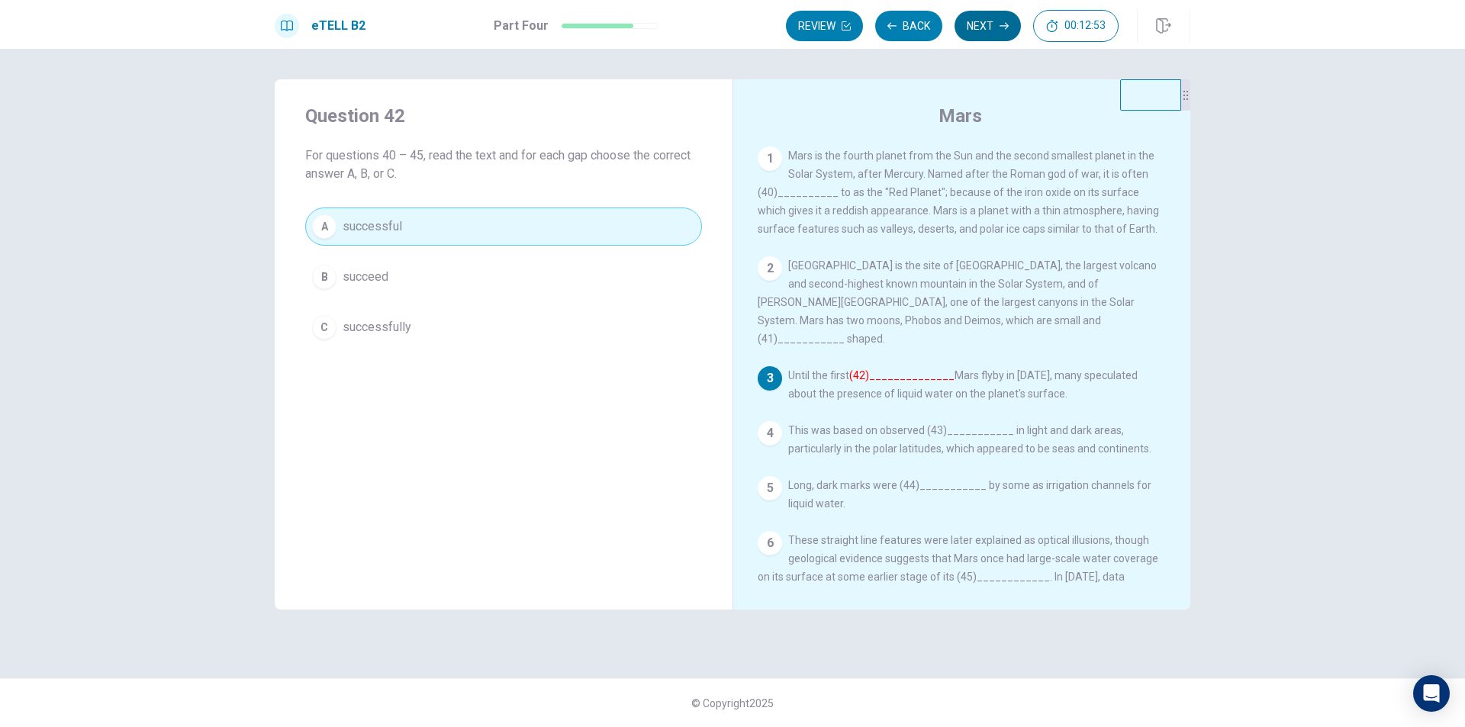
click at [977, 18] on button "Next" at bounding box center [988, 26] width 66 height 31
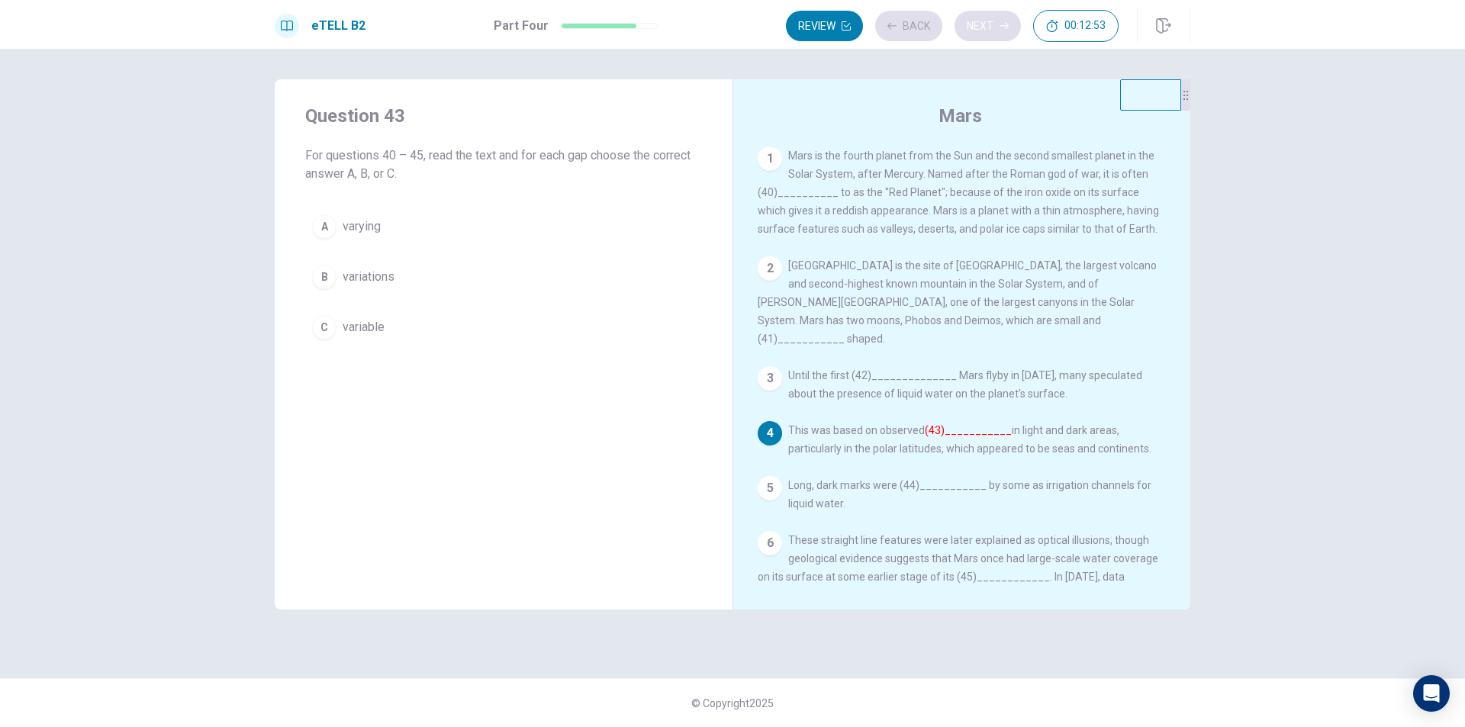
scroll to position [17, 0]
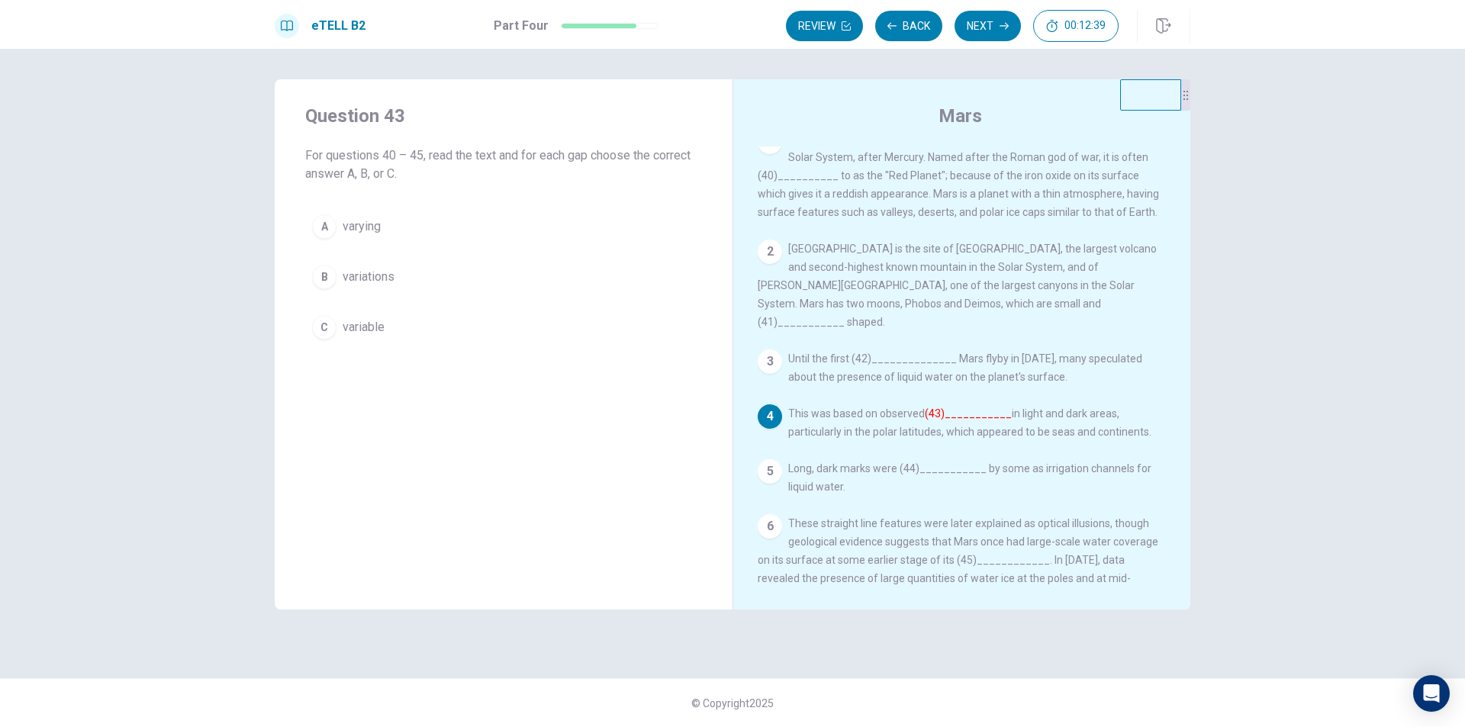
click at [382, 272] on span "variations" at bounding box center [369, 277] width 52 height 18
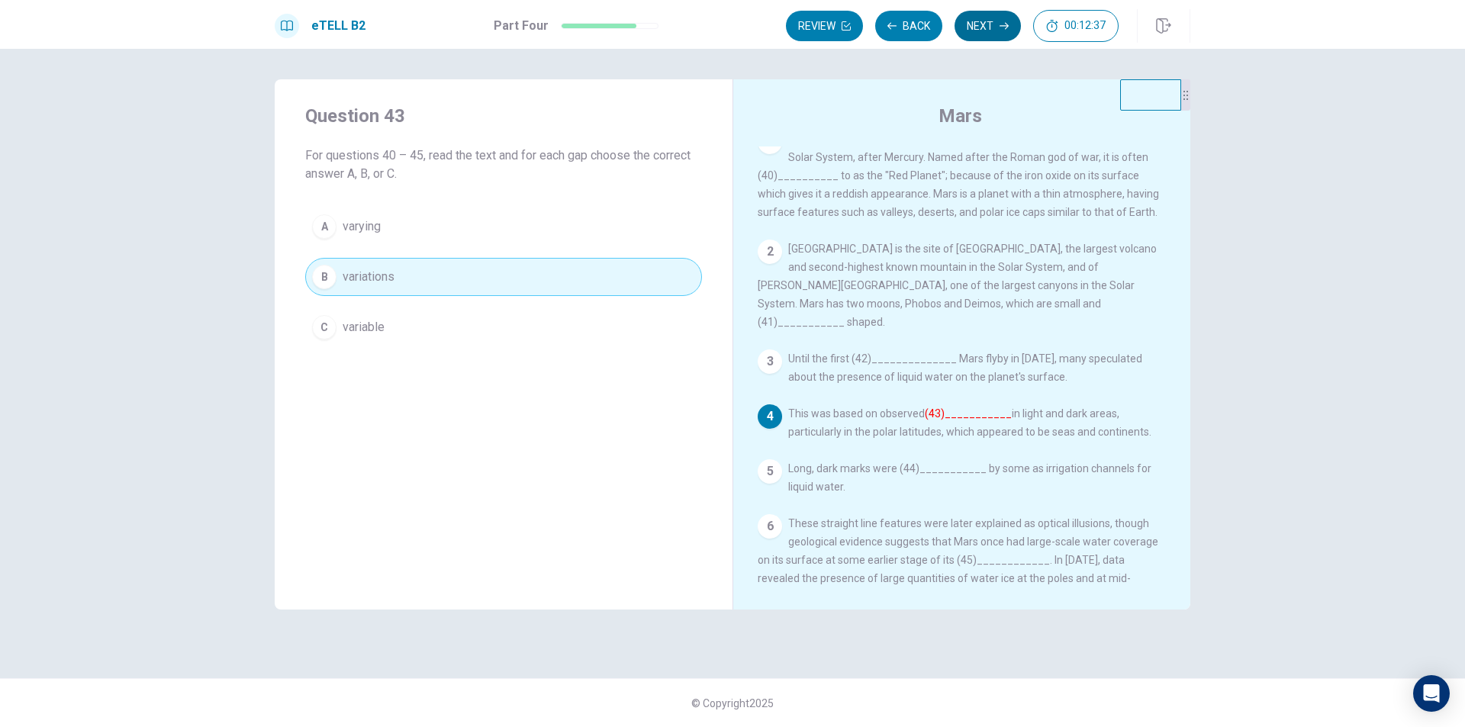
click at [990, 24] on button "Next" at bounding box center [988, 26] width 66 height 31
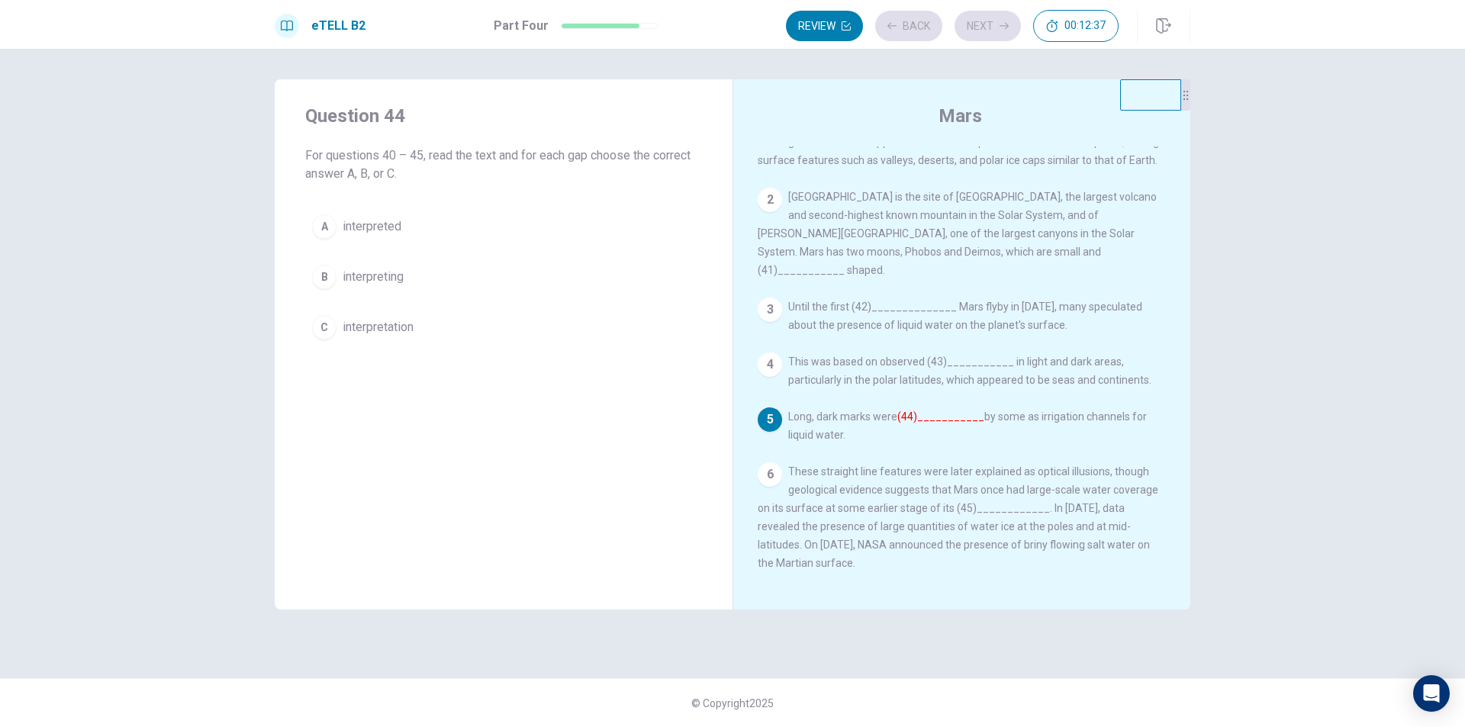
scroll to position [72, 0]
click at [388, 231] on span "interpreted" at bounding box center [372, 226] width 59 height 18
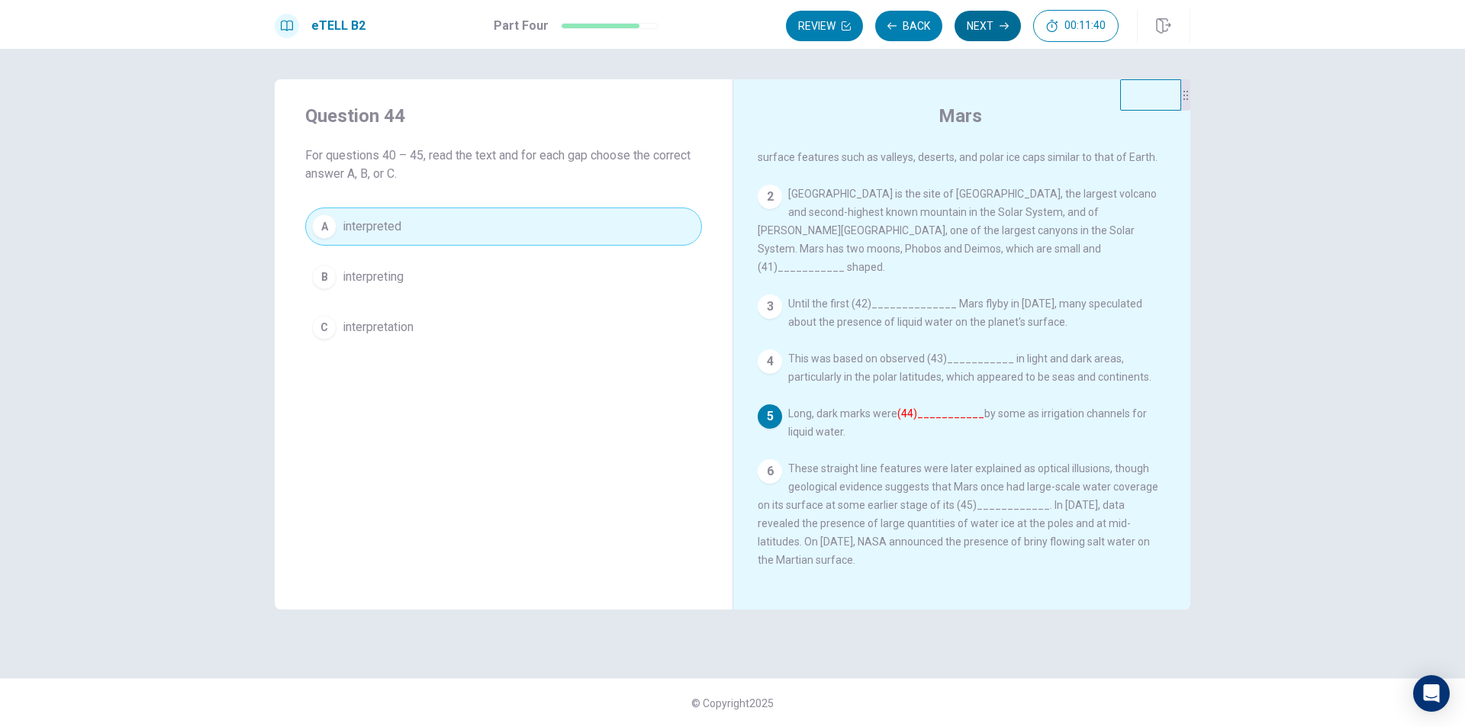
click at [982, 24] on button "Next" at bounding box center [988, 26] width 66 height 31
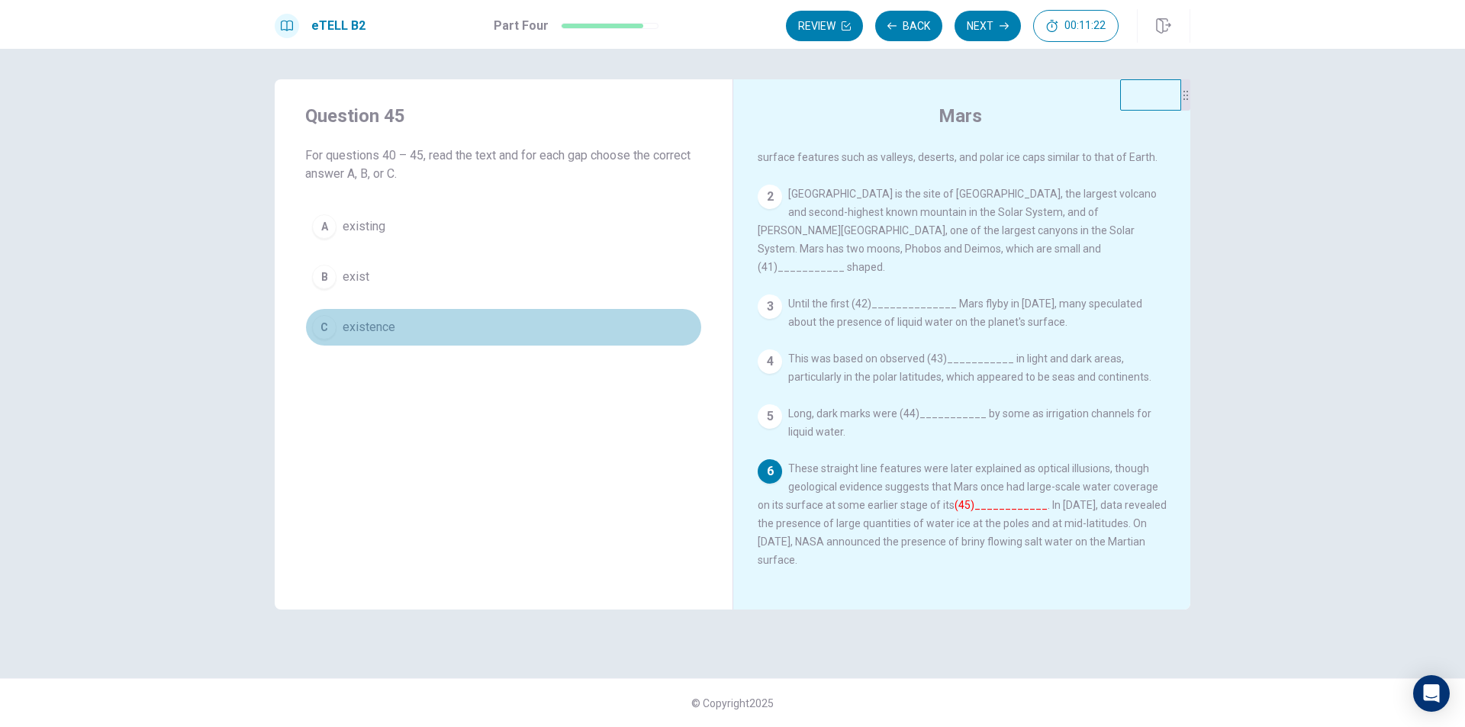
click at [394, 321] on button "C existence" at bounding box center [503, 327] width 397 height 38
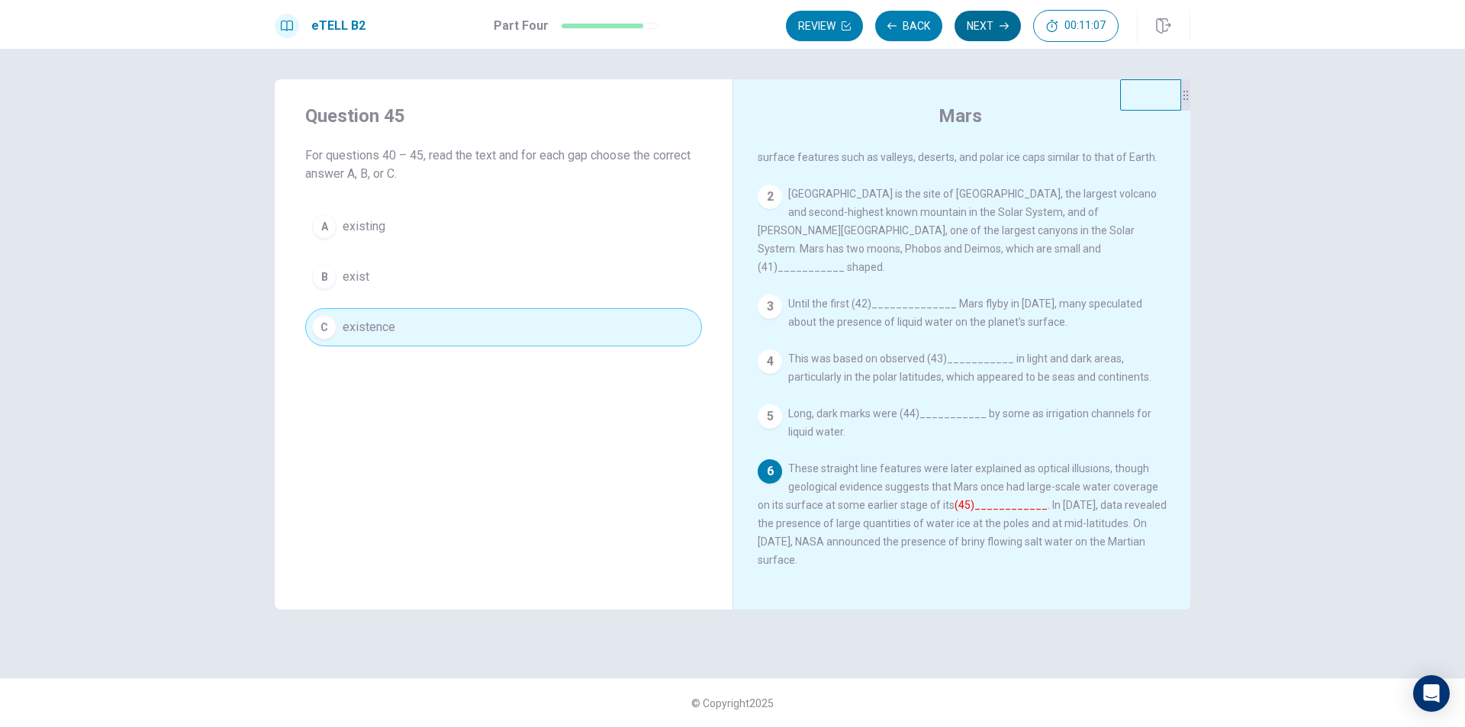
click at [978, 32] on button "Next" at bounding box center [988, 26] width 66 height 31
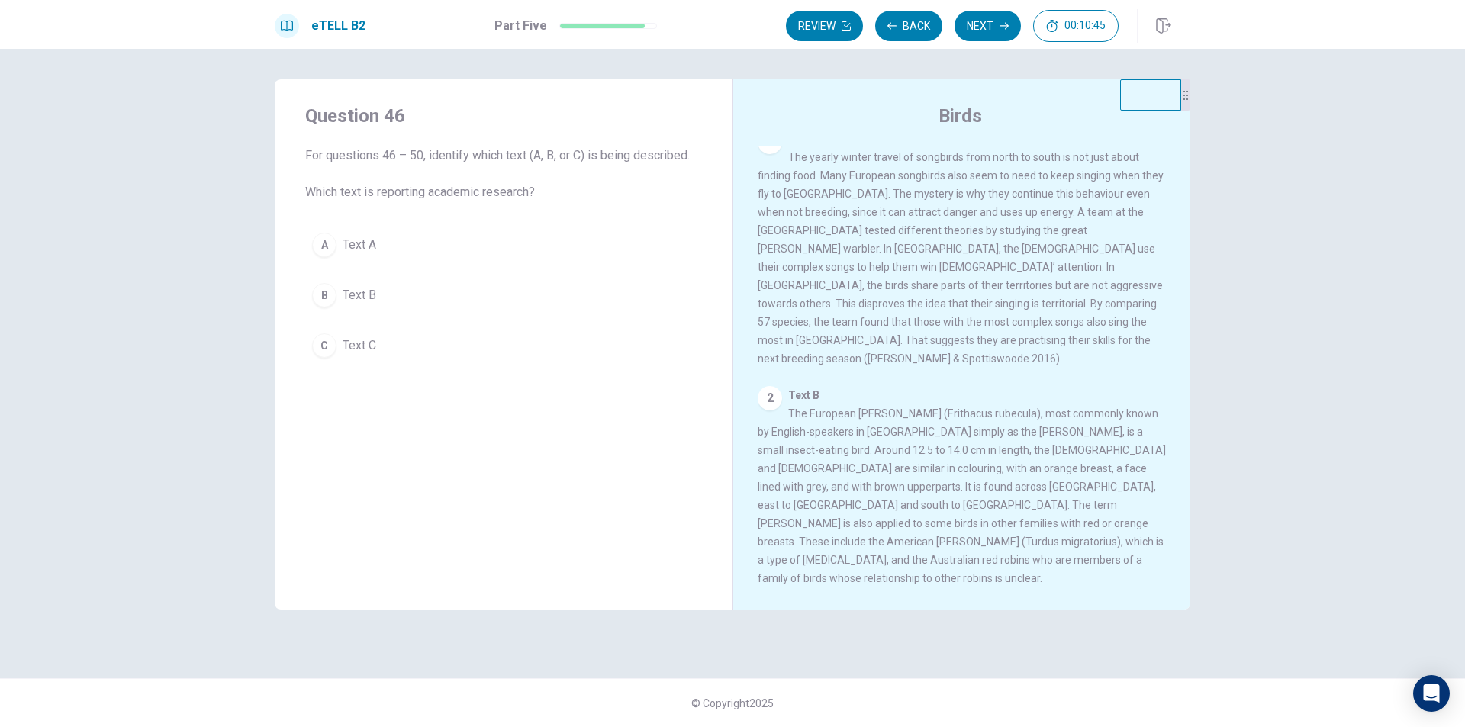
scroll to position [0, 0]
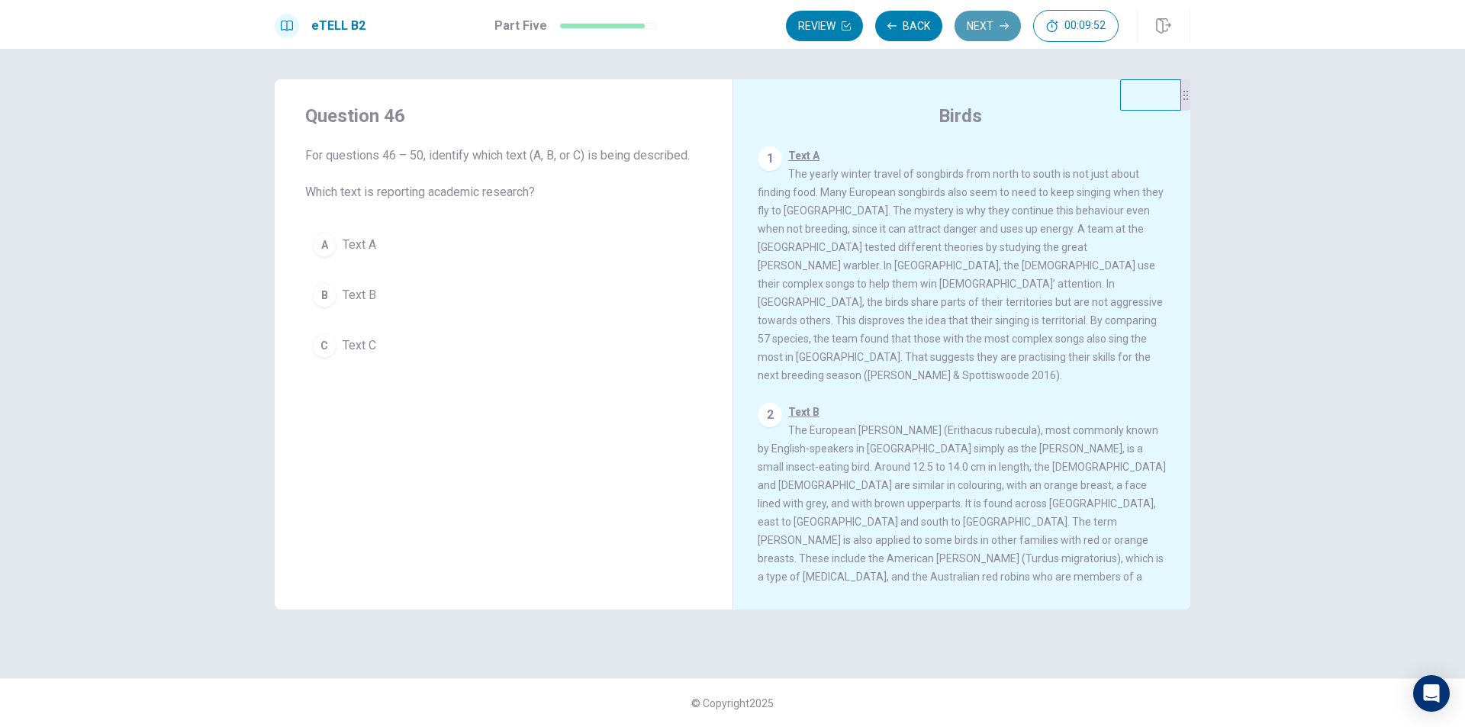
click at [994, 31] on button "Next" at bounding box center [988, 26] width 66 height 31
click at [981, 31] on button "Next" at bounding box center [988, 26] width 66 height 31
click at [912, 24] on button "Back" at bounding box center [908, 26] width 67 height 31
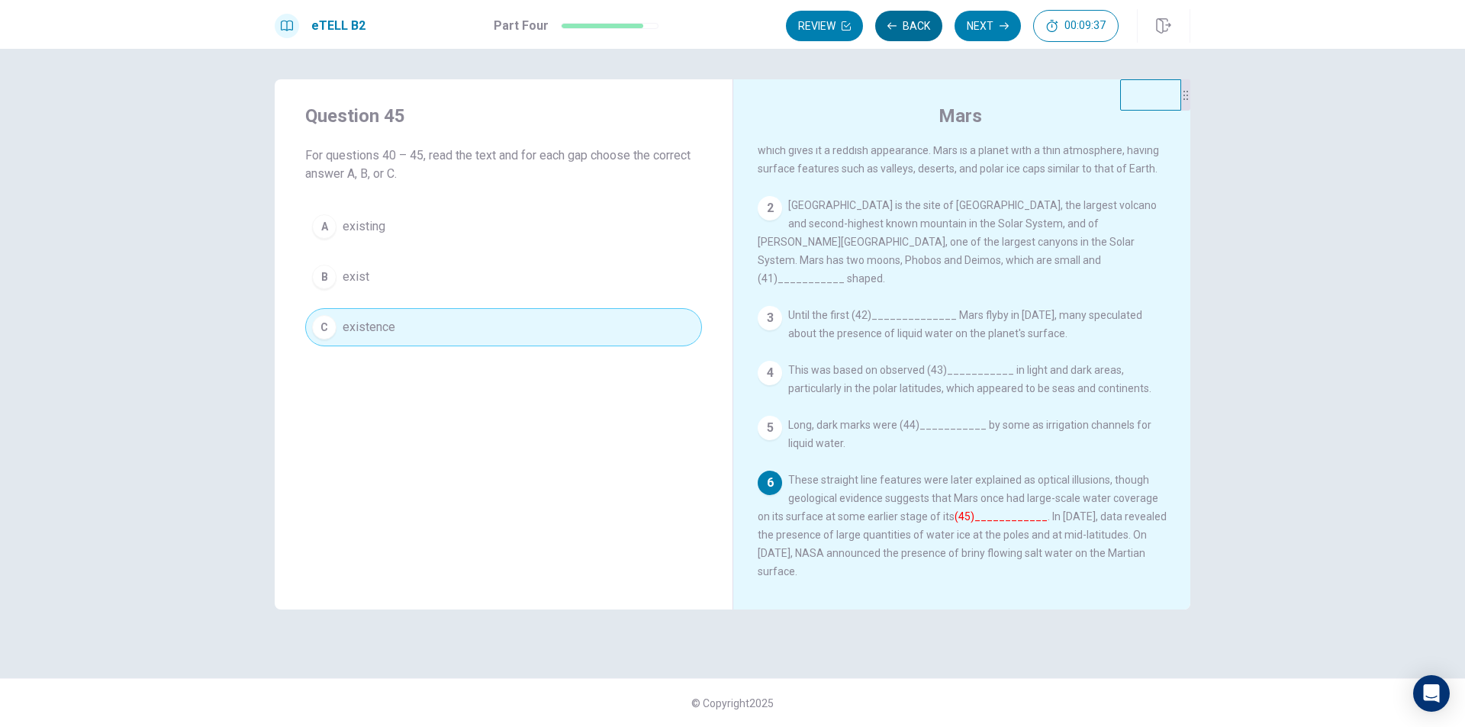
scroll to position [72, 0]
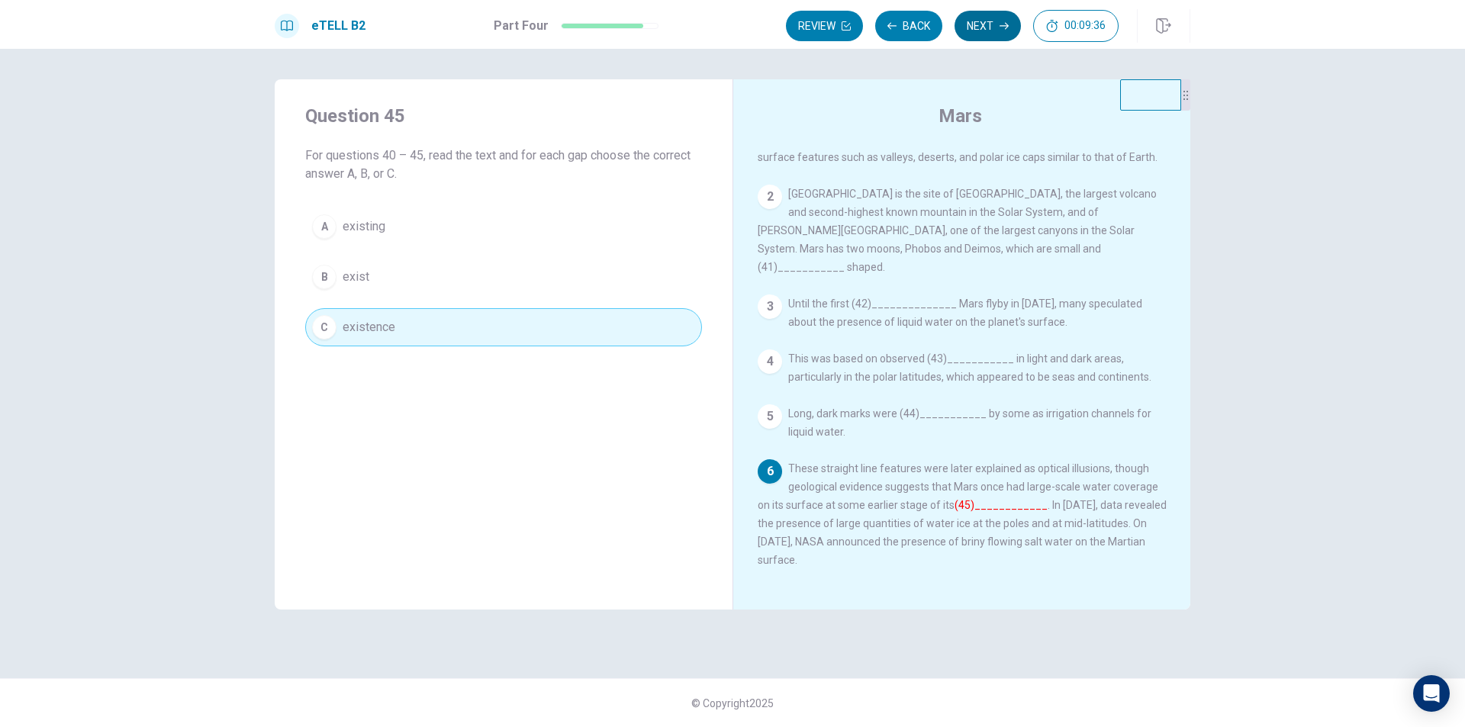
click at [990, 13] on button "Next" at bounding box center [988, 26] width 66 height 31
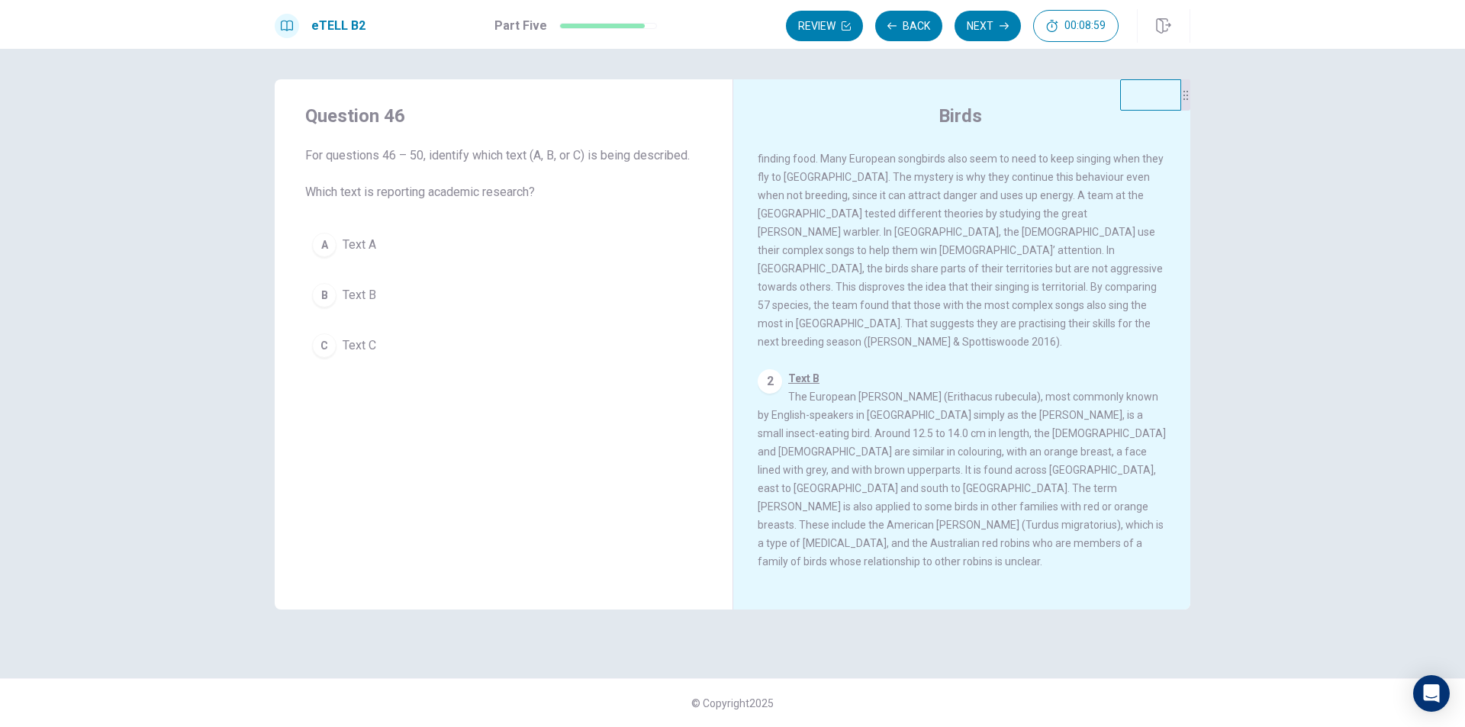
scroll to position [0, 0]
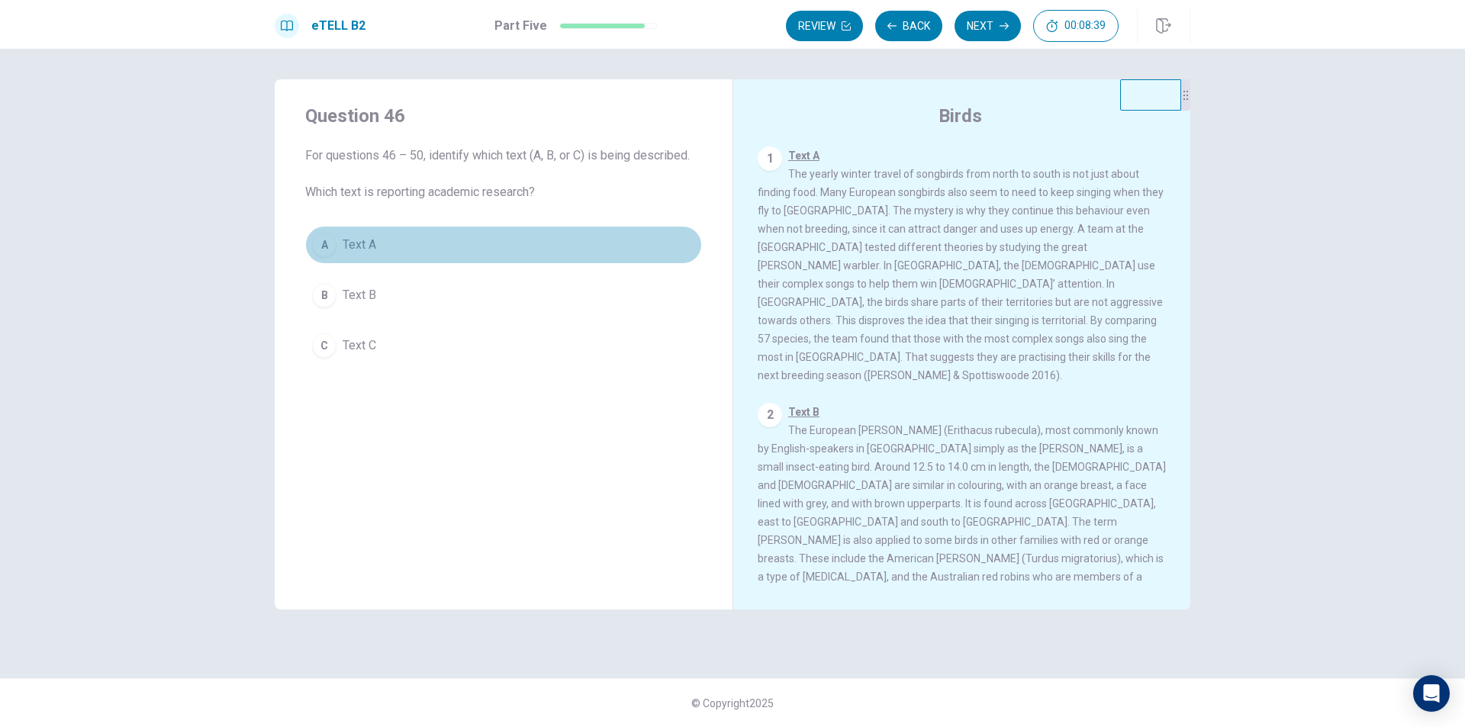
click at [388, 250] on button "A Text A" at bounding box center [503, 245] width 397 height 38
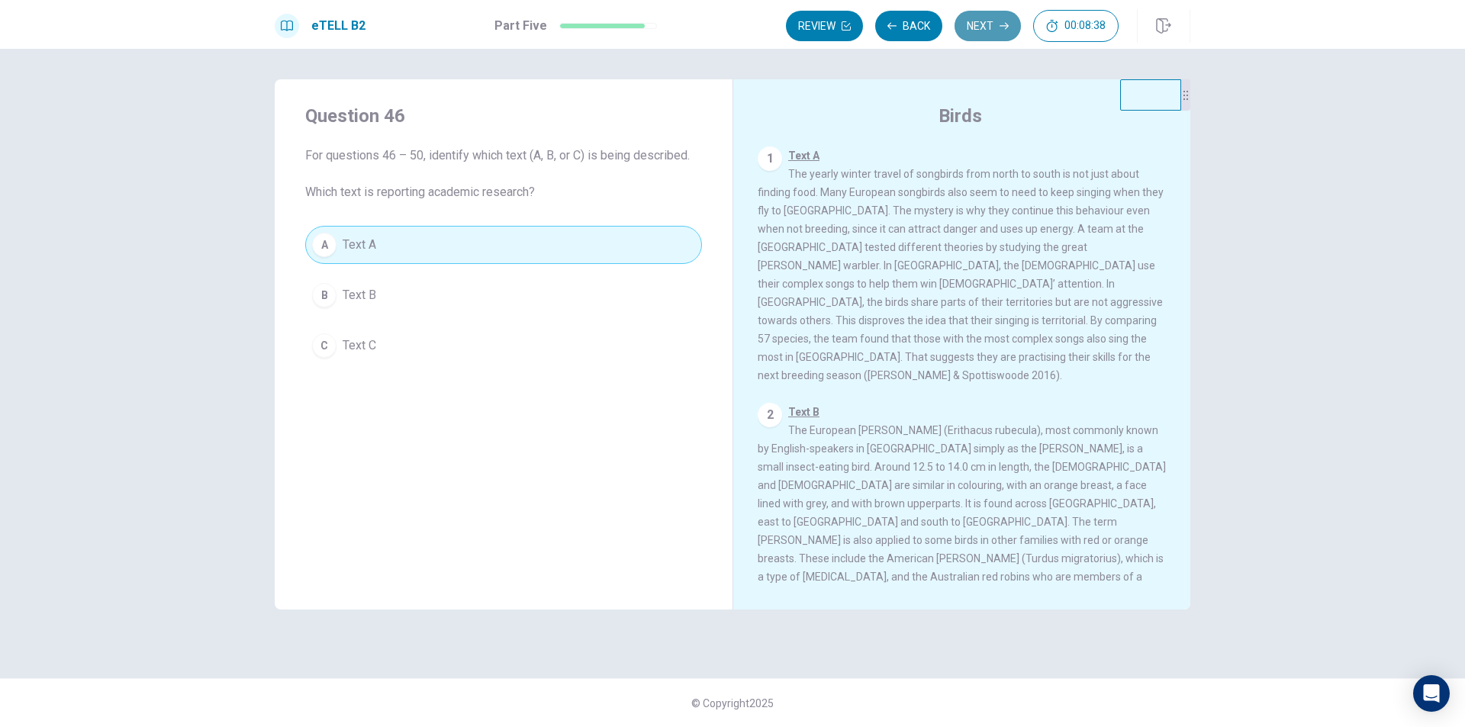
click at [1000, 32] on button "Next" at bounding box center [988, 26] width 66 height 31
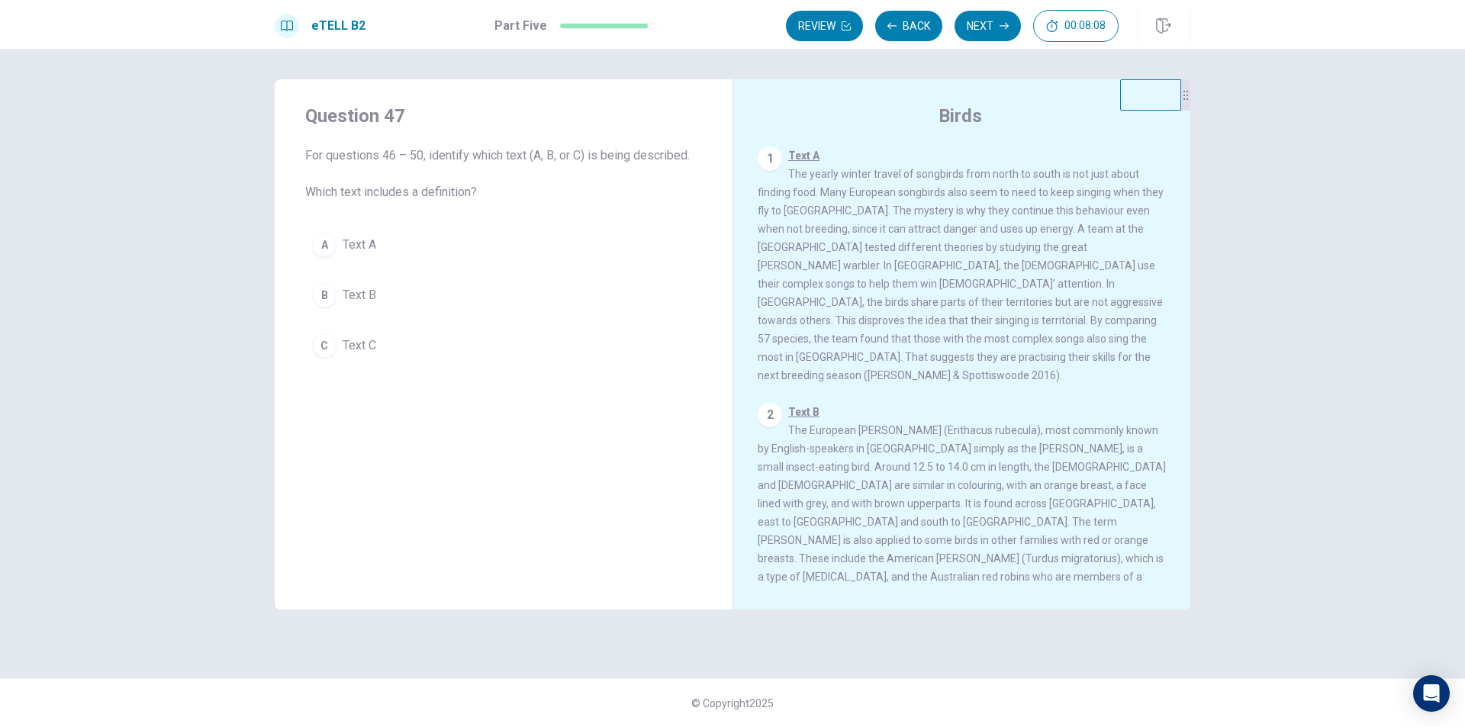
click at [382, 301] on button "B Text B" at bounding box center [503, 295] width 397 height 38
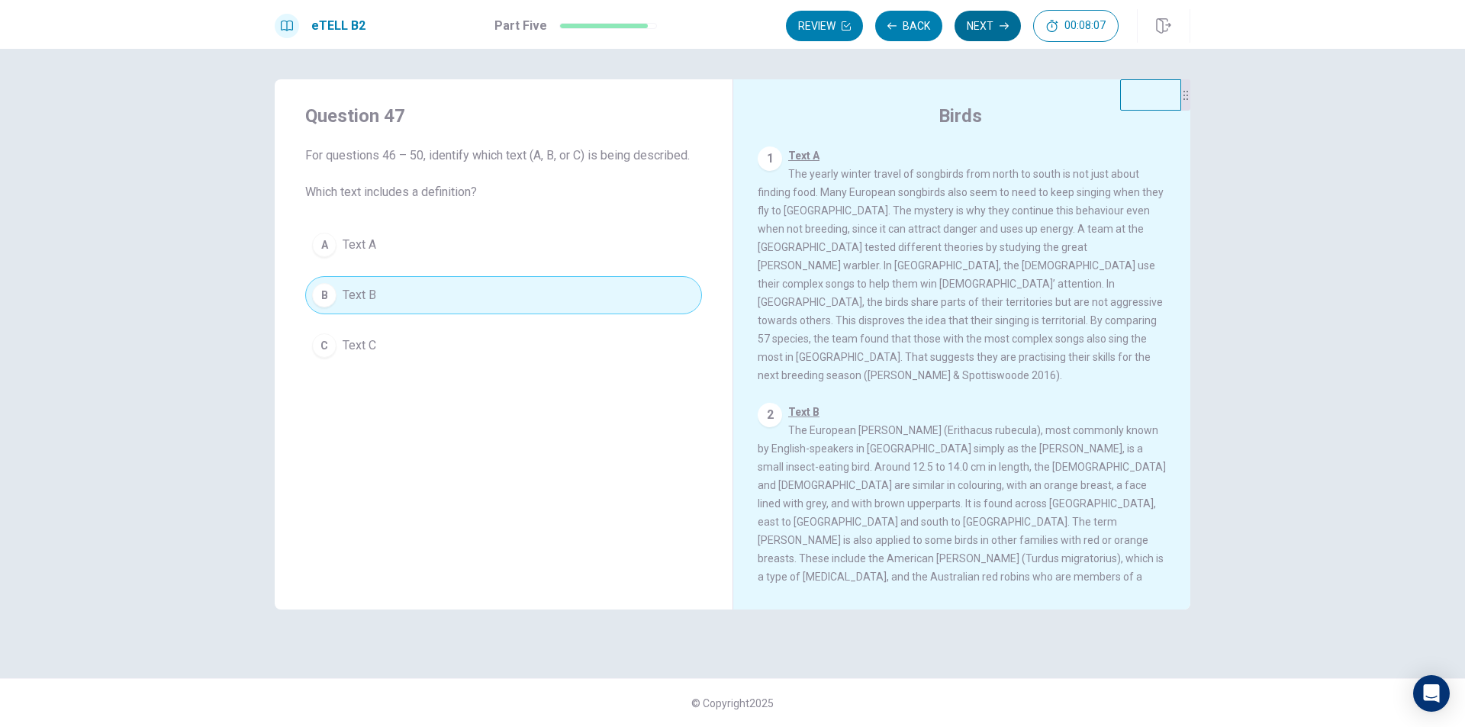
click at [994, 19] on button "Next" at bounding box center [988, 26] width 66 height 31
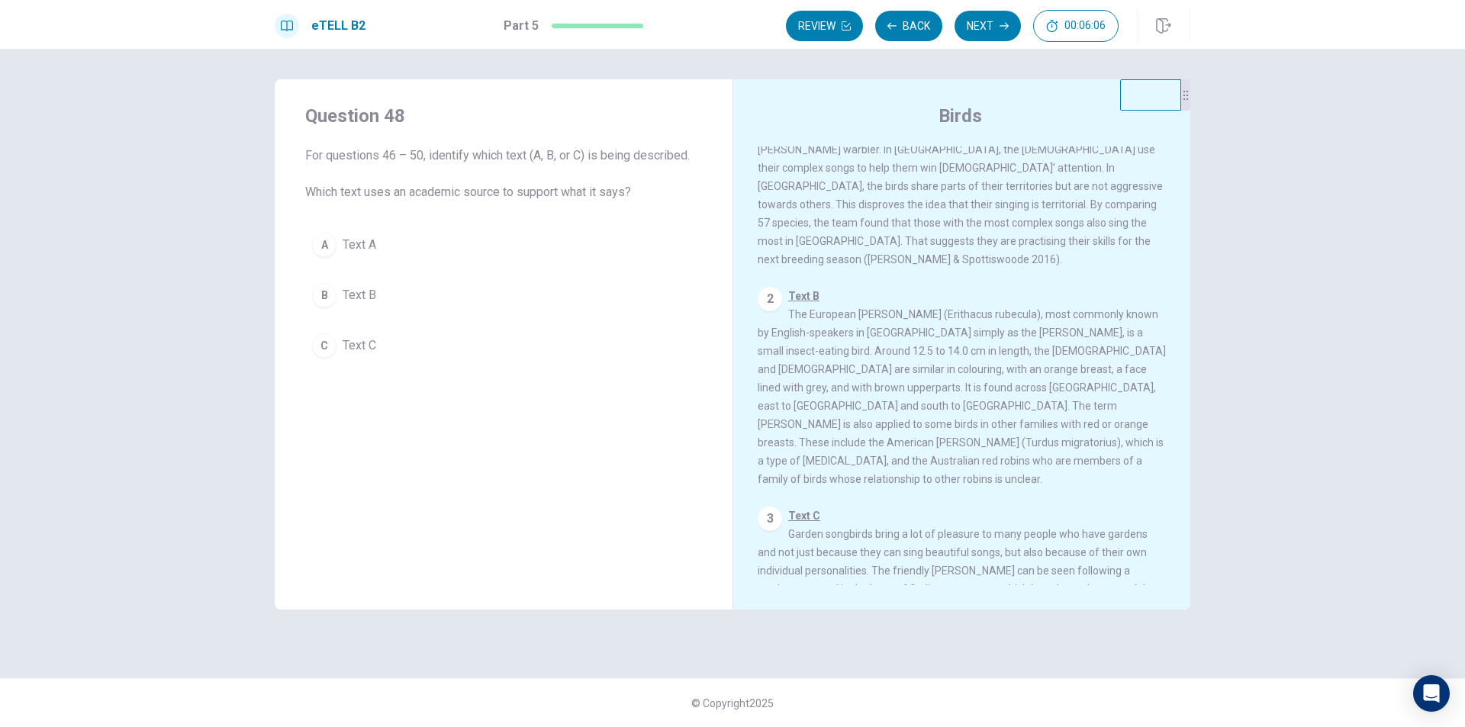
scroll to position [153, 0]
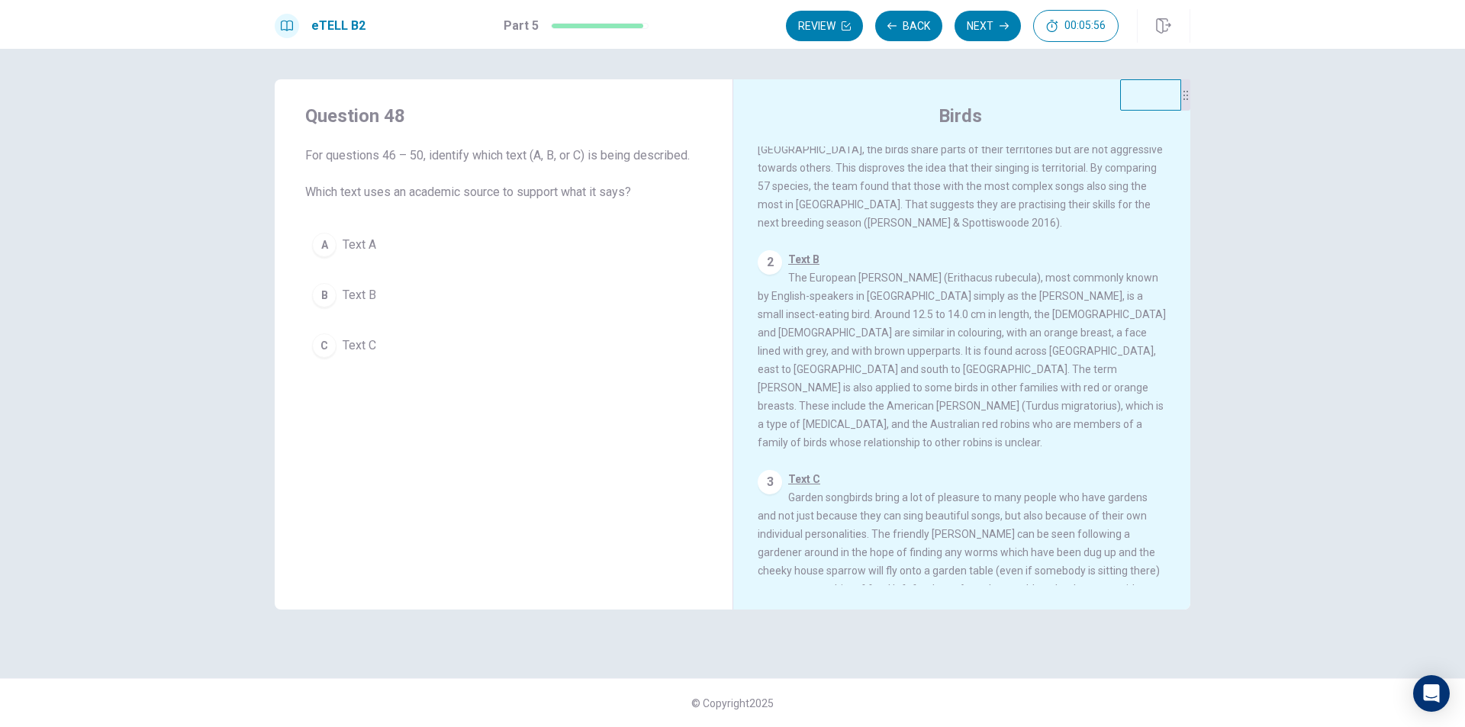
click at [384, 292] on button "B Text B" at bounding box center [503, 295] width 397 height 38
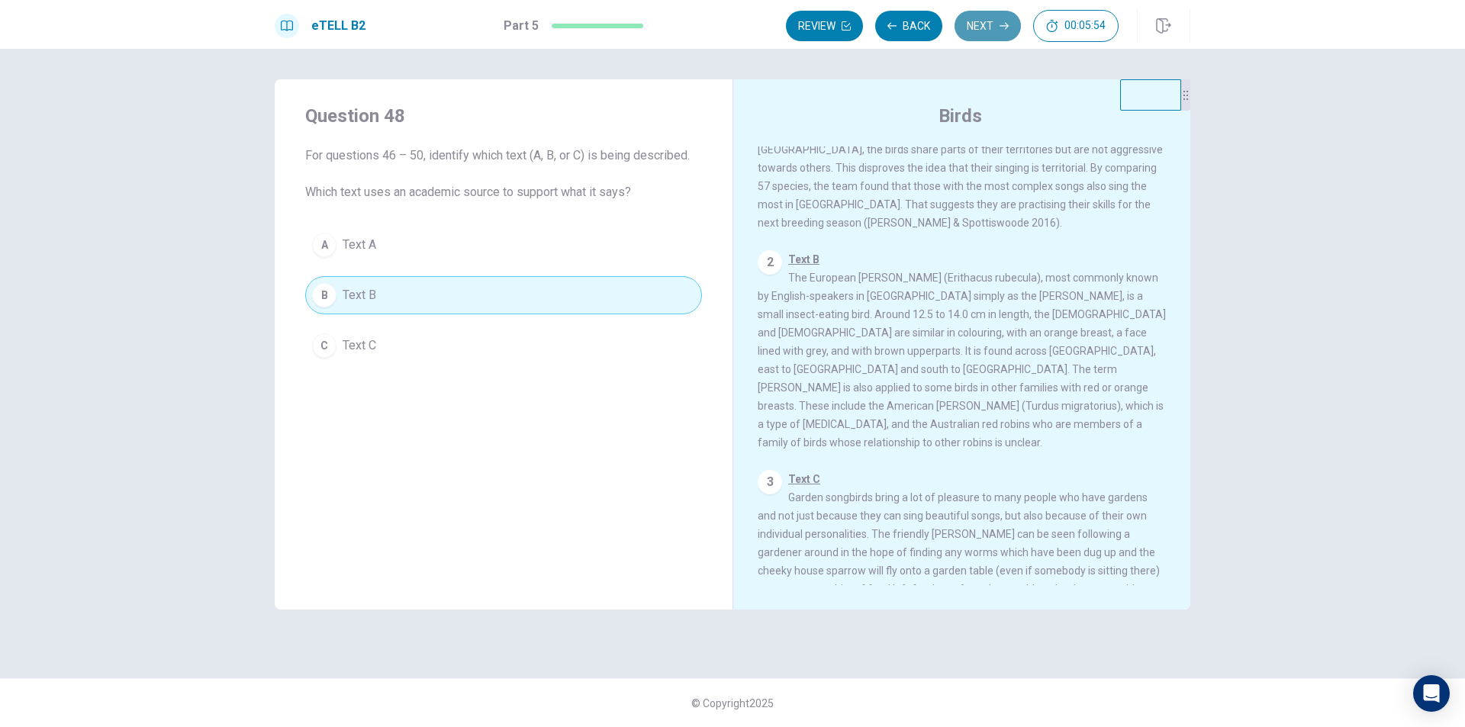
click at [974, 27] on button "Next" at bounding box center [988, 26] width 66 height 31
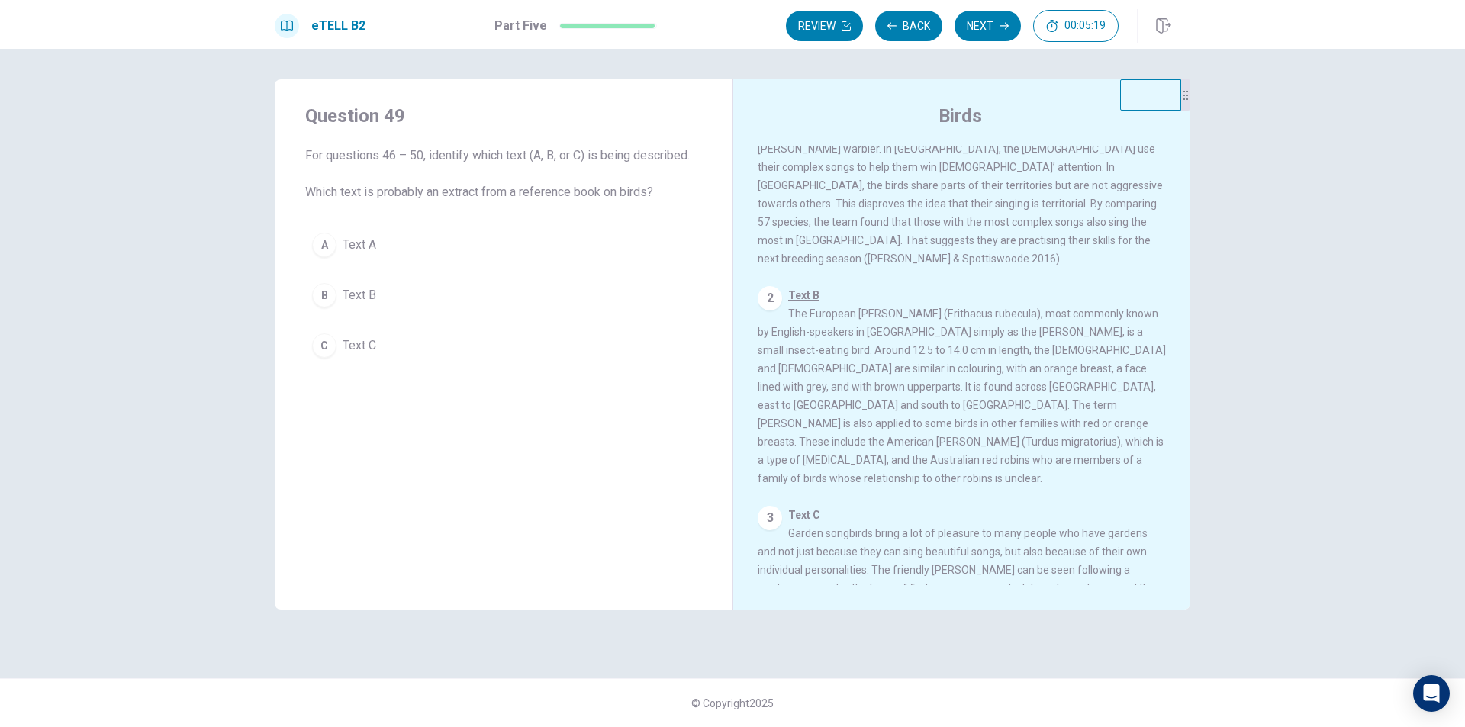
scroll to position [17, 0]
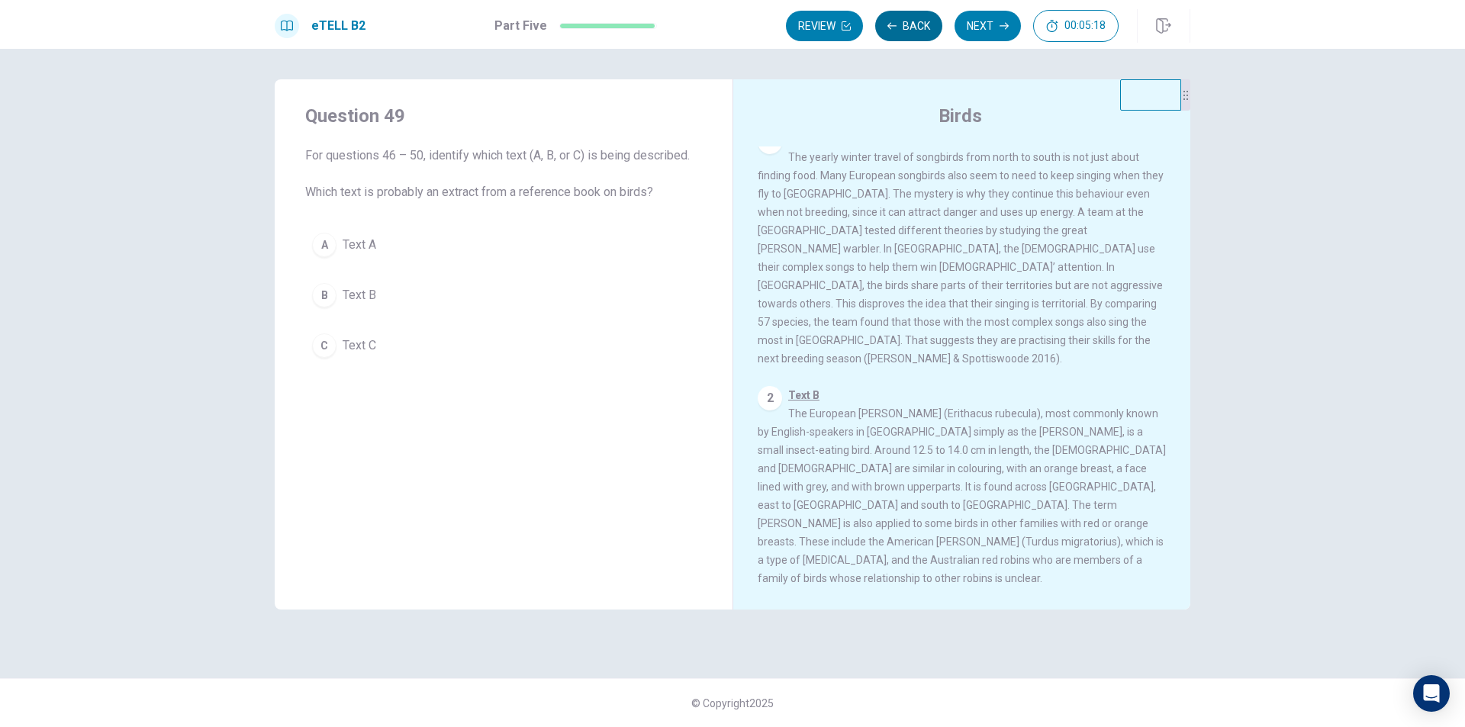
click at [910, 23] on button "Back" at bounding box center [908, 26] width 67 height 31
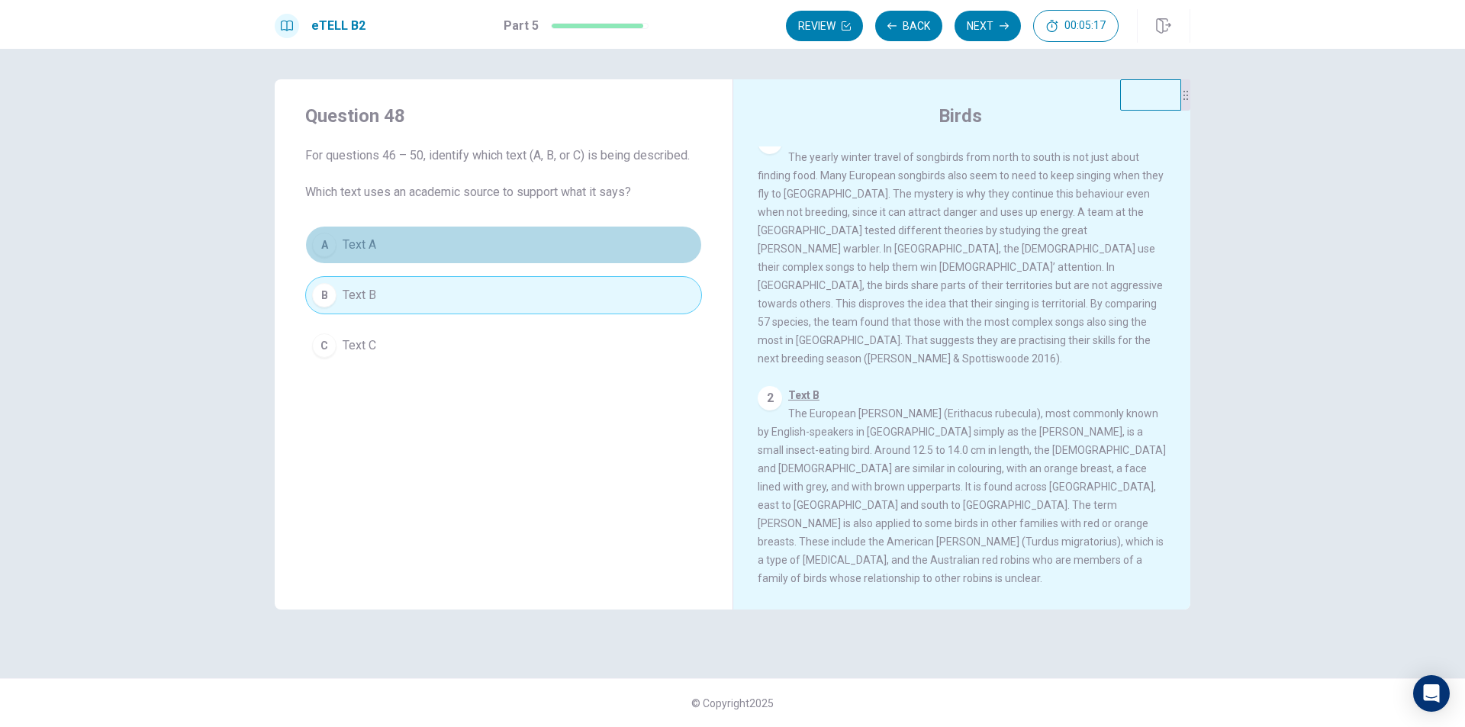
drag, startPoint x: 423, startPoint y: 242, endPoint x: 502, endPoint y: 248, distance: 79.6
click at [426, 241] on button "A Text A" at bounding box center [503, 245] width 397 height 38
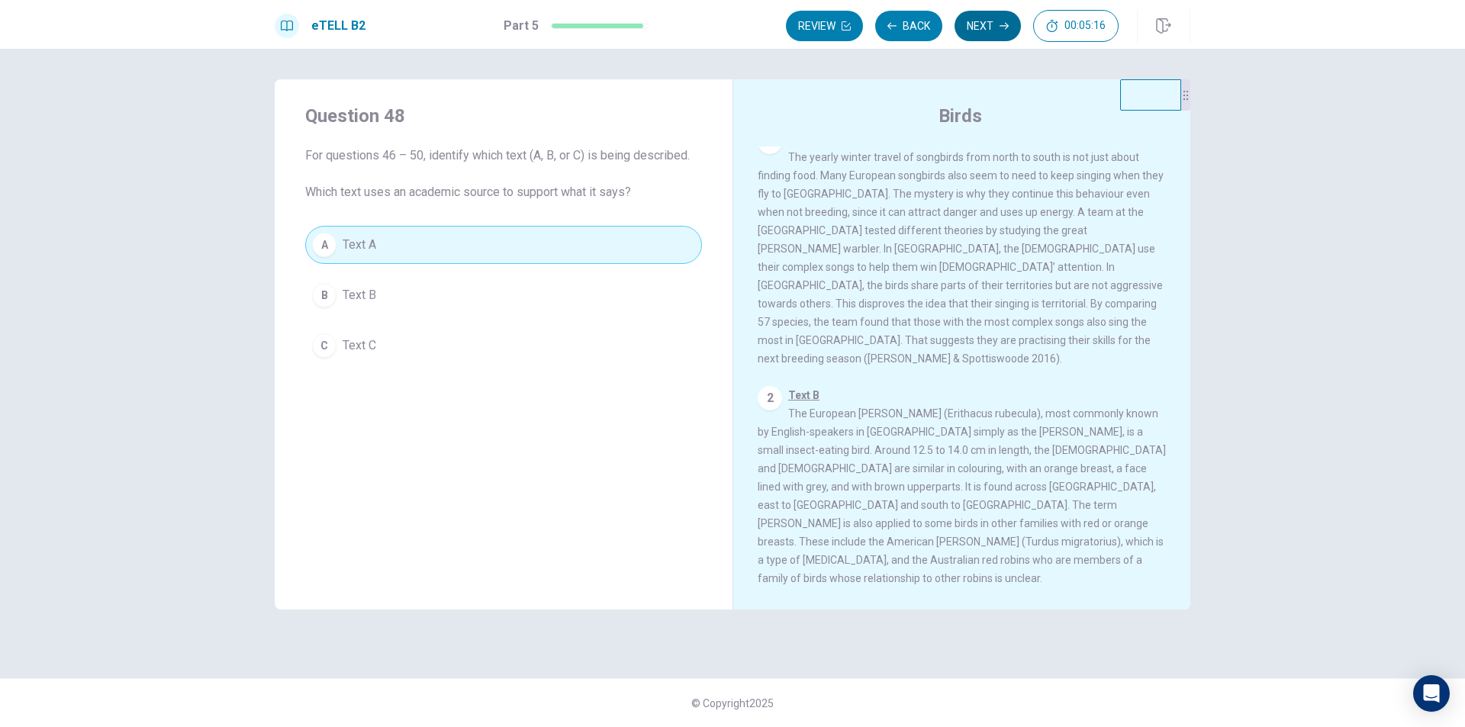
click at [1006, 20] on button "Next" at bounding box center [988, 26] width 66 height 31
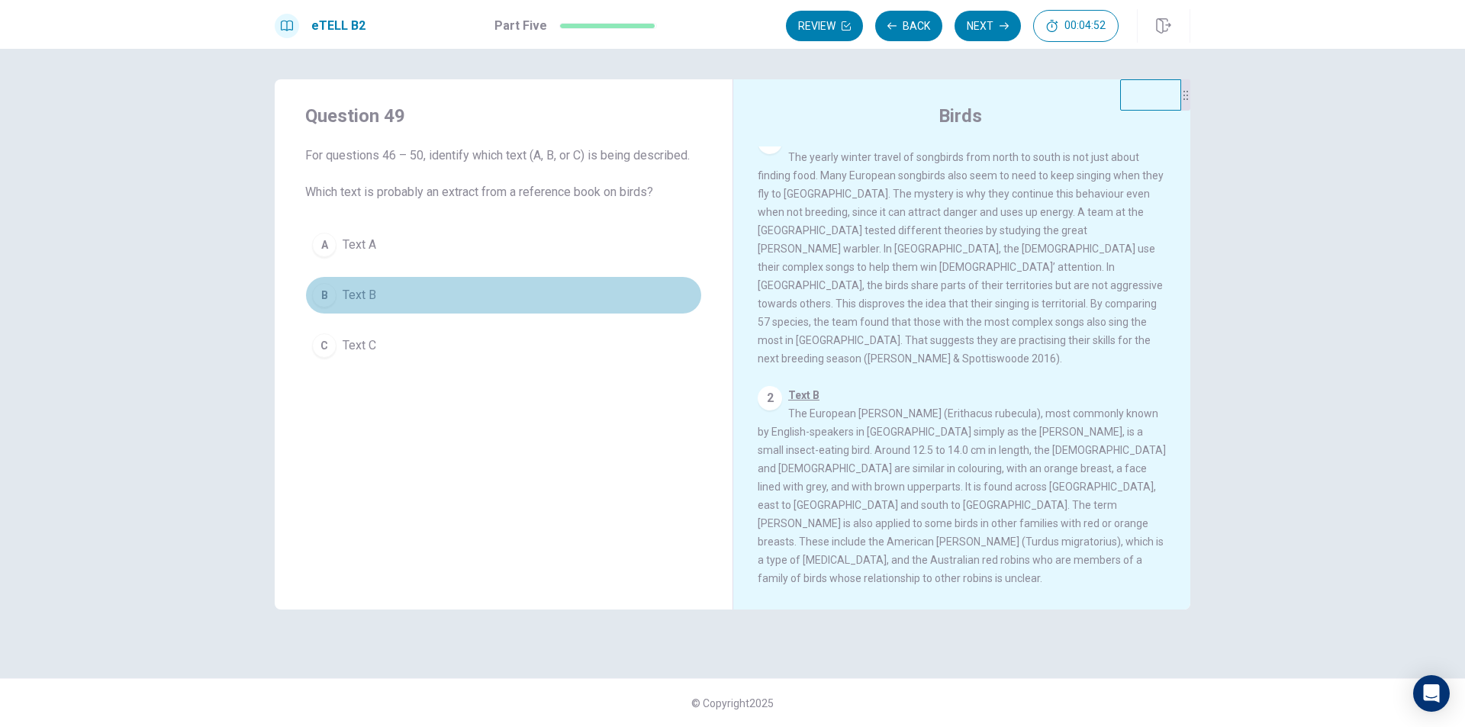
click at [347, 283] on button "B Text B" at bounding box center [503, 295] width 397 height 38
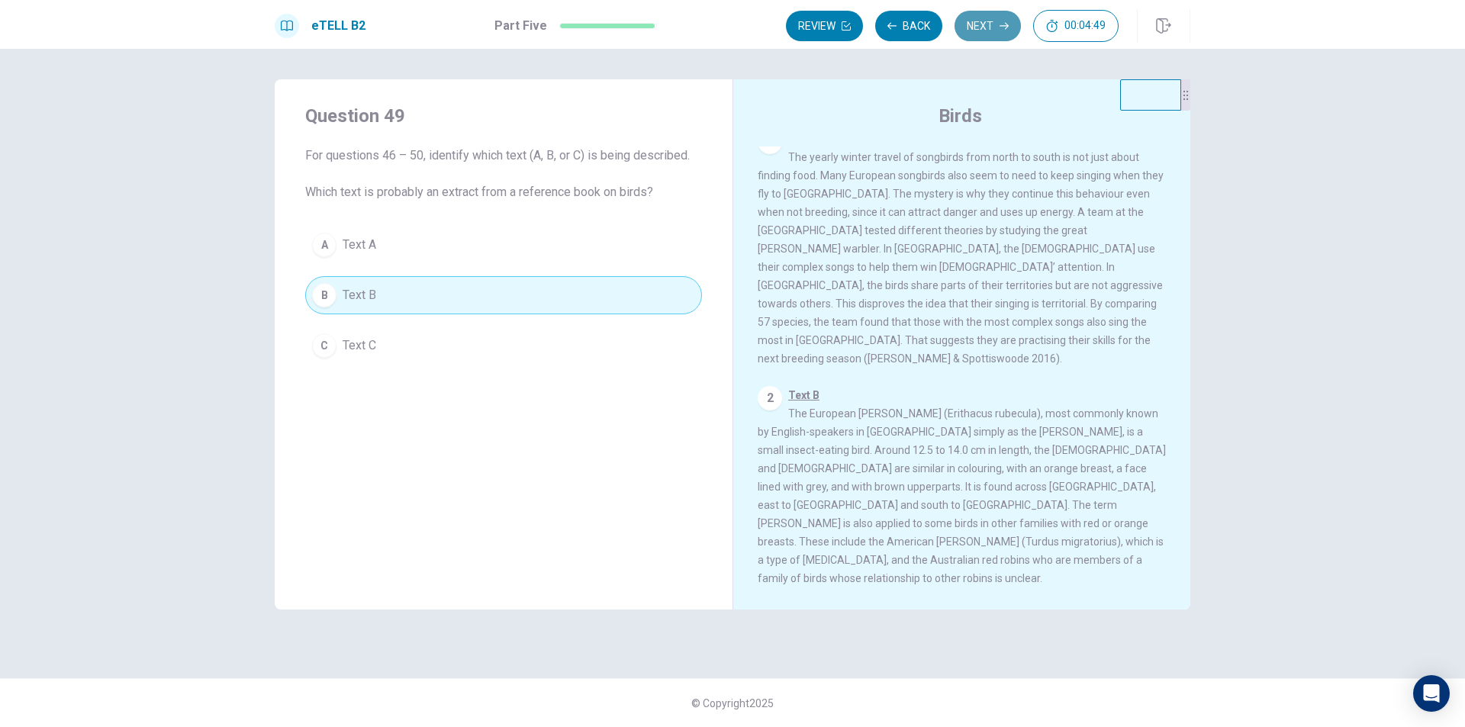
click at [996, 21] on button "Next" at bounding box center [988, 26] width 66 height 31
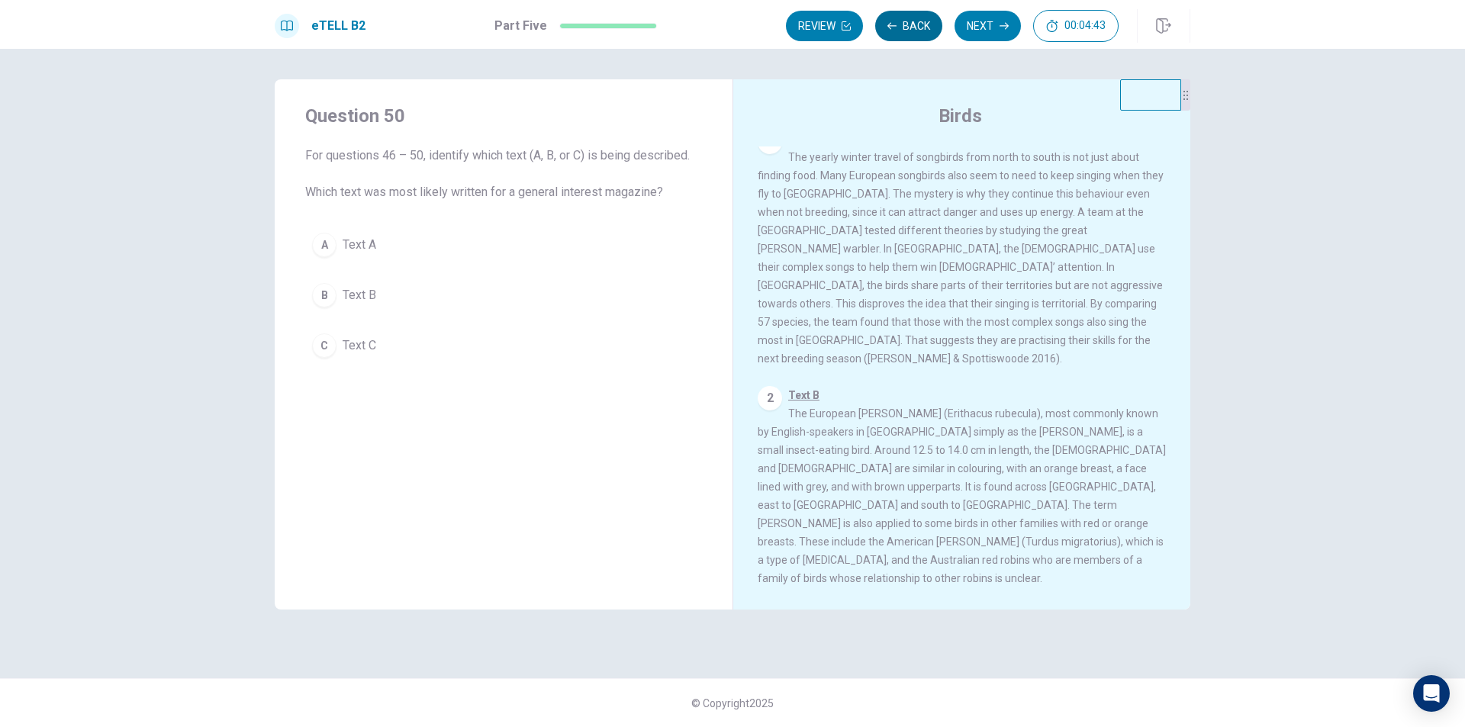
click at [913, 31] on button "Back" at bounding box center [908, 26] width 67 height 31
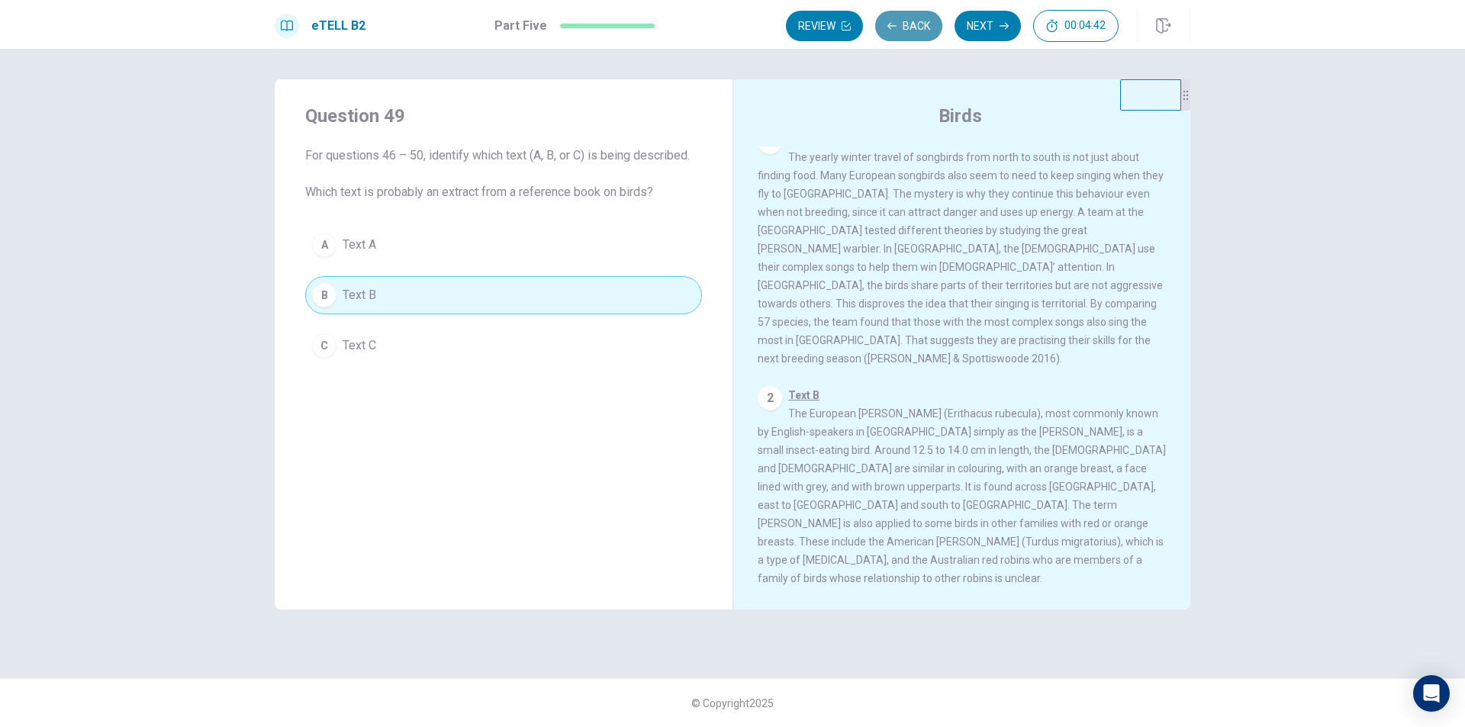
click at [913, 31] on button "Back" at bounding box center [908, 26] width 67 height 31
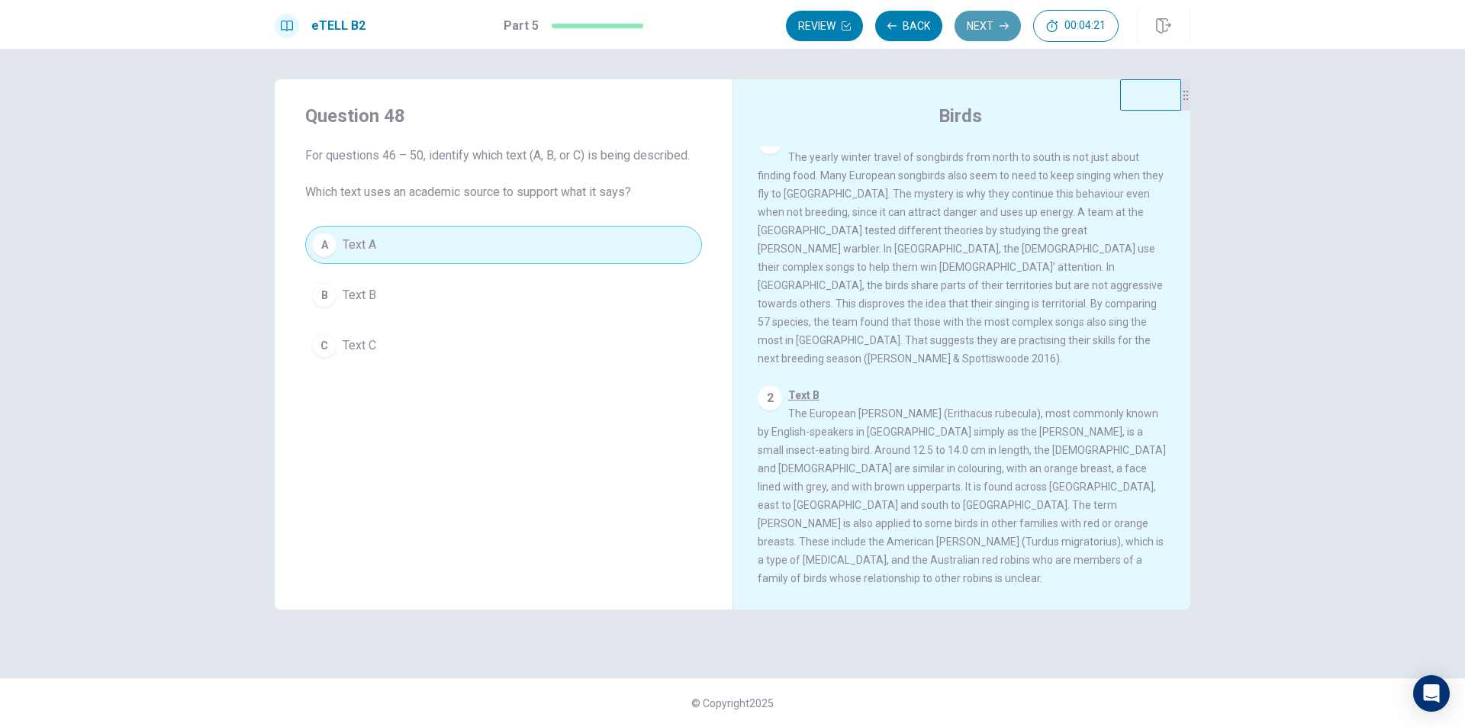
click at [991, 16] on button "Next" at bounding box center [988, 26] width 66 height 31
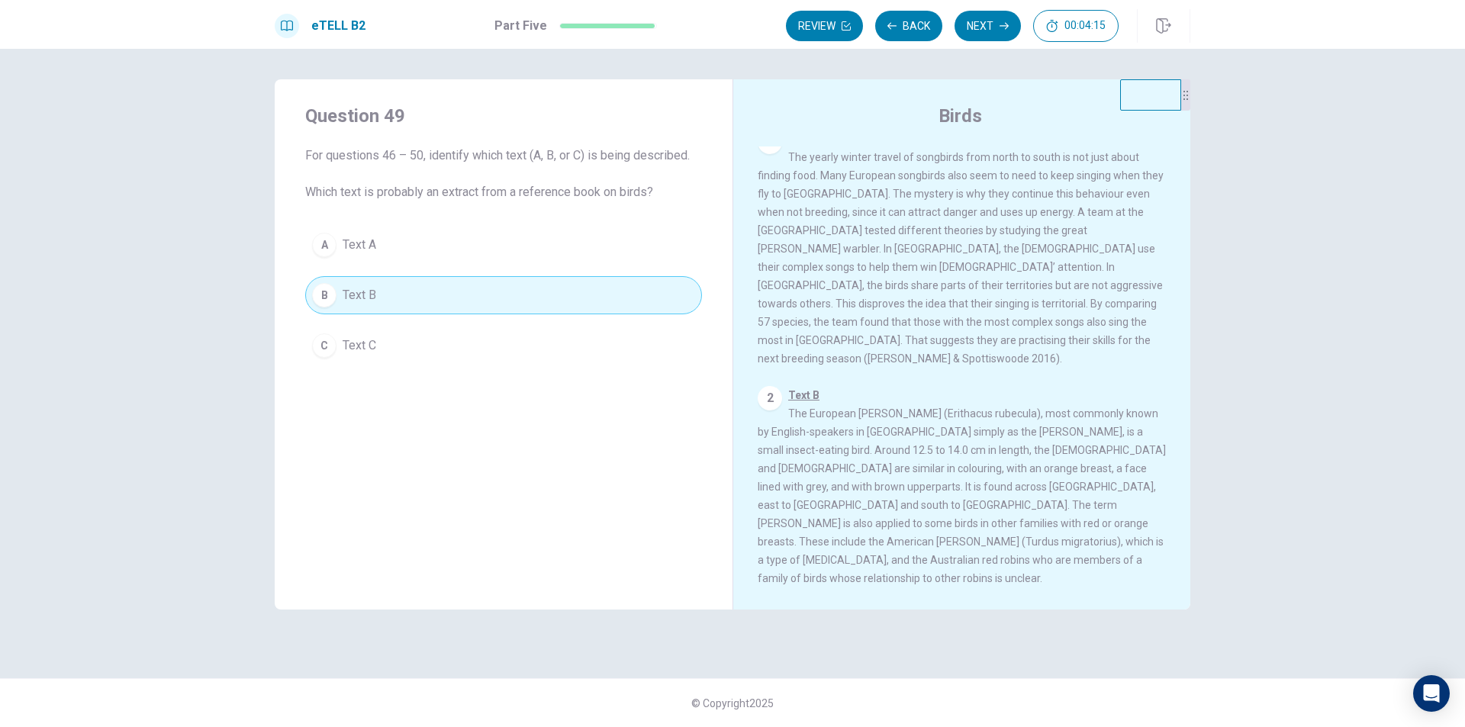
click at [484, 250] on button "A Text A" at bounding box center [503, 245] width 397 height 38
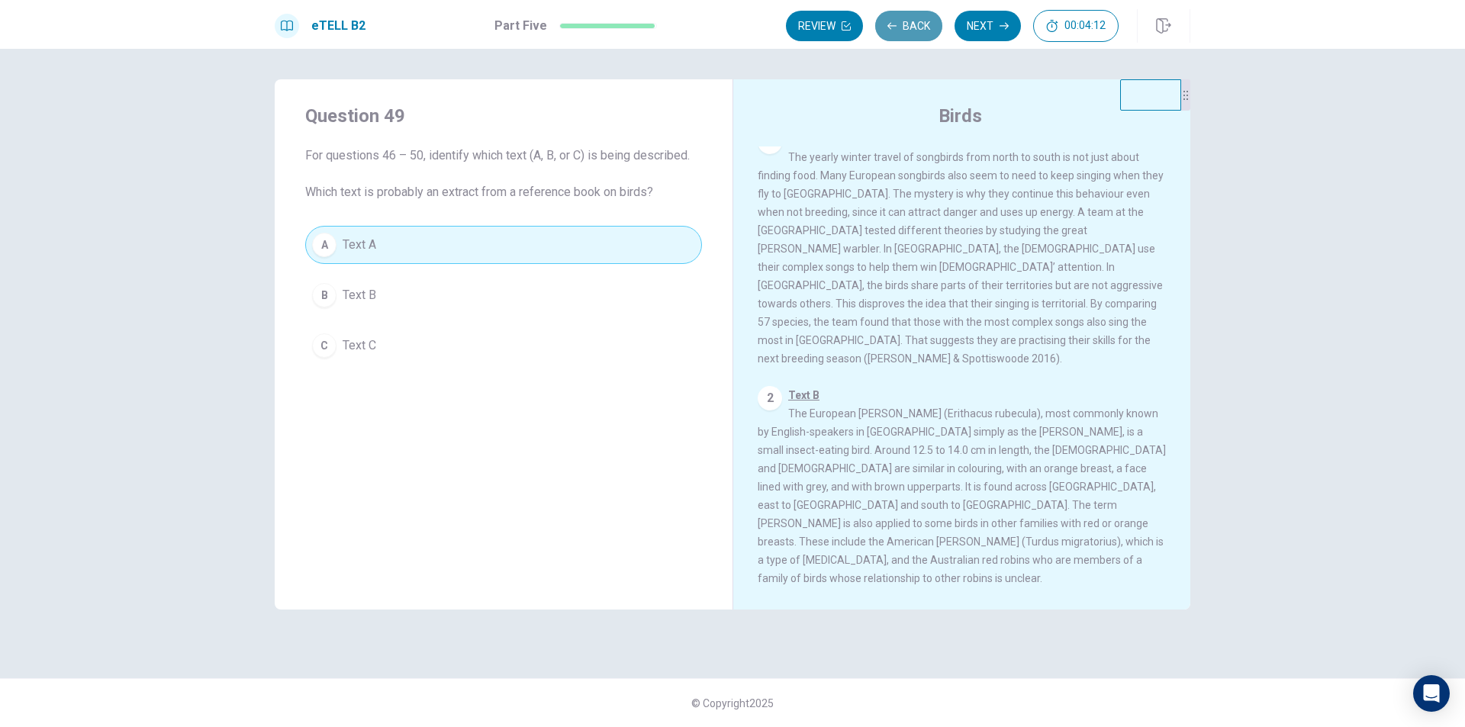
click at [897, 21] on icon "button" at bounding box center [891, 25] width 9 height 9
click at [482, 298] on button "B Text B" at bounding box center [503, 295] width 397 height 38
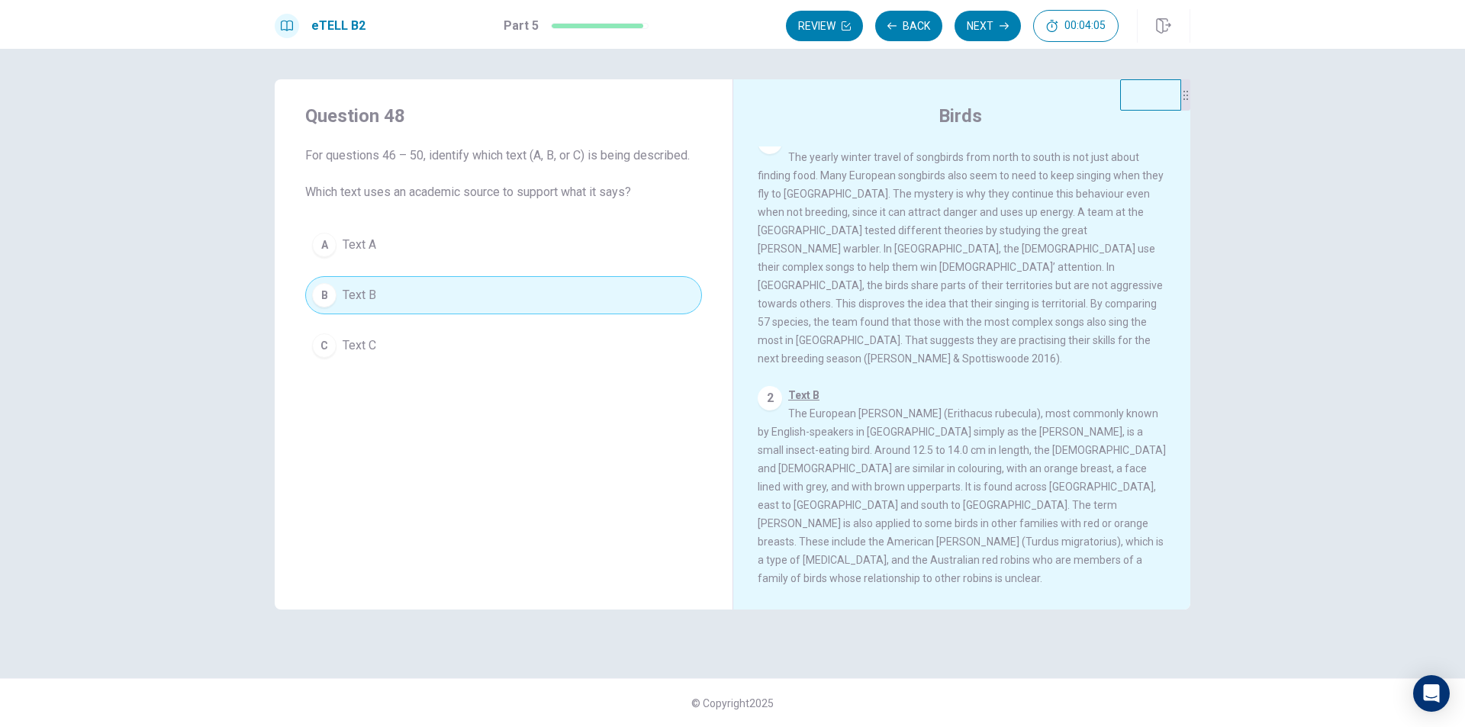
click at [991, 6] on div "eTELL B2 Part 5 Review Back Next 00:04:05" at bounding box center [732, 24] width 1465 height 49
click at [982, 26] on button "Next" at bounding box center [988, 26] width 66 height 31
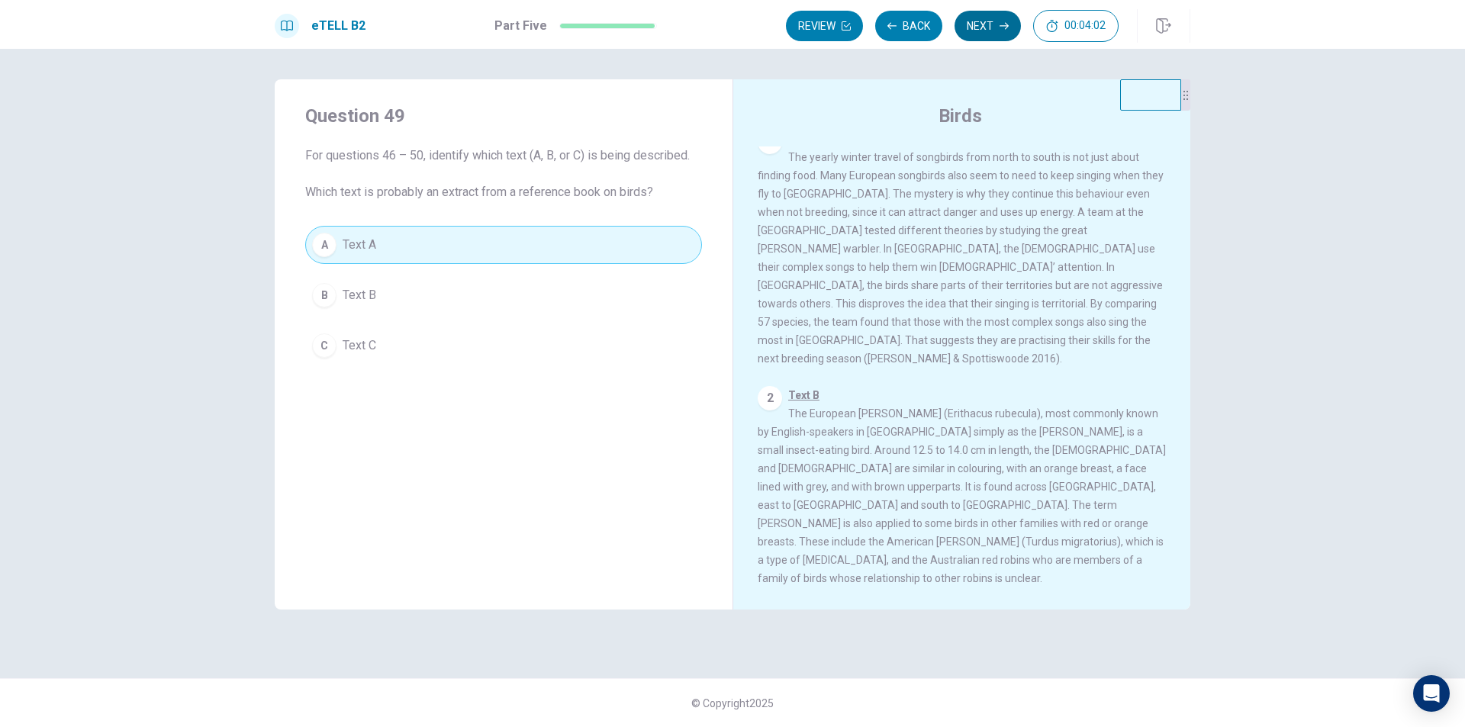
click at [982, 26] on button "Next" at bounding box center [988, 26] width 66 height 31
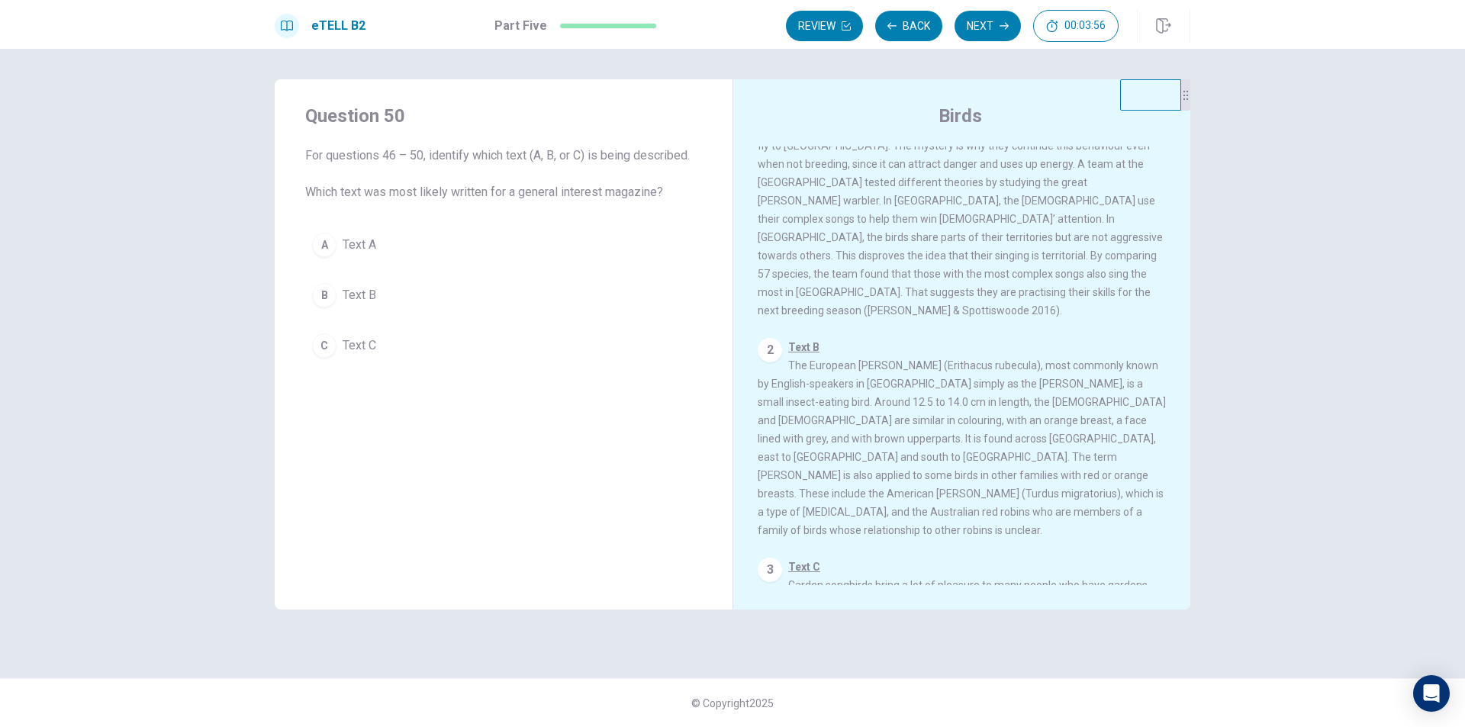
scroll to position [246, 0]
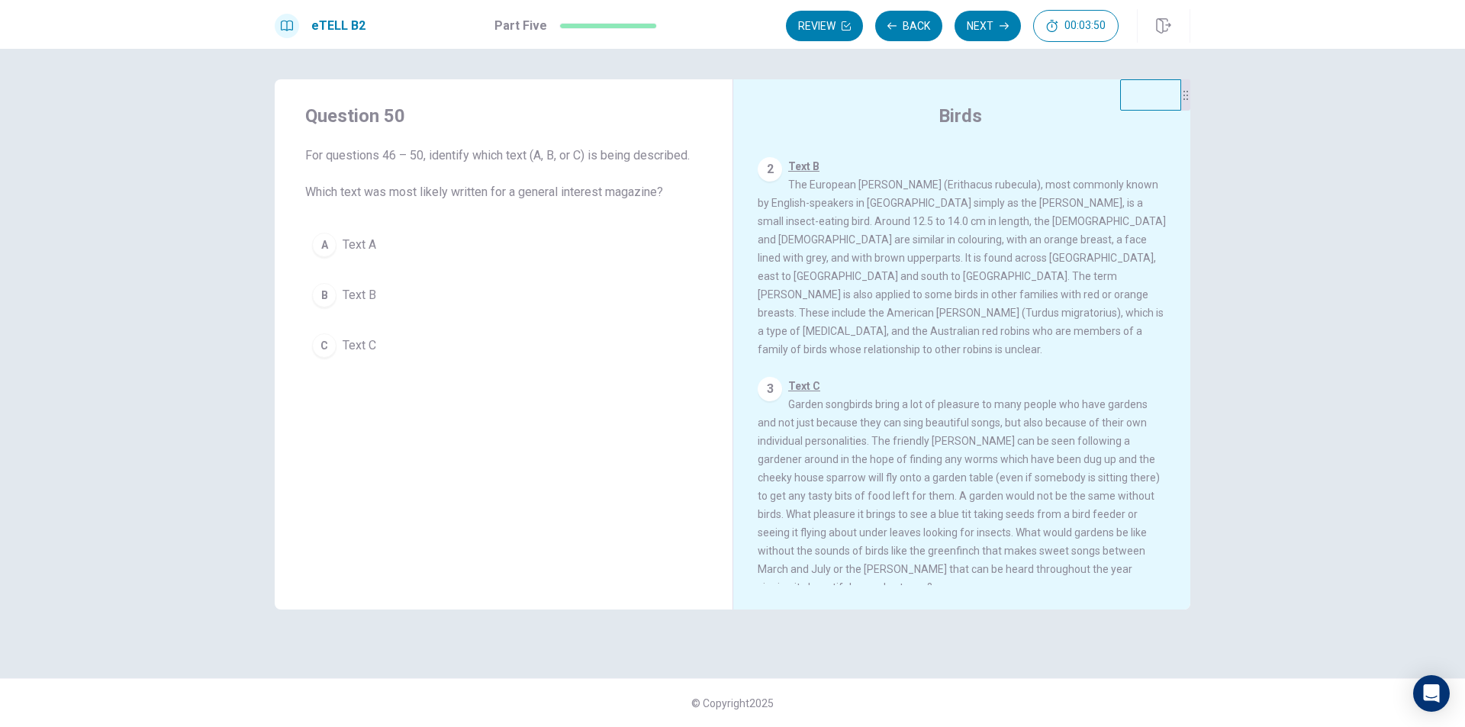
click at [398, 343] on button "C Text C" at bounding box center [503, 346] width 397 height 38
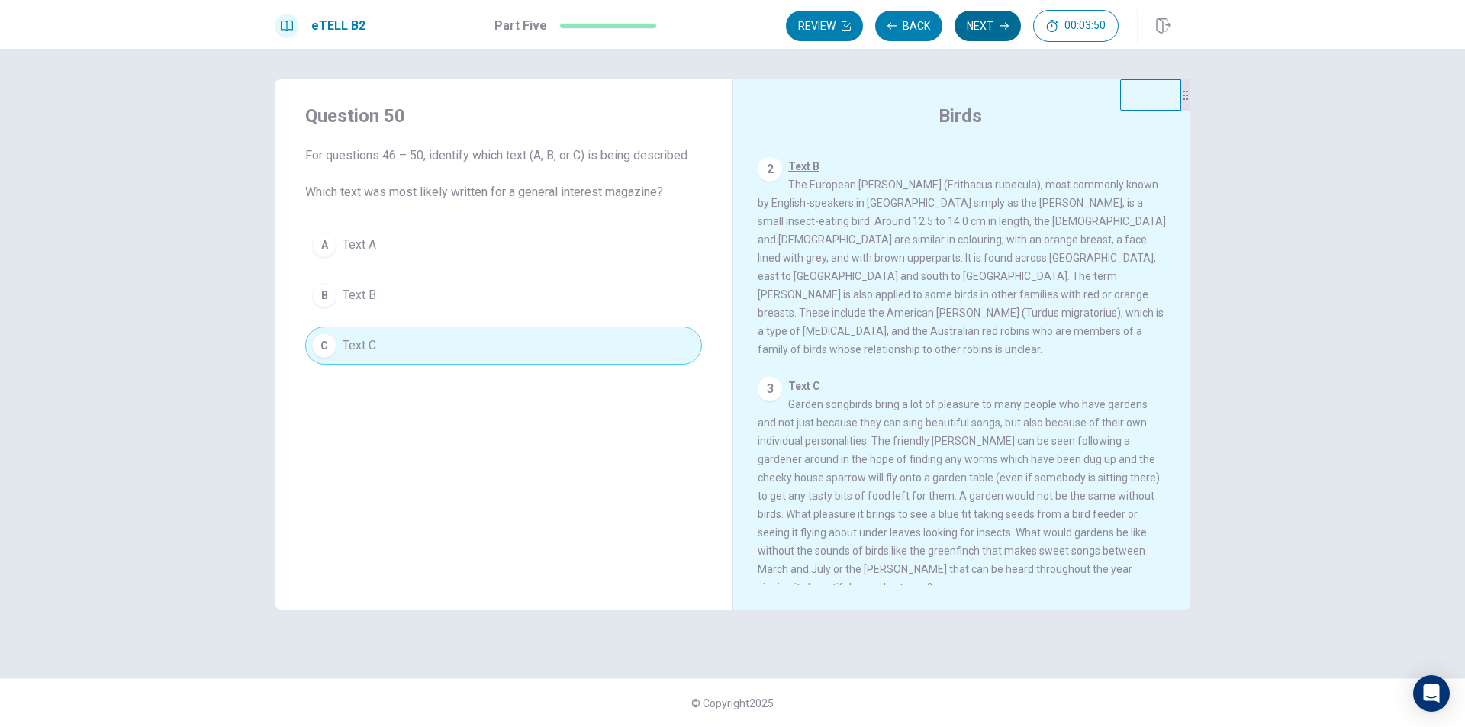
click at [993, 23] on button "Next" at bounding box center [988, 26] width 66 height 31
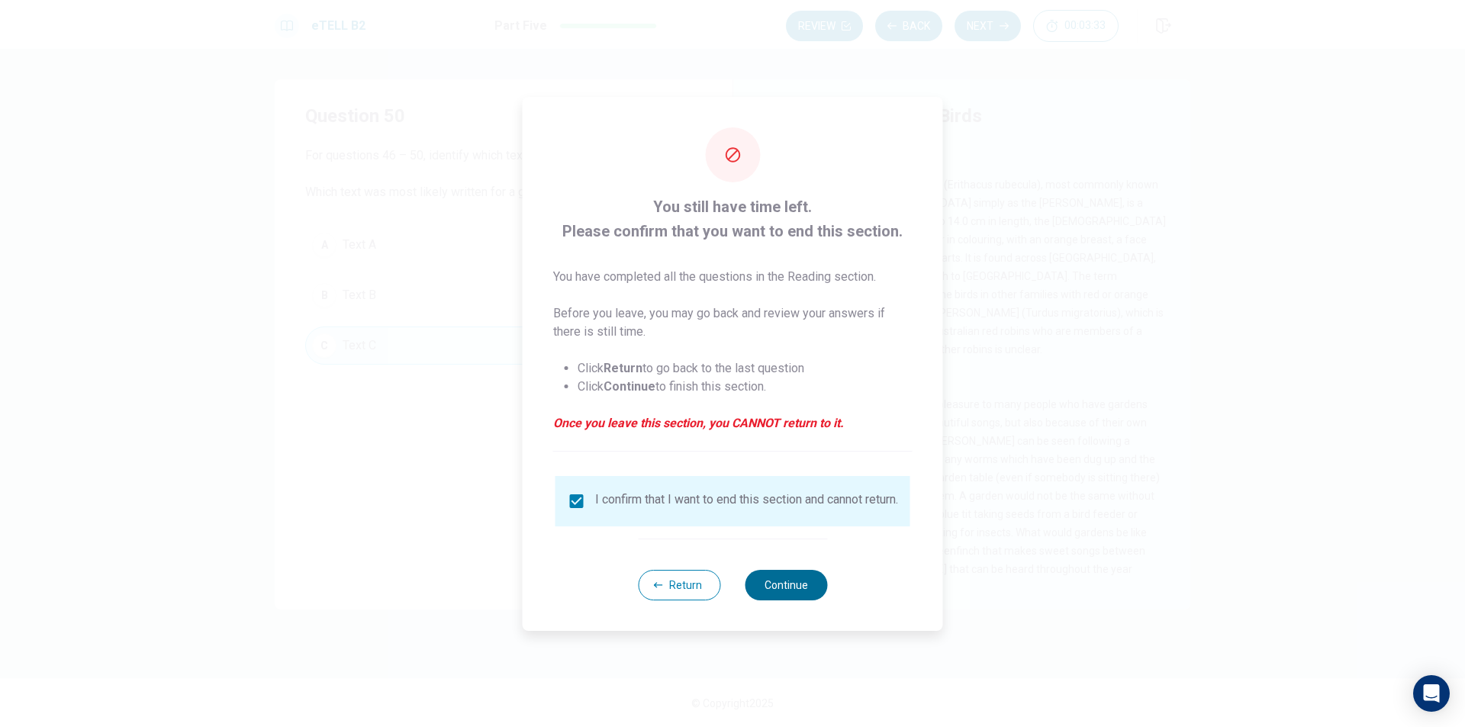
click at [805, 592] on button "Continue" at bounding box center [786, 585] width 82 height 31
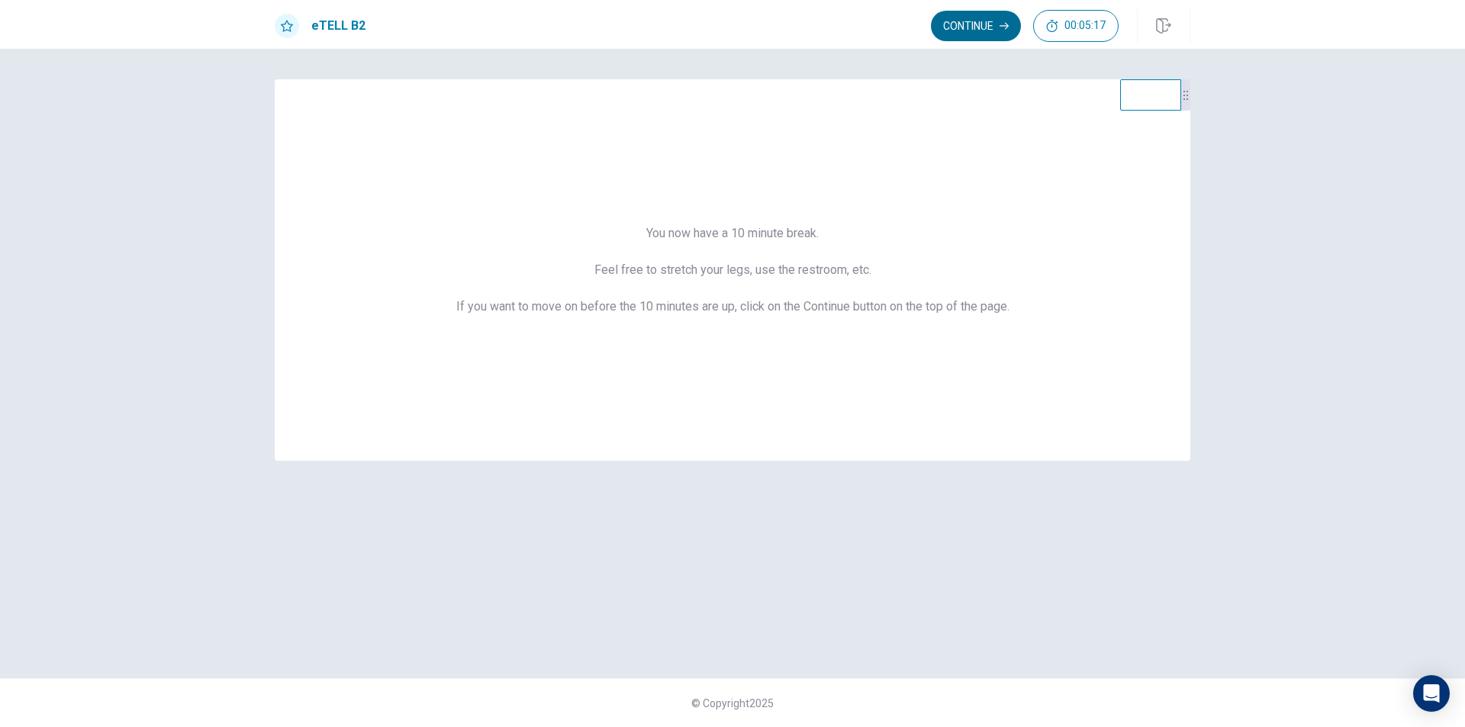
click at [990, 27] on button "Continue" at bounding box center [976, 26] width 90 height 31
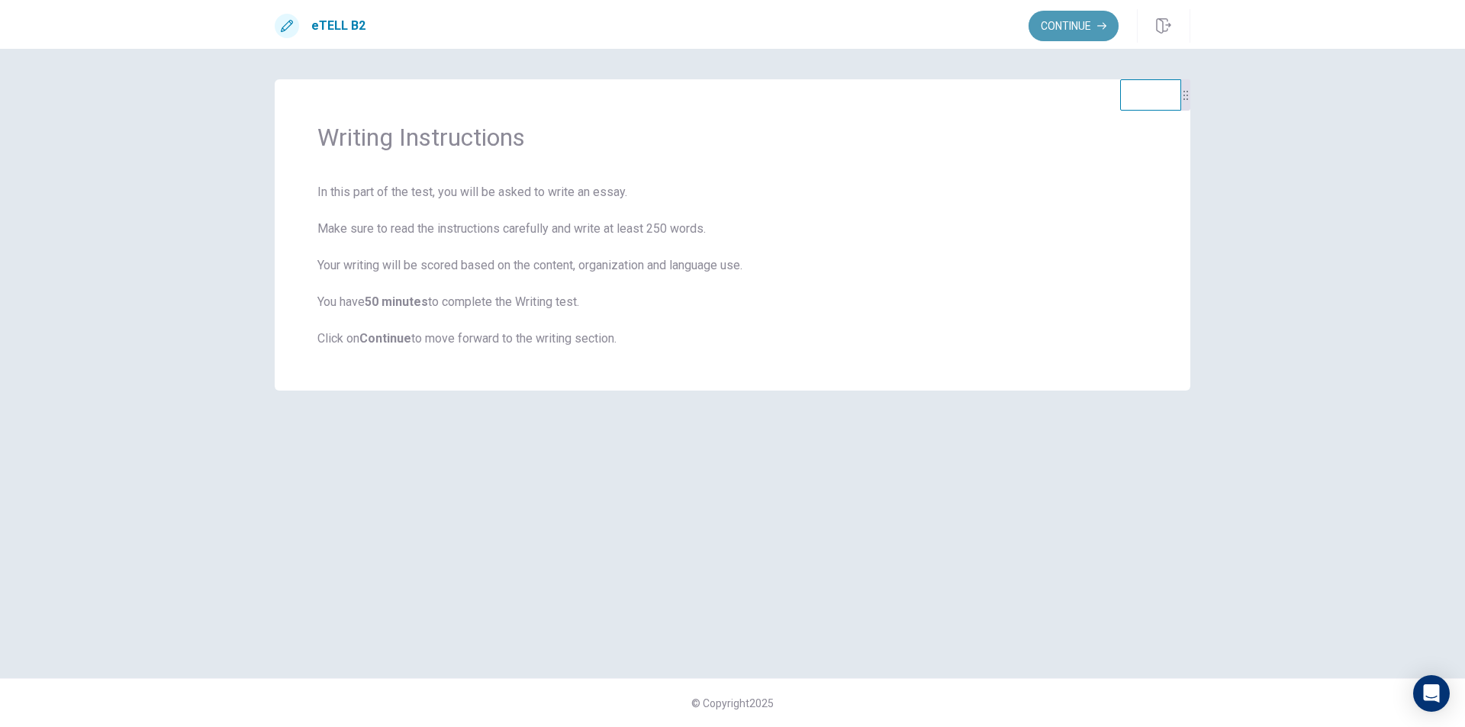
click at [1057, 25] on button "Continue" at bounding box center [1074, 26] width 90 height 31
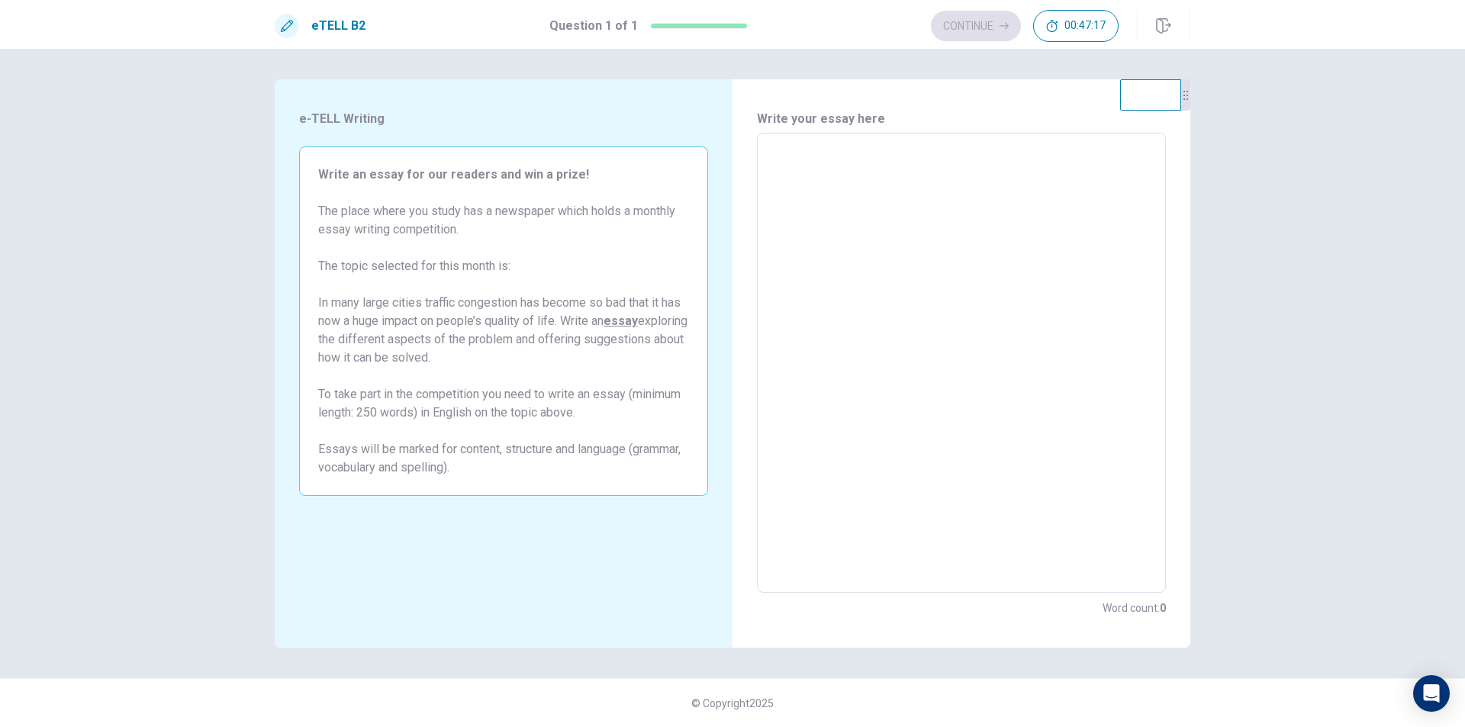
click at [853, 153] on textarea at bounding box center [962, 363] width 388 height 435
type textarea "*"
type textarea "**"
type textarea "*"
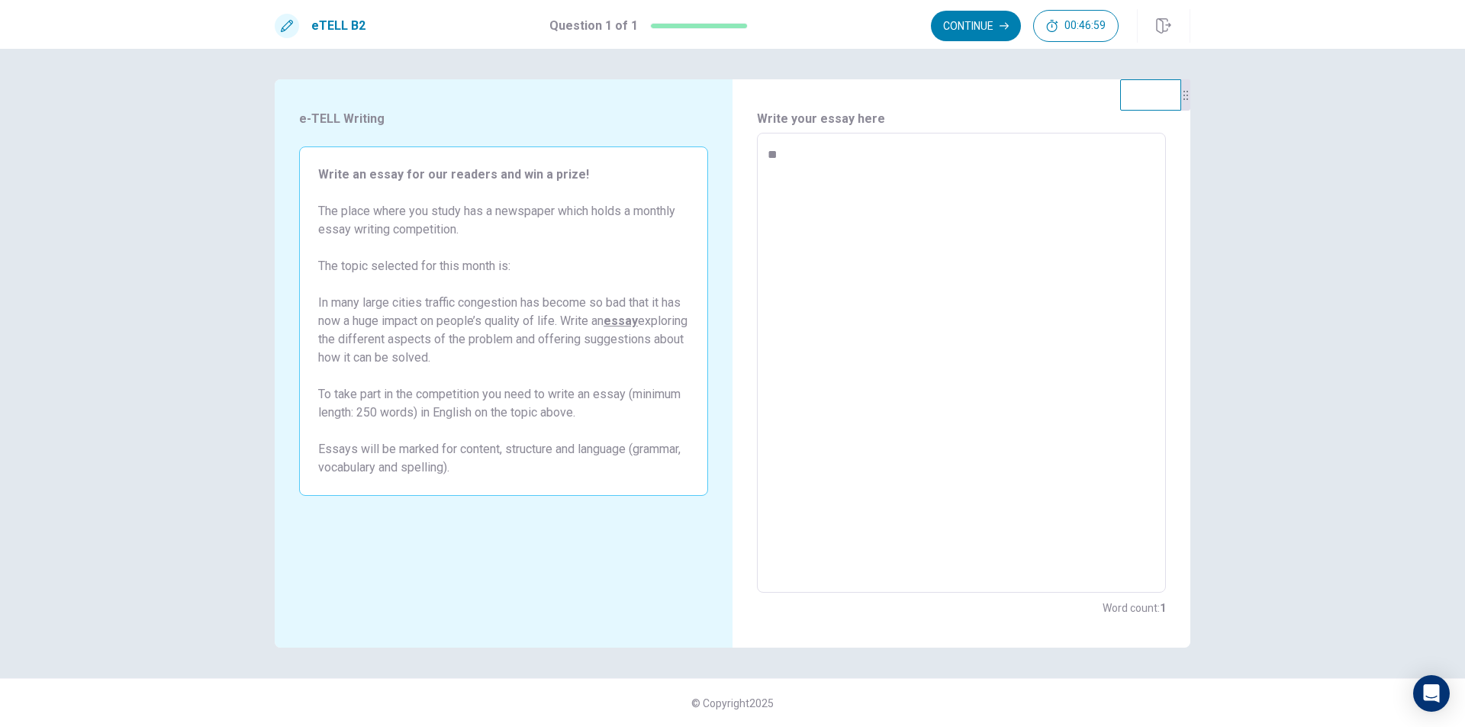
type textarea "*"
type textarea "**"
type textarea "*"
type textarea "**"
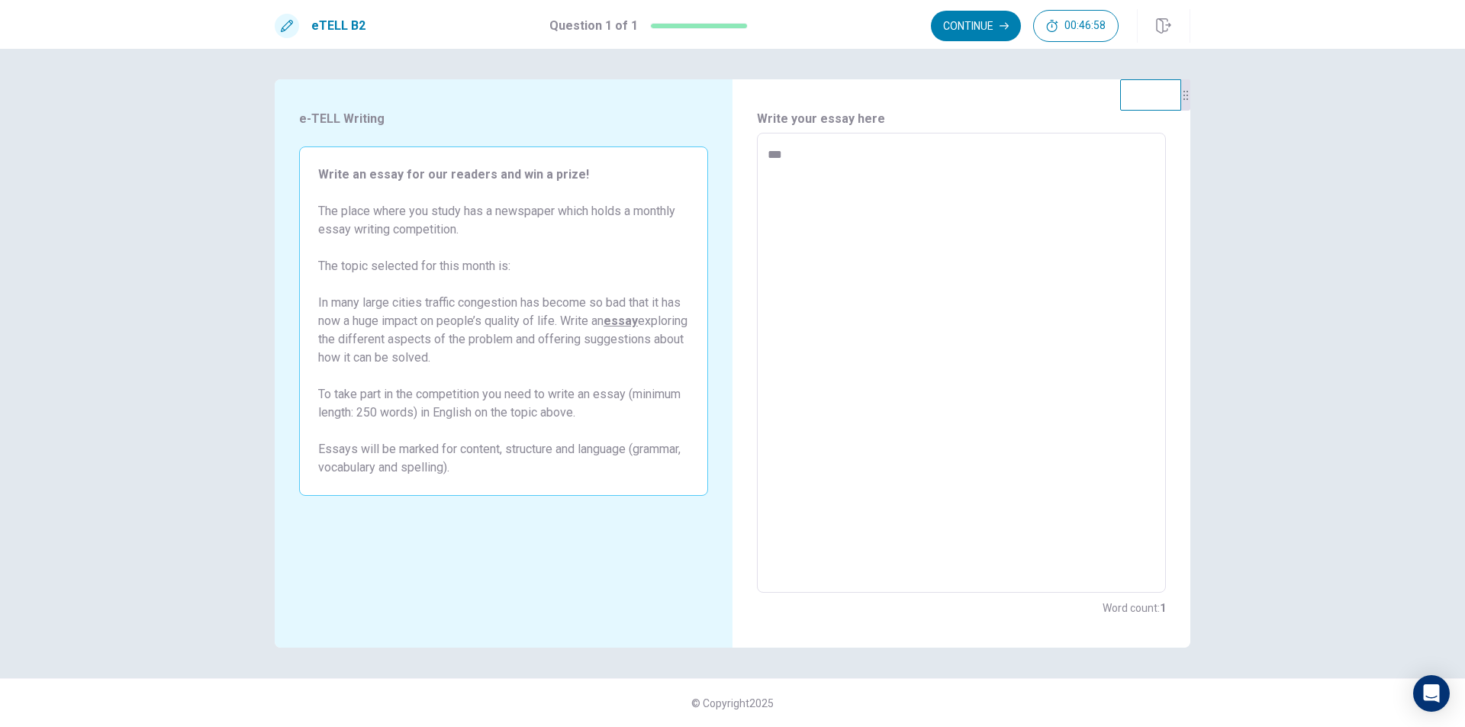
type textarea "*"
type textarea "**"
type textarea "*"
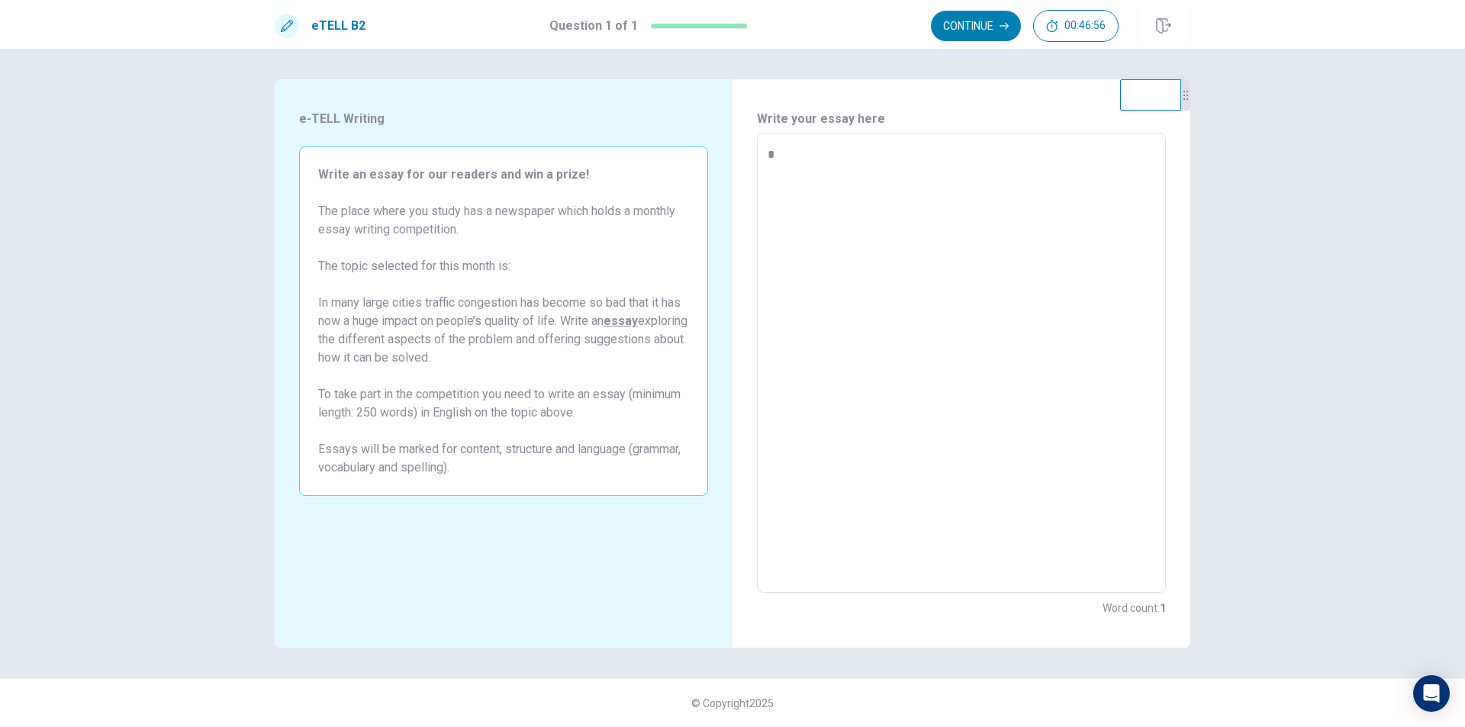
type textarea "**"
type textarea "*"
type textarea "**"
type textarea "*"
type textarea "**"
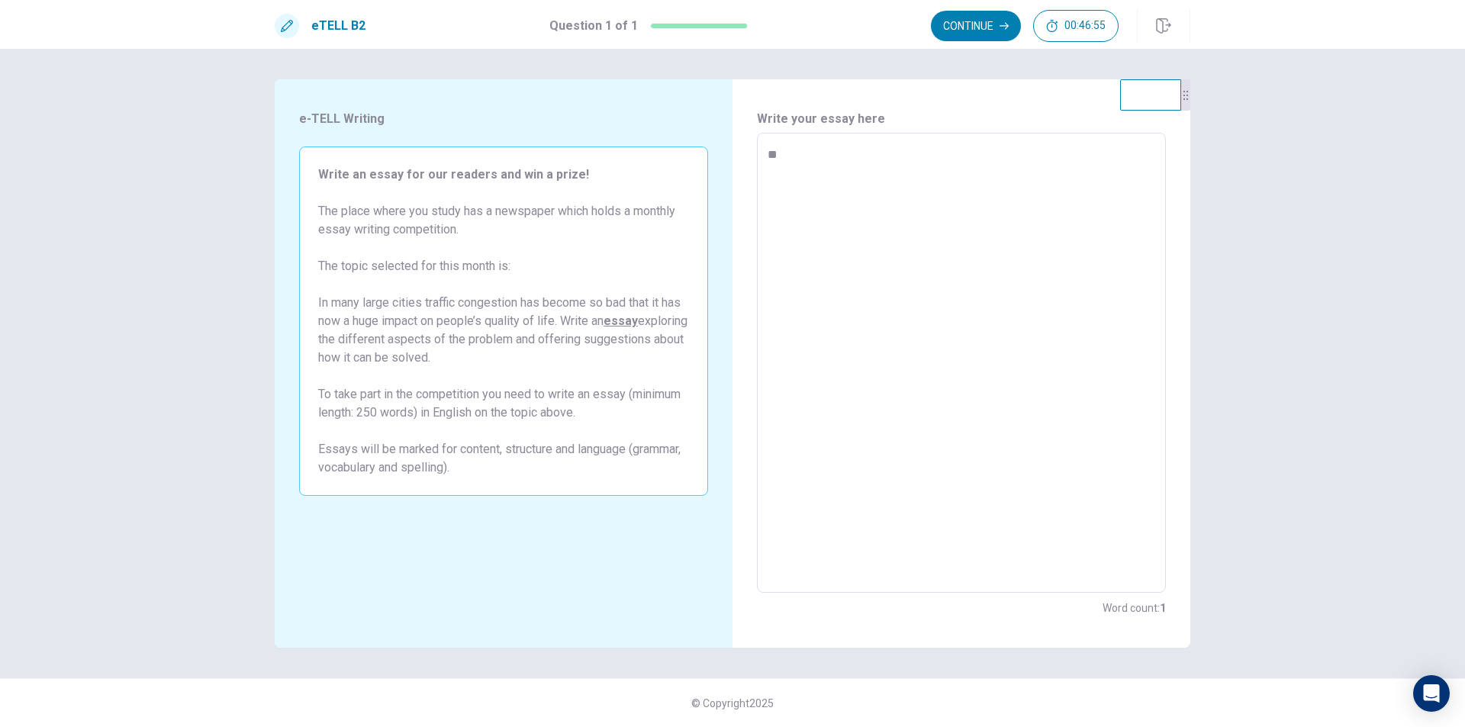
type textarea "*"
type textarea "**"
type textarea "*"
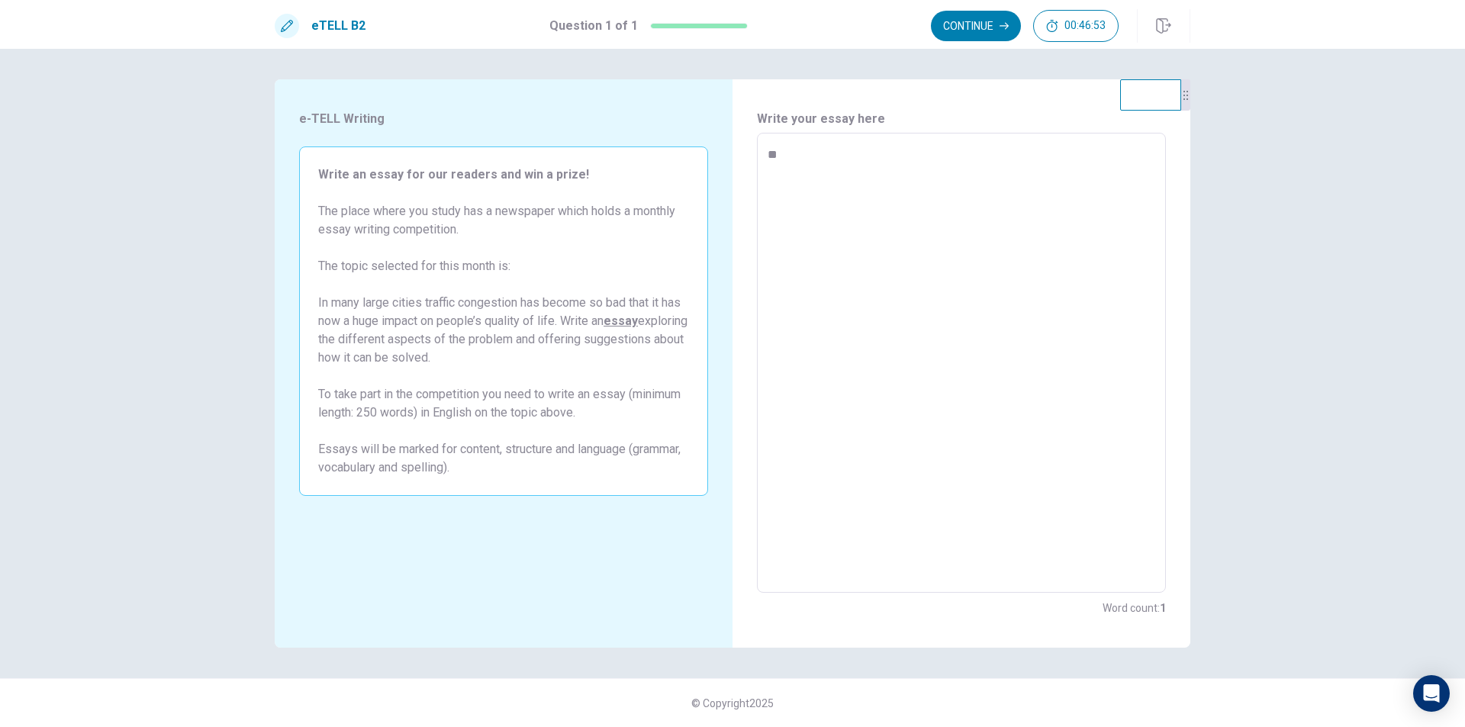
type textarea "**"
type textarea "*"
type textarea "****"
type textarea "*"
type textarea "*****"
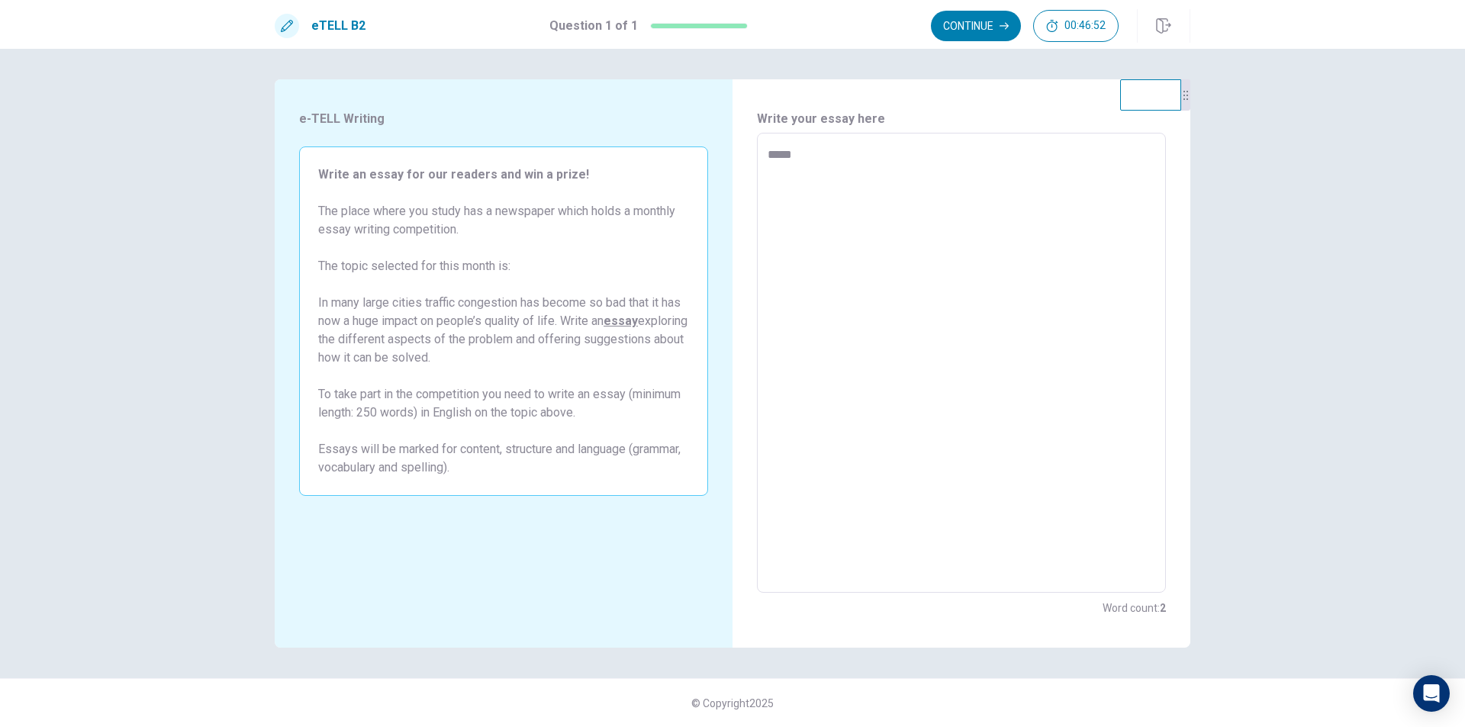
type textarea "*"
type textarea "******"
type textarea "*"
type textarea "******"
type textarea "*"
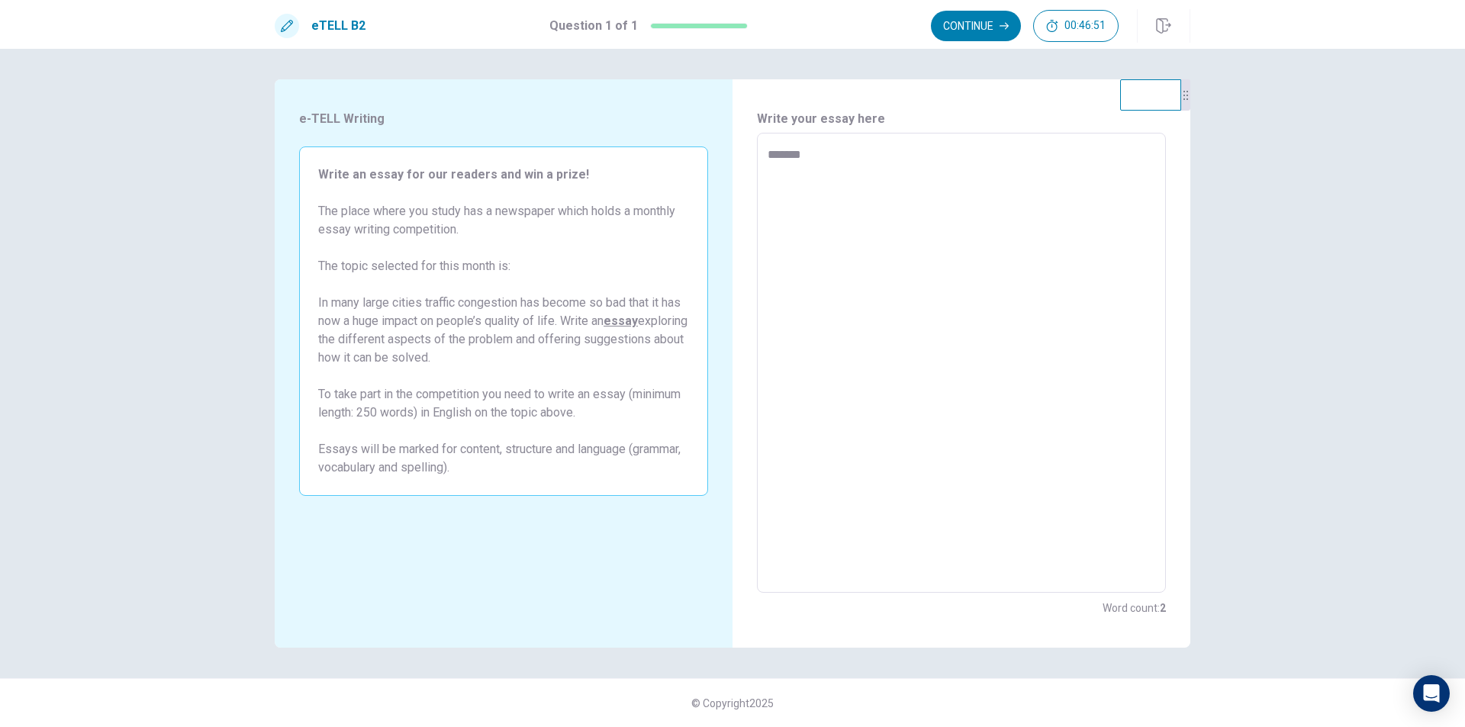
type textarea "********"
type textarea "*"
type textarea "*********"
type textarea "*"
type textarea "**********"
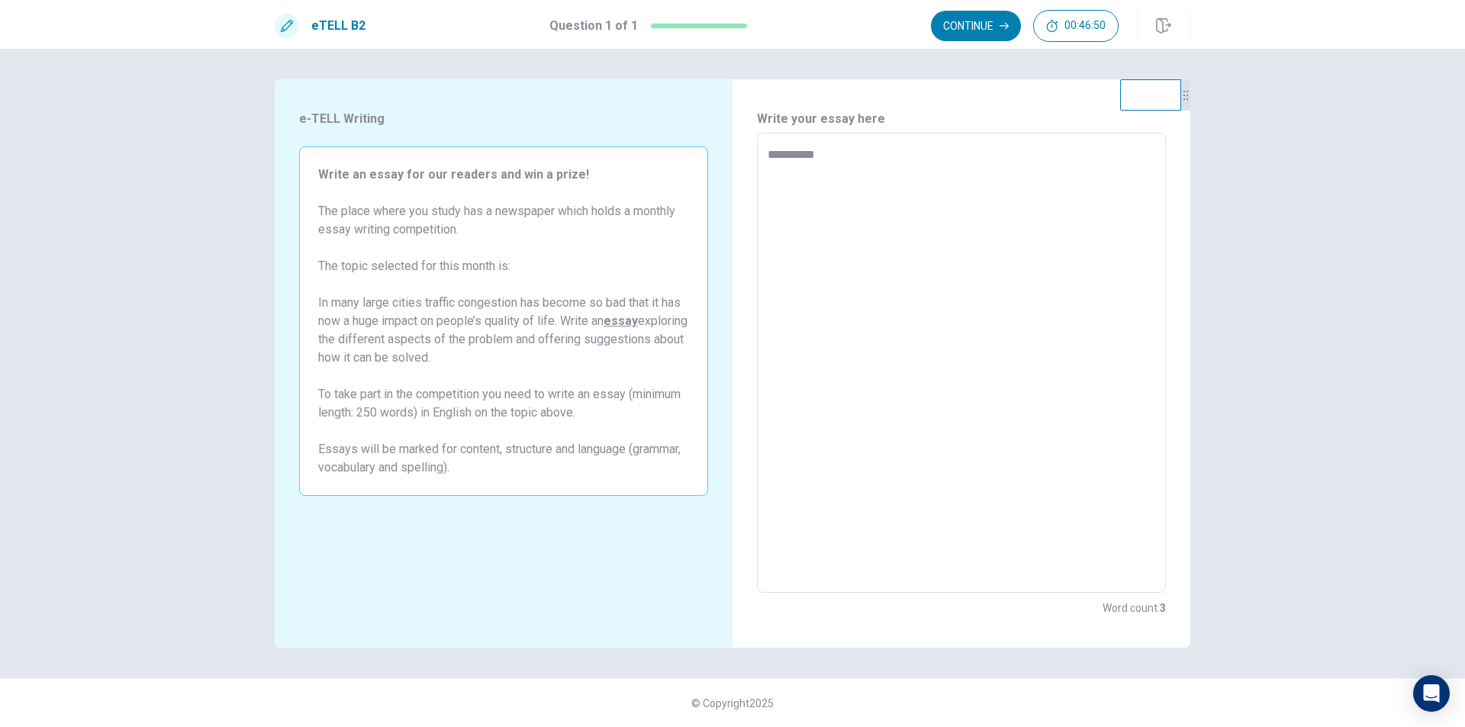
type textarea "*"
type textarea "**********"
type textarea "*"
type textarea "**********"
type textarea "*"
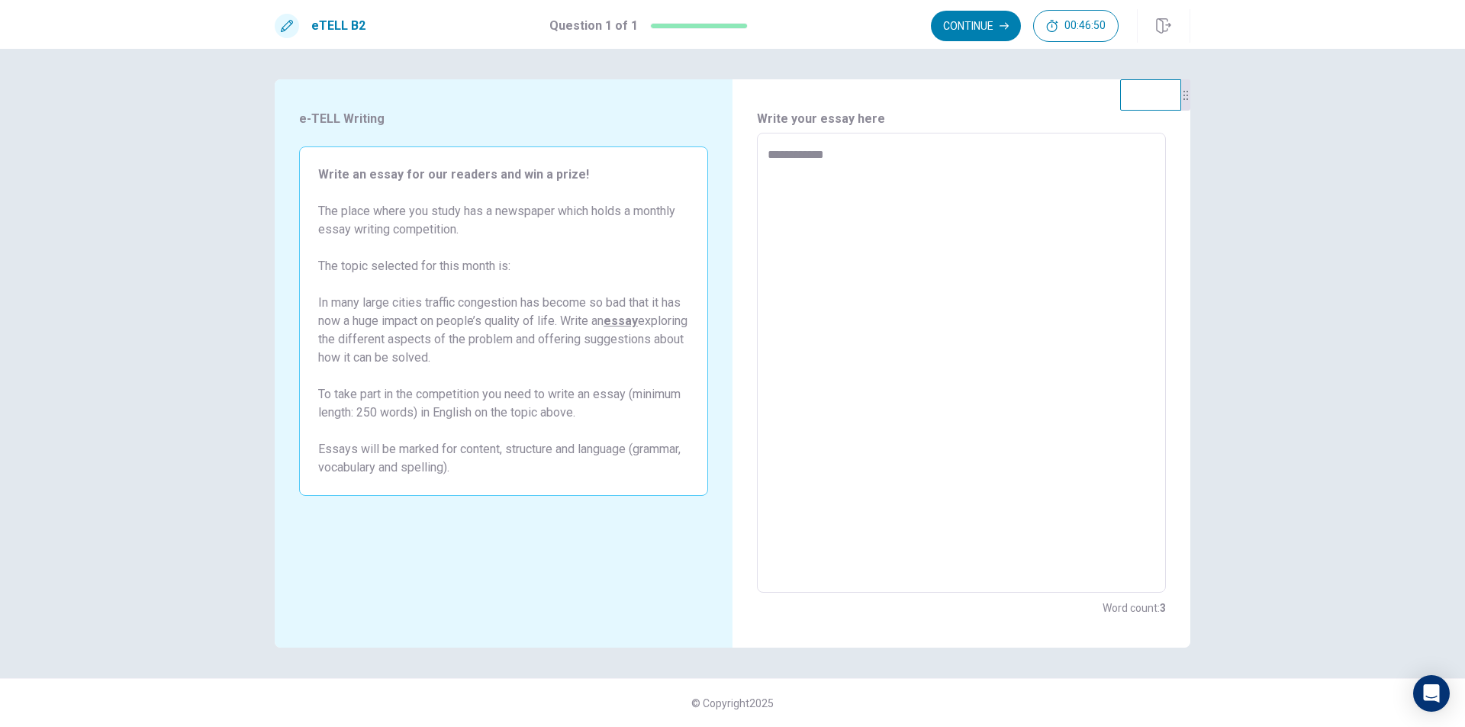
type textarea "**********"
type textarea "*"
type textarea "**********"
type textarea "*"
type textarea "**********"
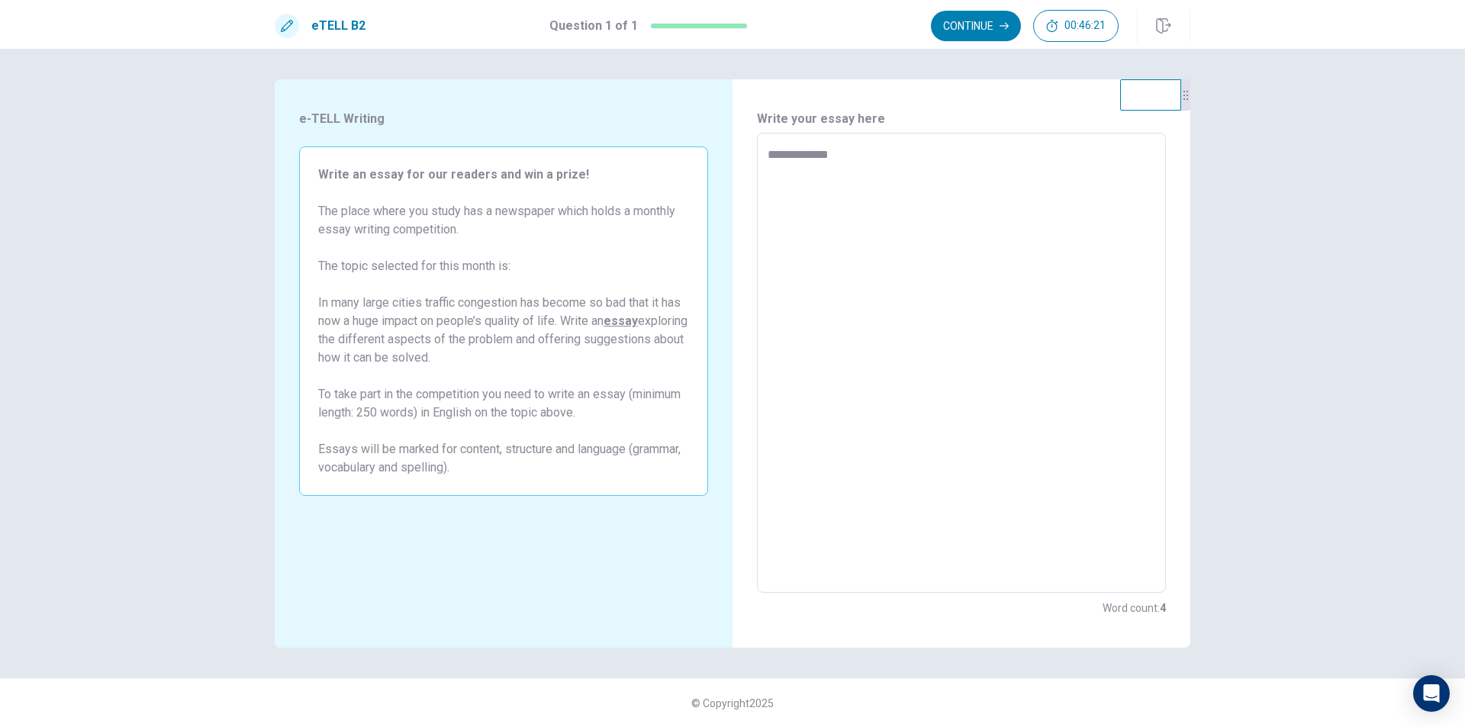
type textarea "*"
type textarea "**********"
type textarea "*"
type textarea "**********"
type textarea "*"
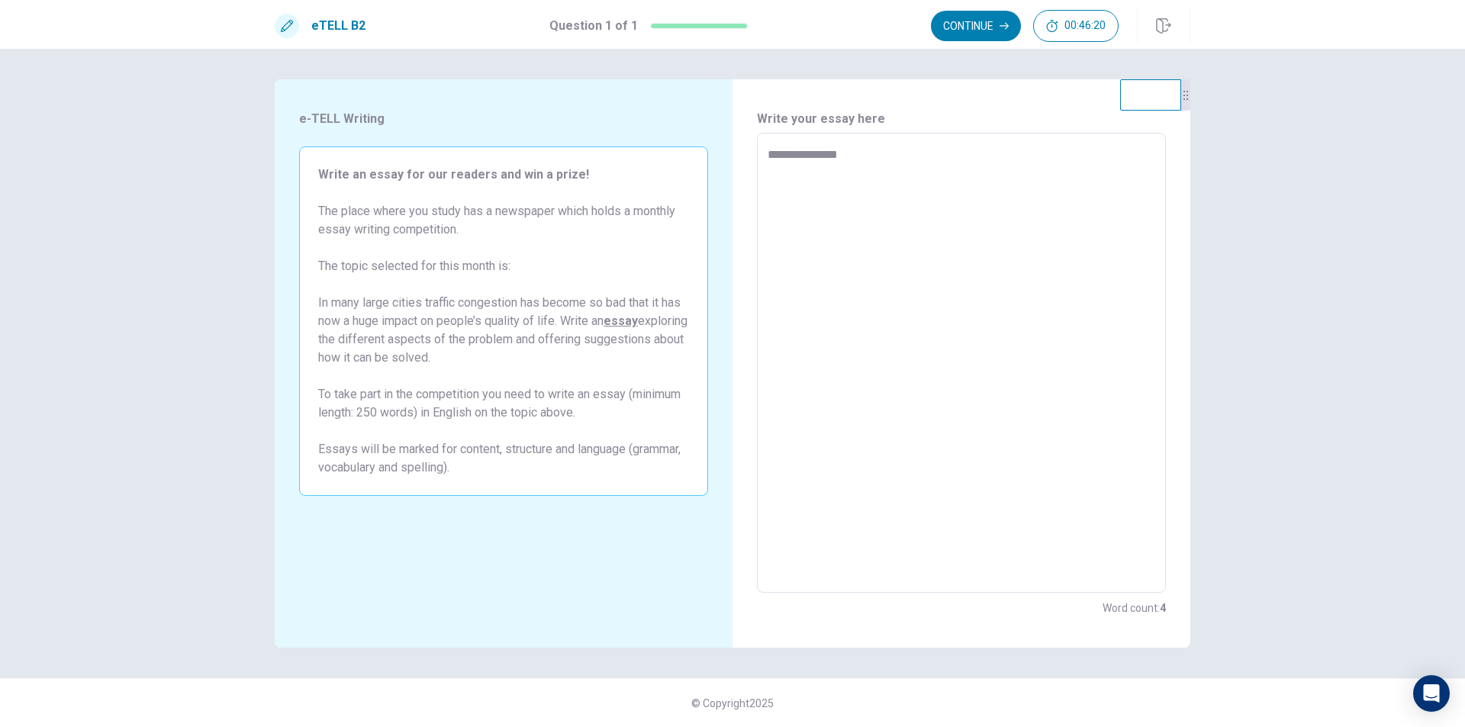
type textarea "**********"
type textarea "*"
type textarea "**********"
type textarea "*"
type textarea "**********"
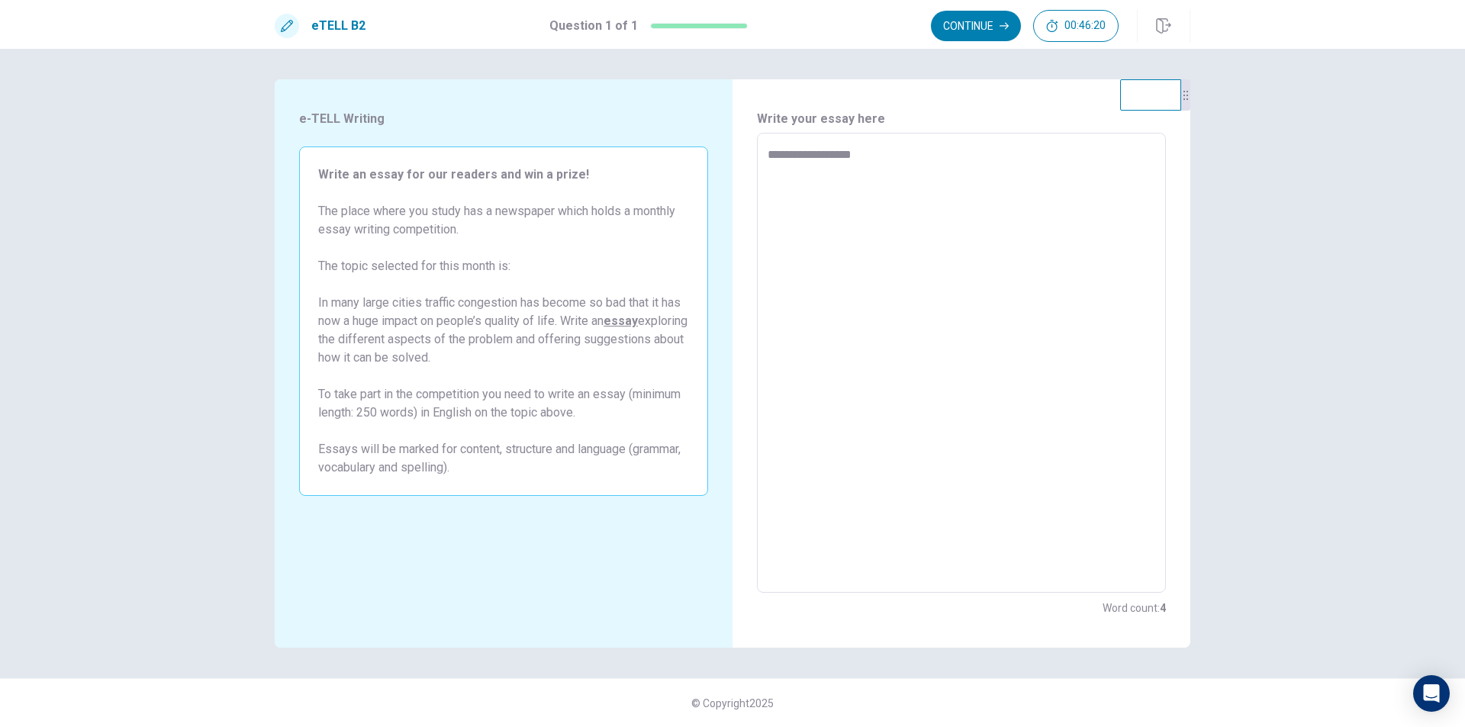
type textarea "*"
type textarea "**********"
type textarea "*"
type textarea "**********"
type textarea "*"
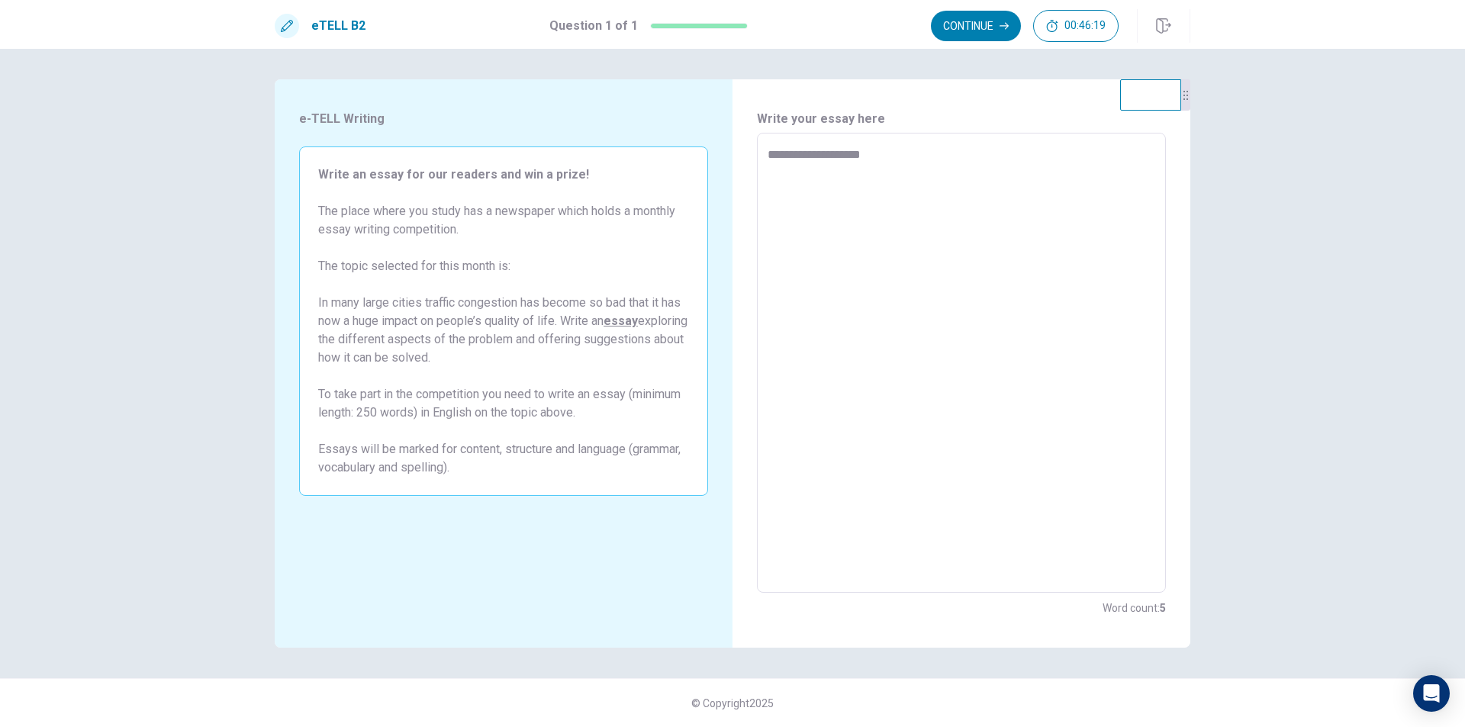
type textarea "**********"
type textarea "*"
type textarea "**********"
type textarea "*"
type textarea "**********"
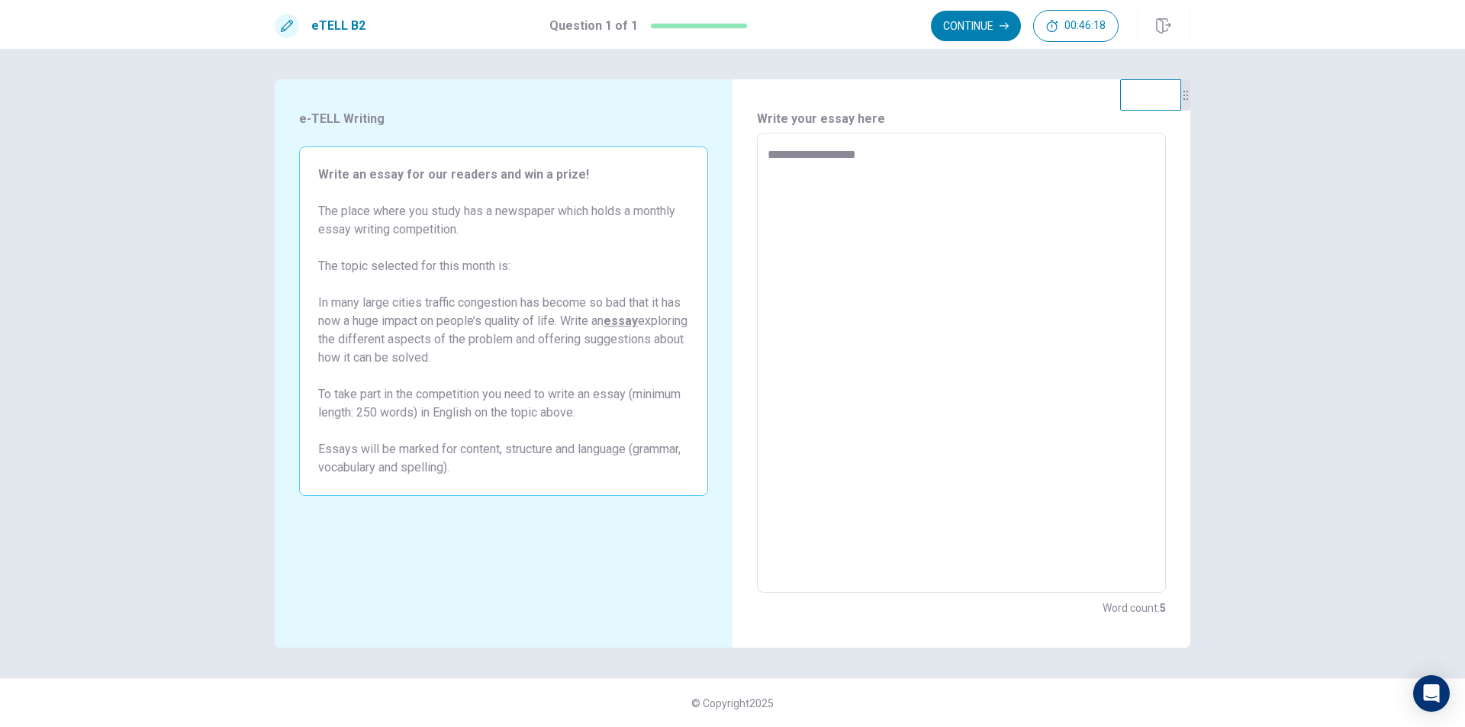
type textarea "*"
type textarea "**********"
type textarea "*"
type textarea "**********"
type textarea "*"
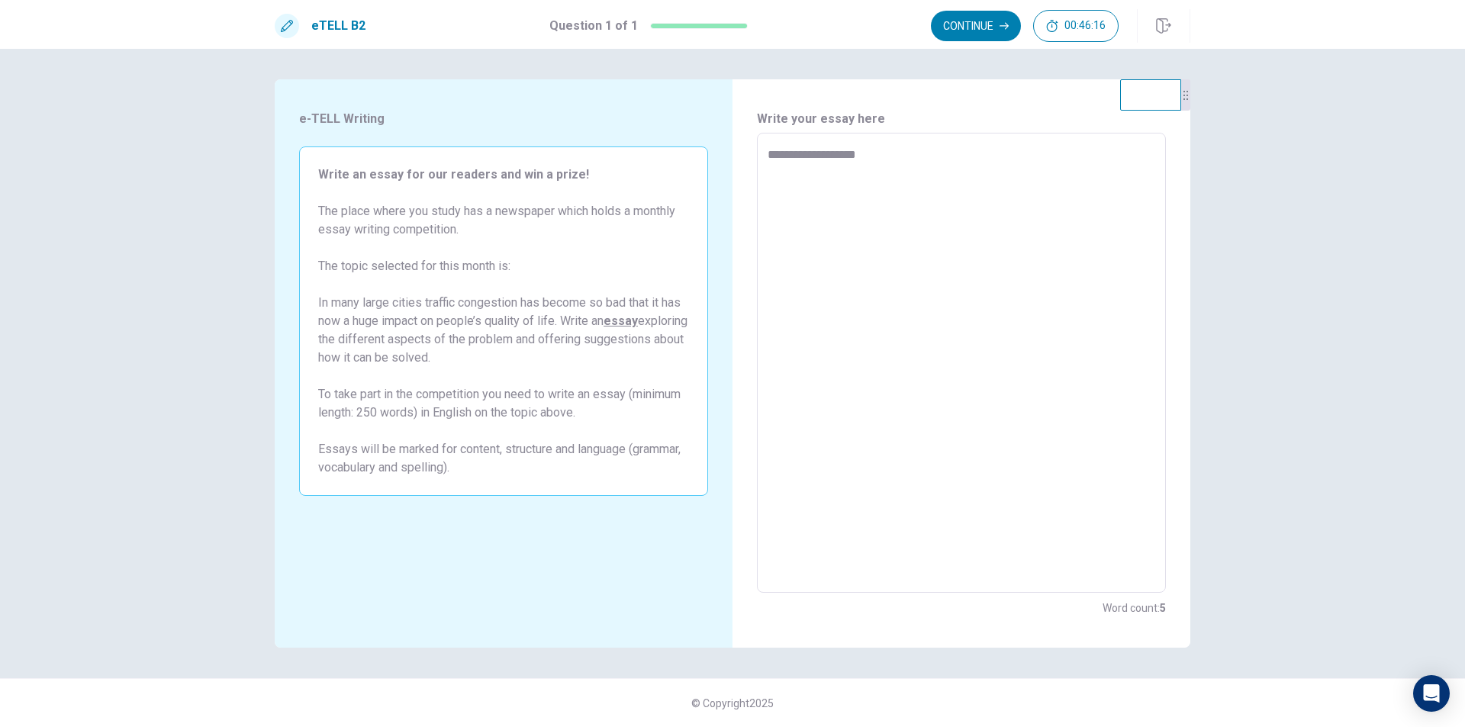
type textarea "**********"
type textarea "*"
type textarea "**********"
type textarea "*"
type textarea "**********"
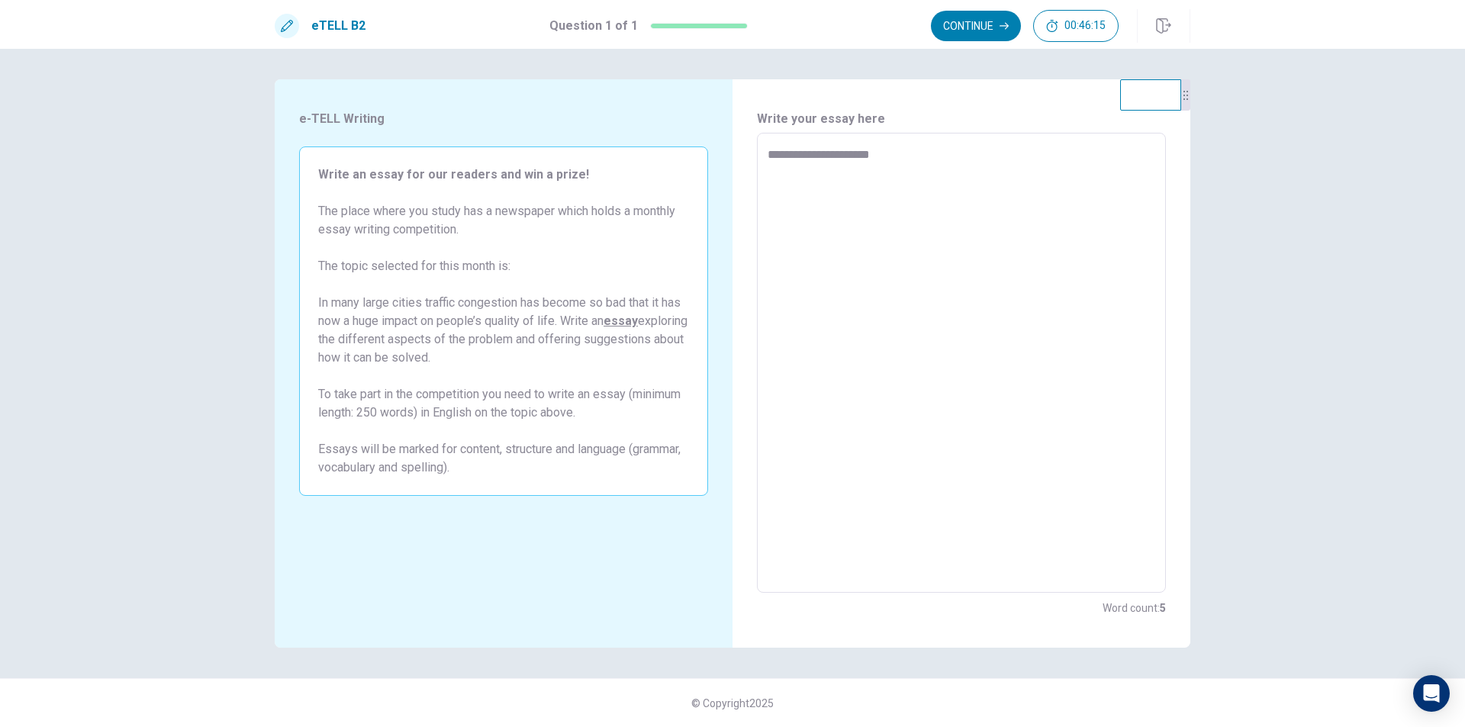
type textarea "*"
type textarea "**********"
type textarea "*"
type textarea "**********"
type textarea "*"
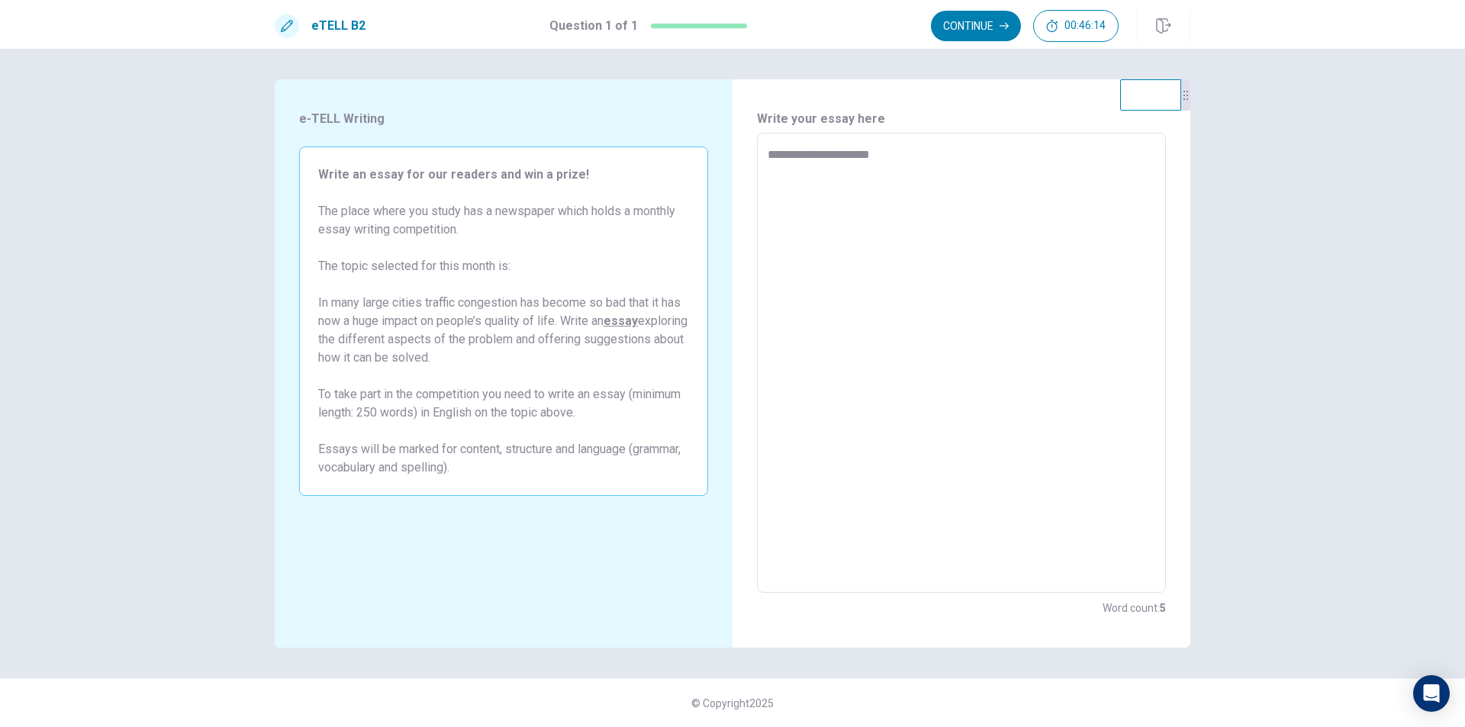
type textarea "**********"
type textarea "*"
type textarea "**********"
type textarea "*"
type textarea "**********"
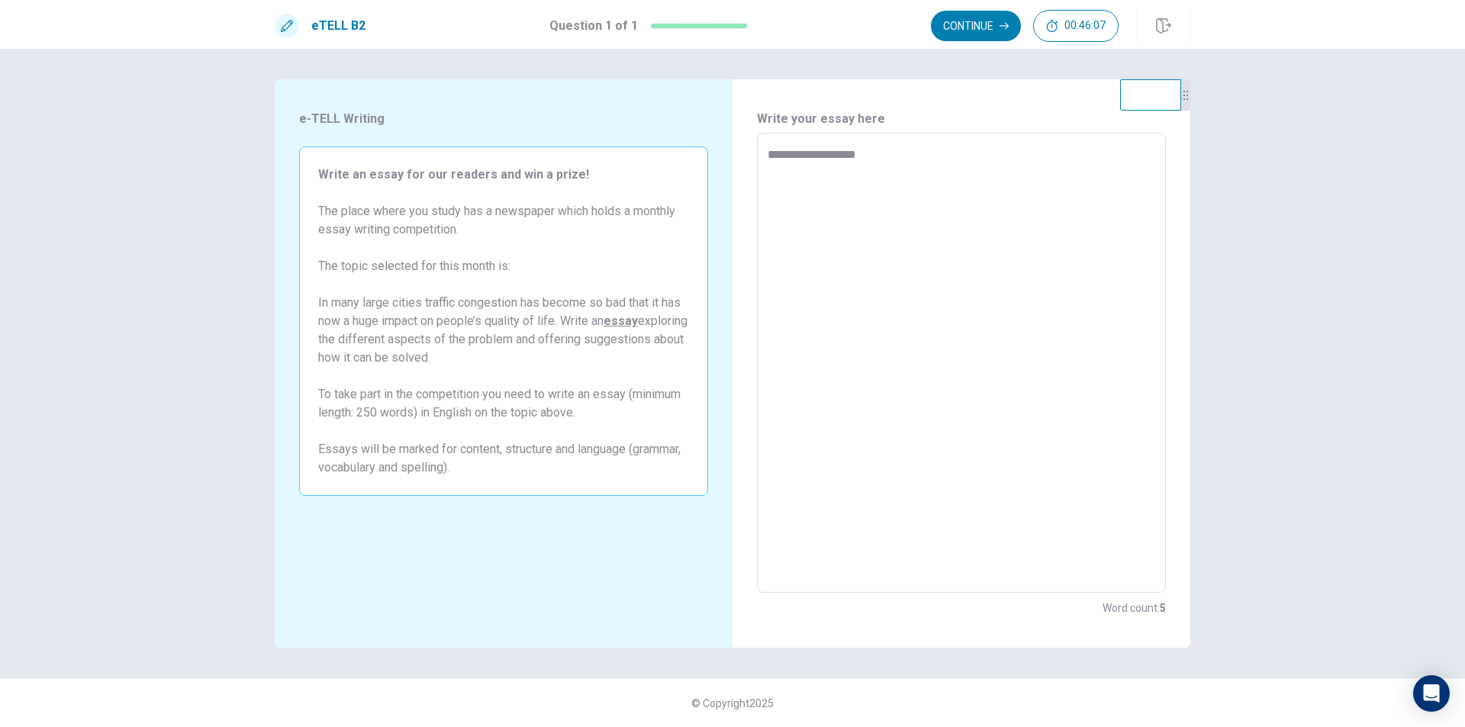
type textarea "*"
type textarea "**********"
type textarea "*"
type textarea "**********"
type textarea "*"
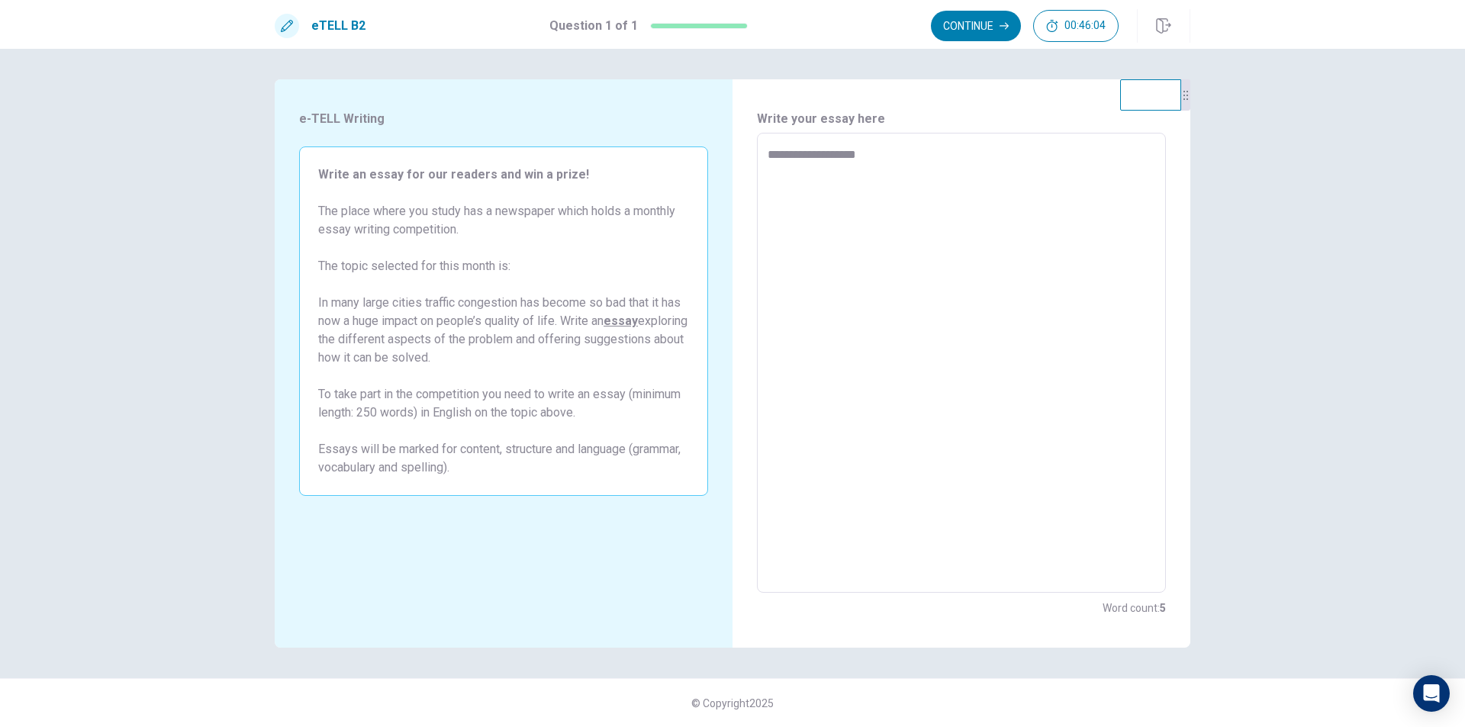
type textarea "**********"
type textarea "*"
type textarea "**********"
type textarea "*"
type textarea "**********"
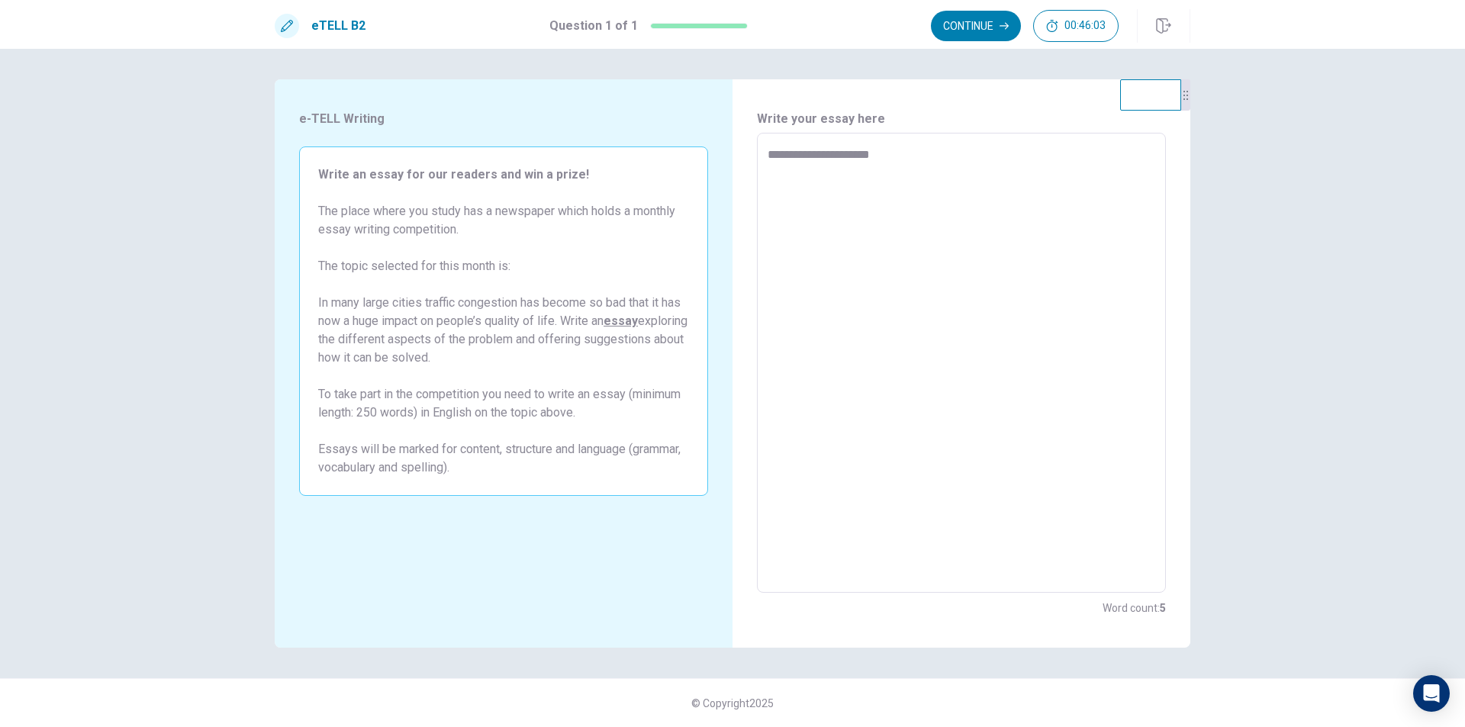
type textarea "*"
type textarea "**********"
type textarea "*"
type textarea "**********"
type textarea "*"
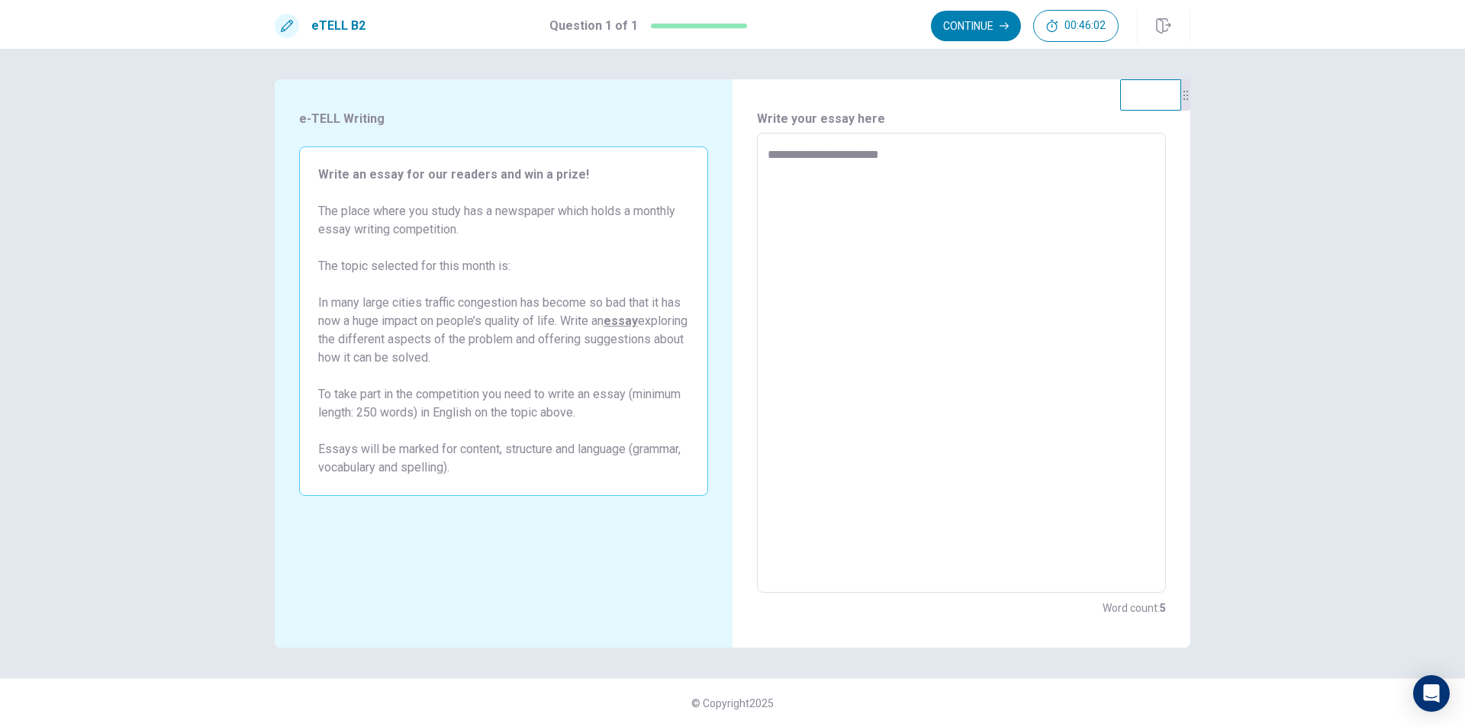
type textarea "**********"
type textarea "*"
type textarea "**********"
type textarea "*"
type textarea "**********"
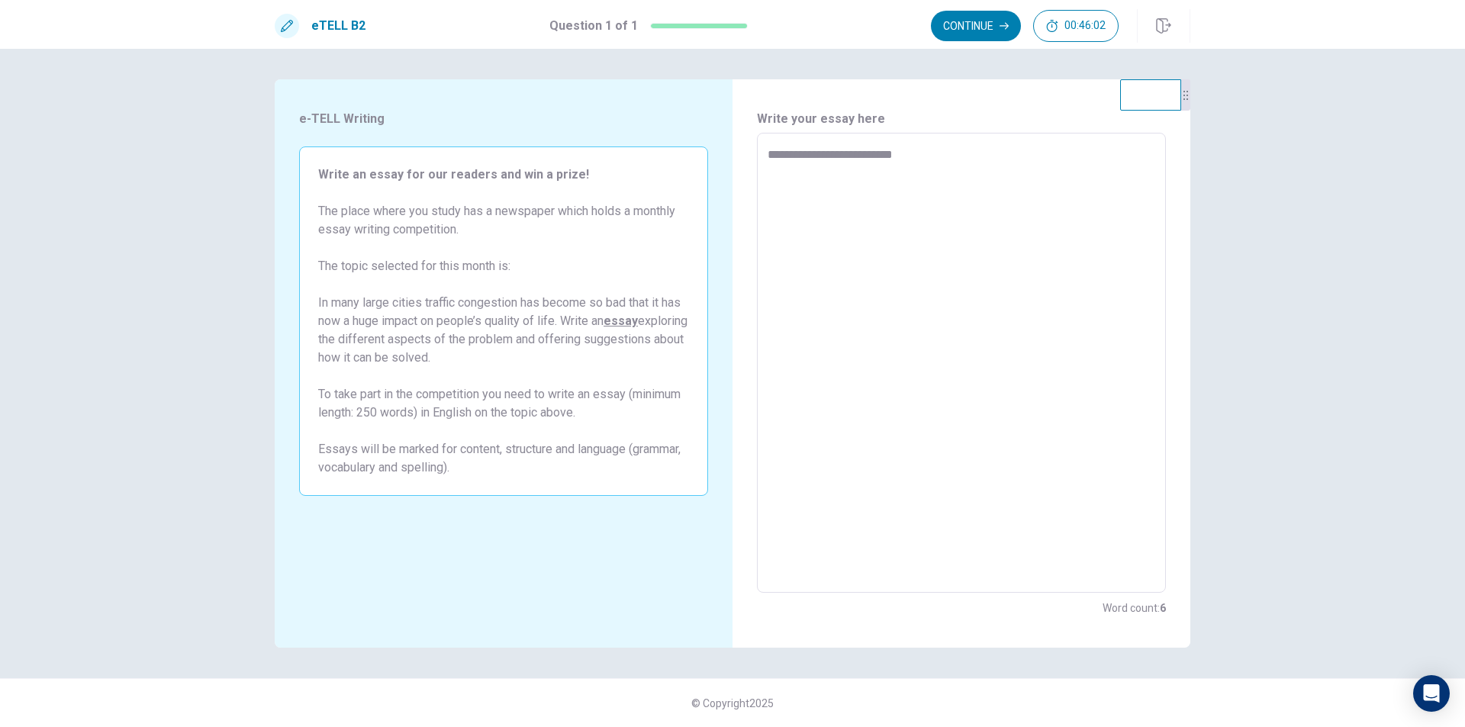
type textarea "*"
type textarea "**********"
type textarea "*"
type textarea "**********"
type textarea "*"
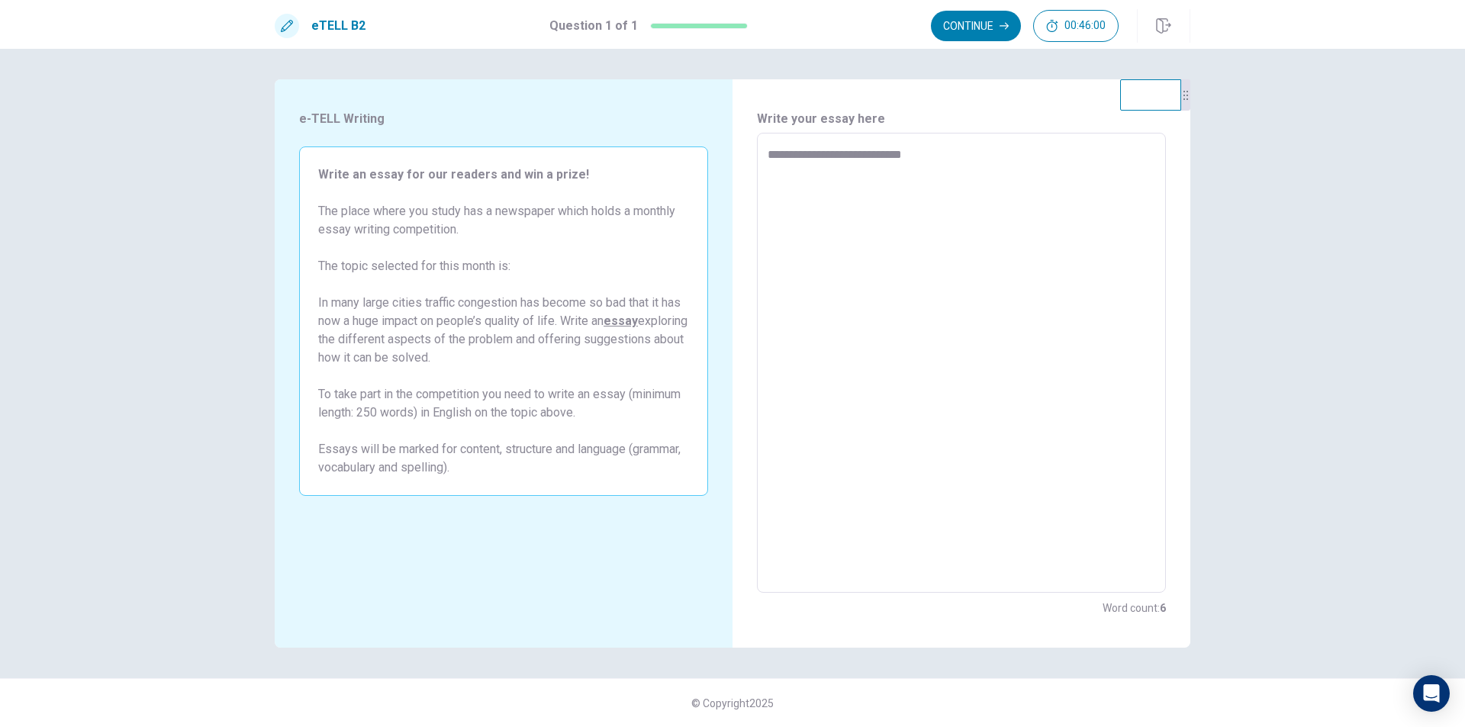
type textarea "**********"
type textarea "*"
type textarea "**********"
type textarea "*"
type textarea "**********"
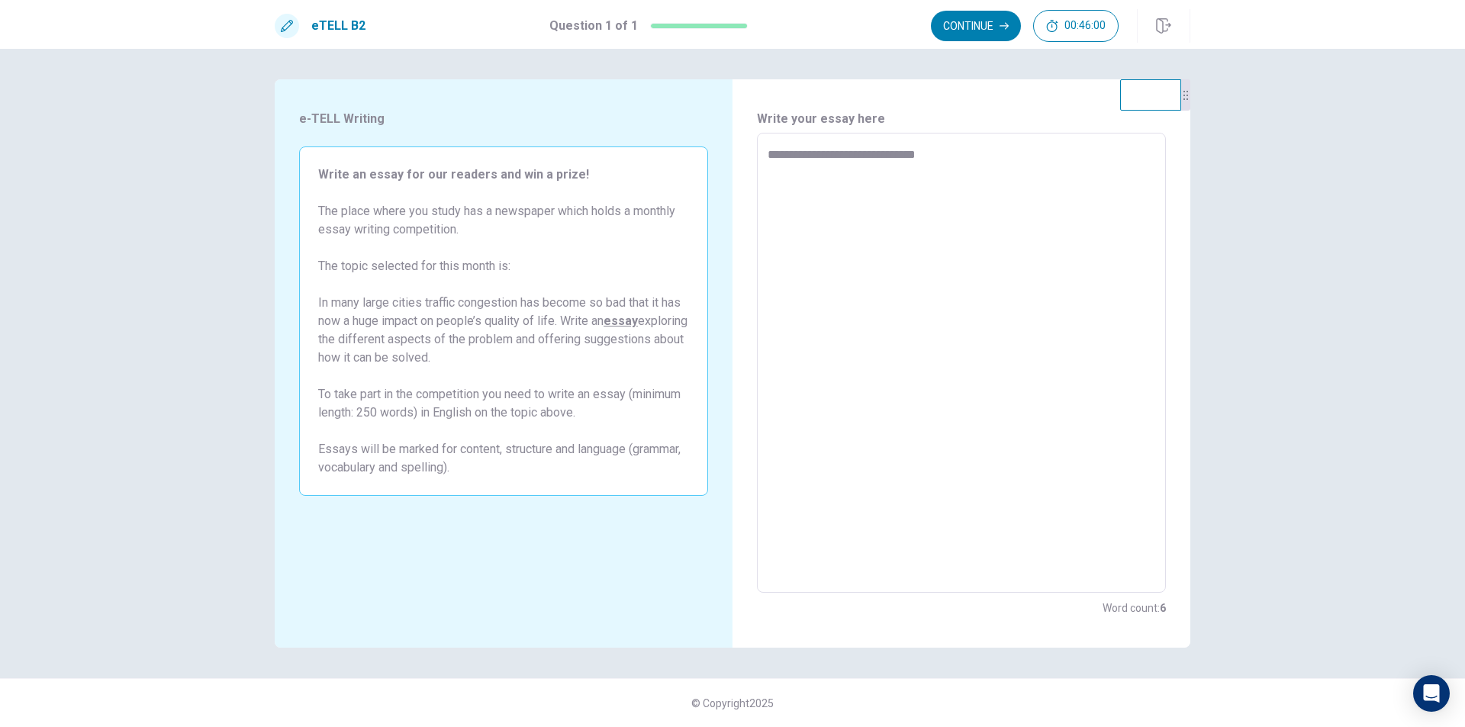
type textarea "*"
type textarea "**********"
type textarea "*"
type textarea "**********"
type textarea "*"
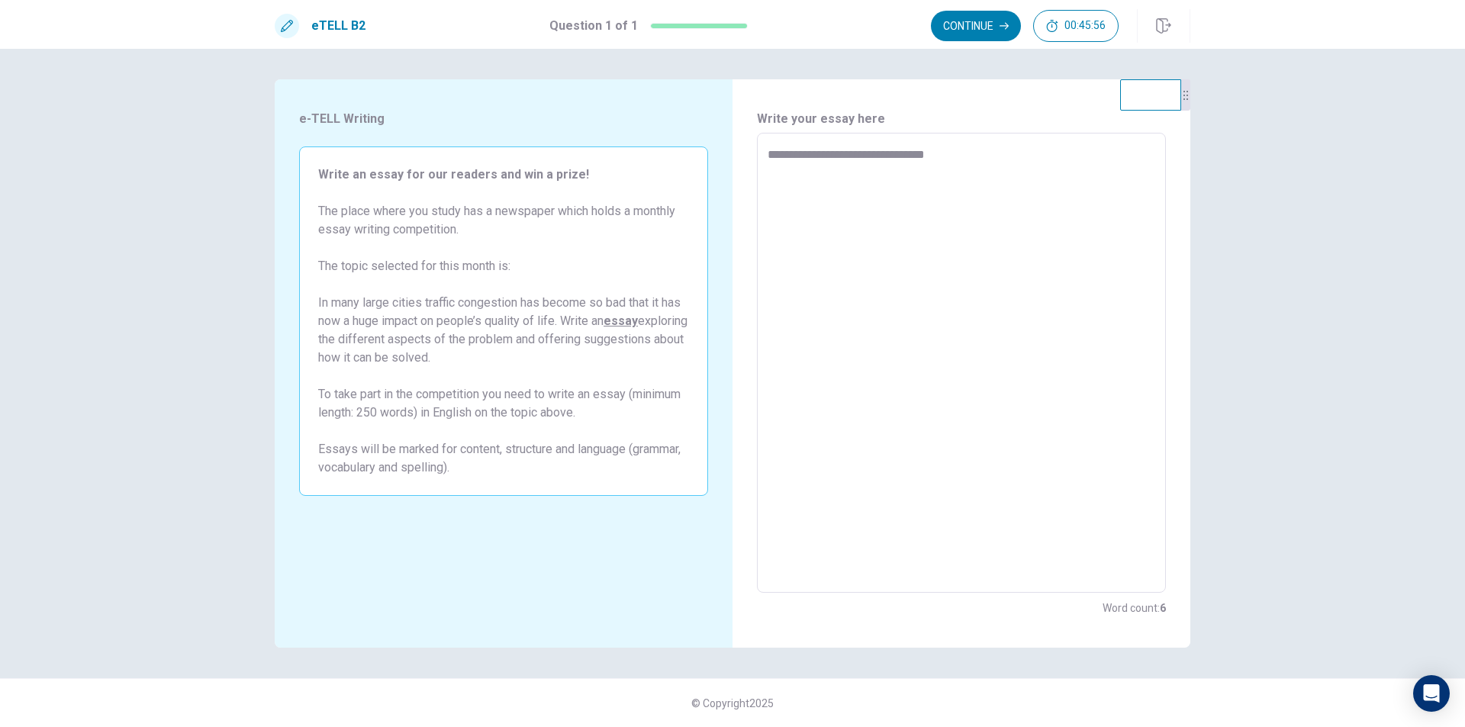
type textarea "**********"
type textarea "*"
type textarea "**********"
type textarea "*"
type textarea "**********"
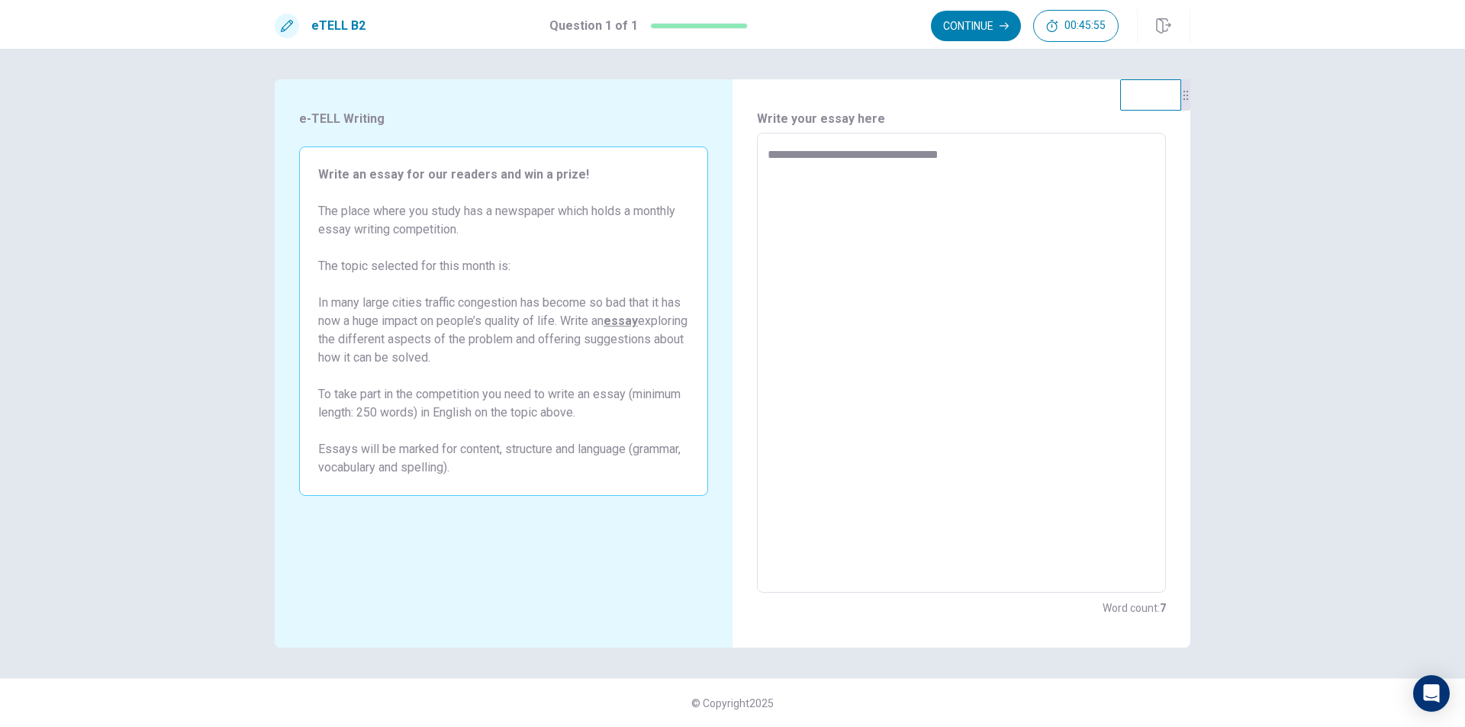
type textarea "*"
type textarea "**********"
type textarea "*"
type textarea "**********"
type textarea "*"
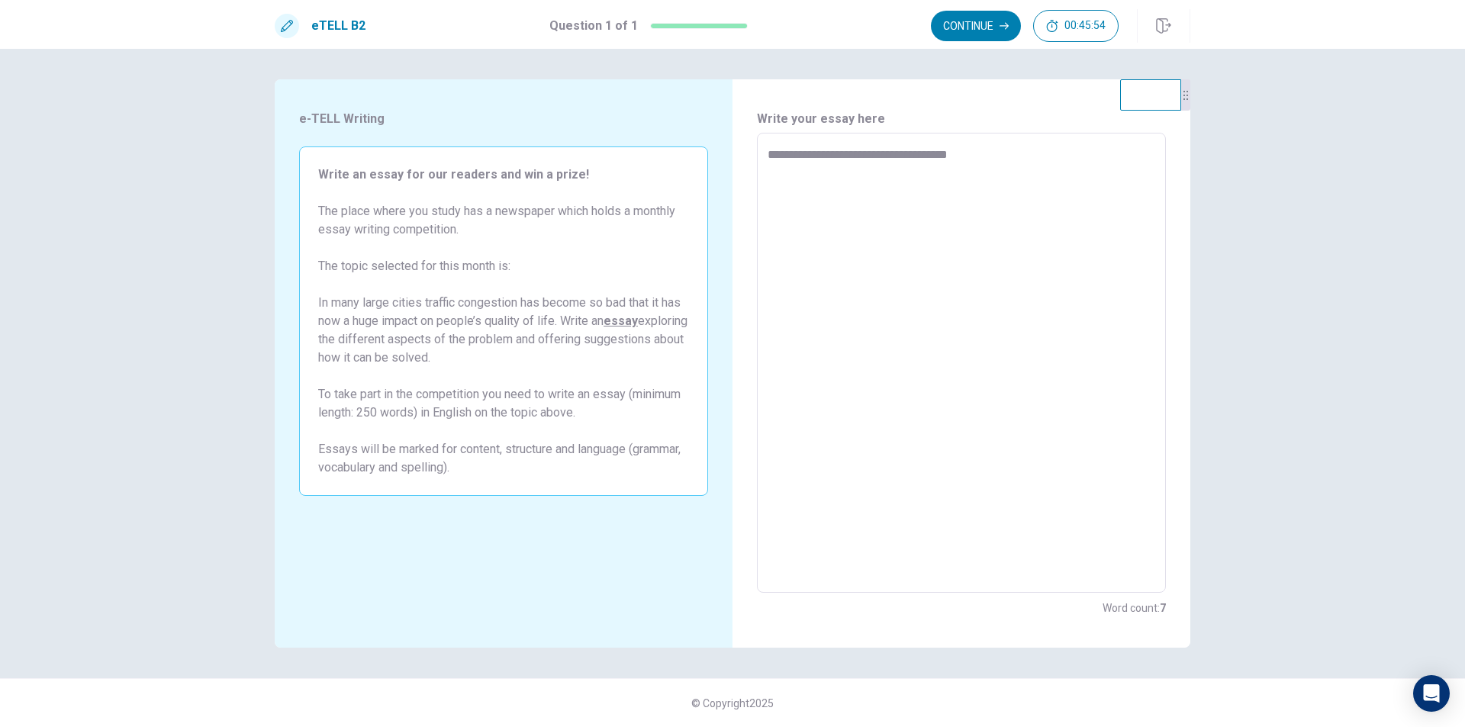
type textarea "**********"
type textarea "*"
type textarea "**********"
type textarea "*"
type textarea "**********"
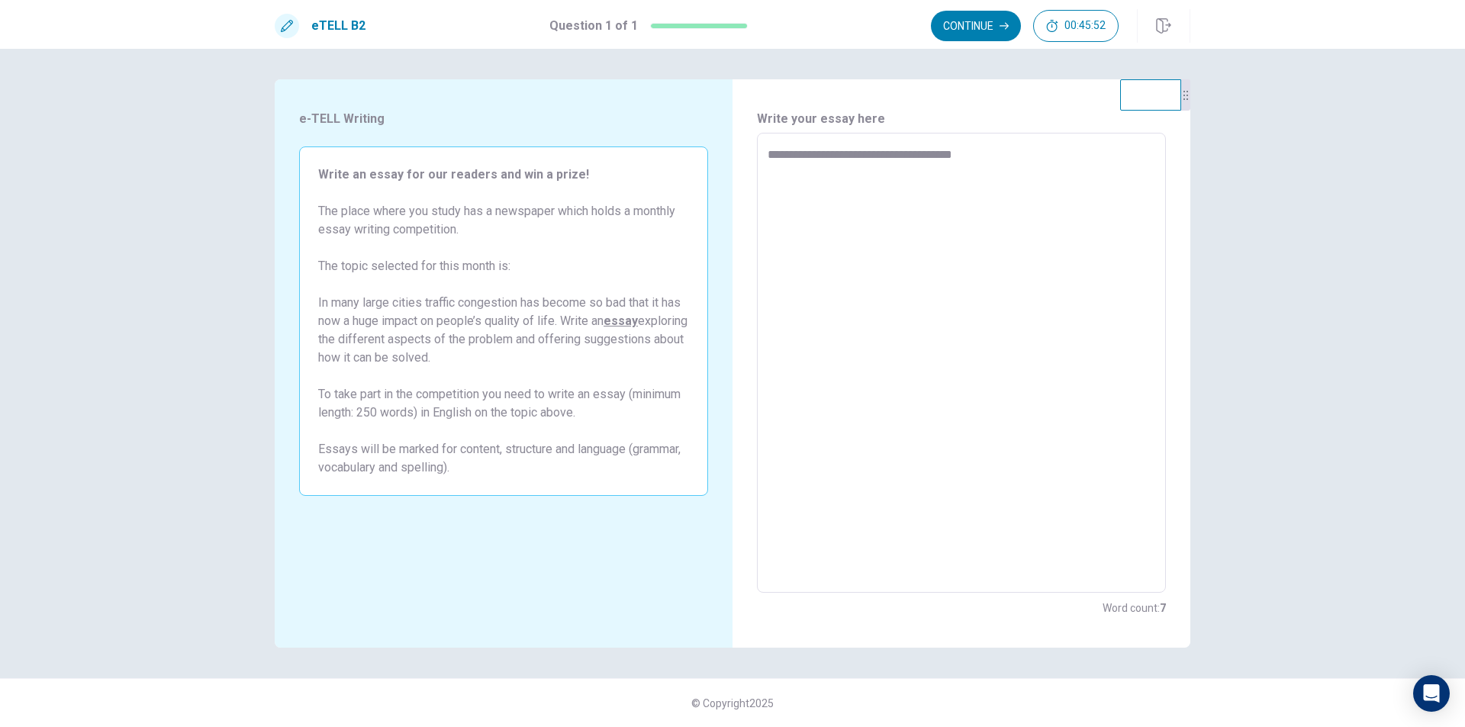
type textarea "*"
type textarea "**********"
type textarea "*"
type textarea "**********"
type textarea "*"
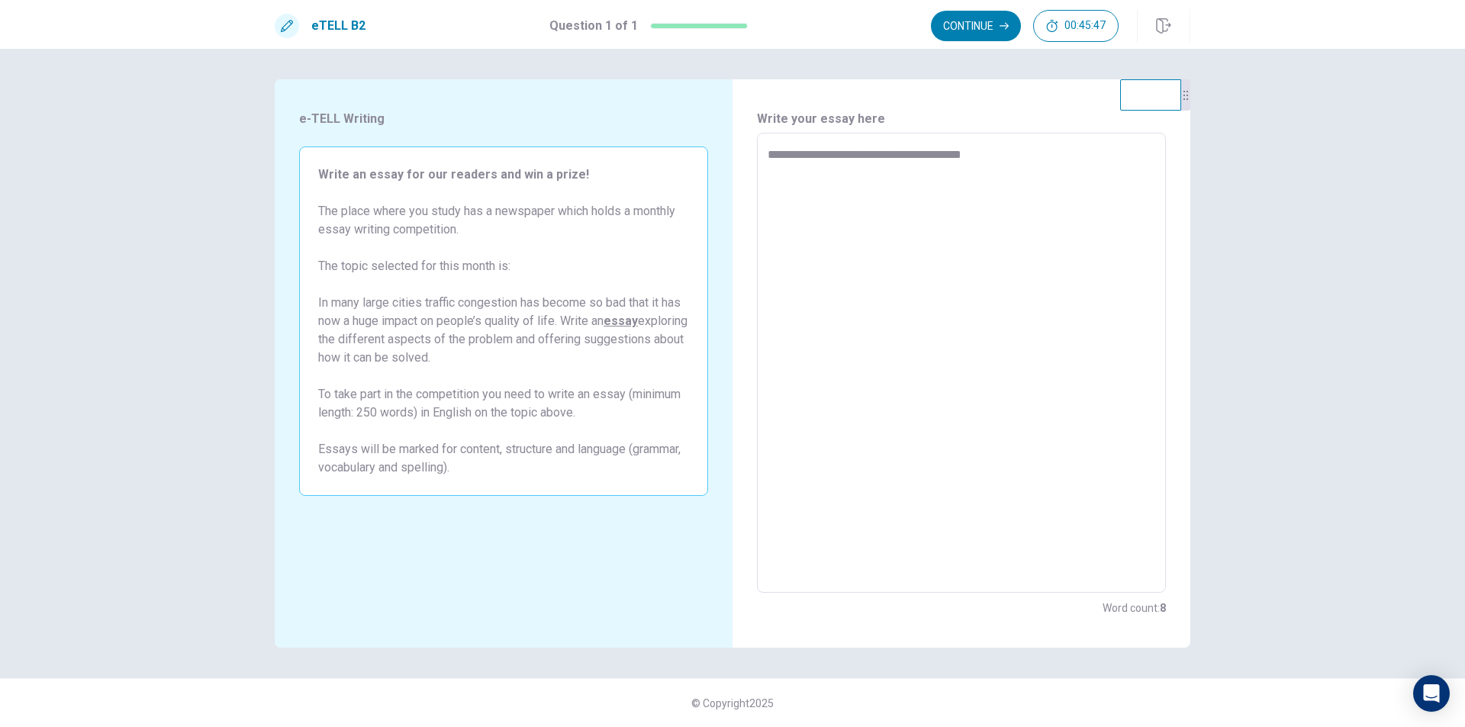
type textarea "**********"
type textarea "*"
type textarea "**********"
type textarea "*"
type textarea "**********"
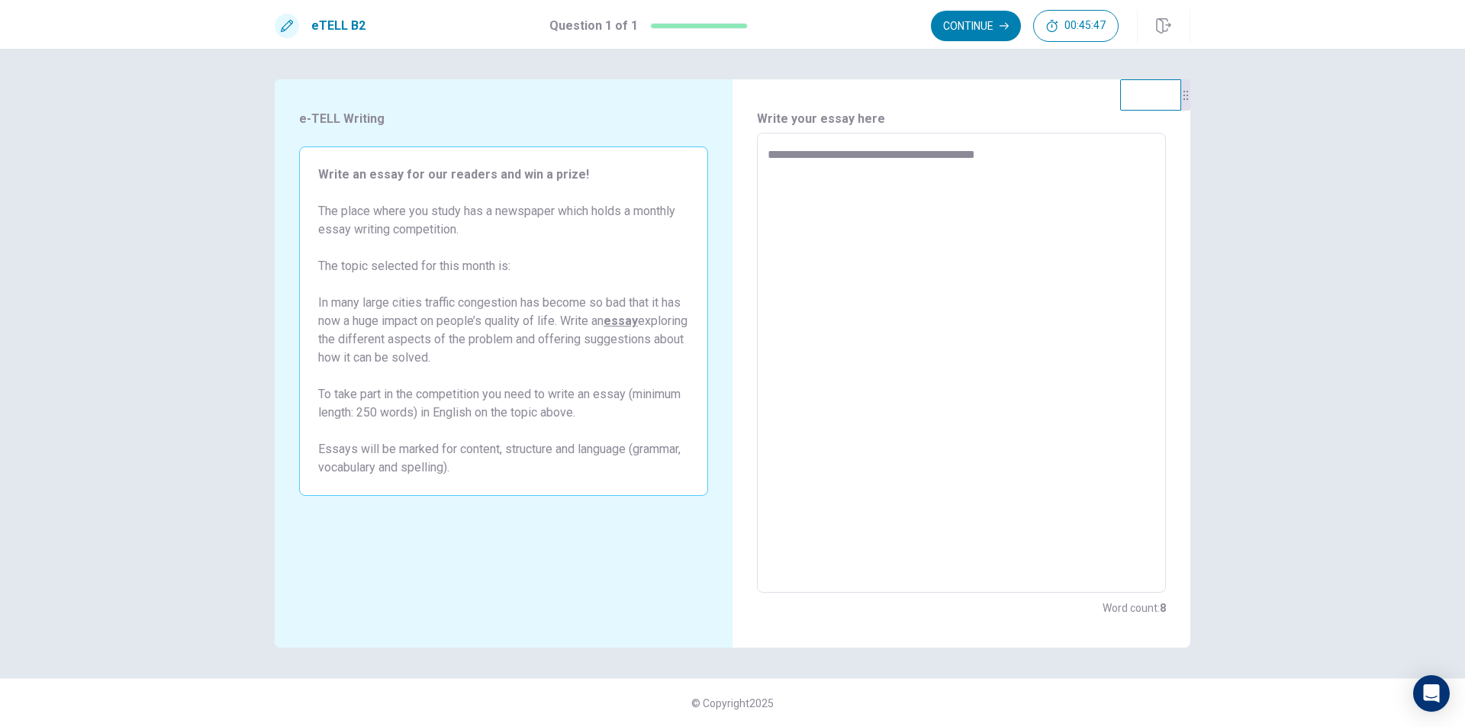
type textarea "*"
type textarea "**********"
type textarea "*"
type textarea "**********"
type textarea "*"
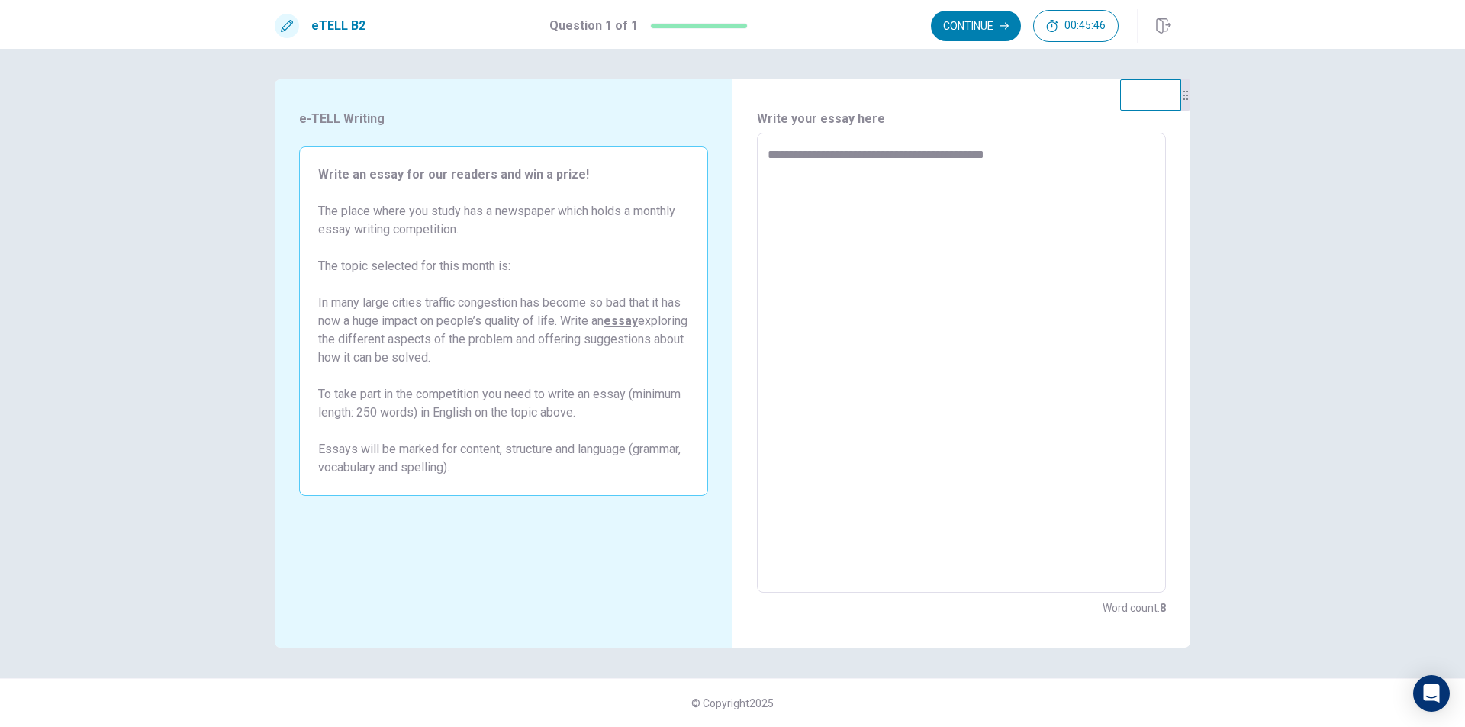
type textarea "**********"
type textarea "*"
type textarea "**********"
type textarea "*"
type textarea "**********"
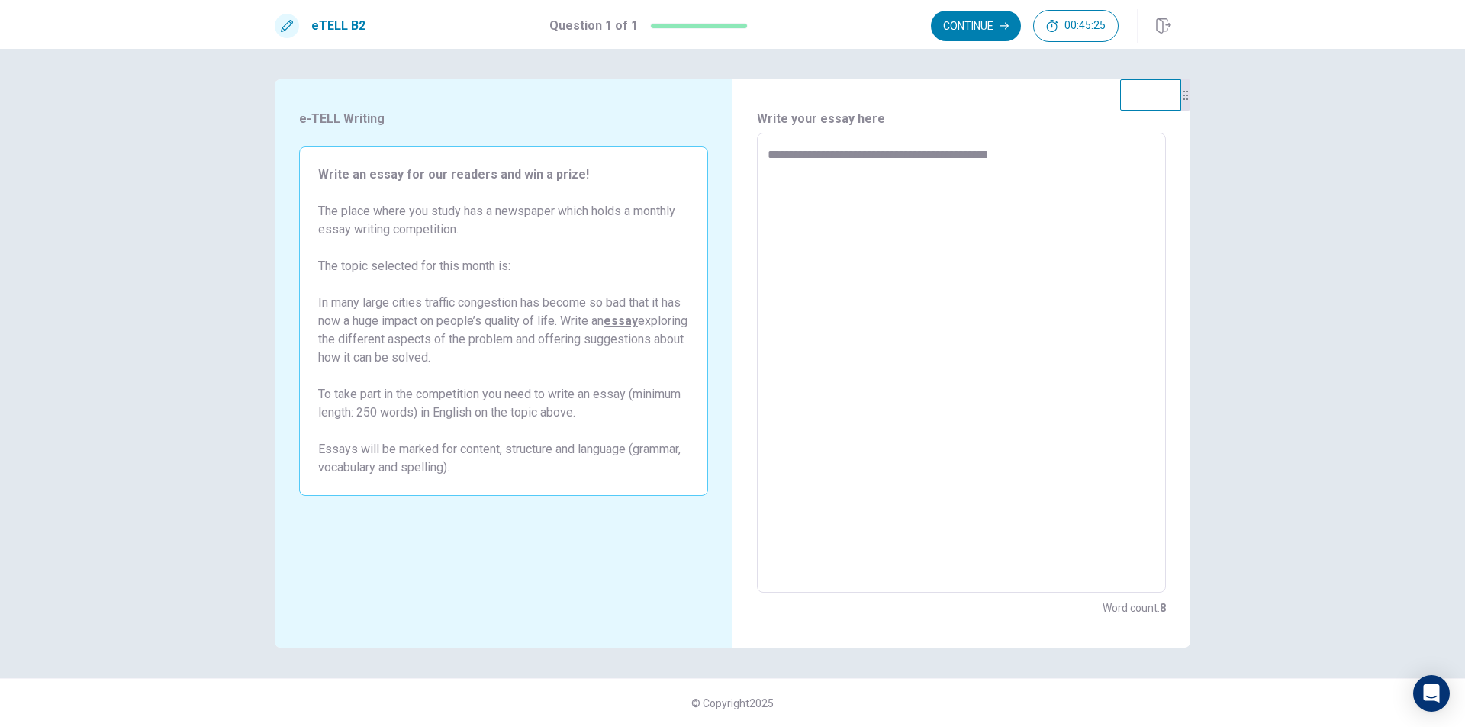
type textarea "*"
type textarea "**********"
type textarea "*"
type textarea "**********"
type textarea "*"
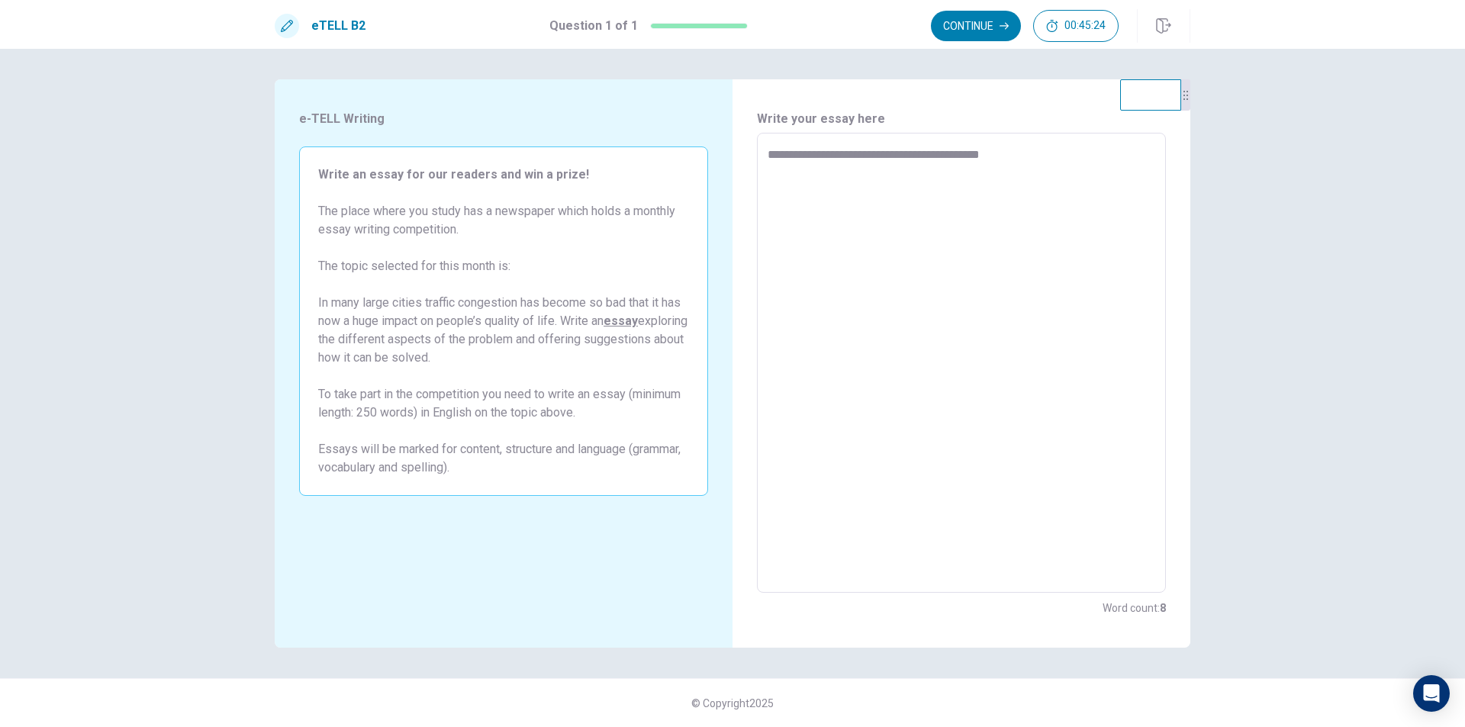
type textarea "**********"
type textarea "*"
type textarea "**********"
type textarea "*"
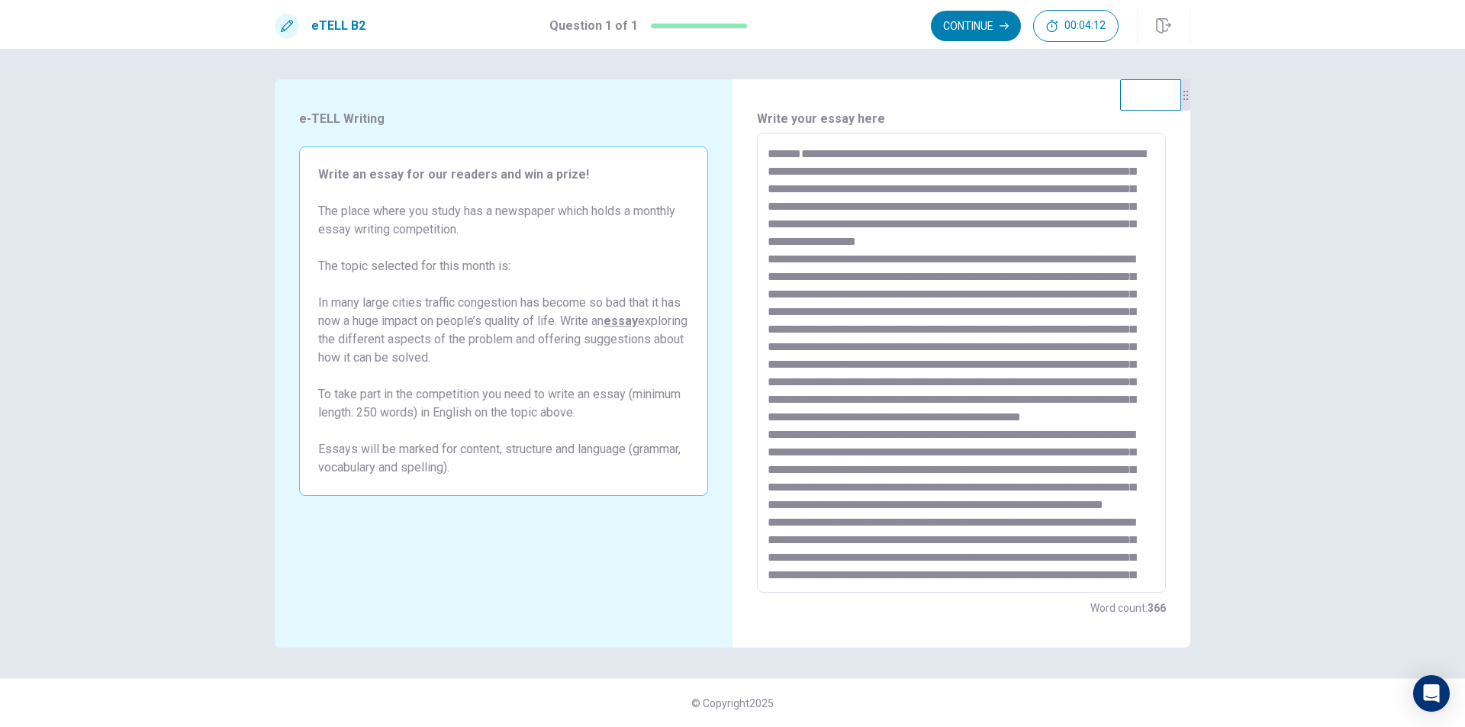
scroll to position [0, 0]
click at [788, 491] on textarea at bounding box center [962, 363] width 388 height 435
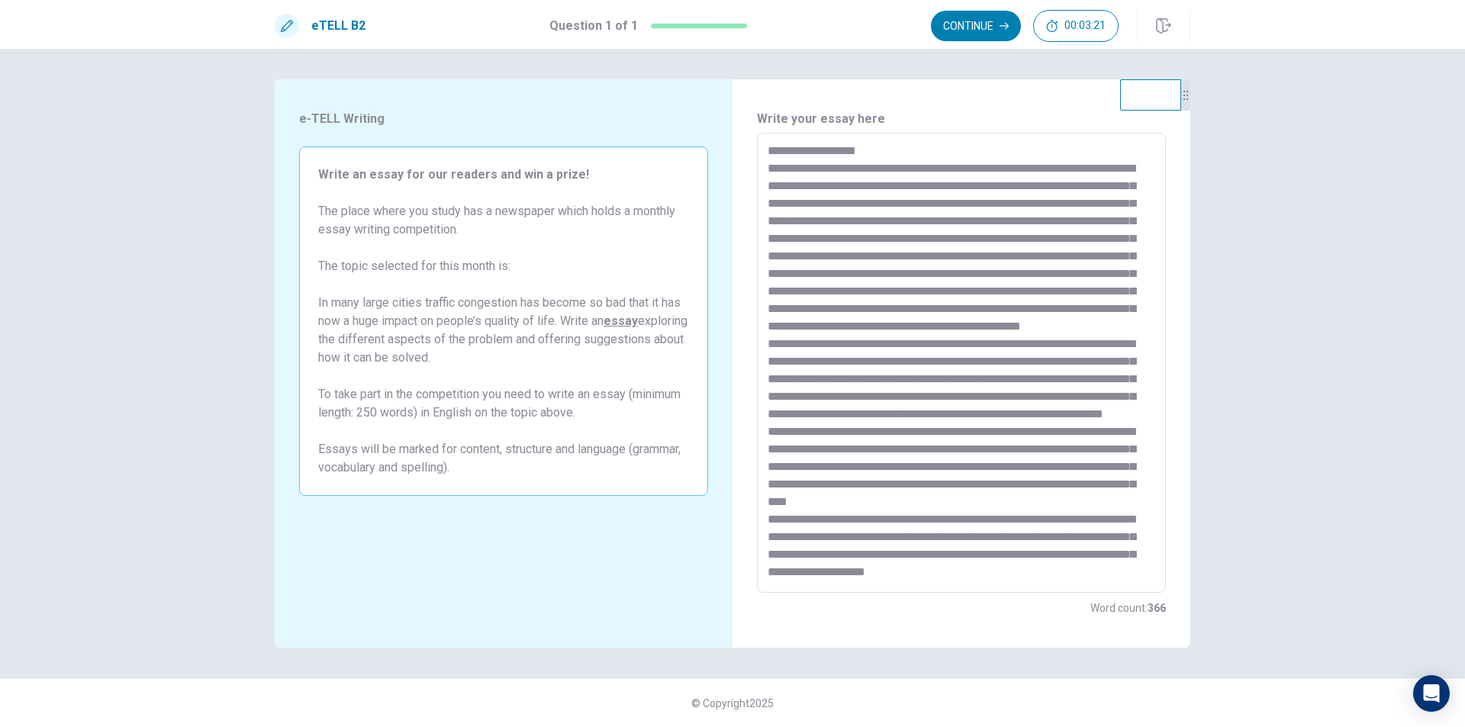
scroll to position [162, 0]
click at [964, 21] on button "Continue" at bounding box center [976, 26] width 90 height 31
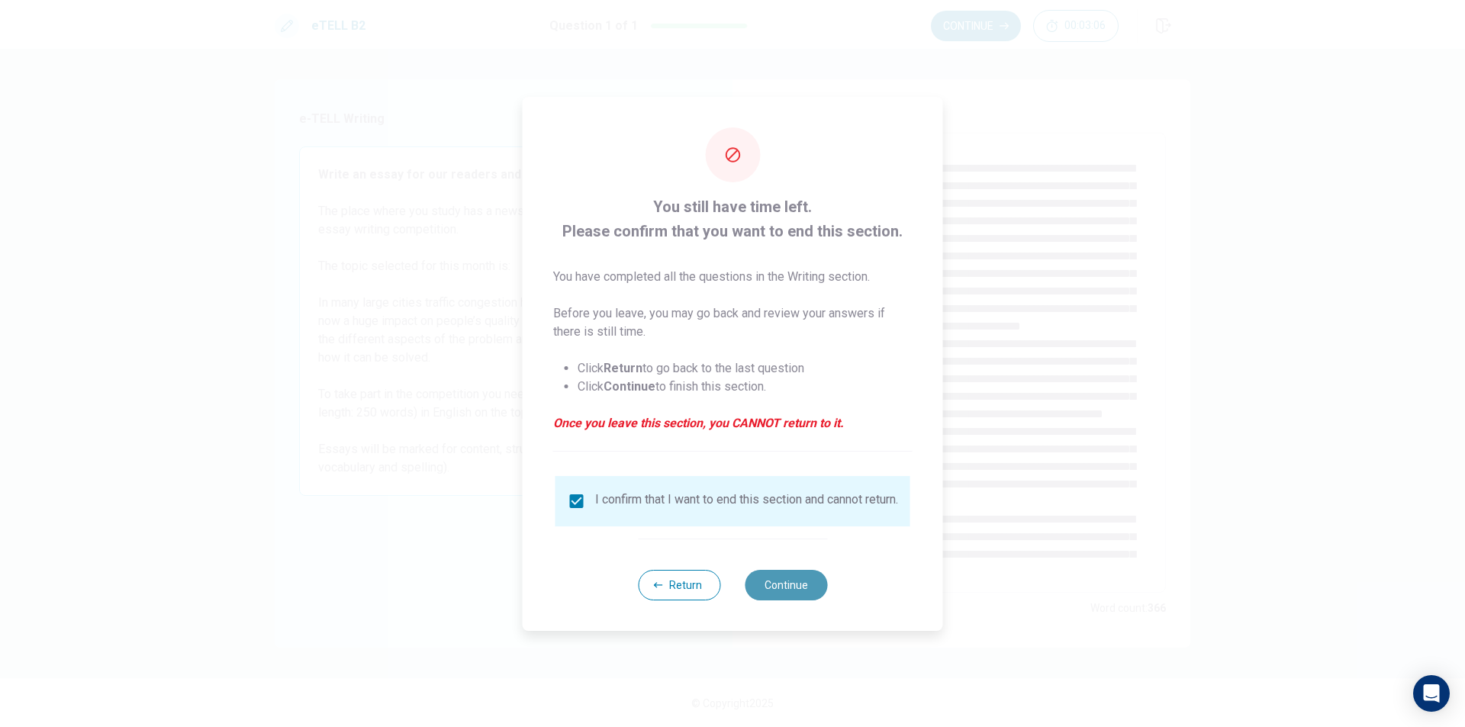
click at [786, 594] on button "Continue" at bounding box center [786, 585] width 82 height 31
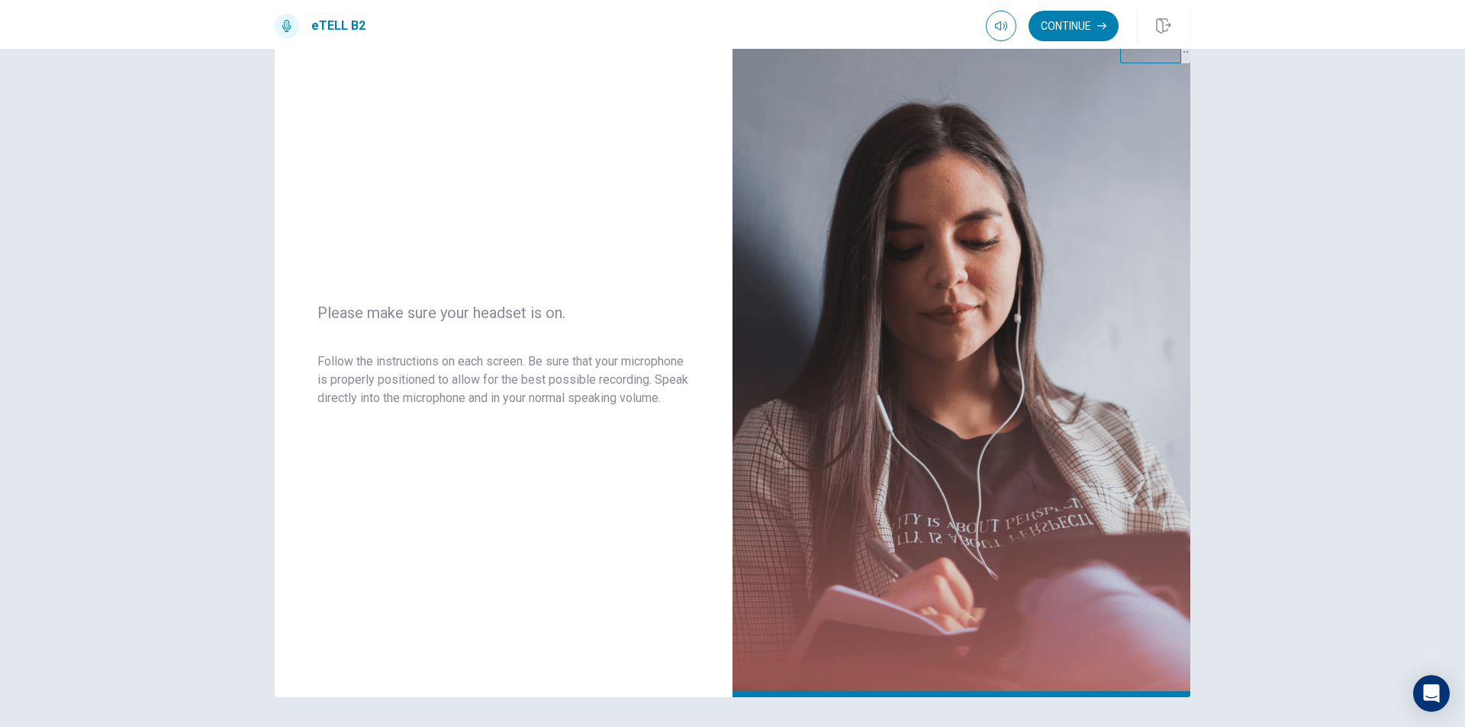
scroll to position [21, 0]
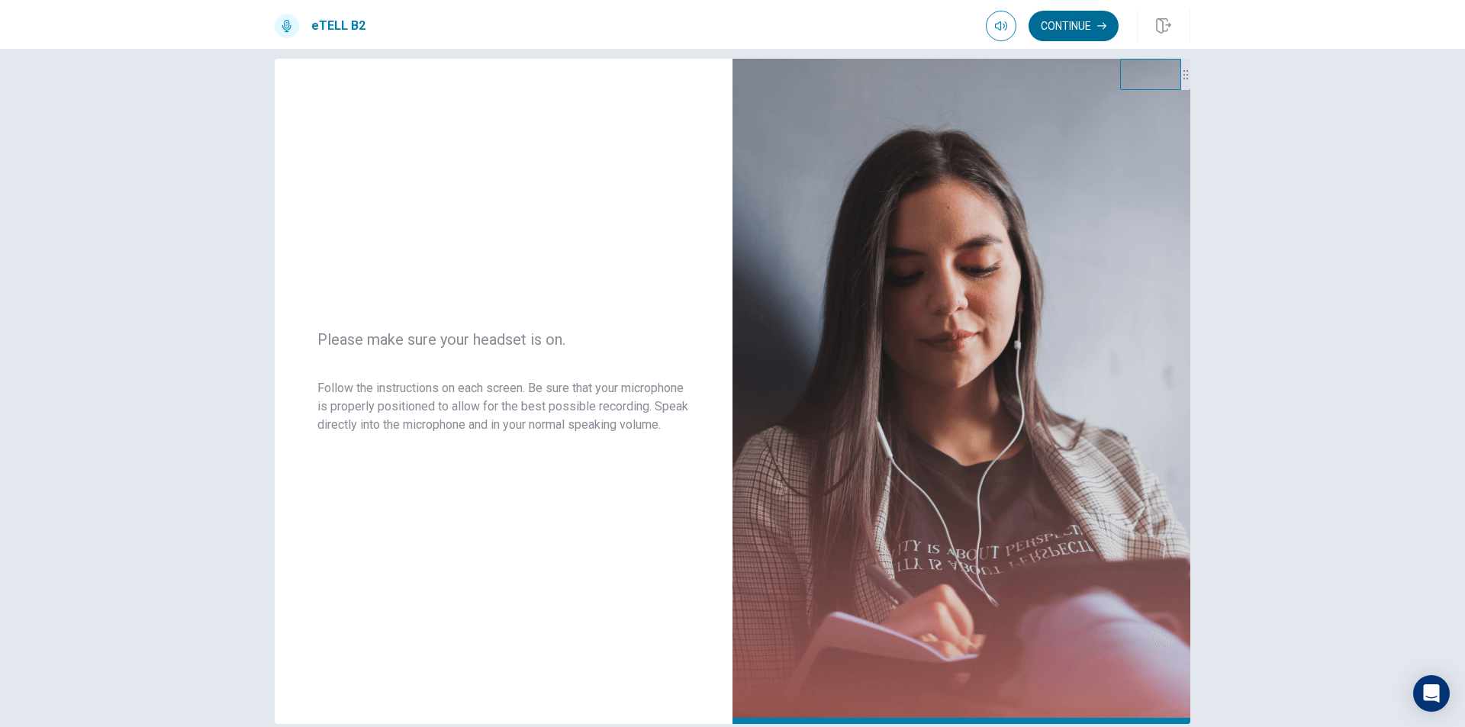
click at [1074, 31] on button "Continue" at bounding box center [1074, 26] width 90 height 31
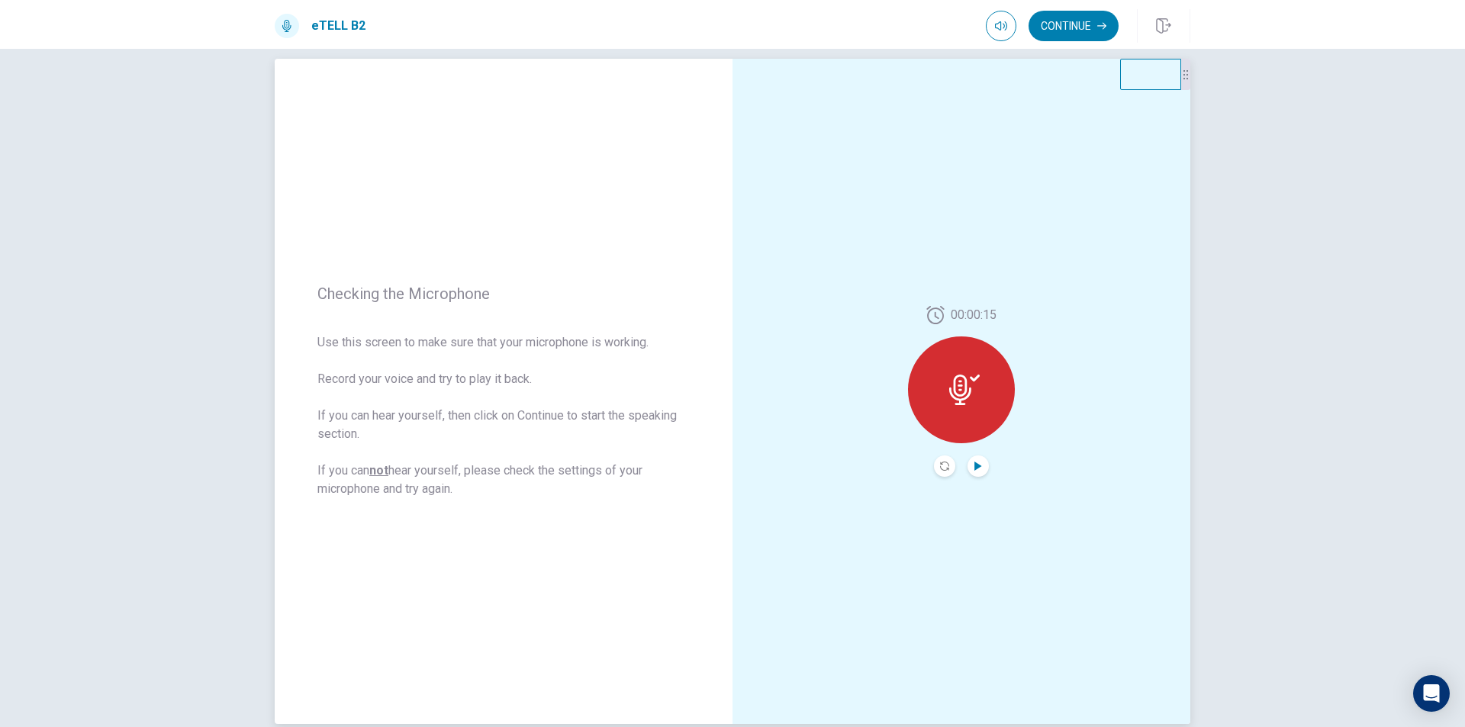
click at [975, 465] on icon "Play Audio" at bounding box center [977, 466] width 7 height 9
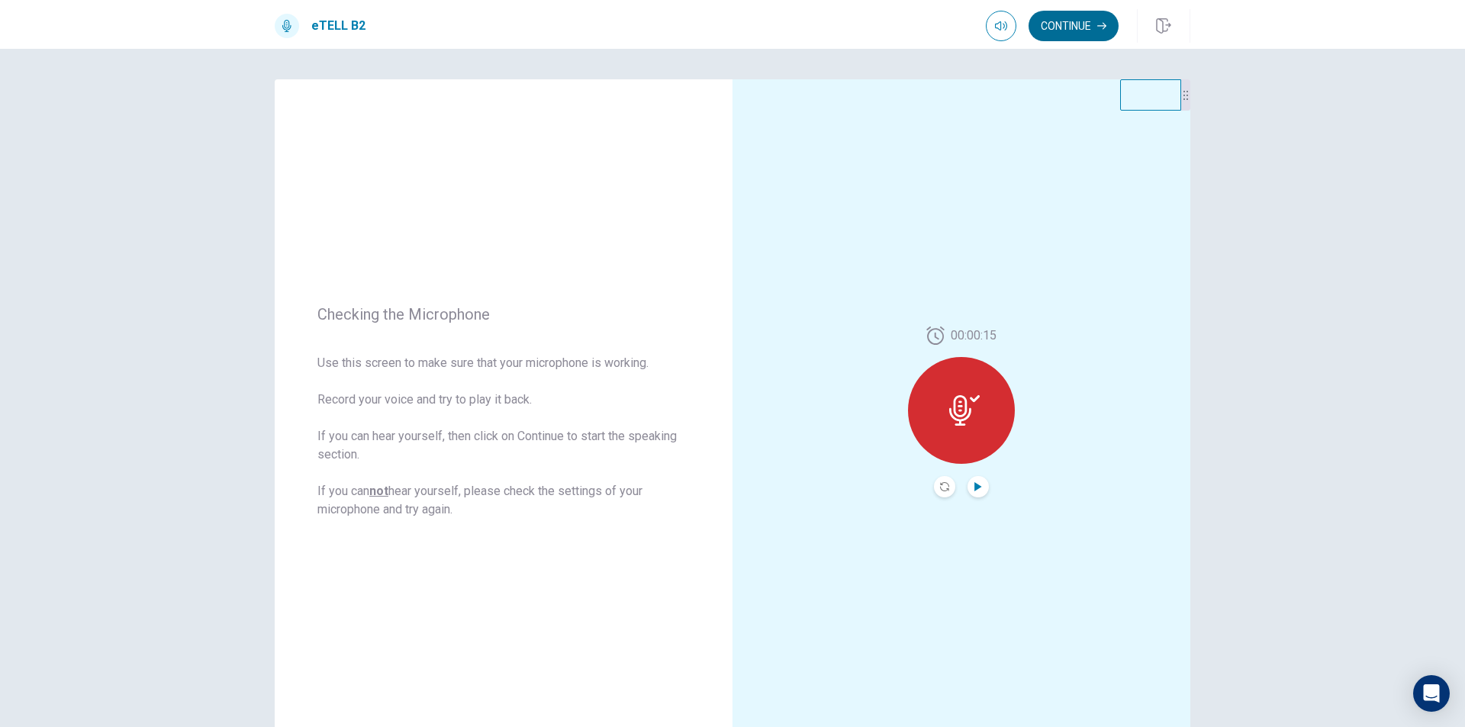
click at [1071, 24] on button "Continue" at bounding box center [1074, 26] width 90 height 31
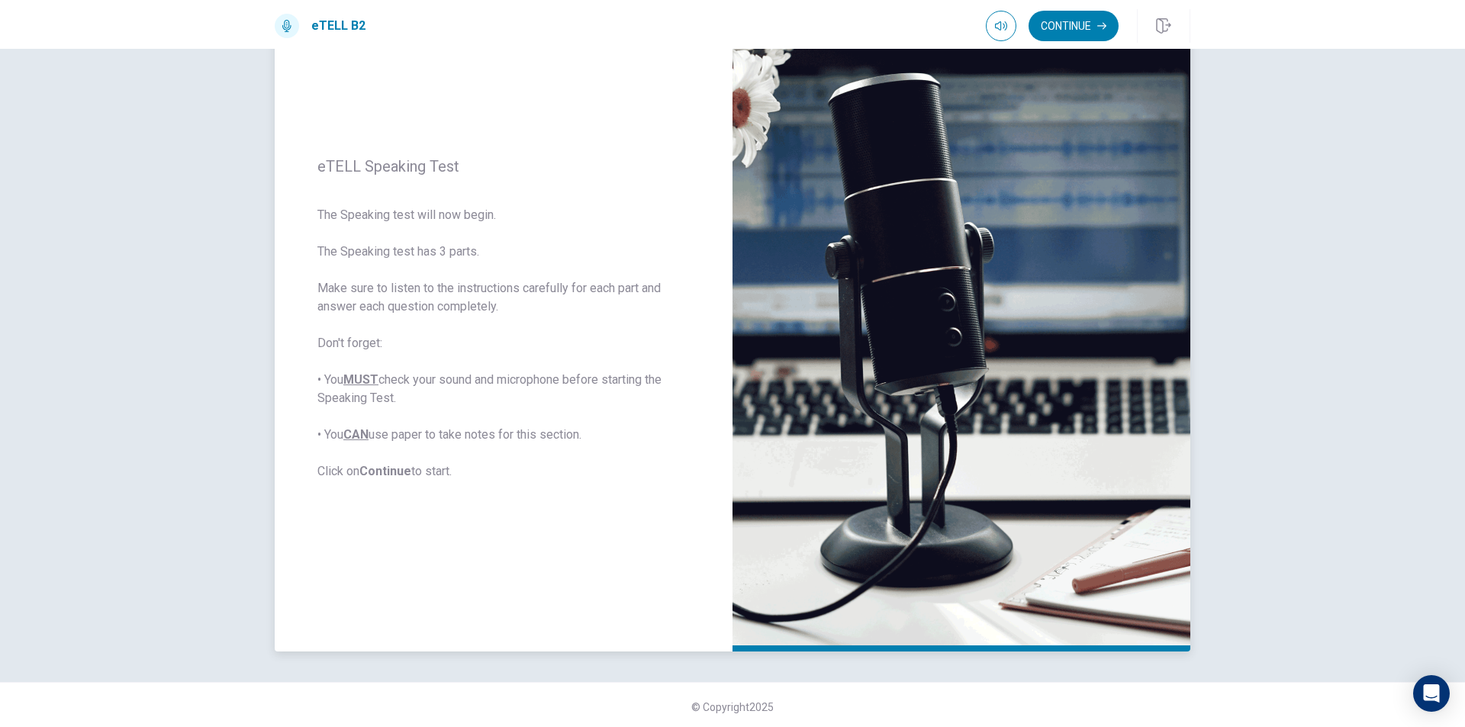
scroll to position [97, 0]
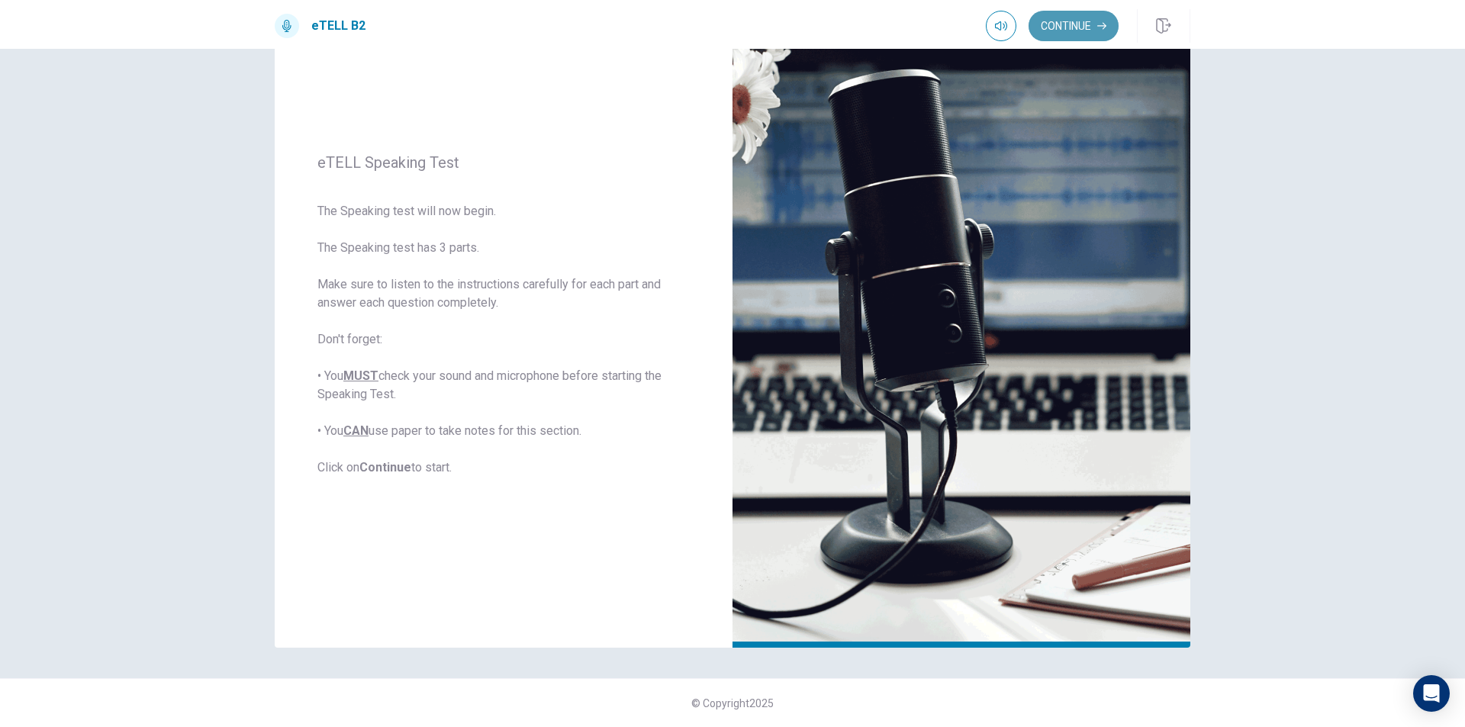
click at [1080, 27] on button "Continue" at bounding box center [1074, 26] width 90 height 31
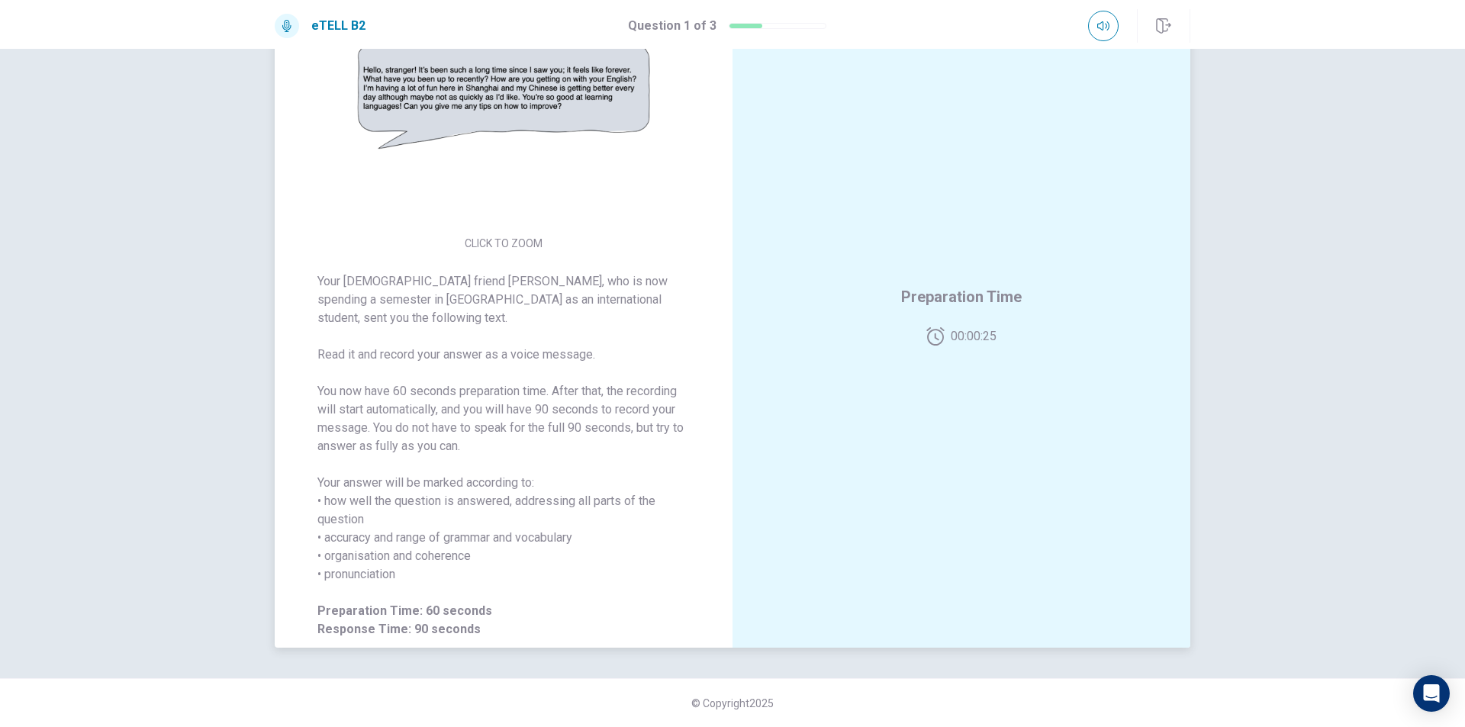
scroll to position [0, 0]
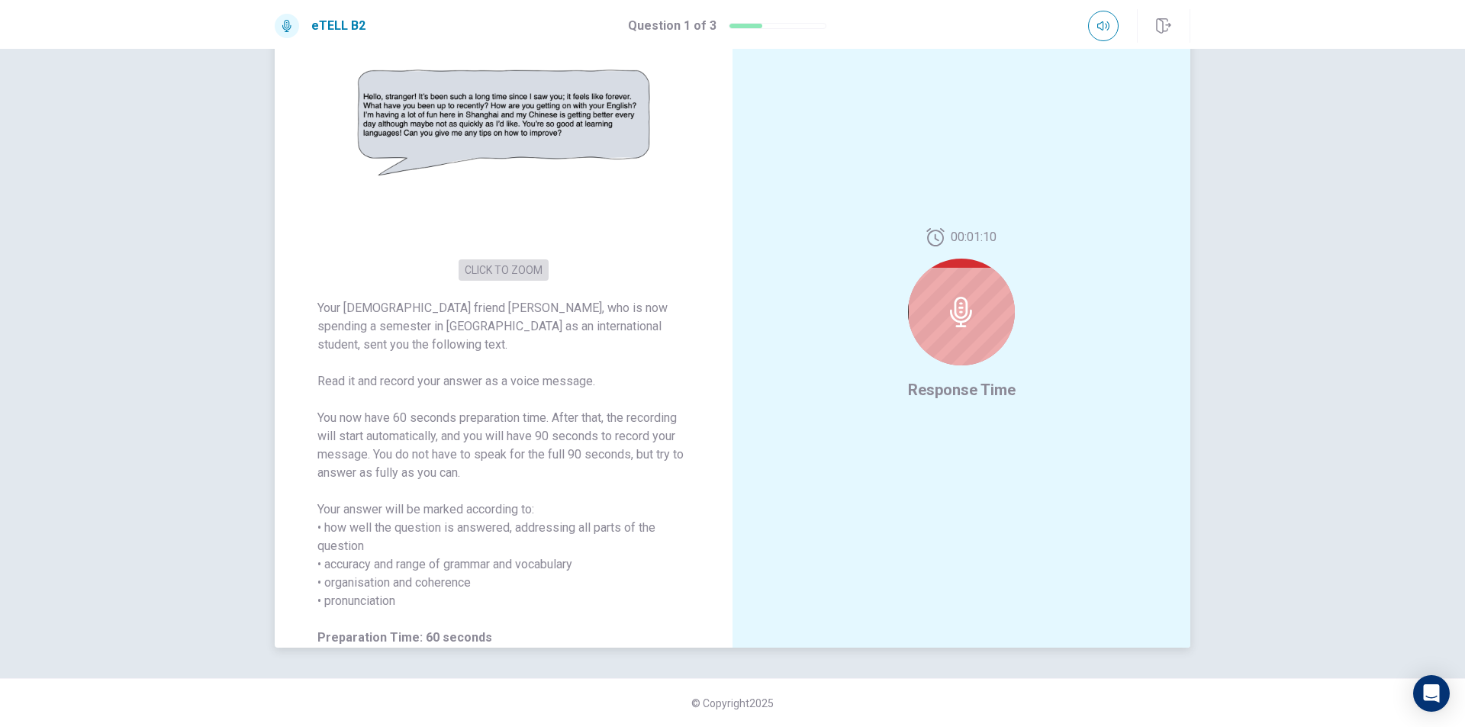
click at [520, 279] on button "CLICK TO ZOOM" at bounding box center [504, 269] width 90 height 21
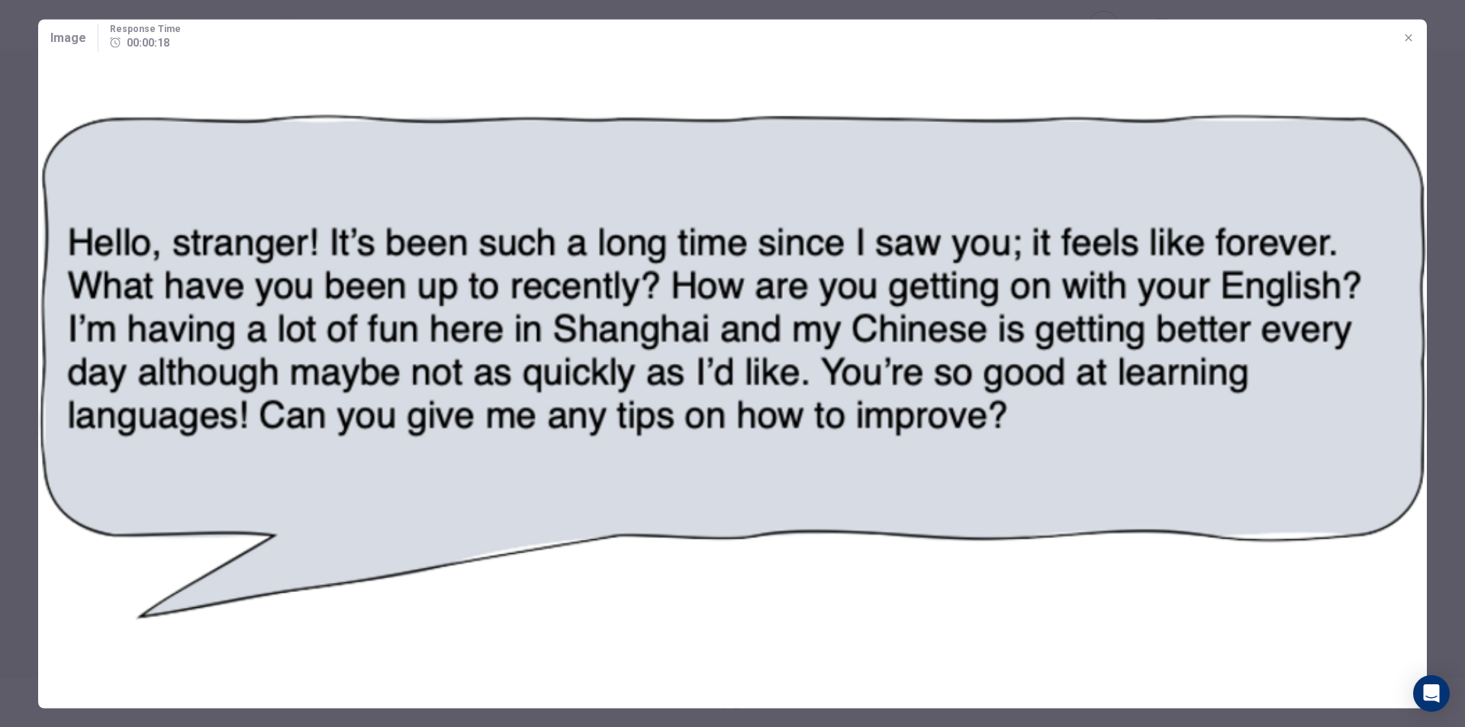
click at [1415, 45] on button "button" at bounding box center [1408, 37] width 24 height 24
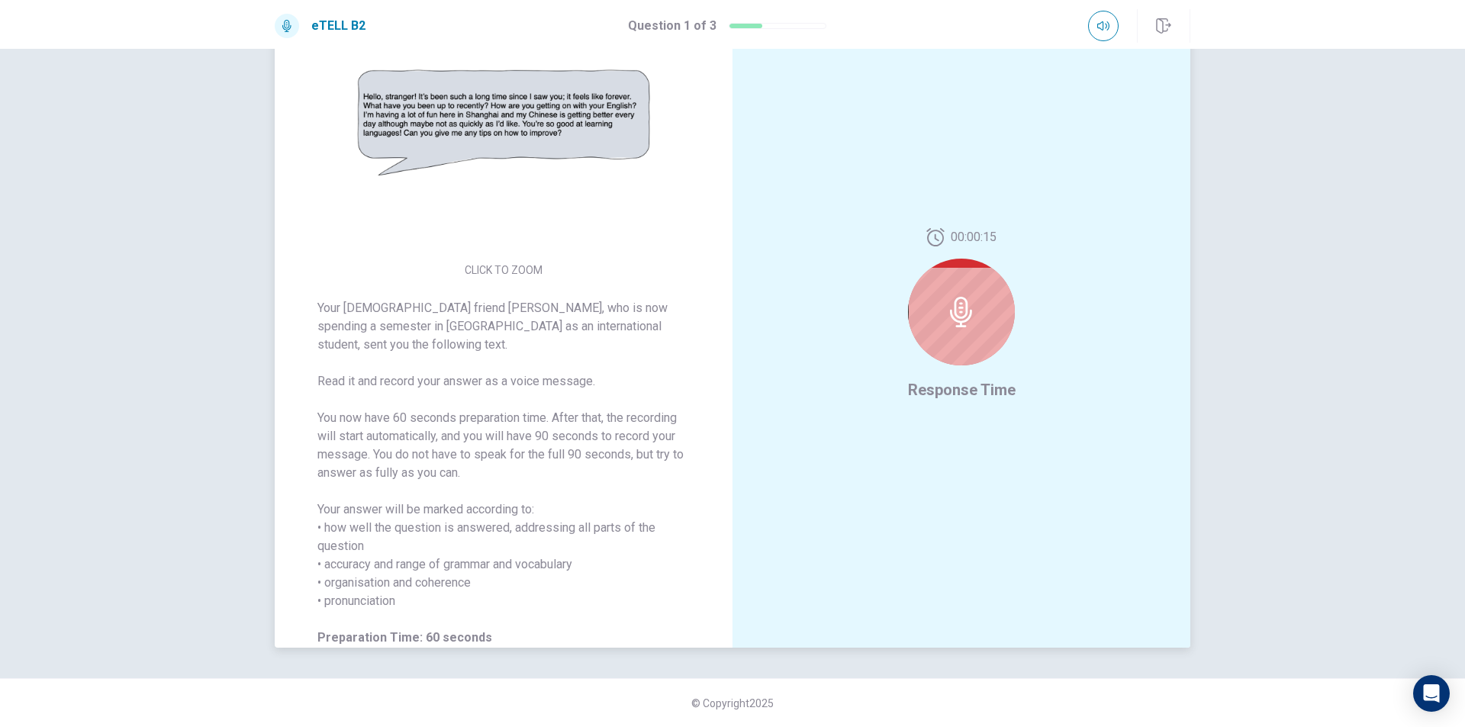
click at [946, 317] on icon at bounding box center [961, 312] width 31 height 31
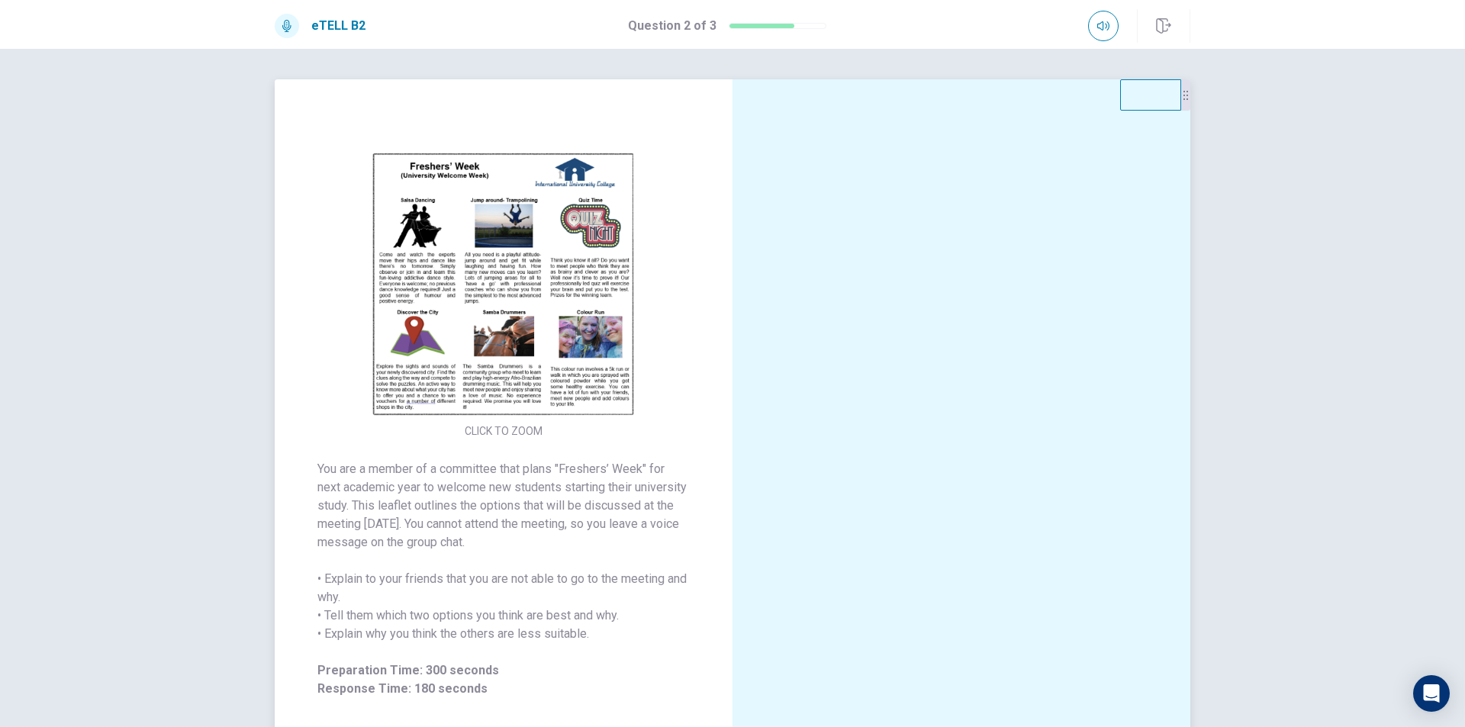
scroll to position [76, 0]
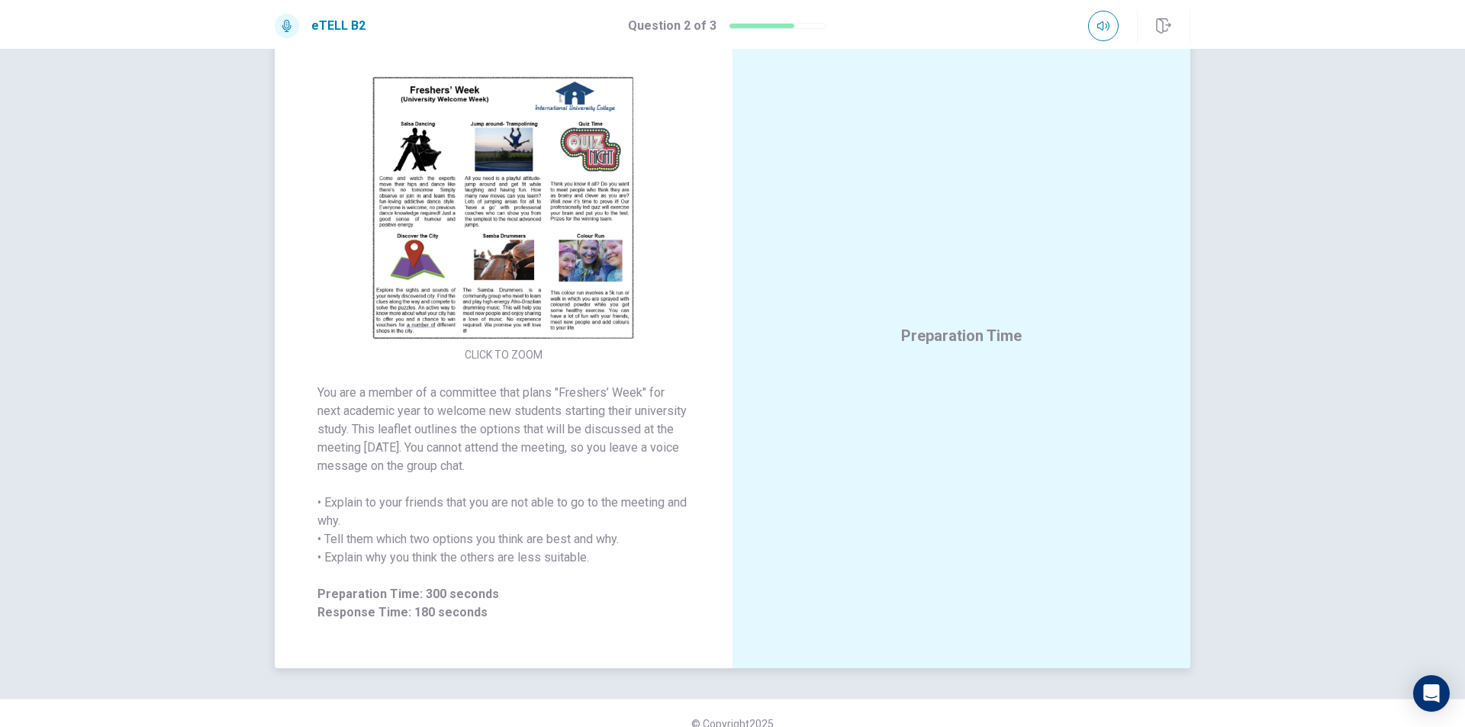
click at [524, 348] on button "CLICK TO ZOOM" at bounding box center [504, 354] width 90 height 21
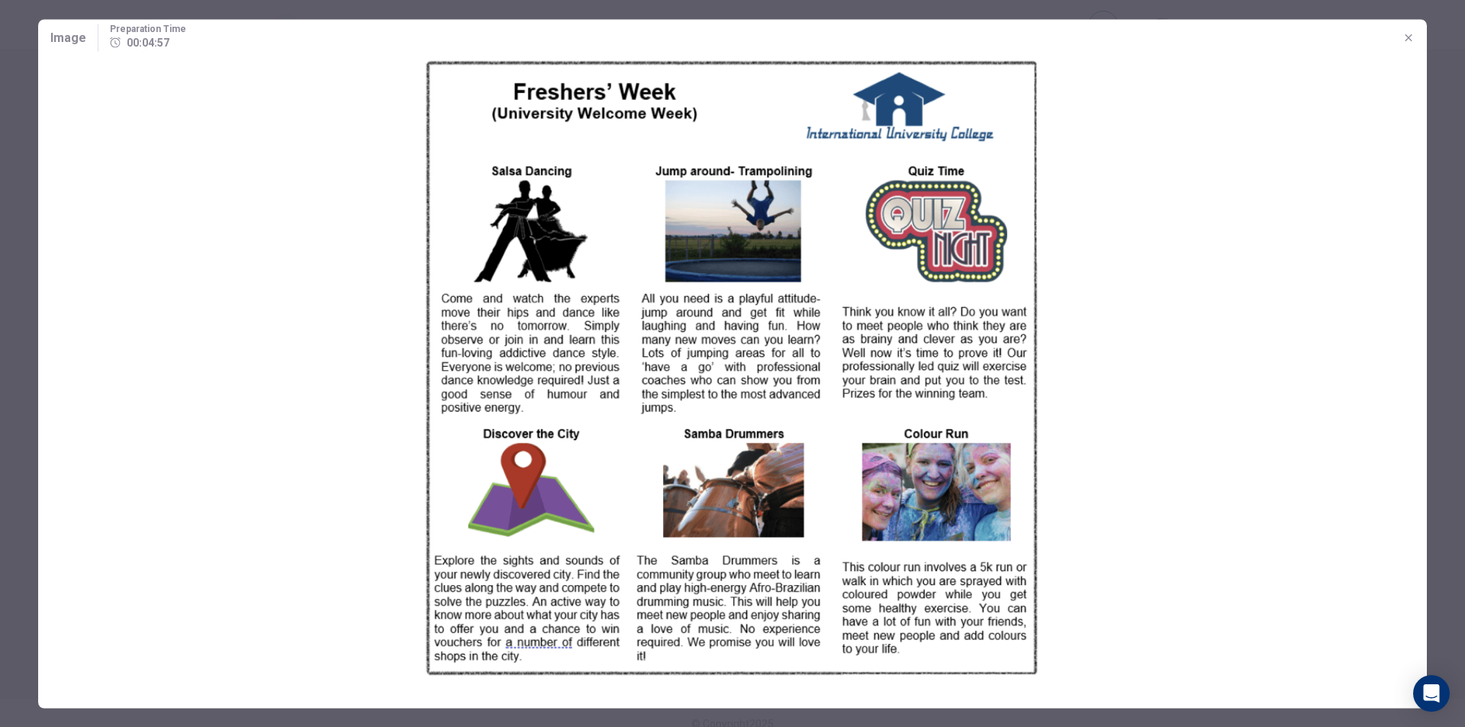
click at [313, 260] on img at bounding box center [732, 368] width 1389 height 624
click at [1409, 40] on icon "button" at bounding box center [1408, 37] width 12 height 12
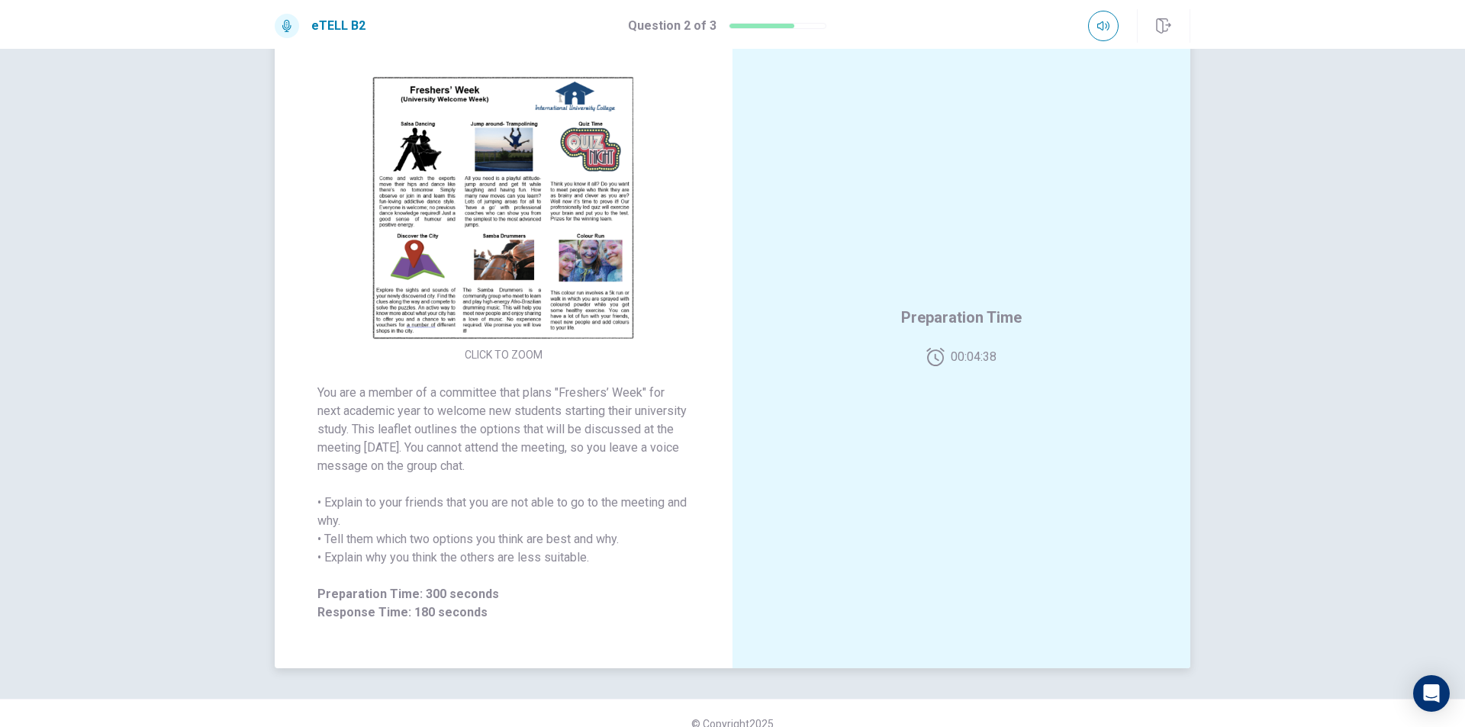
click at [497, 226] on img at bounding box center [503, 208] width 293 height 266
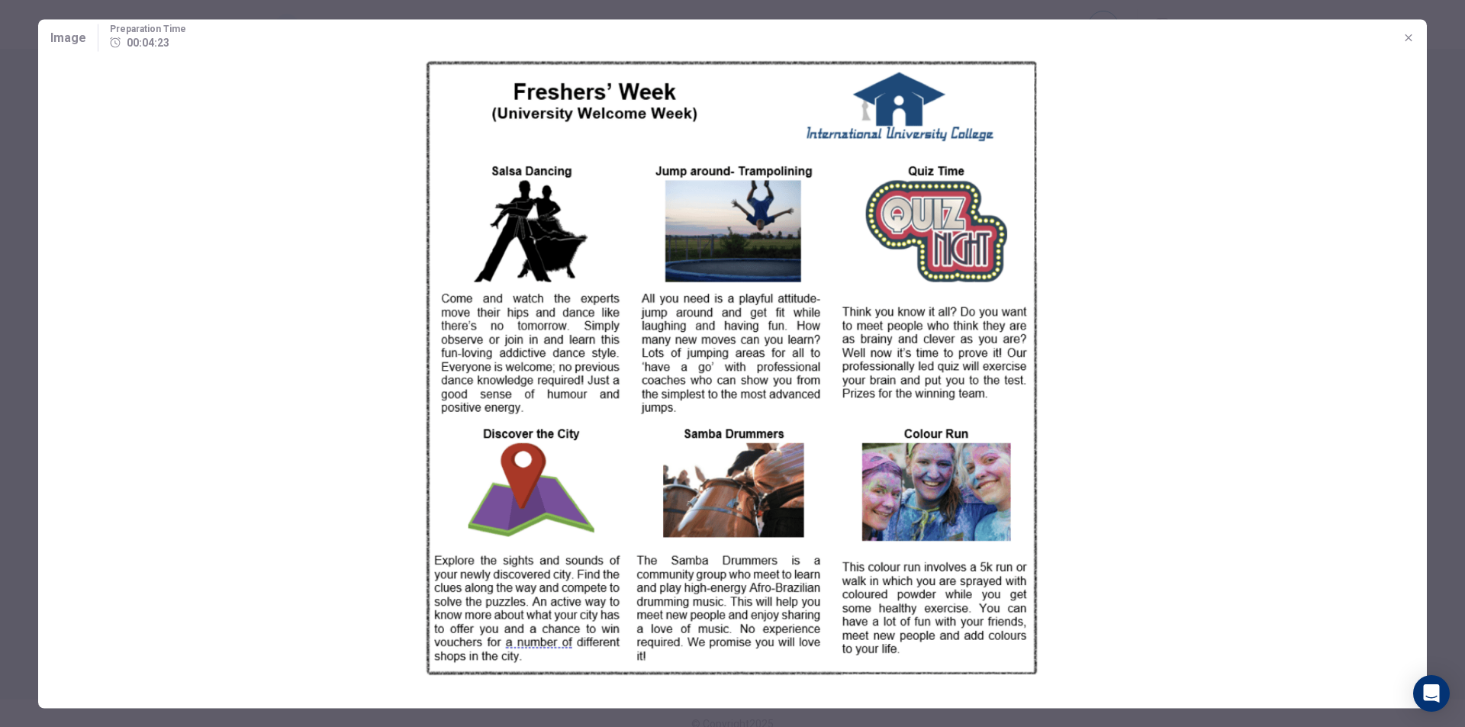
click at [1405, 33] on icon "button" at bounding box center [1408, 37] width 12 height 12
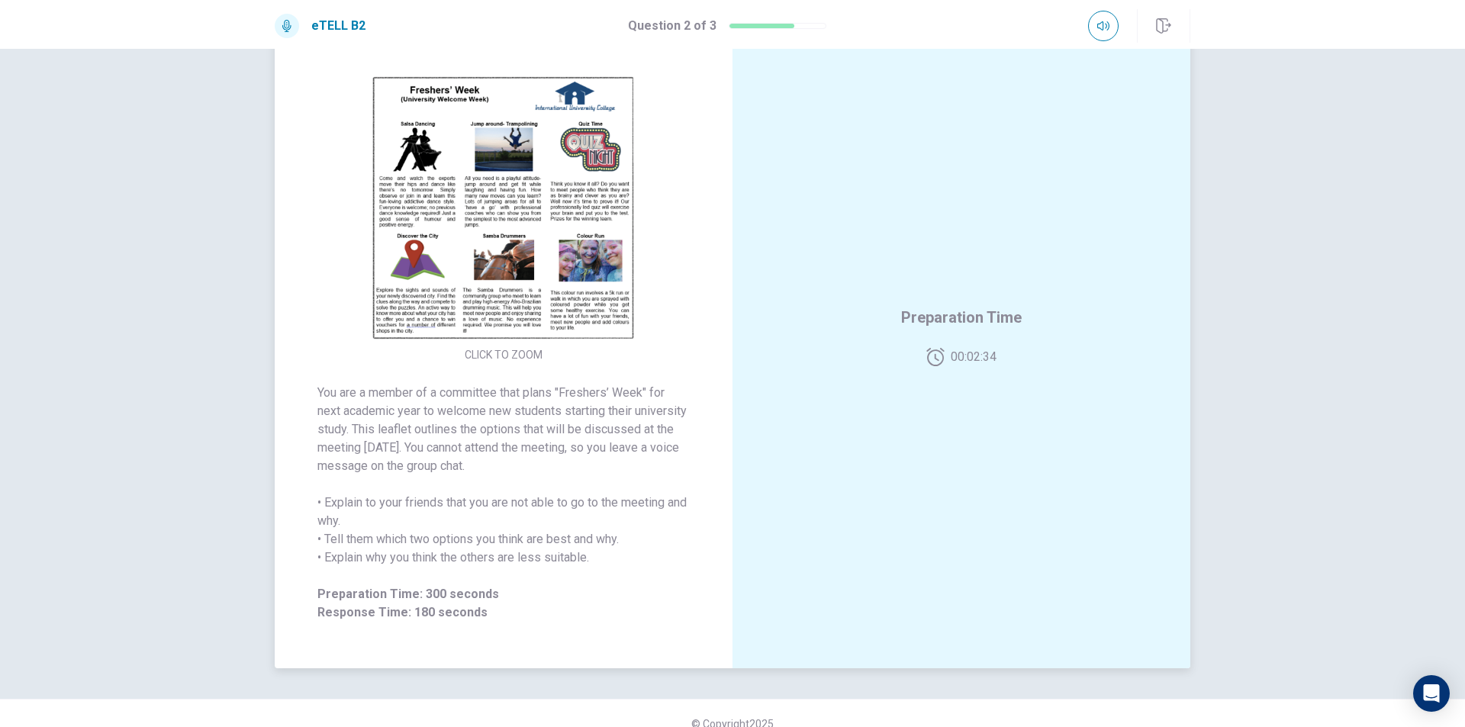
click at [463, 208] on img at bounding box center [503, 208] width 293 height 266
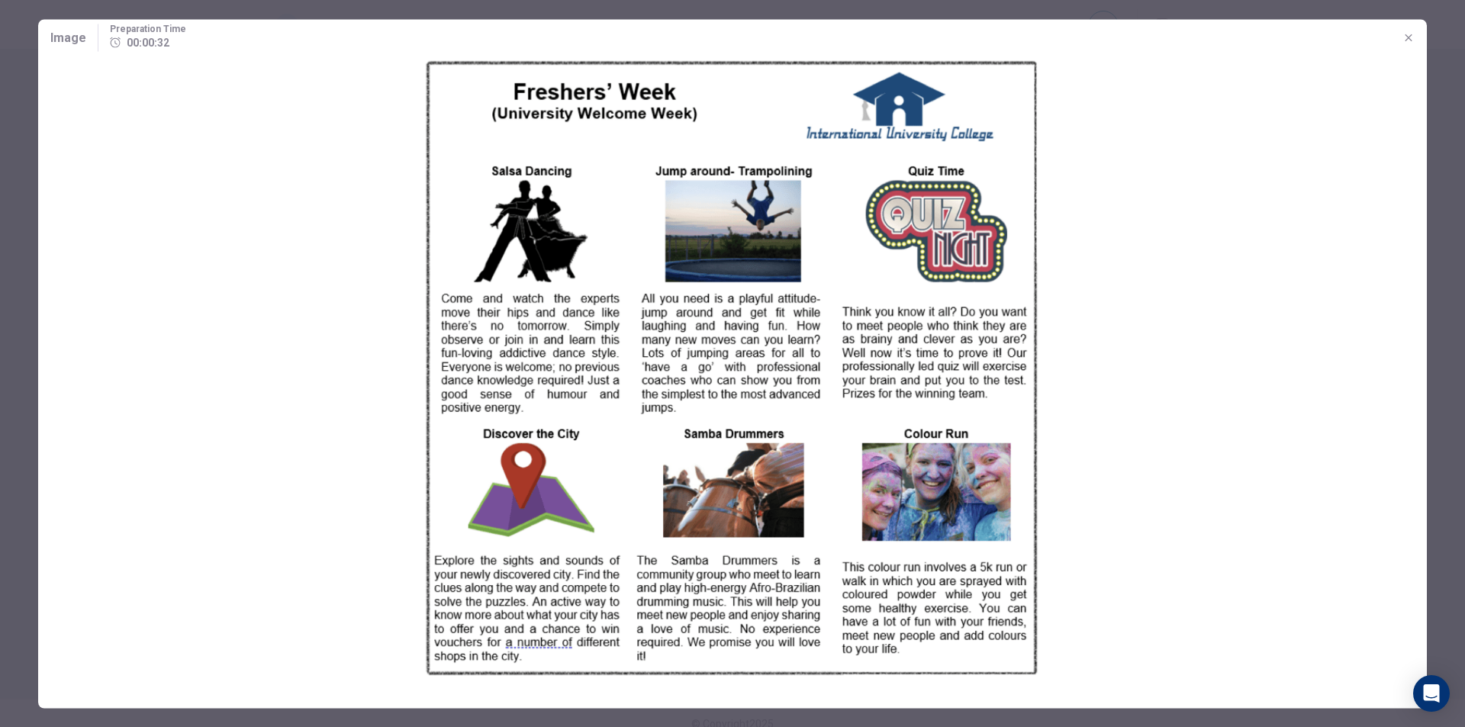
click at [1399, 32] on button "button" at bounding box center [1408, 37] width 24 height 24
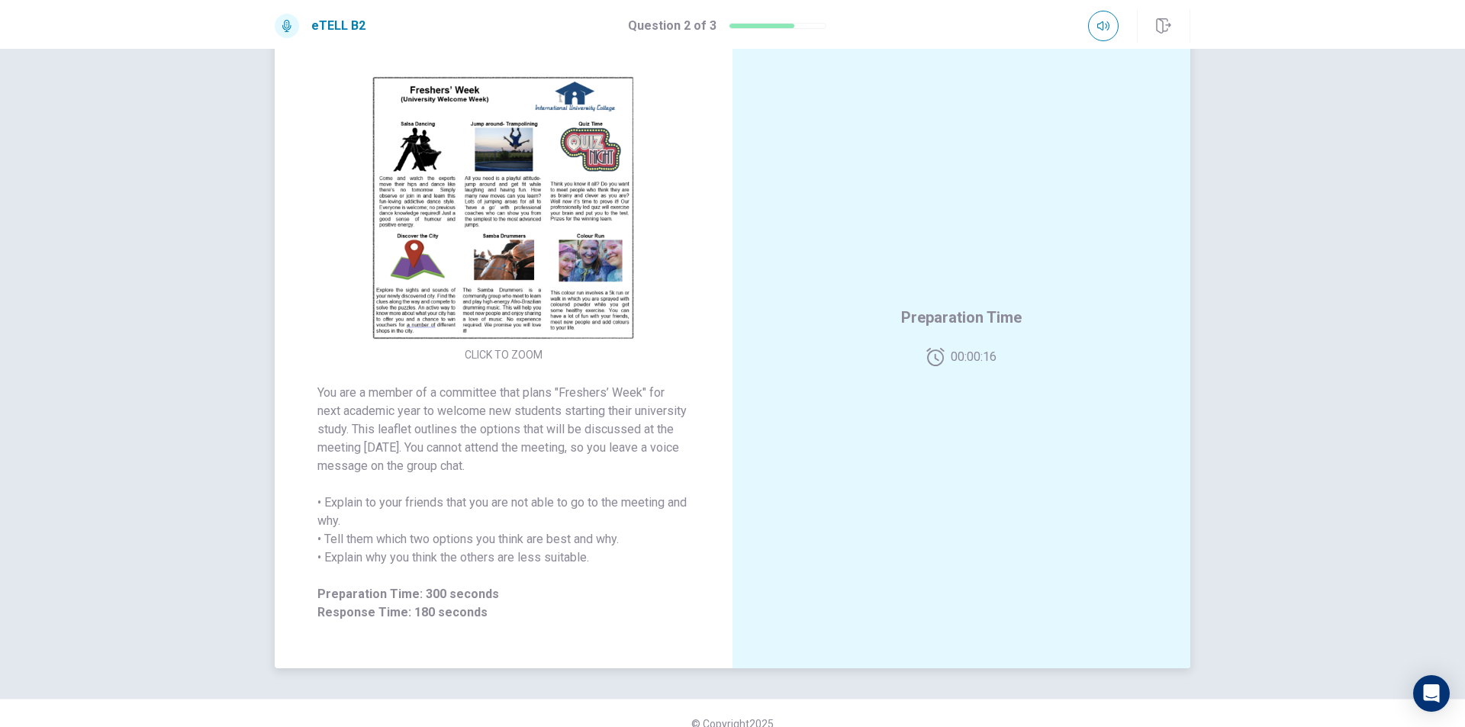
click at [476, 217] on img at bounding box center [503, 208] width 293 height 266
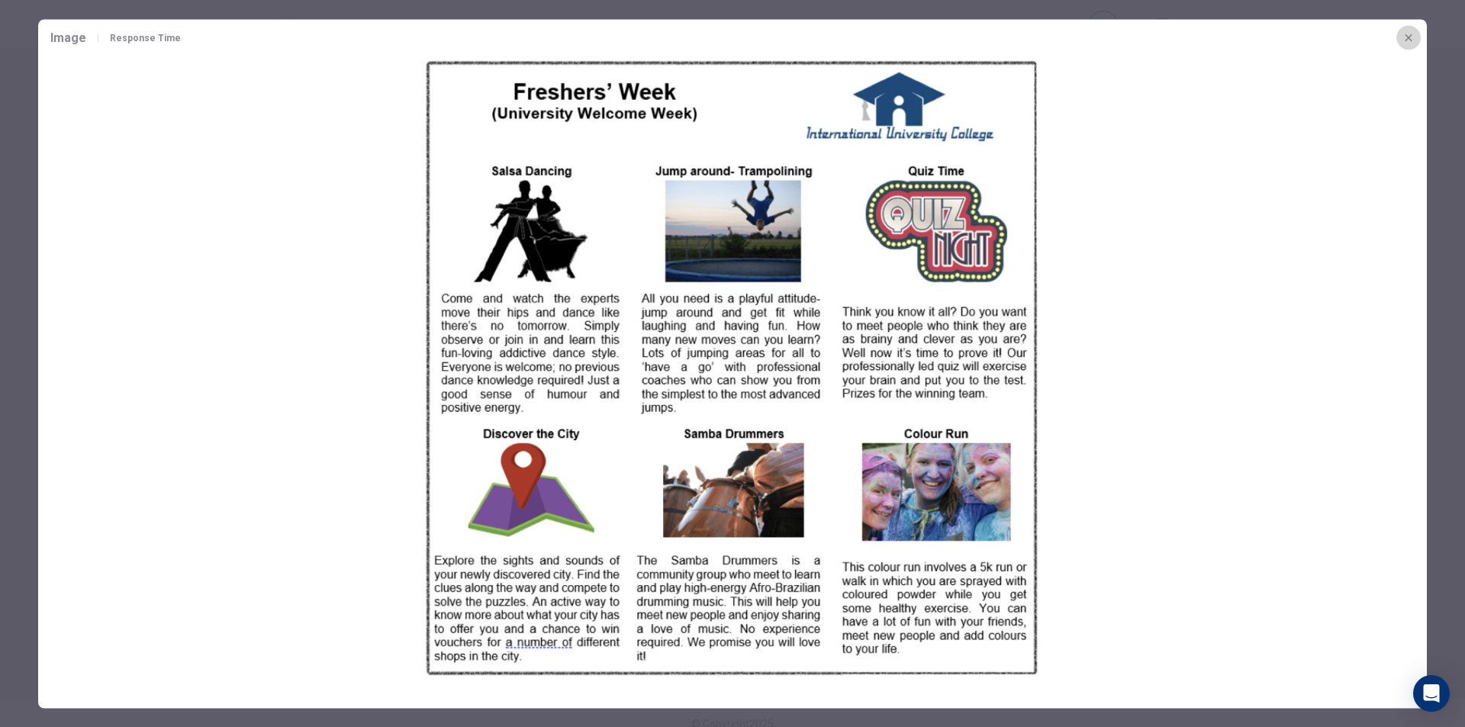
click at [1401, 34] on button "button" at bounding box center [1408, 37] width 24 height 24
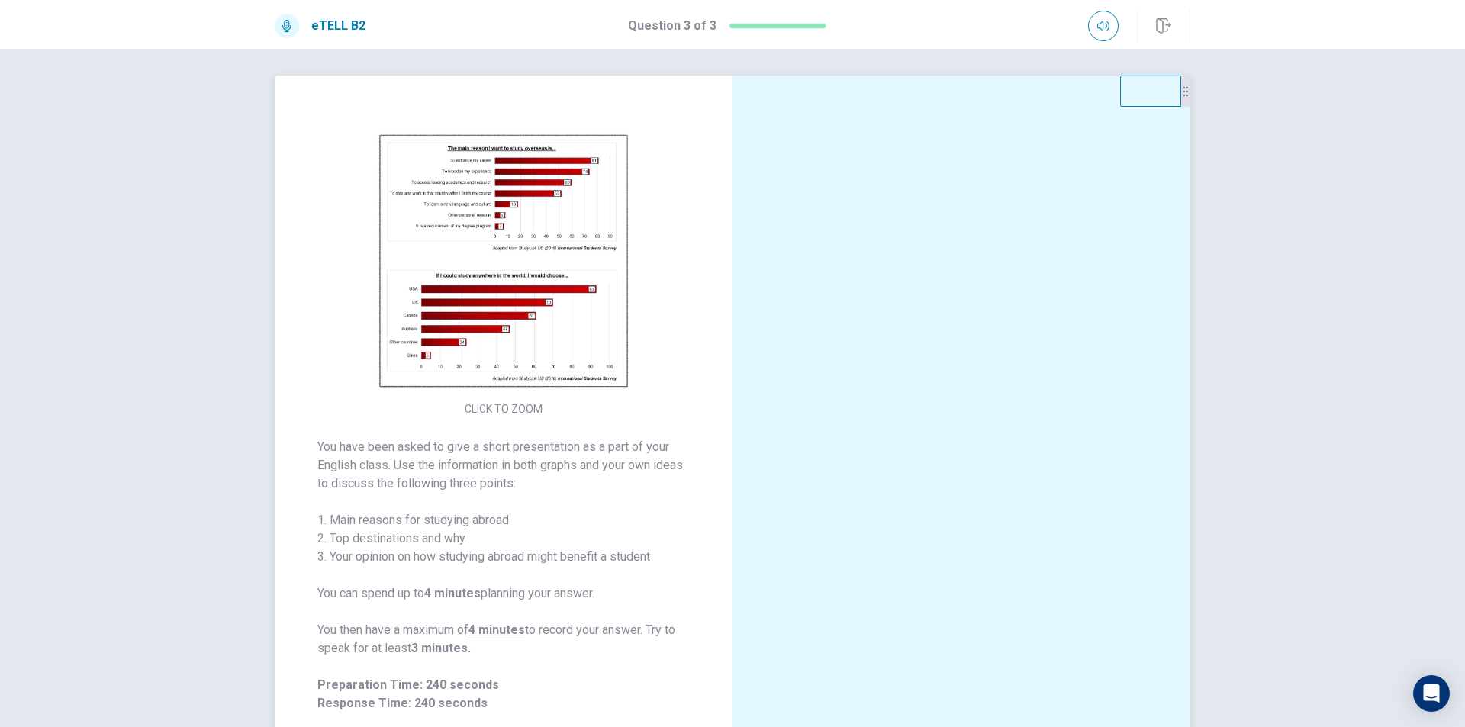
scroll to position [0, 0]
click at [521, 282] on img at bounding box center [503, 266] width 293 height 266
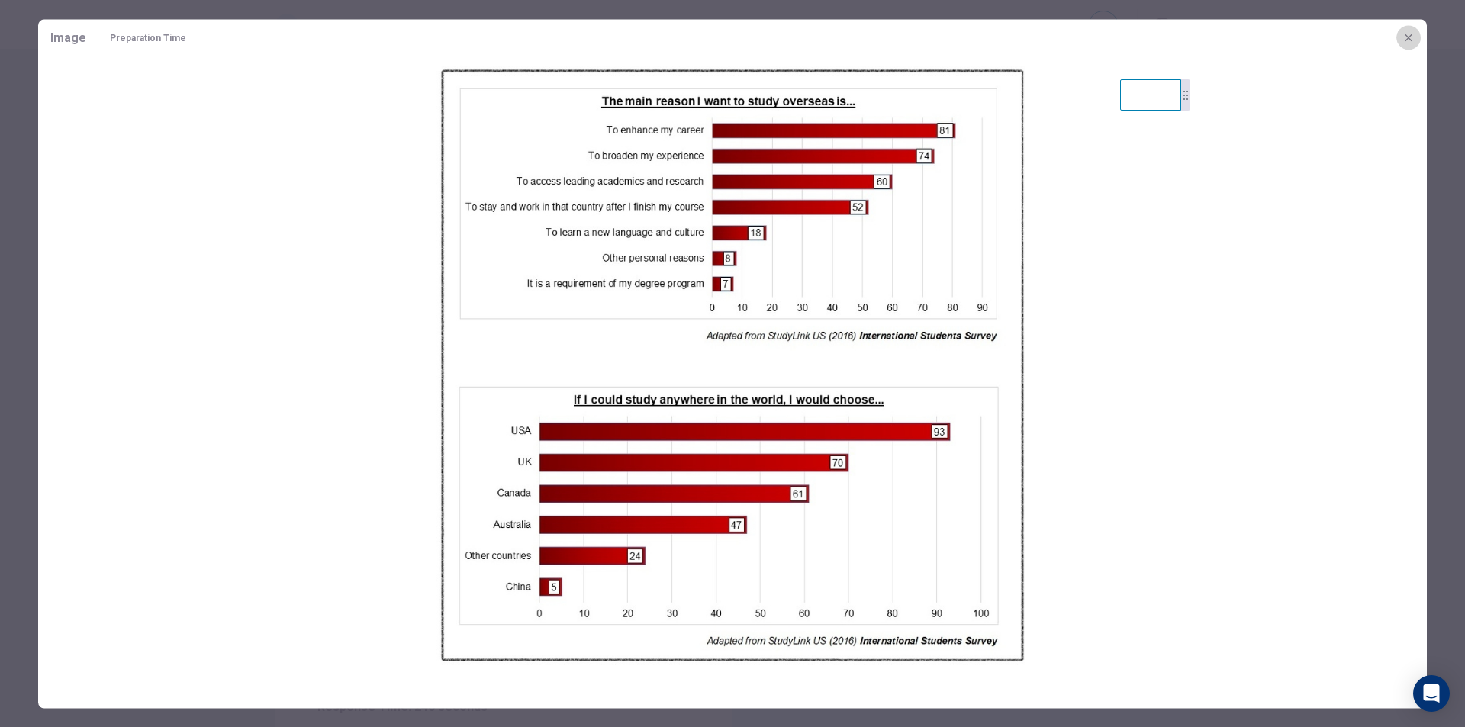
click at [1403, 30] on button "button" at bounding box center [1408, 37] width 24 height 24
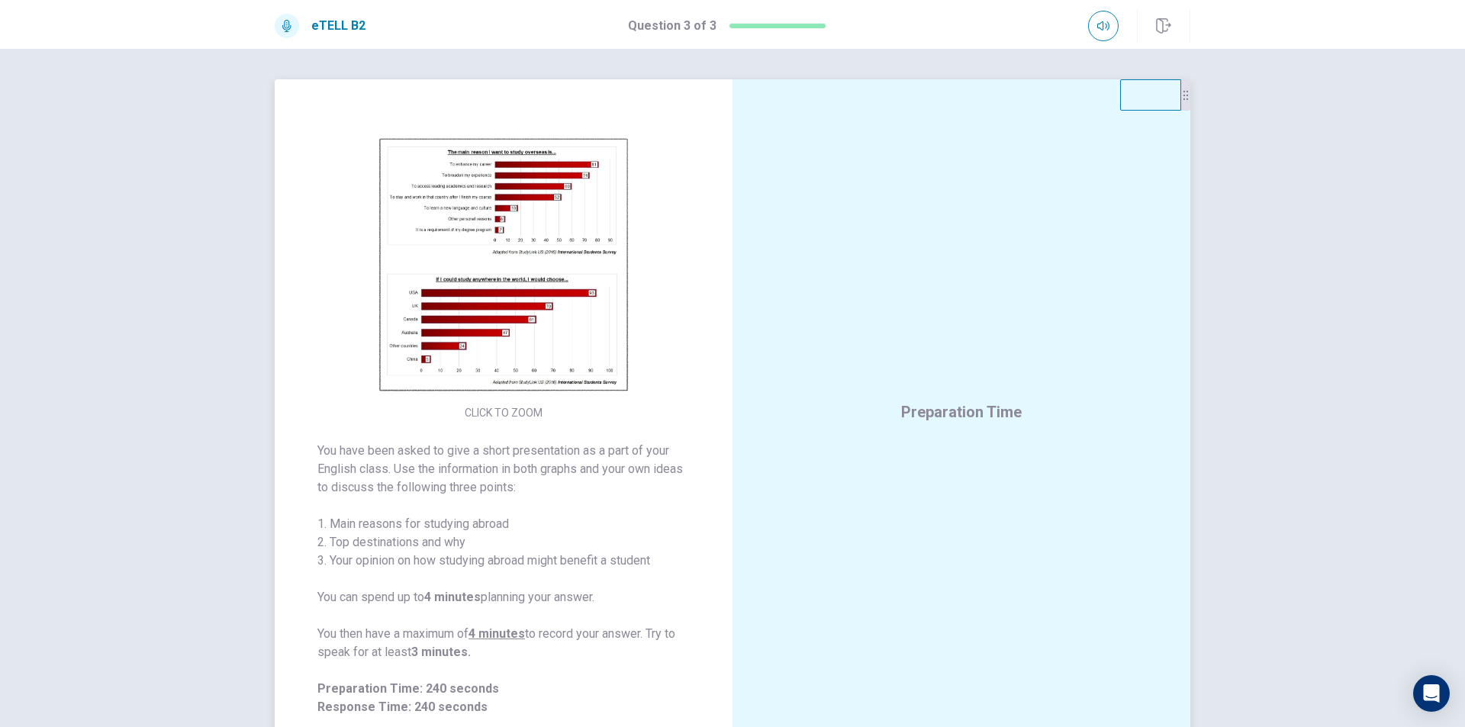
click at [587, 294] on img at bounding box center [503, 266] width 293 height 266
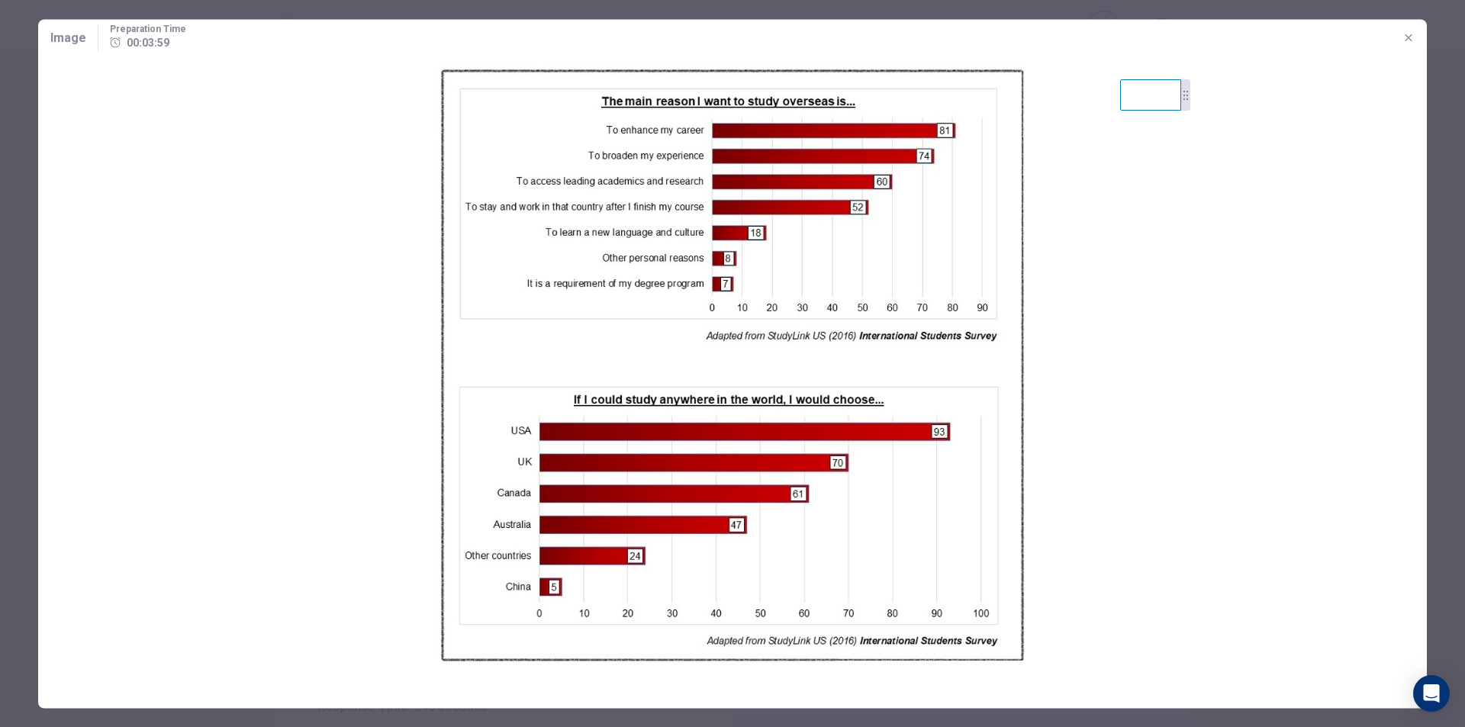
click at [1407, 38] on icon "button" at bounding box center [1408, 37] width 12 height 12
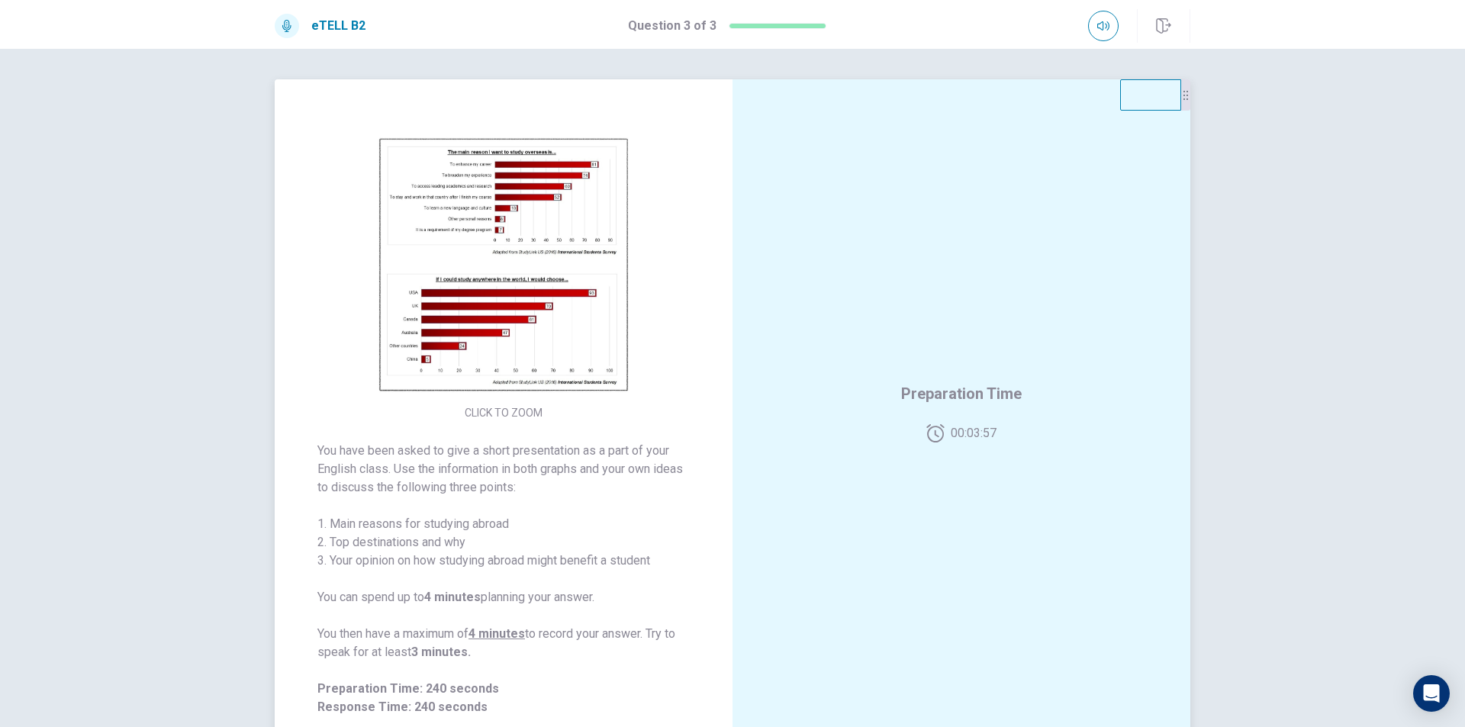
click at [465, 265] on img at bounding box center [503, 266] width 293 height 266
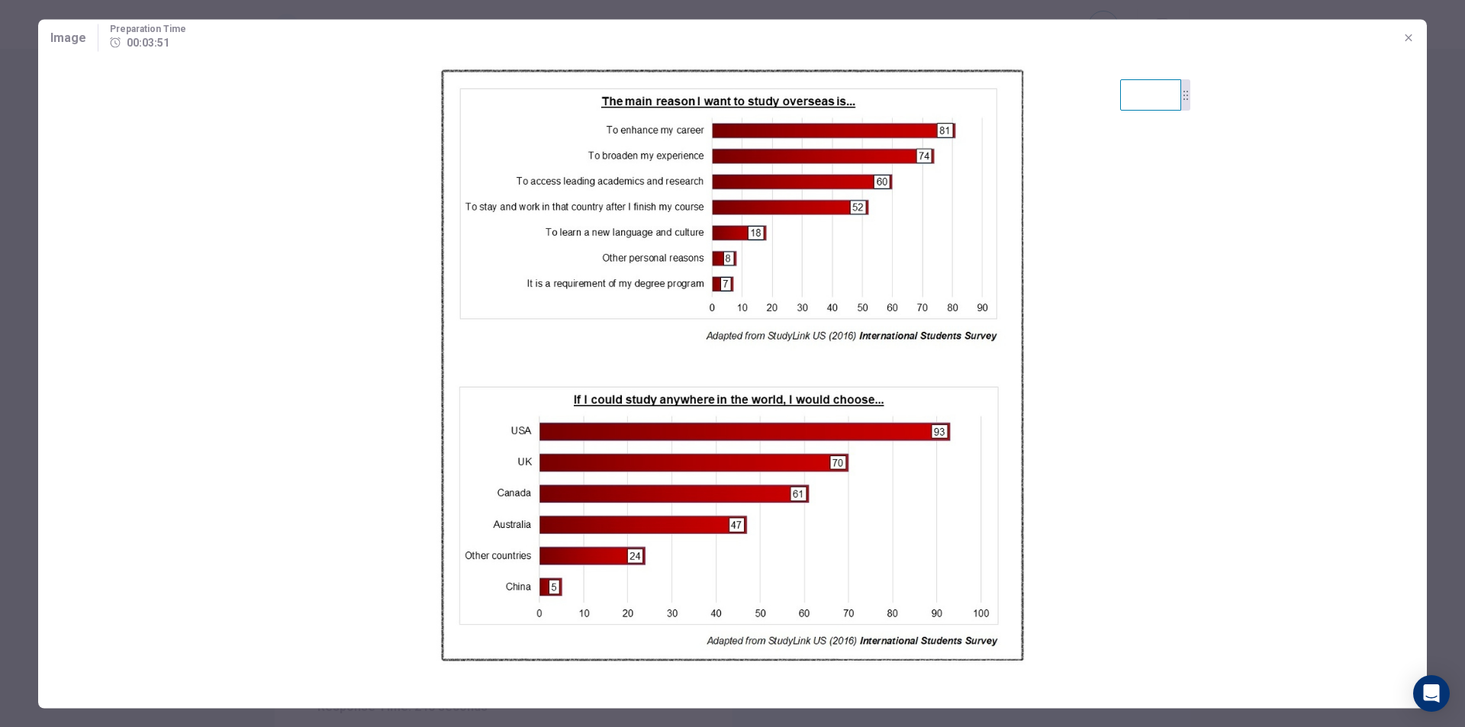
click at [1408, 30] on button "button" at bounding box center [1408, 37] width 24 height 24
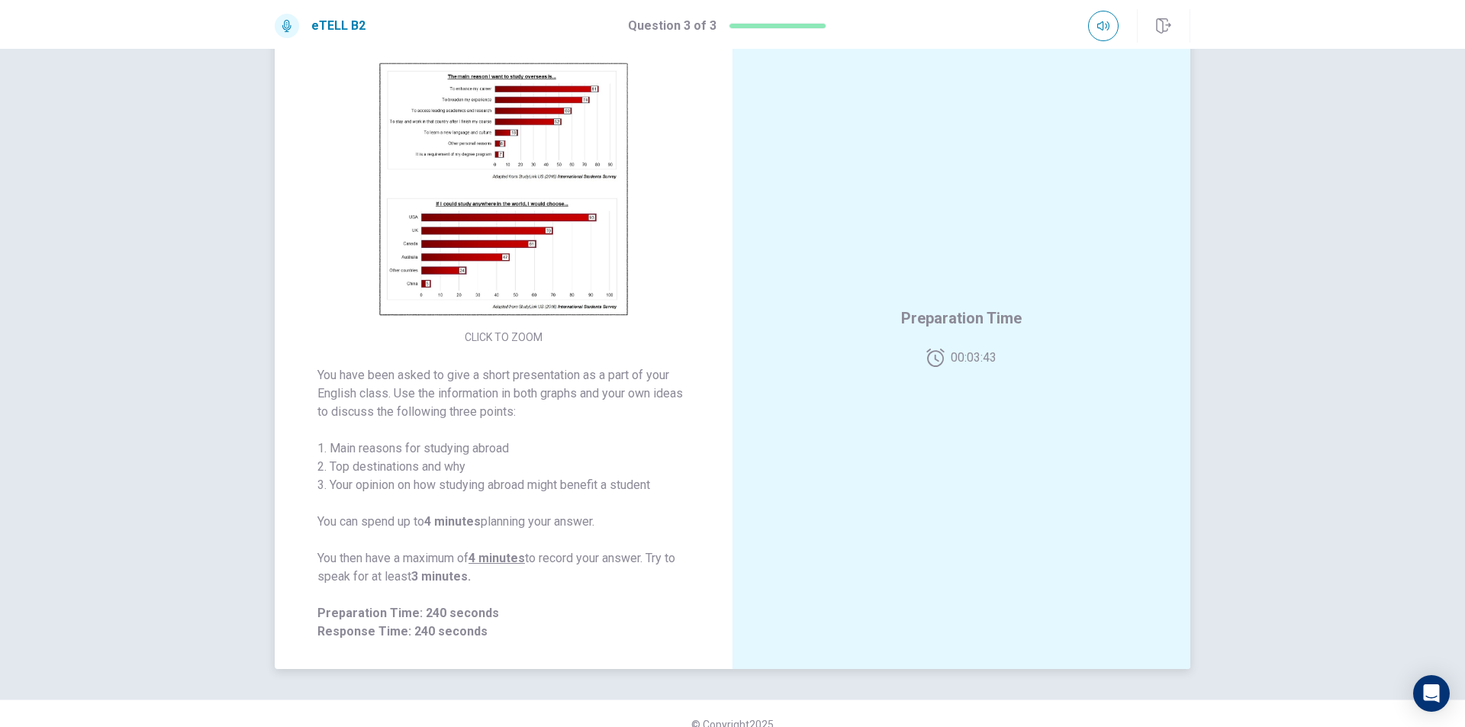
scroll to position [76, 0]
click at [519, 224] on img at bounding box center [503, 189] width 293 height 266
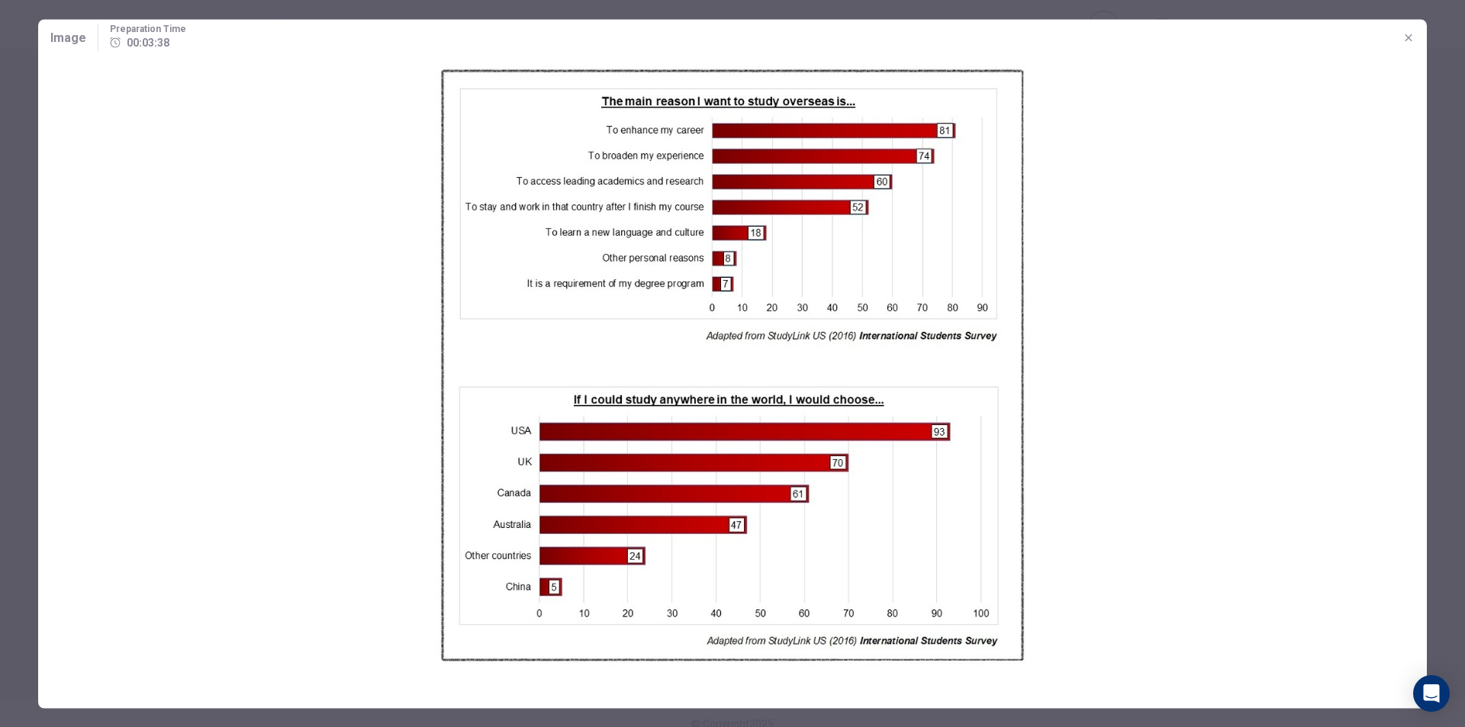
click at [1405, 37] on icon "button" at bounding box center [1408, 37] width 12 height 12
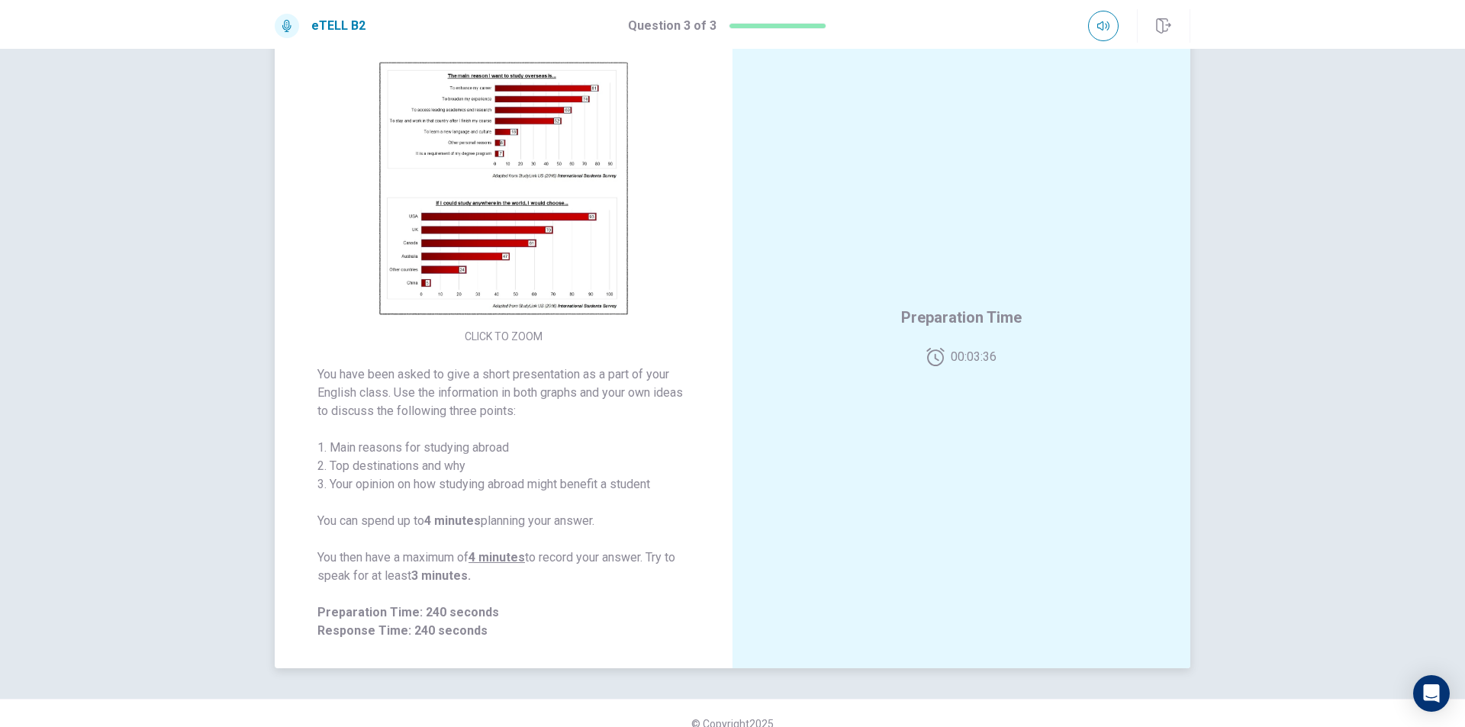
click at [496, 245] on img at bounding box center [503, 189] width 293 height 266
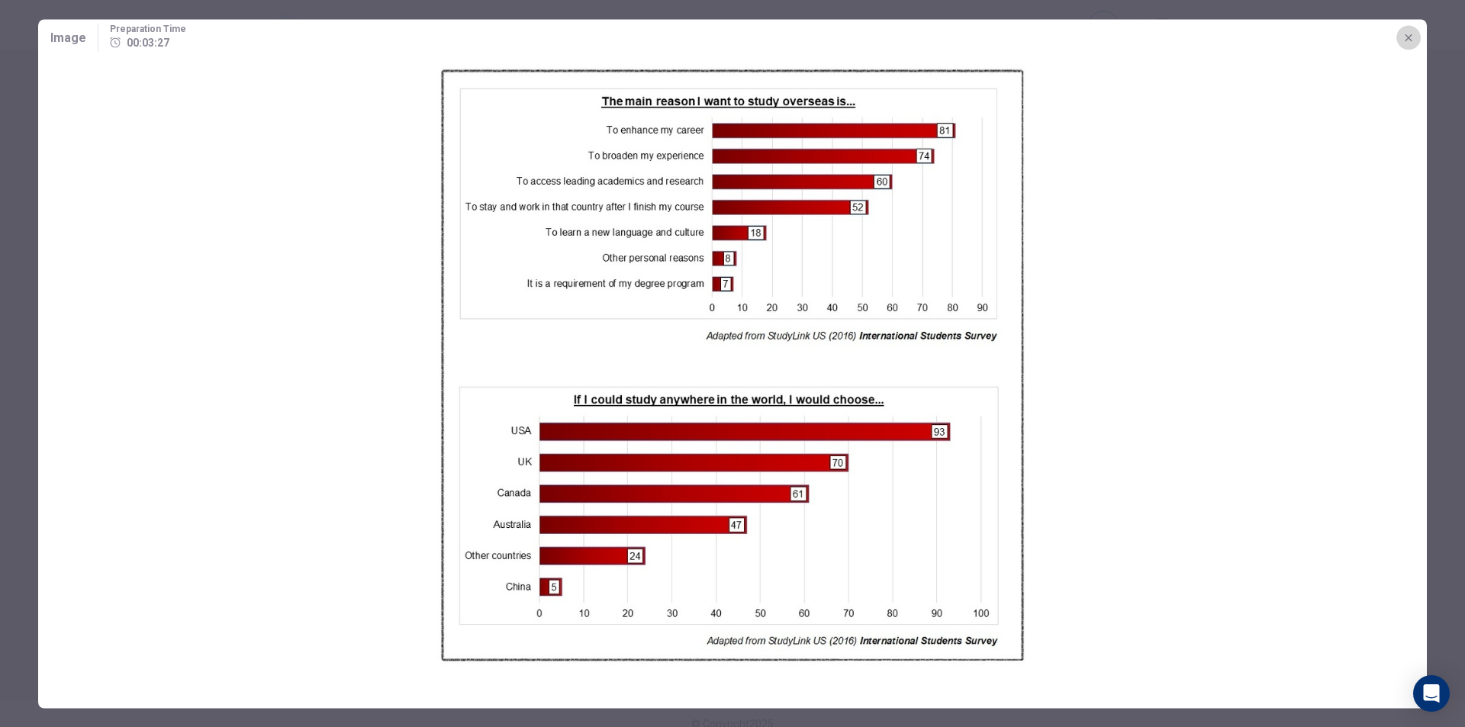
click at [1418, 43] on button "button" at bounding box center [1408, 37] width 24 height 24
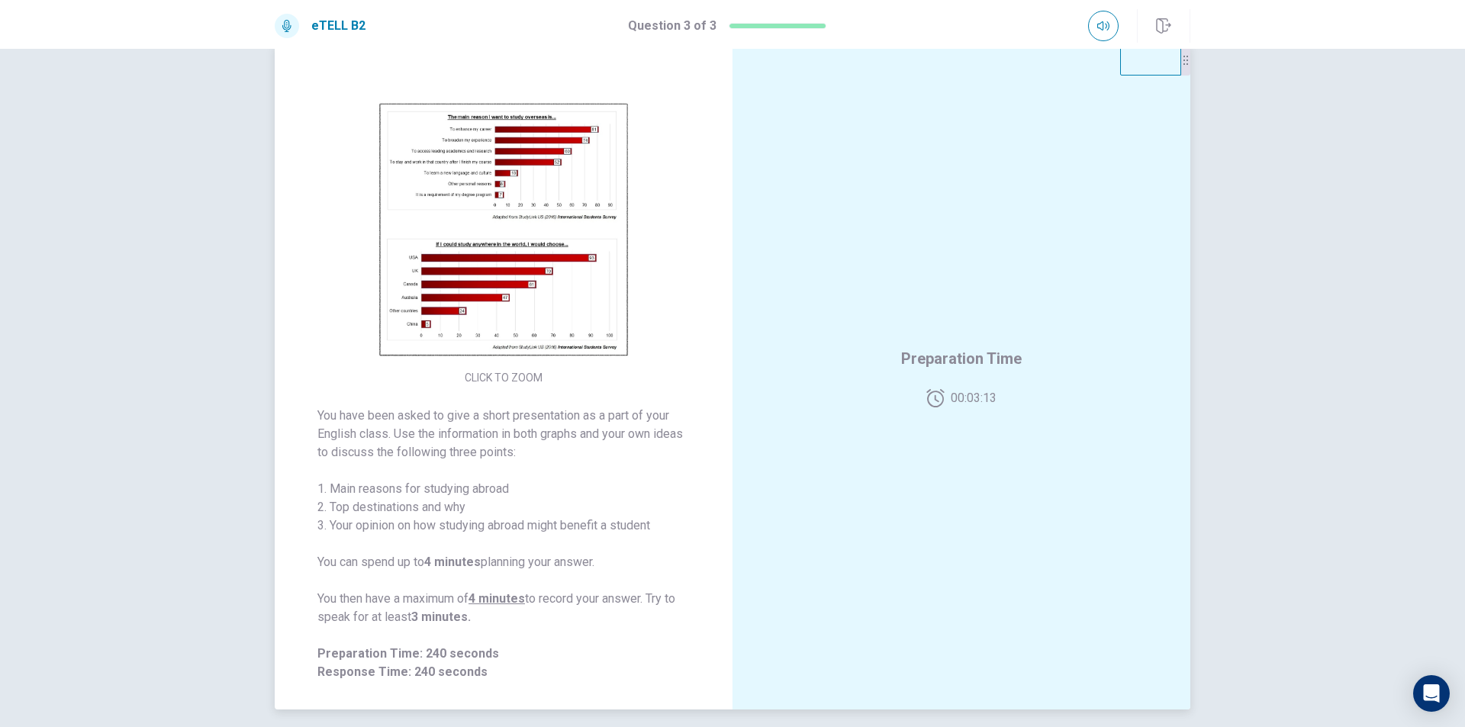
scroll to position [0, 0]
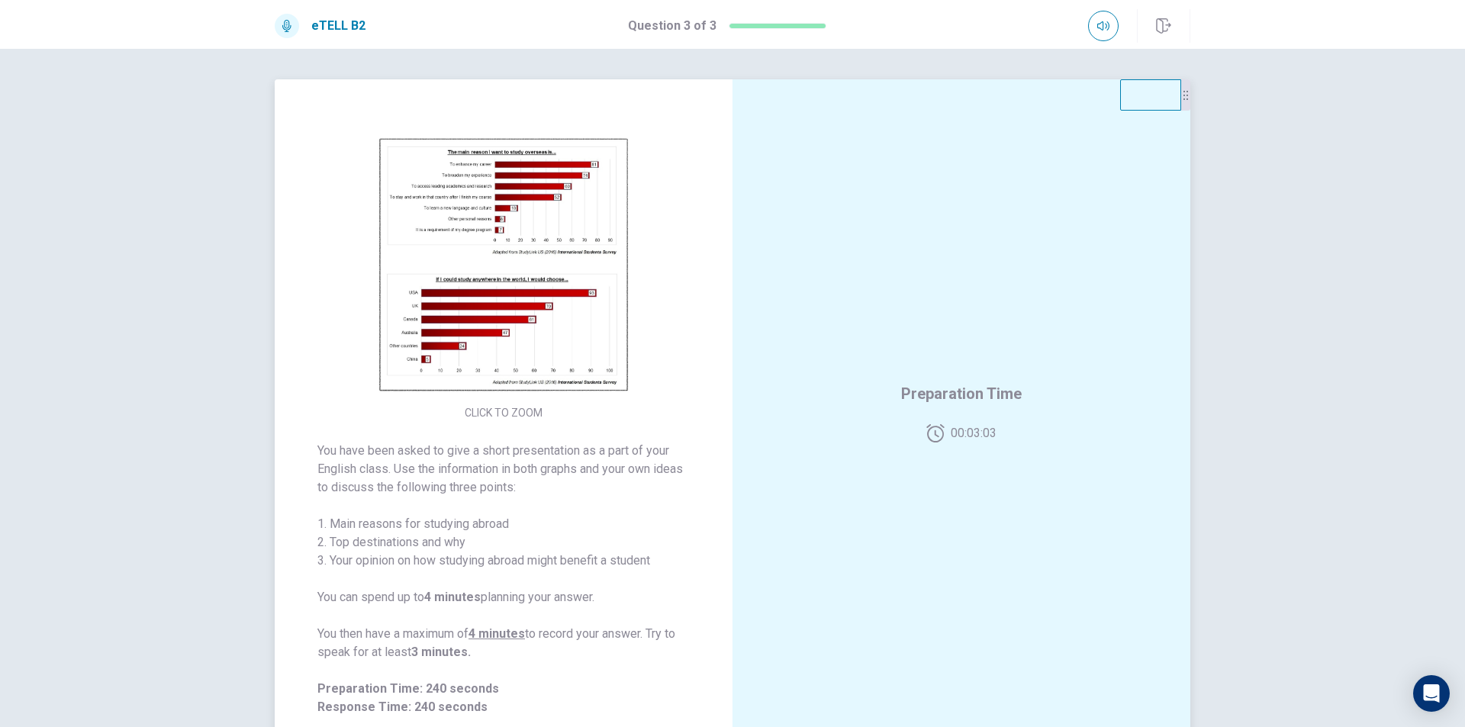
click at [477, 192] on img at bounding box center [503, 266] width 293 height 266
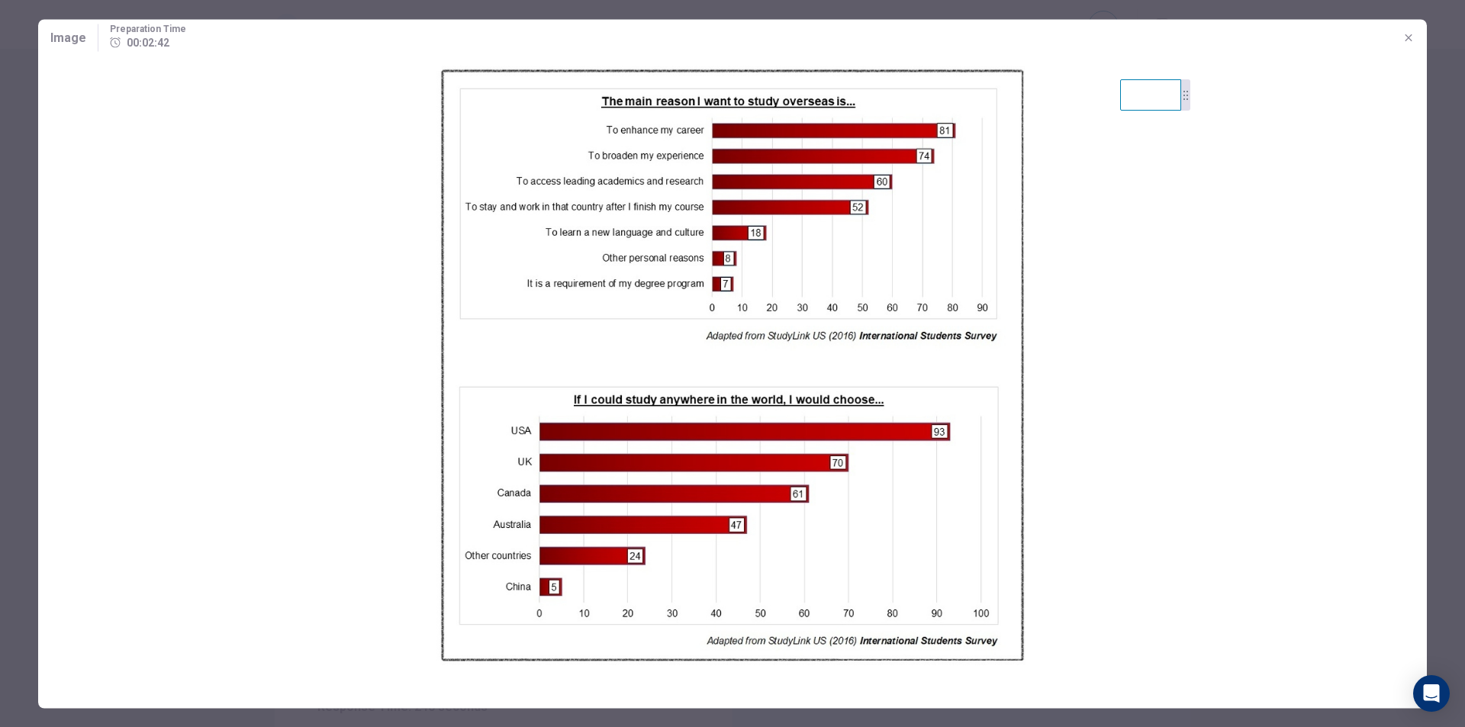
click at [1414, 42] on icon "button" at bounding box center [1408, 37] width 12 height 12
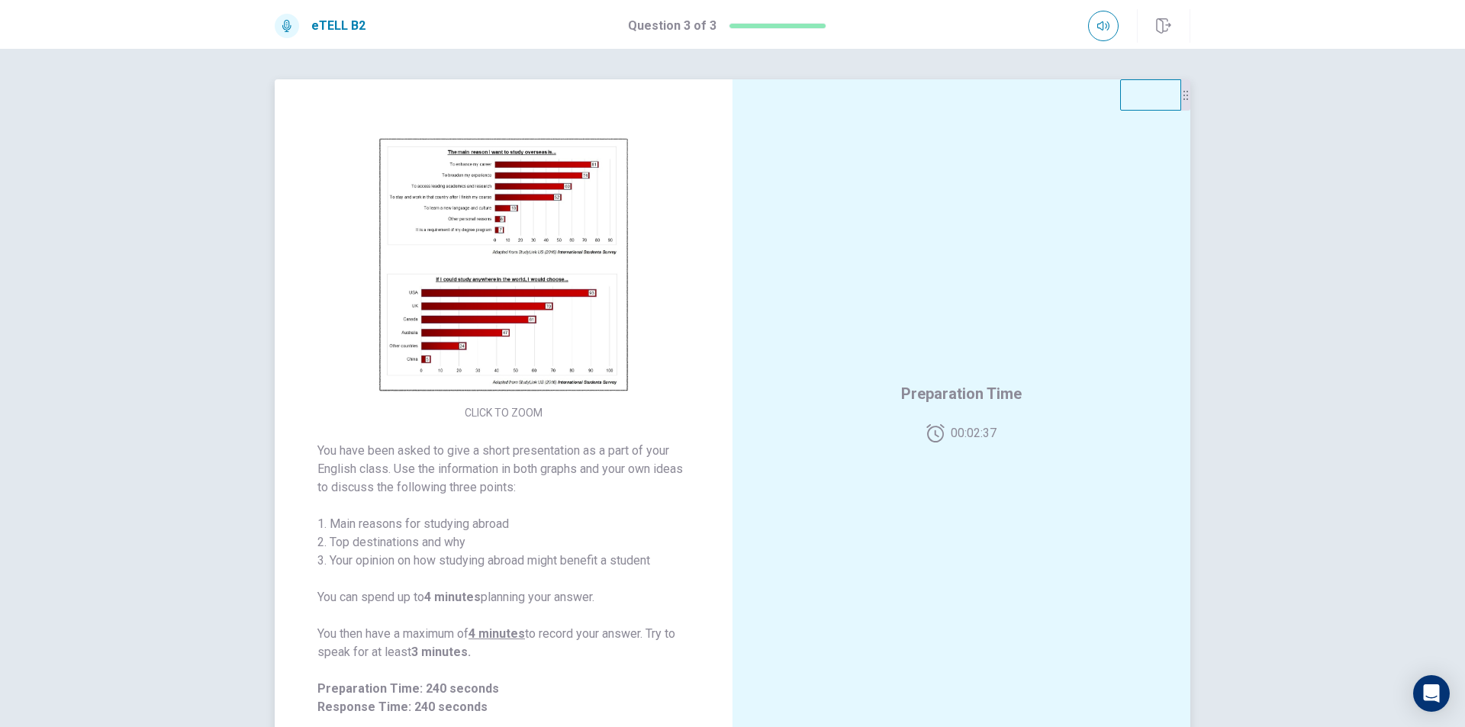
click at [524, 227] on img at bounding box center [503, 266] width 293 height 266
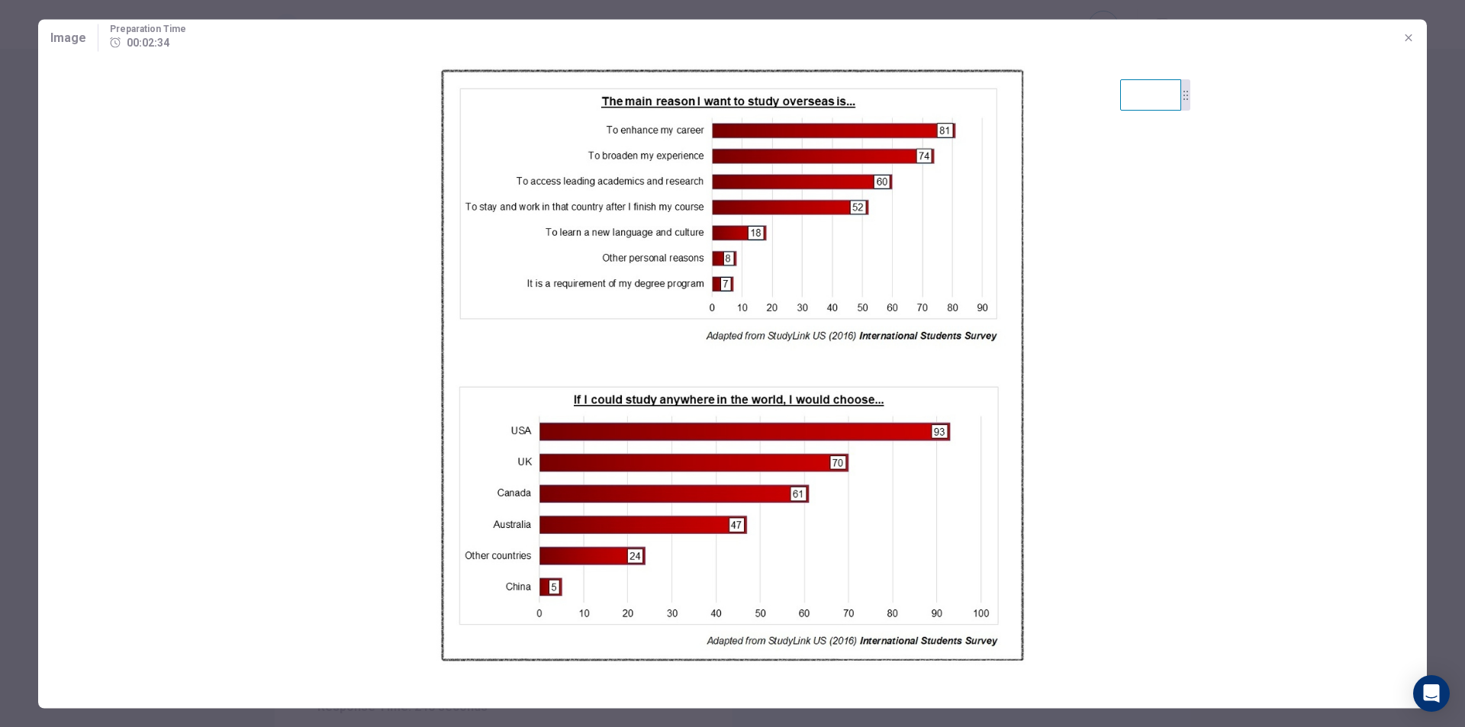
click at [1249, 232] on img at bounding box center [732, 368] width 1389 height 624
click at [1404, 42] on icon "button" at bounding box center [1408, 37] width 12 height 12
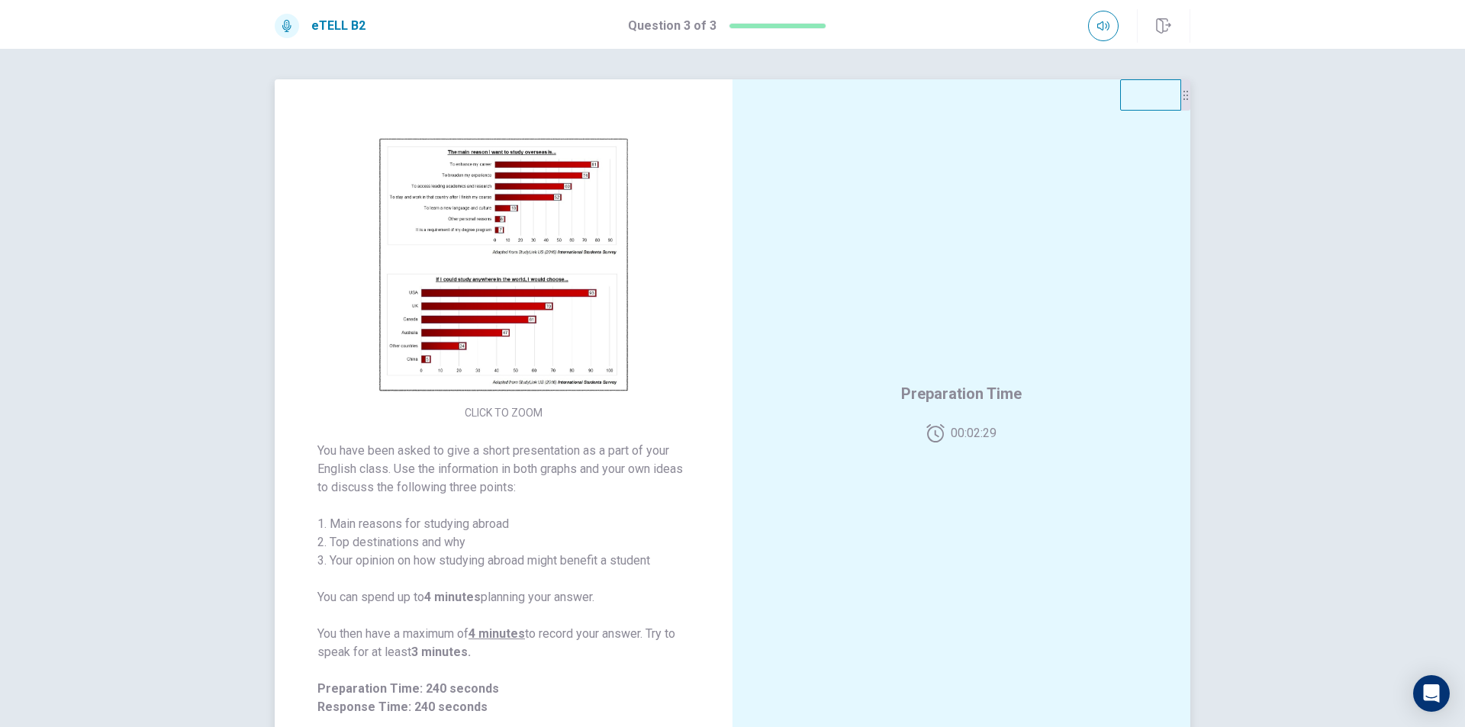
click at [514, 234] on img at bounding box center [503, 266] width 293 height 266
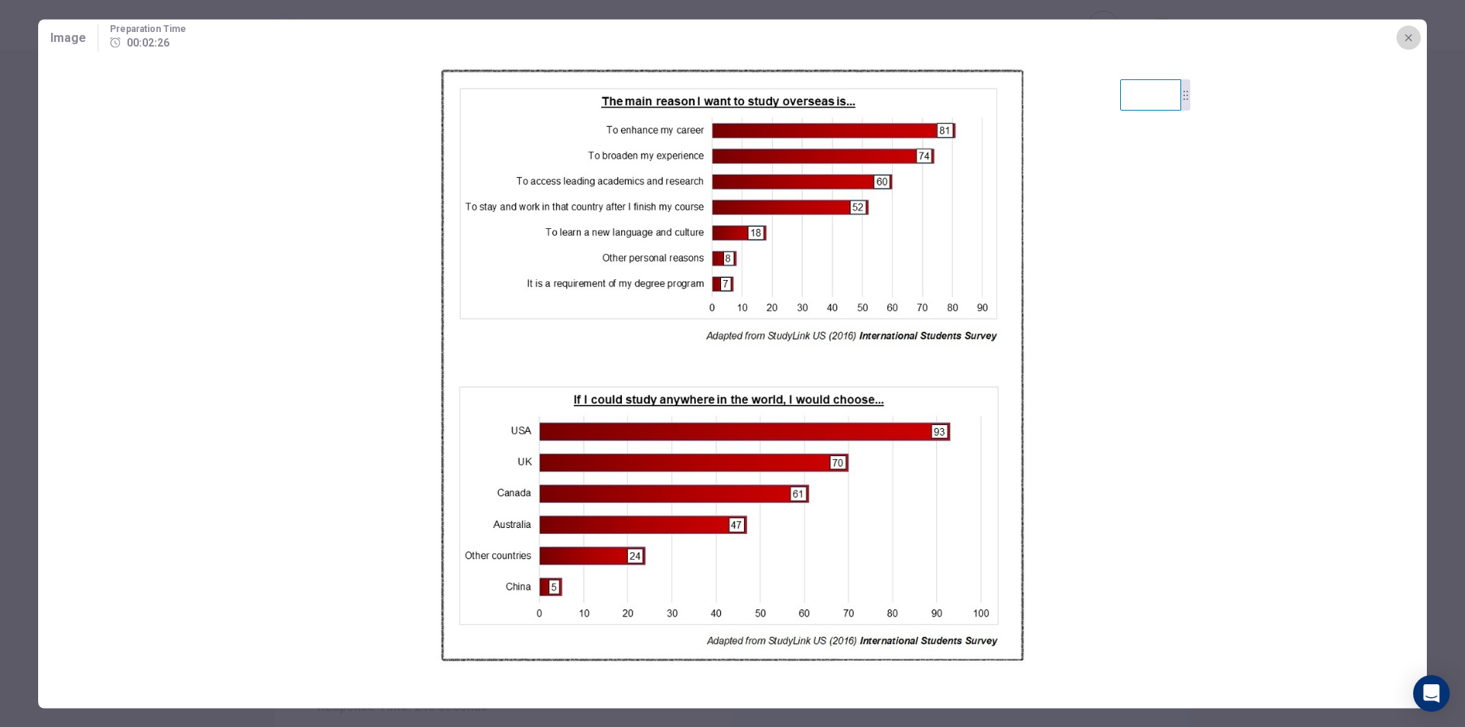
click at [1404, 29] on button "button" at bounding box center [1408, 37] width 24 height 24
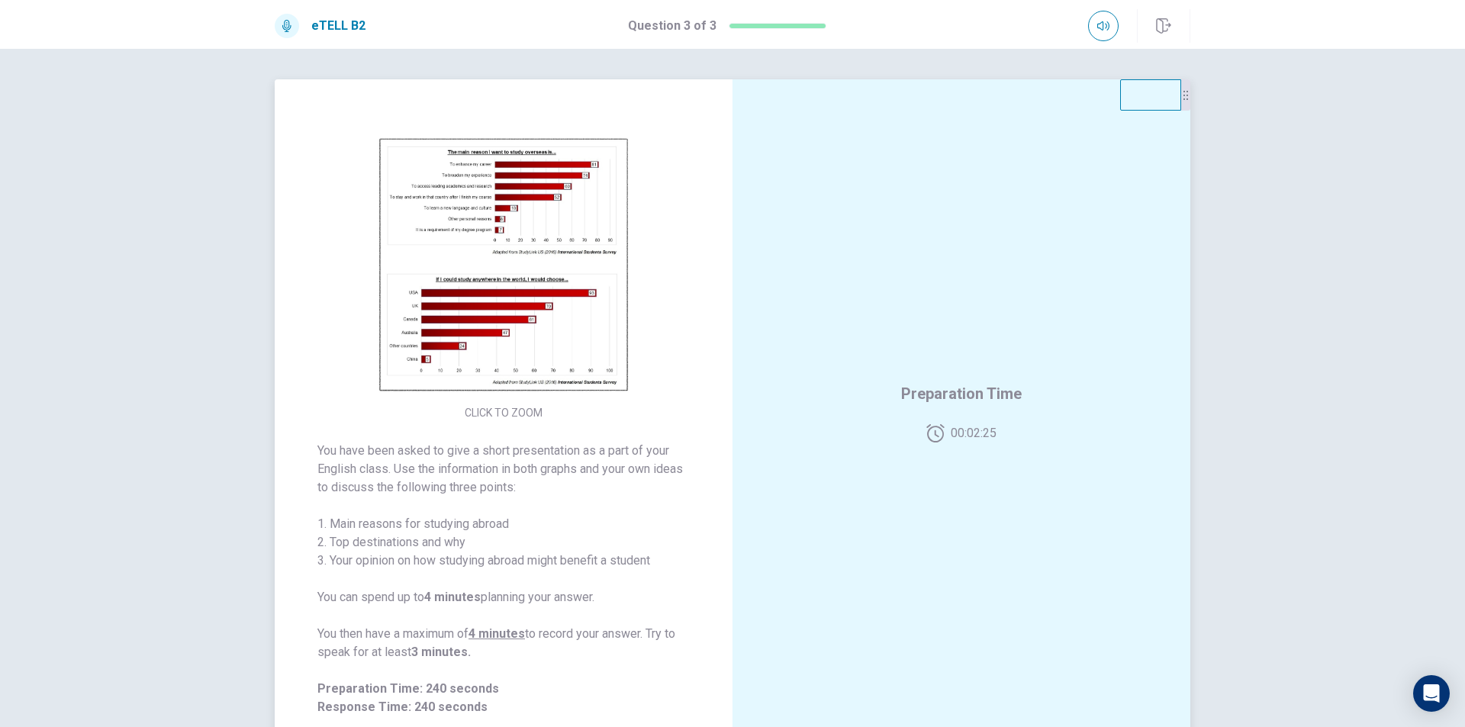
click at [586, 274] on img at bounding box center [503, 266] width 293 height 266
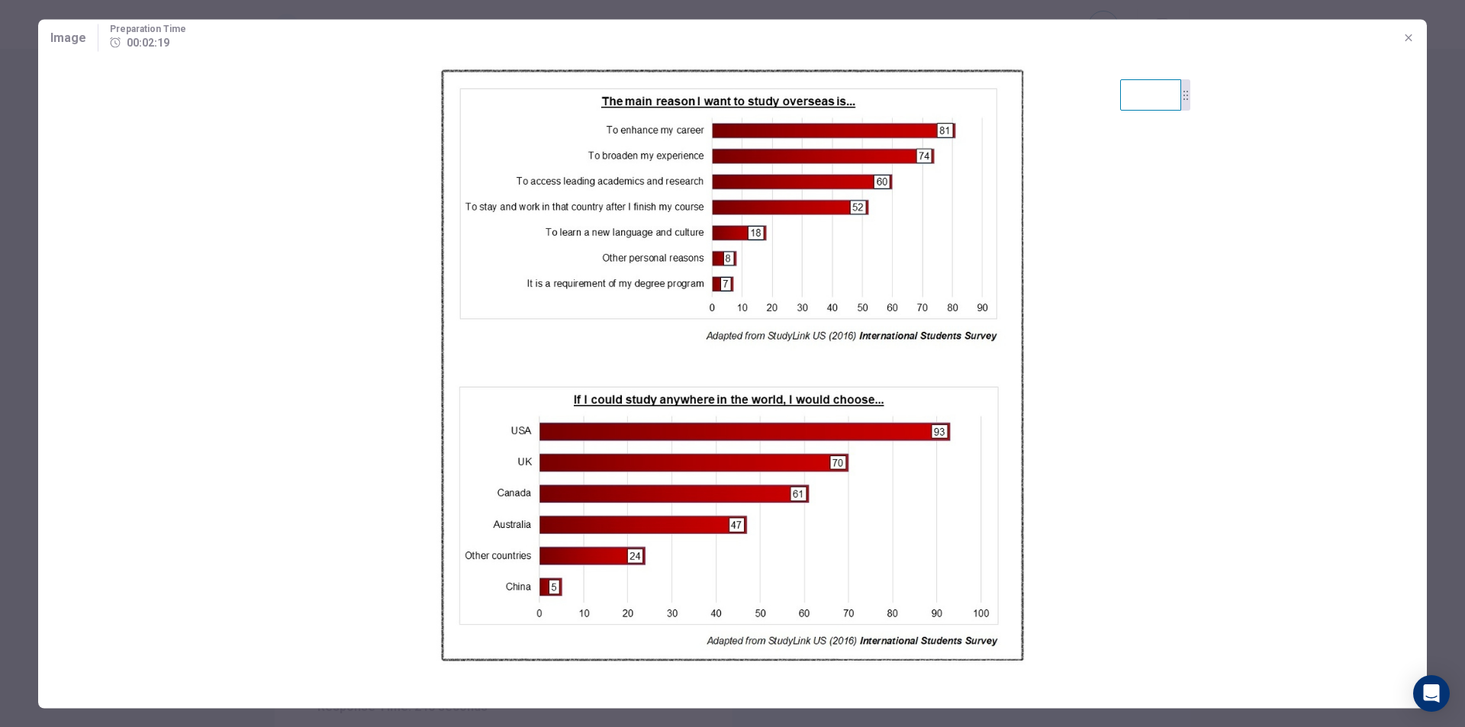
click at [1415, 40] on button "button" at bounding box center [1408, 37] width 24 height 24
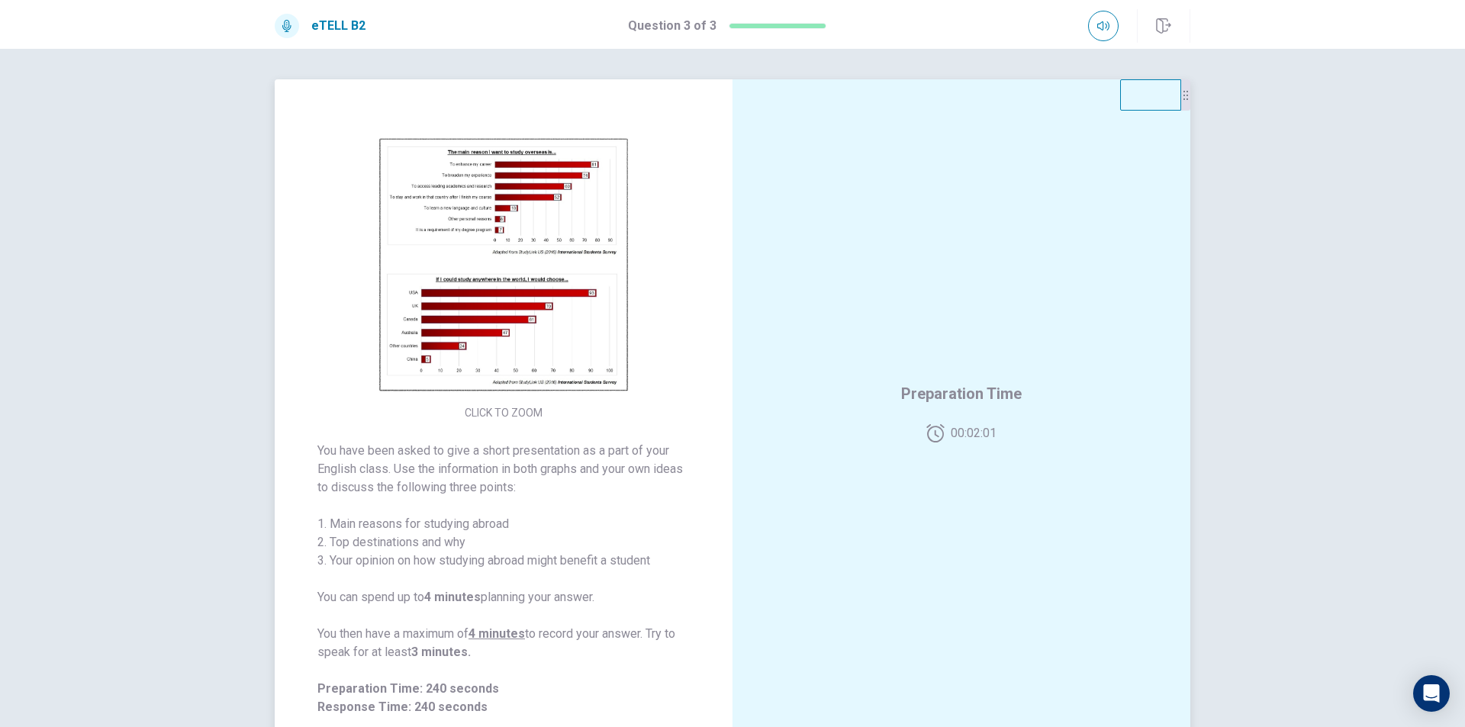
click at [510, 287] on img at bounding box center [503, 266] width 293 height 266
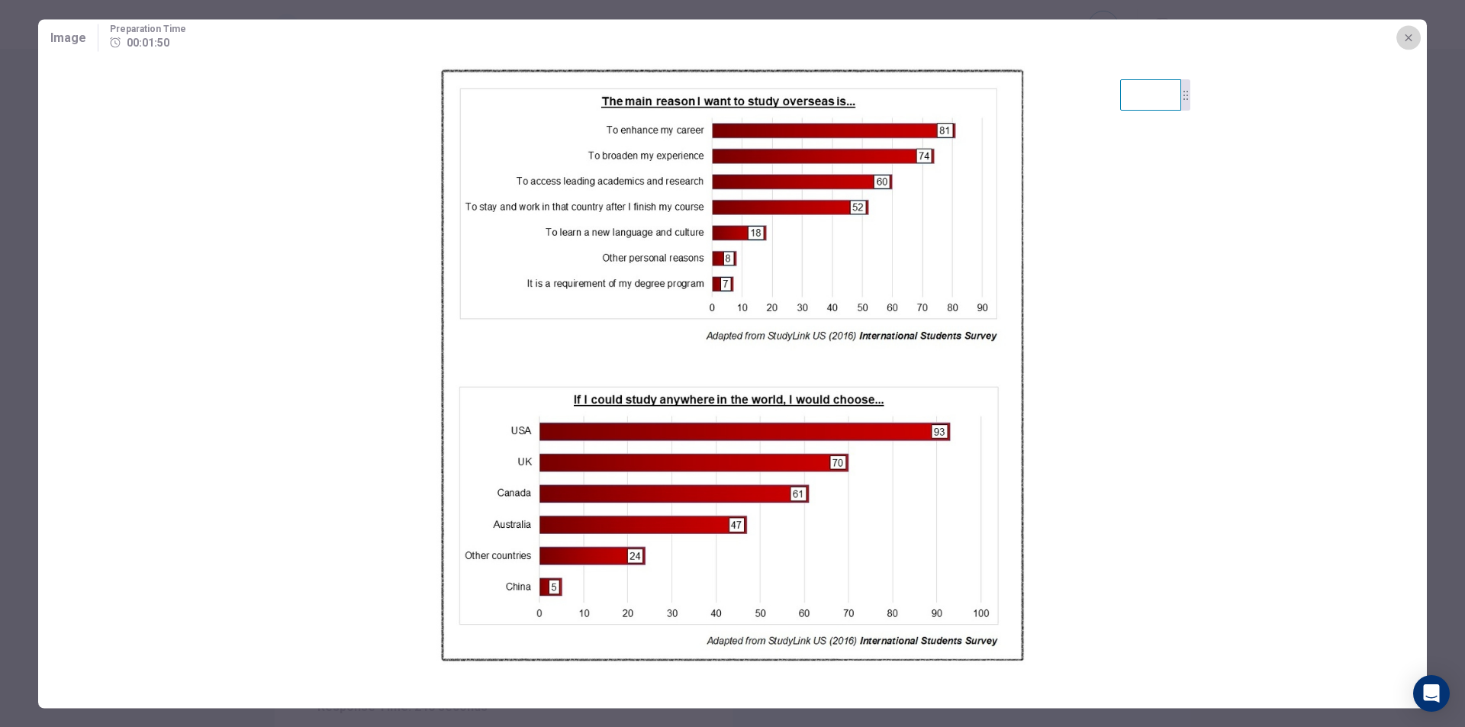
click at [1412, 43] on button "button" at bounding box center [1408, 37] width 24 height 24
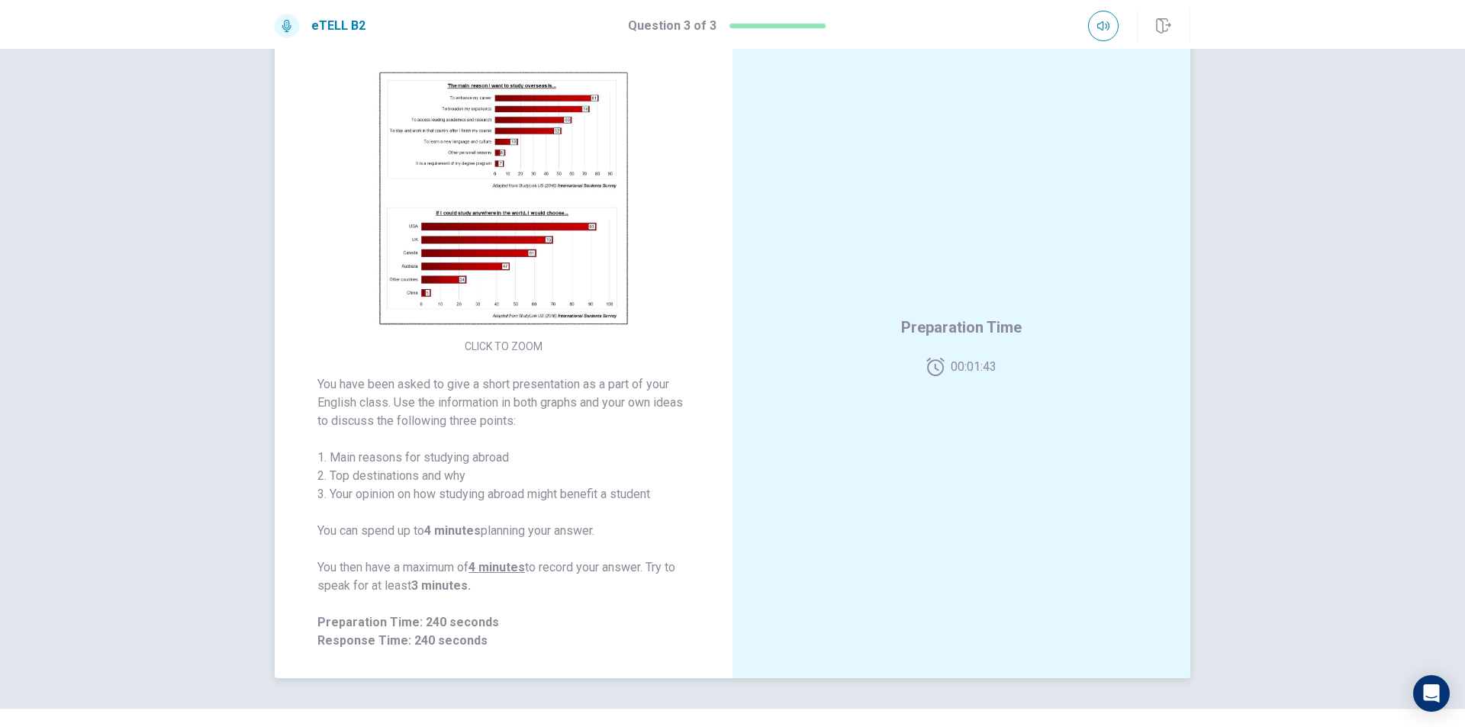
scroll to position [76, 0]
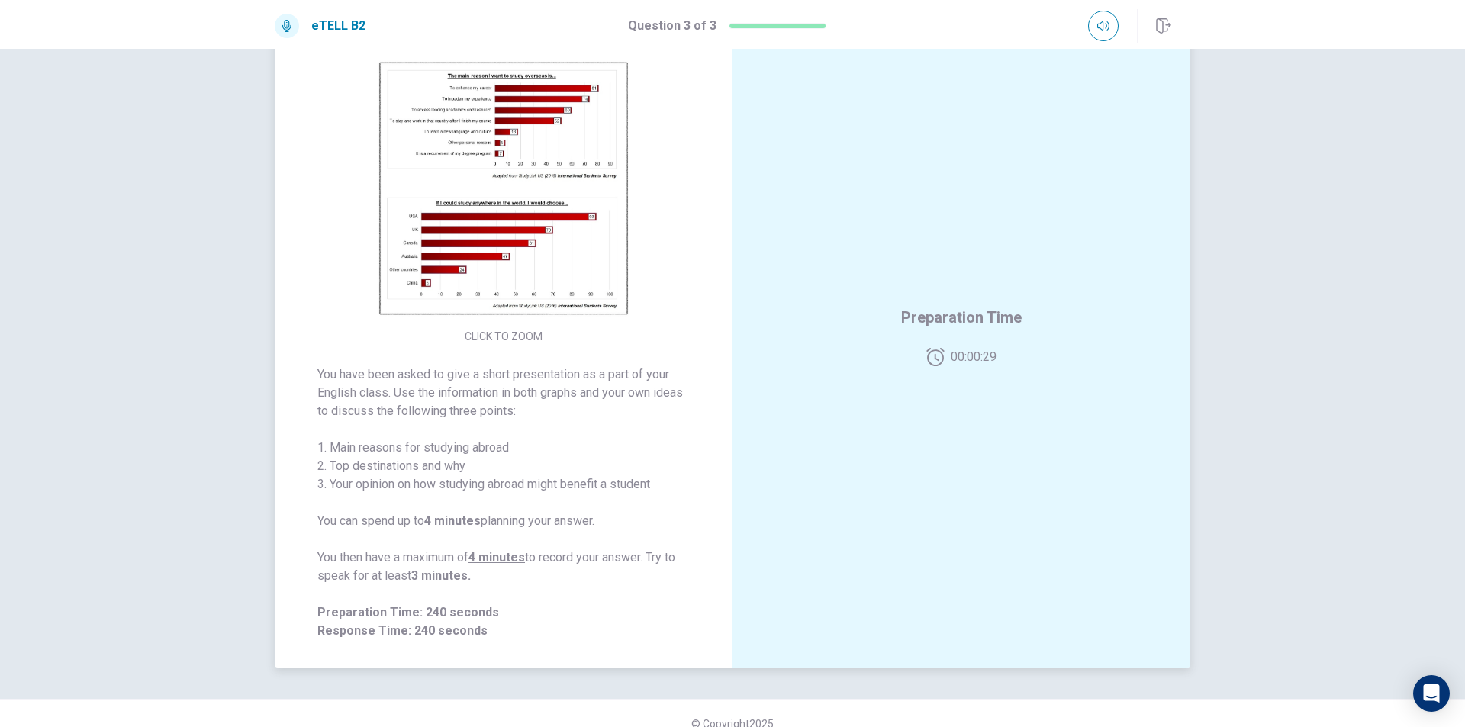
click at [488, 182] on img at bounding box center [503, 189] width 293 height 266
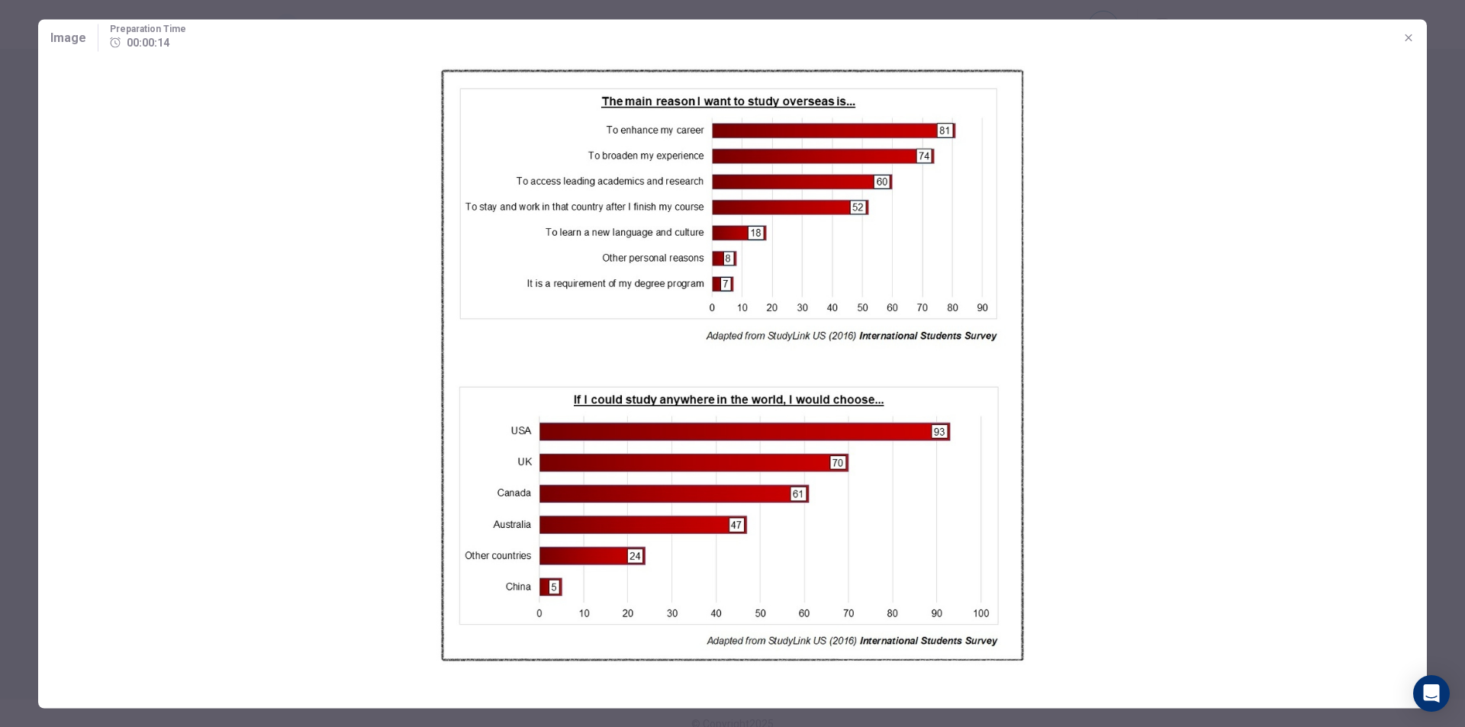
click at [1400, 37] on button "button" at bounding box center [1408, 37] width 24 height 24
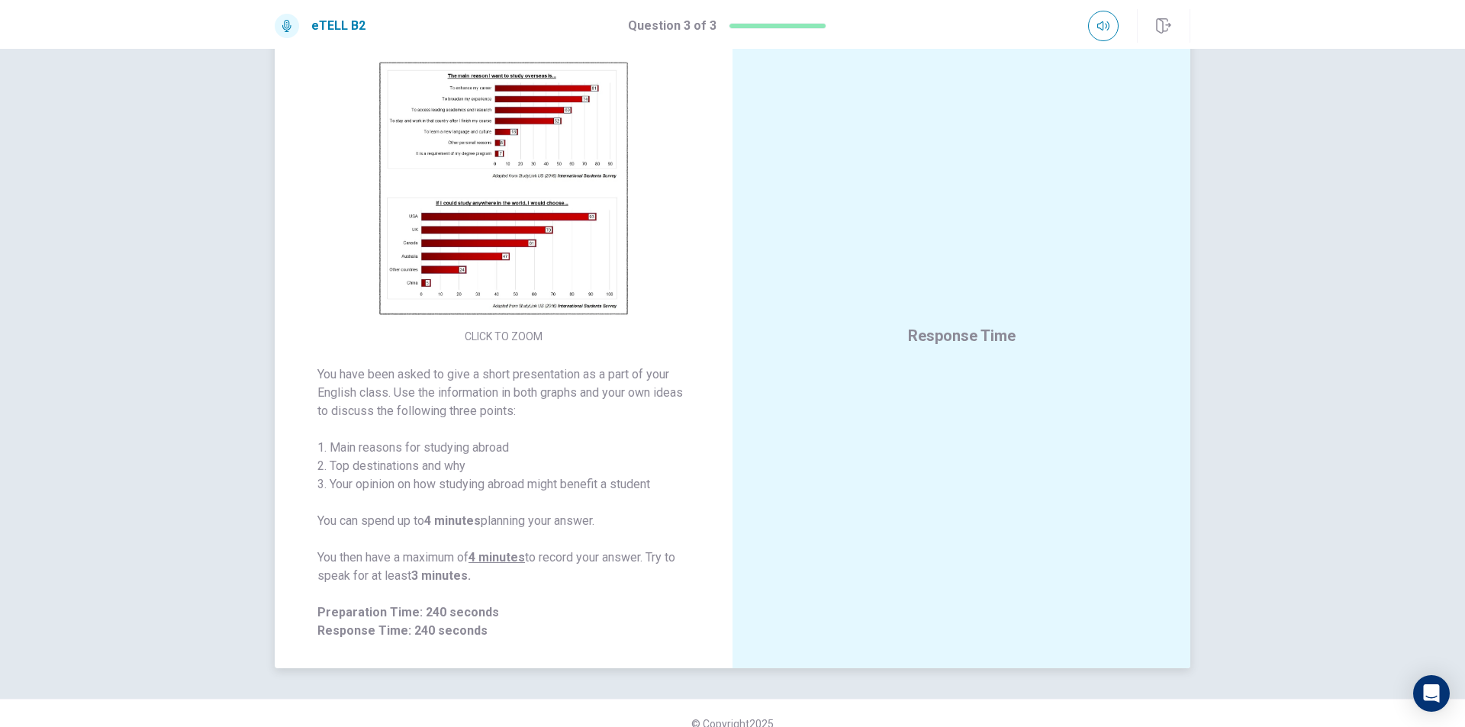
click at [516, 226] on img at bounding box center [503, 189] width 293 height 266
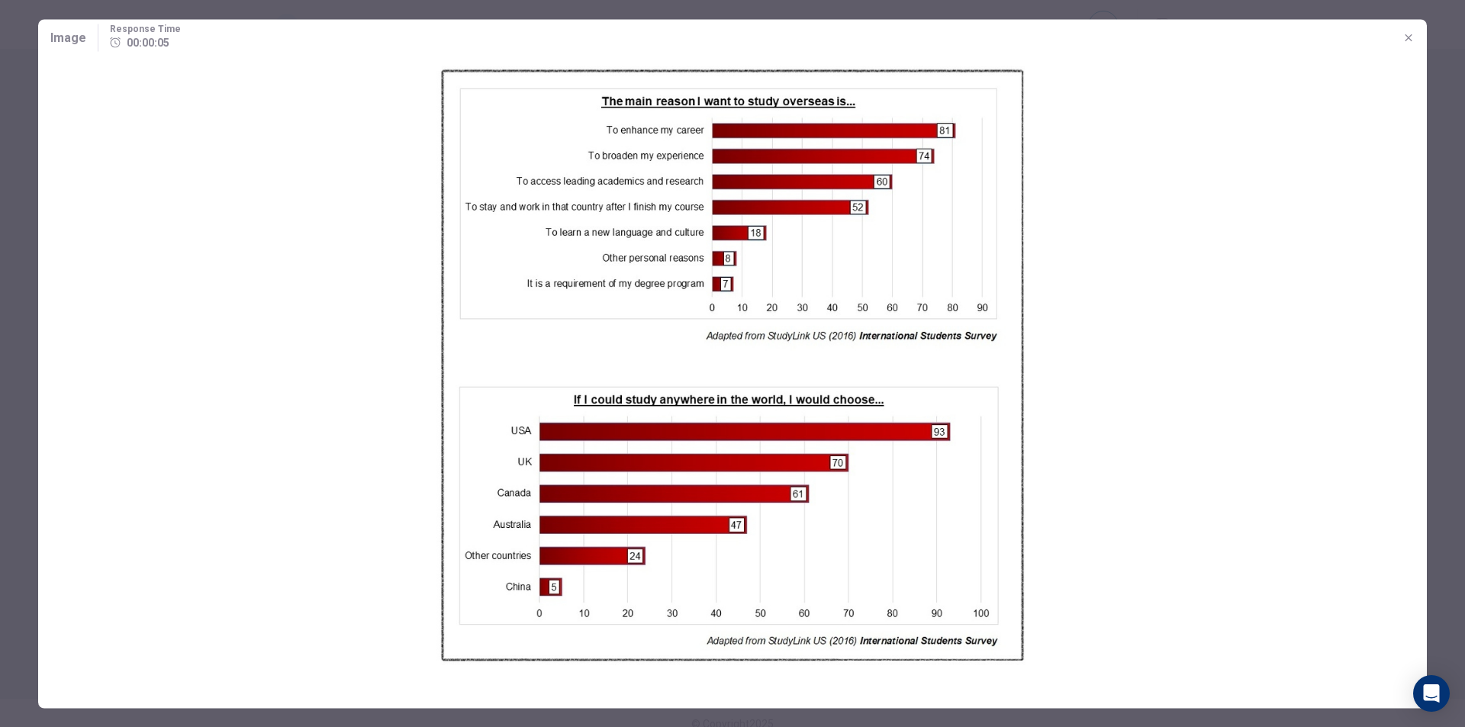
click at [1408, 41] on icon "button" at bounding box center [1408, 37] width 12 height 12
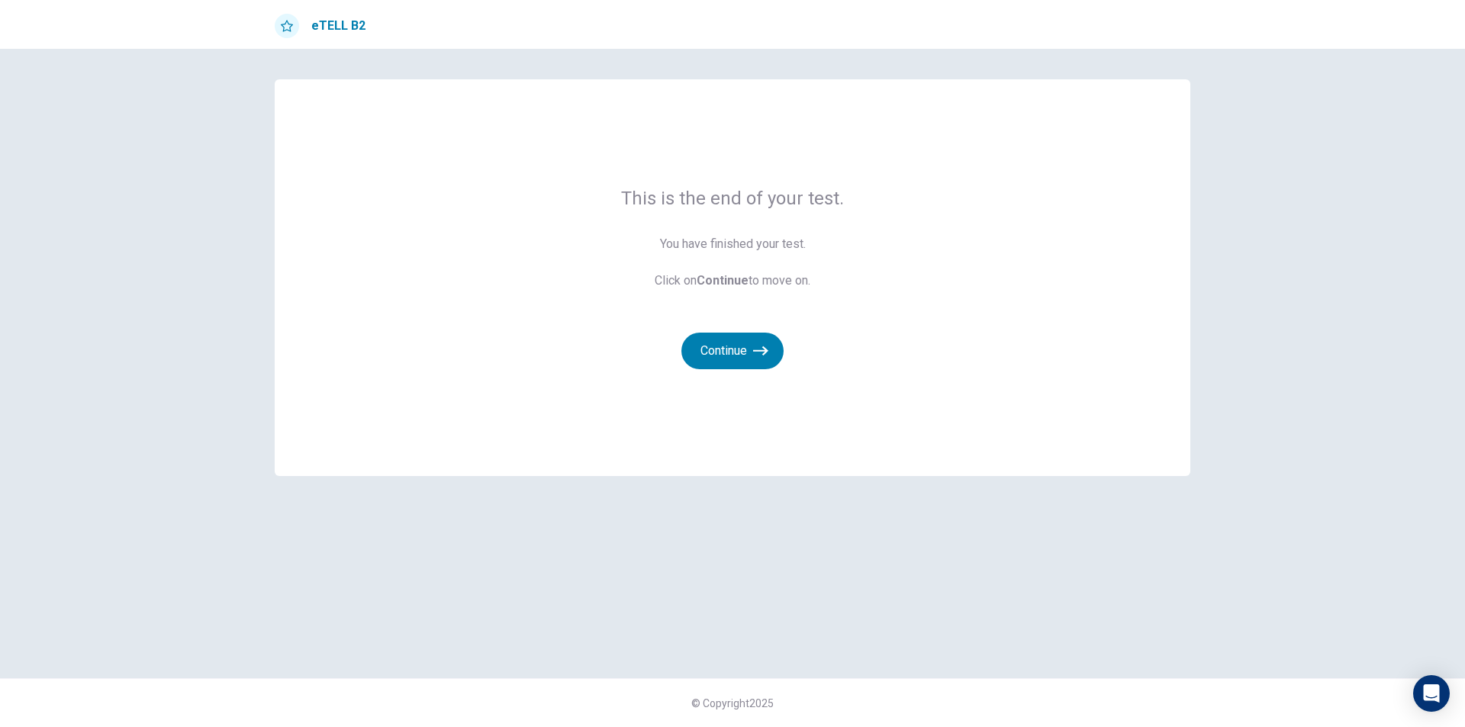
scroll to position [0, 0]
click at [721, 343] on button "Continue" at bounding box center [732, 351] width 102 height 37
